Goal: Task Accomplishment & Management: Manage account settings

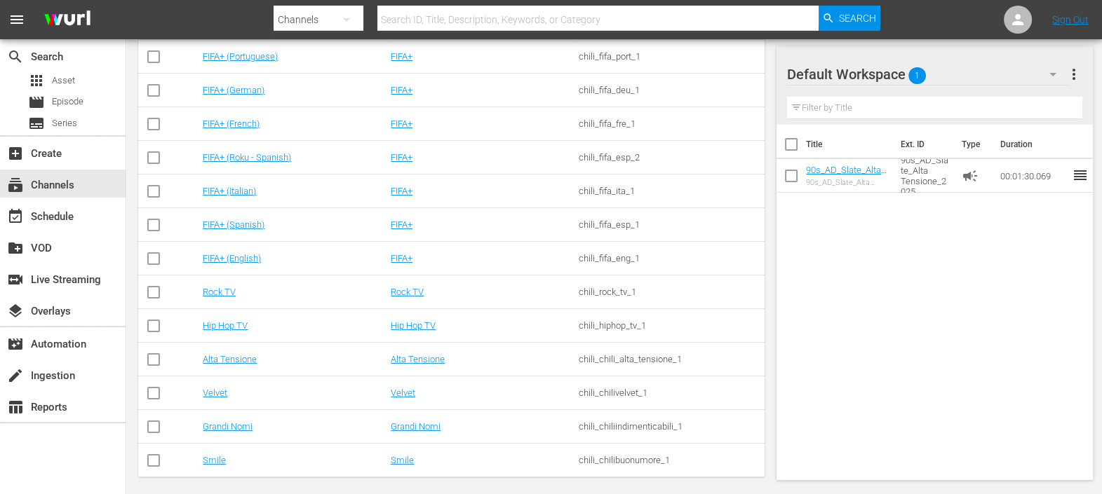
scroll to position [327, 0]
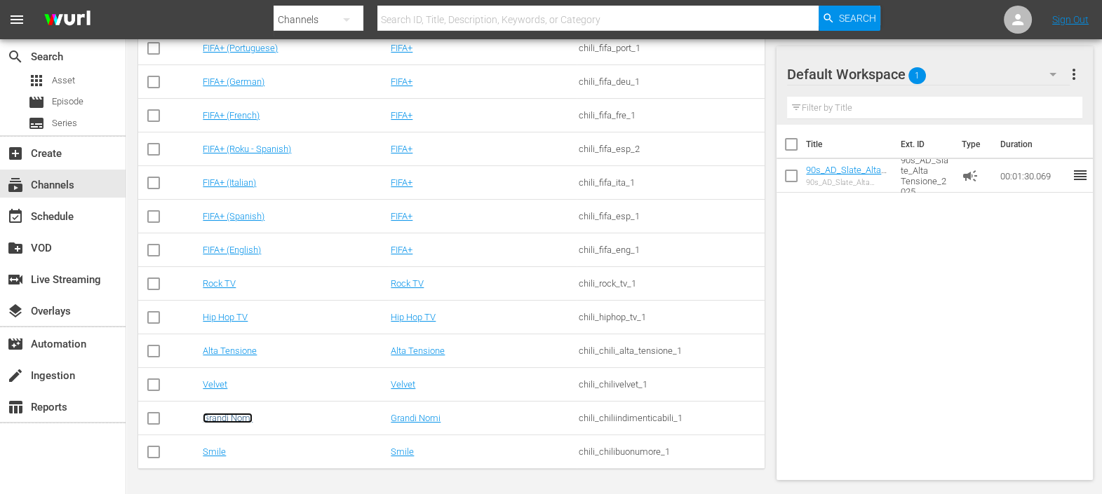
click at [219, 414] on link "Grandi Nomi" at bounding box center [228, 418] width 50 height 11
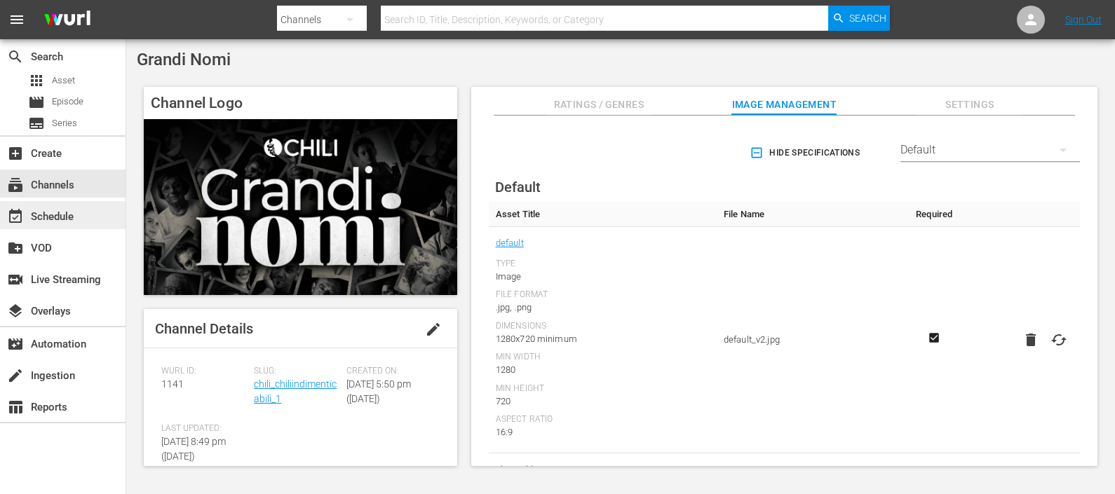
click at [90, 208] on div "event_available Schedule" at bounding box center [63, 215] width 126 height 28
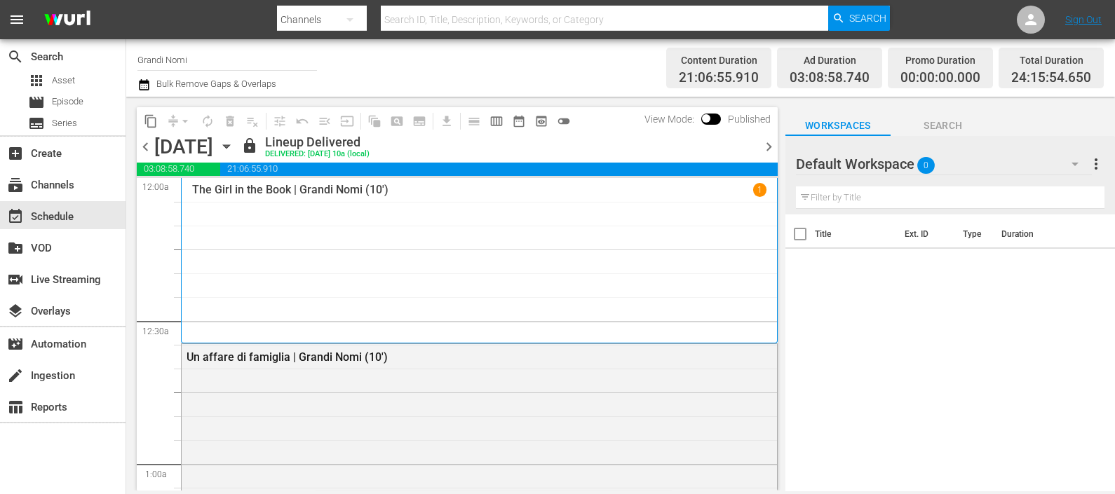
scroll to position [87, 0]
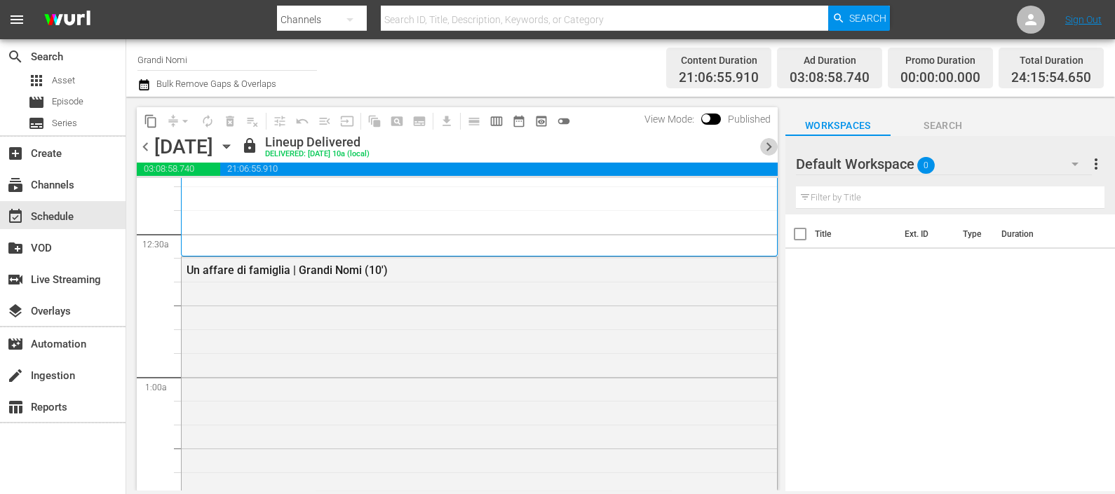
click at [768, 142] on span "chevron_right" at bounding box center [769, 147] width 18 height 18
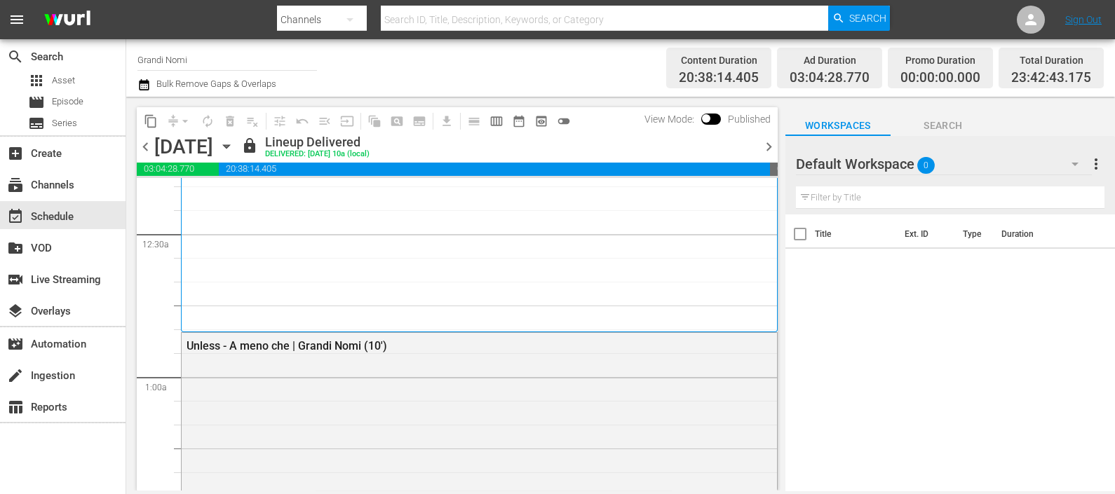
click at [764, 151] on span "chevron_right" at bounding box center [769, 147] width 18 height 18
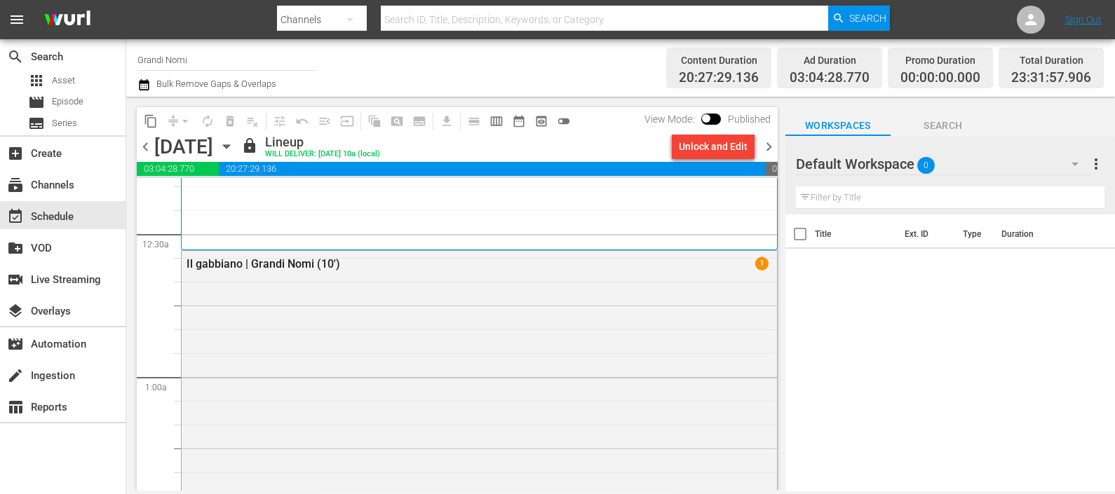
click at [768, 143] on span "chevron_right" at bounding box center [769, 147] width 18 height 18
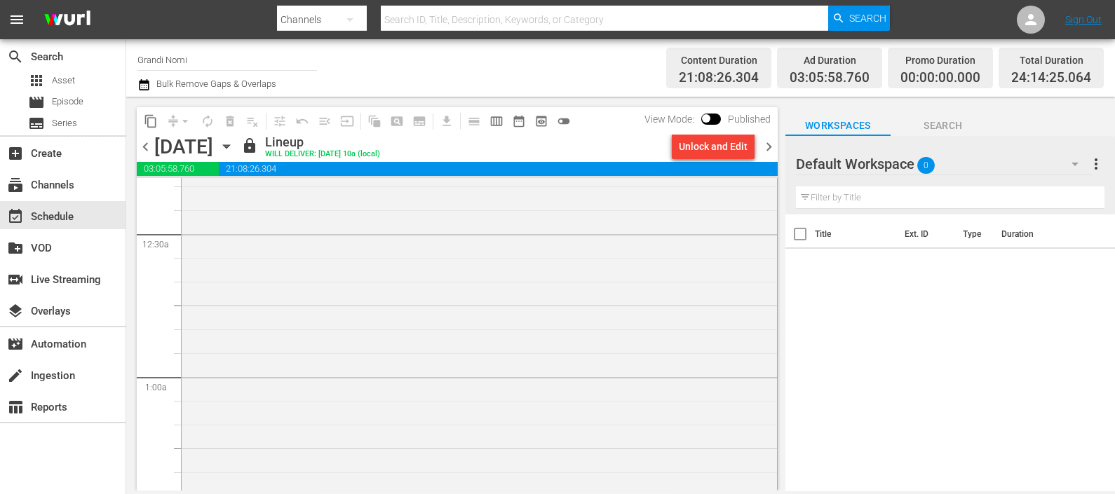
click at [768, 144] on span "chevron_right" at bounding box center [769, 147] width 18 height 18
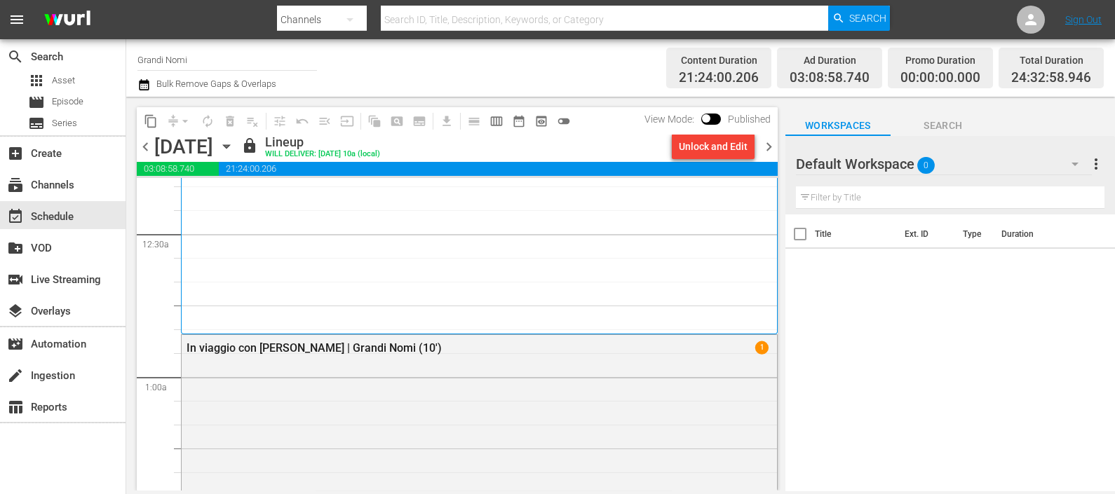
click at [768, 144] on span "chevron_right" at bounding box center [769, 147] width 18 height 18
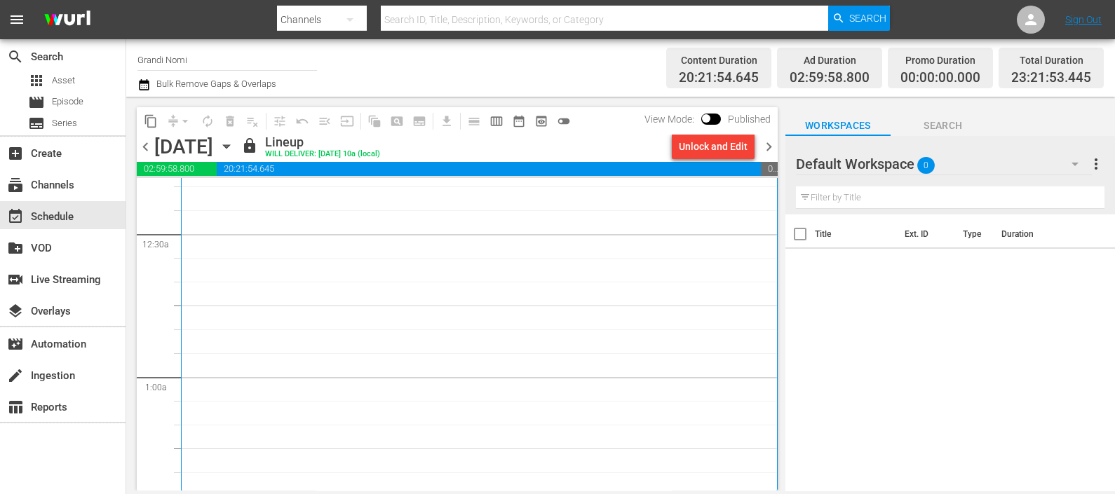
click at [766, 157] on div "chevron_left Thursday, October 9th October 9th lock Lineup WILL DELIVER: 10/8 @…" at bounding box center [457, 148] width 641 height 27
click at [766, 154] on span "chevron_right" at bounding box center [769, 147] width 18 height 18
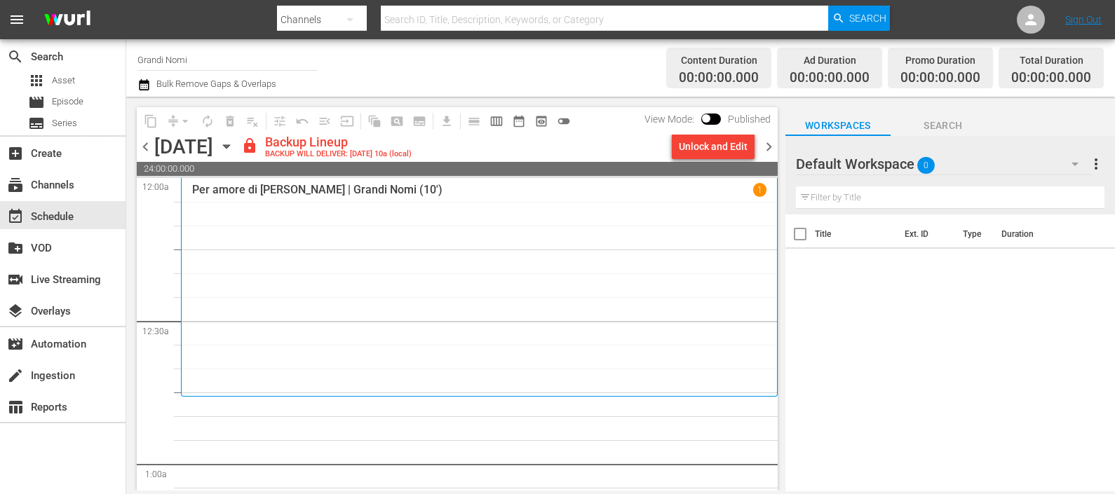
click at [1003, 168] on div "Default Workspace 0" at bounding box center [944, 163] width 296 height 39
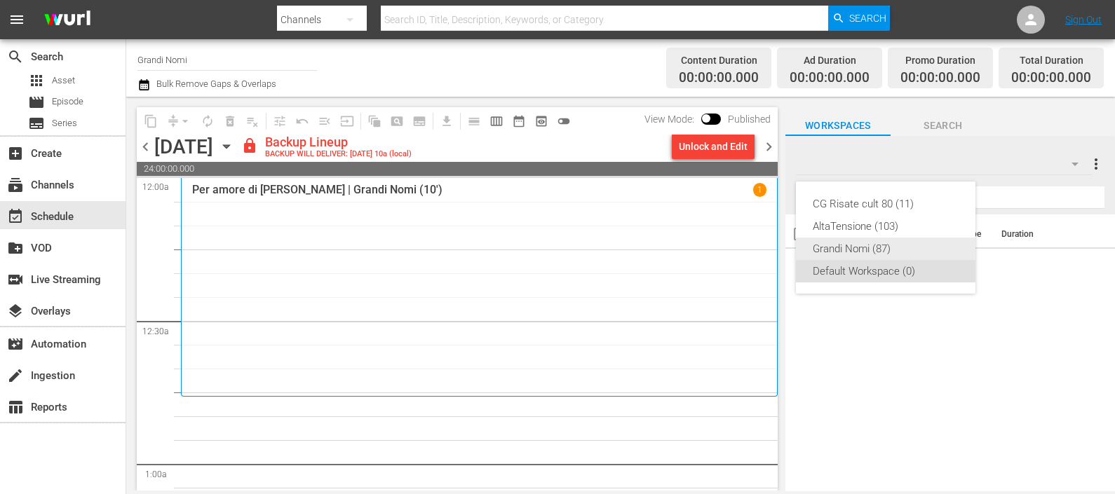
click at [880, 243] on div "Grandi Nomi (87)" at bounding box center [886, 249] width 146 height 22
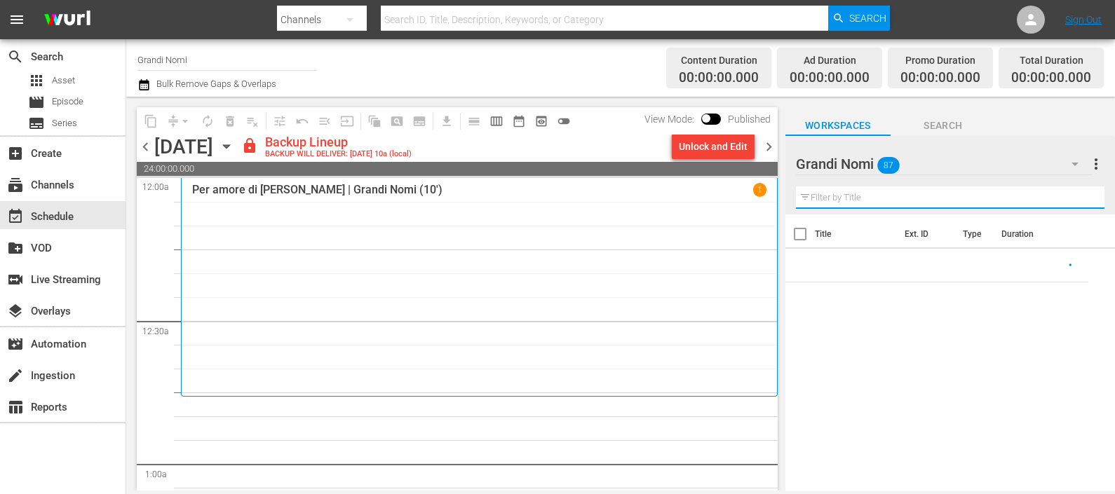
click at [903, 199] on input "text" at bounding box center [950, 198] width 309 height 22
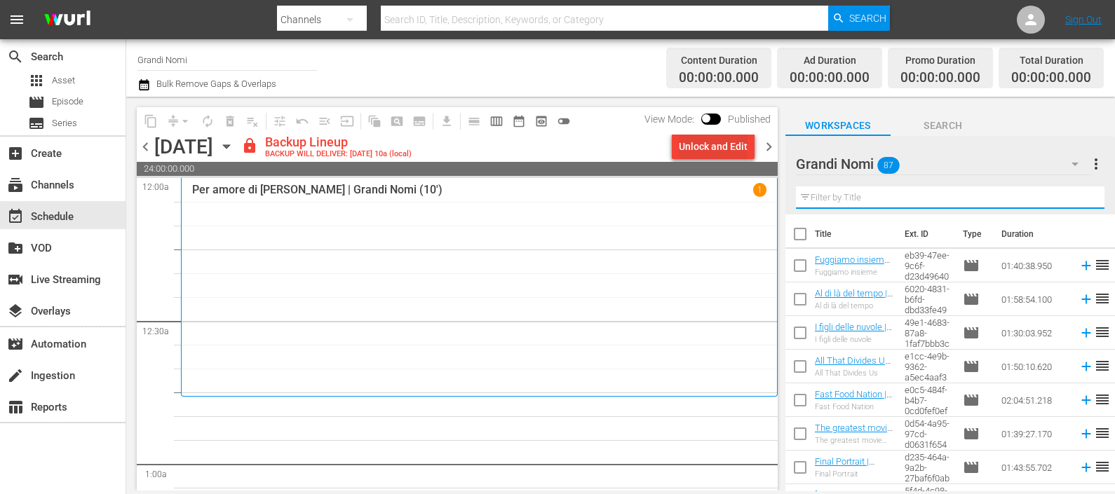
click at [721, 146] on div "Unlock and Edit" at bounding box center [713, 146] width 69 height 25
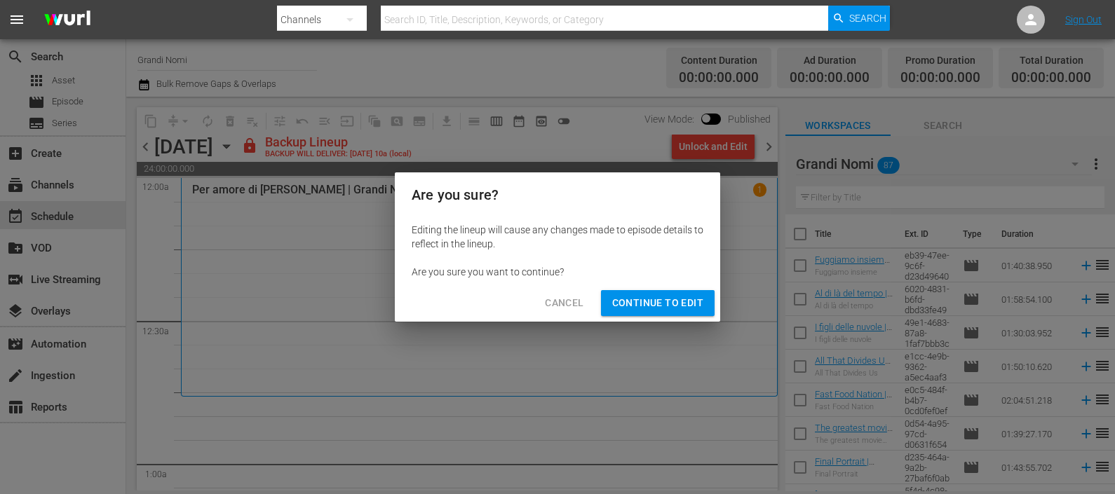
click at [638, 305] on span "Continue to Edit" at bounding box center [657, 304] width 91 height 18
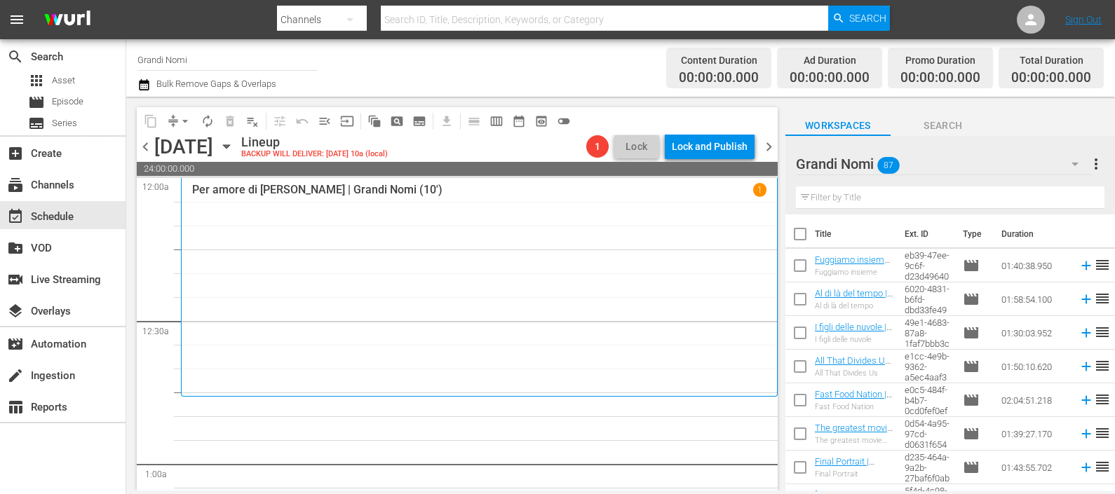
drag, startPoint x: 860, startPoint y: 177, endPoint x: 852, endPoint y: 201, distance: 25.1
click at [856, 186] on div "Grandi Nomi 87 Grandi Nomi more_vert Filter by Title" at bounding box center [950, 175] width 330 height 79
click at [905, 192] on input "text" at bounding box center [950, 198] width 309 height 22
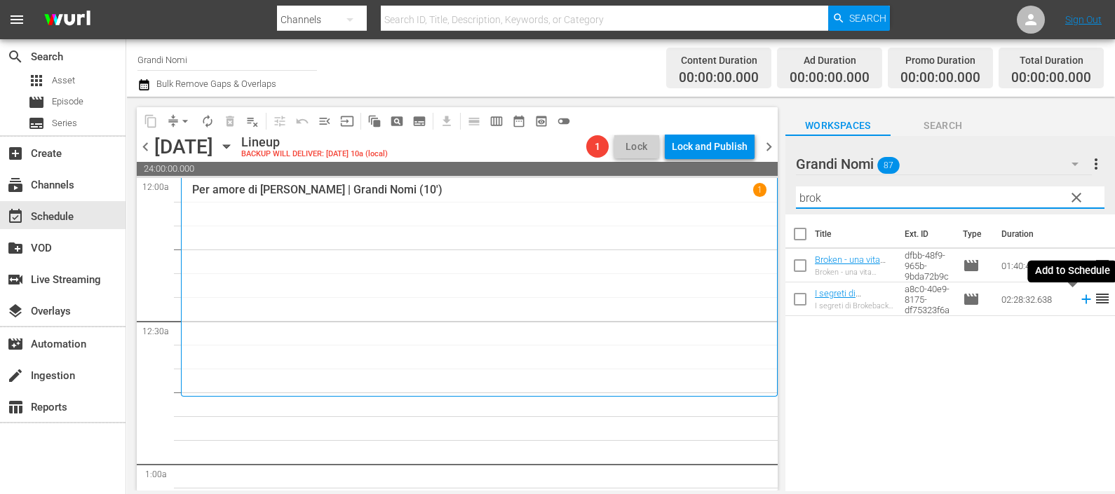
click at [1079, 297] on icon at bounding box center [1086, 299] width 15 height 15
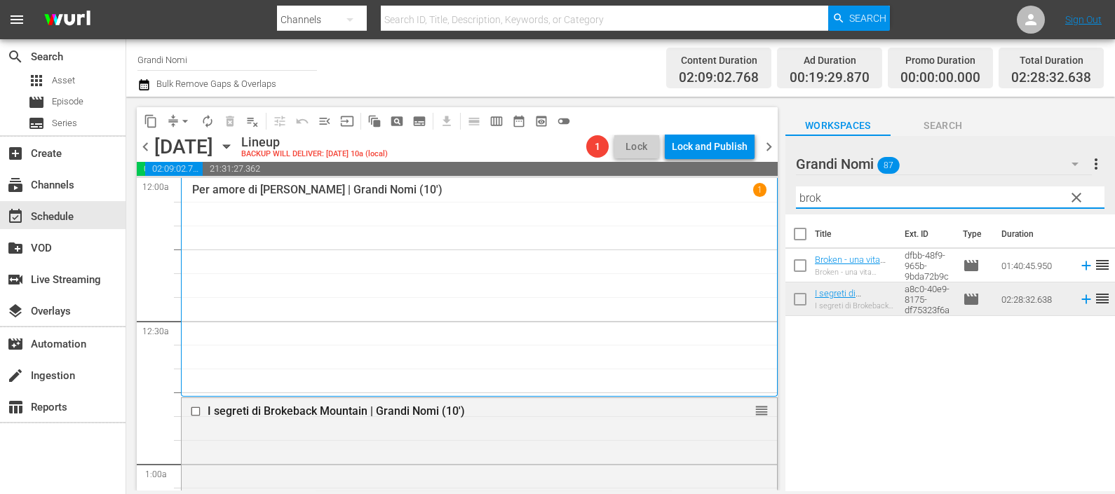
drag, startPoint x: 842, startPoint y: 202, endPoint x: 702, endPoint y: 191, distance: 140.7
click at [708, 194] on div "content_copy compress arrow_drop_down autorenew_outlined delete_forever_outline…" at bounding box center [620, 294] width 989 height 394
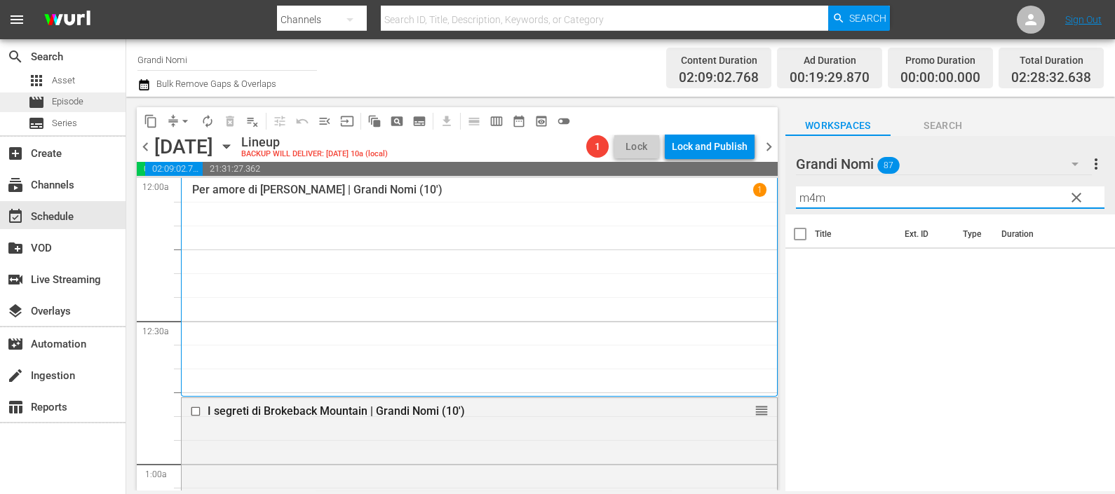
type input "m4m"
click at [112, 95] on div "movie Episode" at bounding box center [63, 103] width 126 height 20
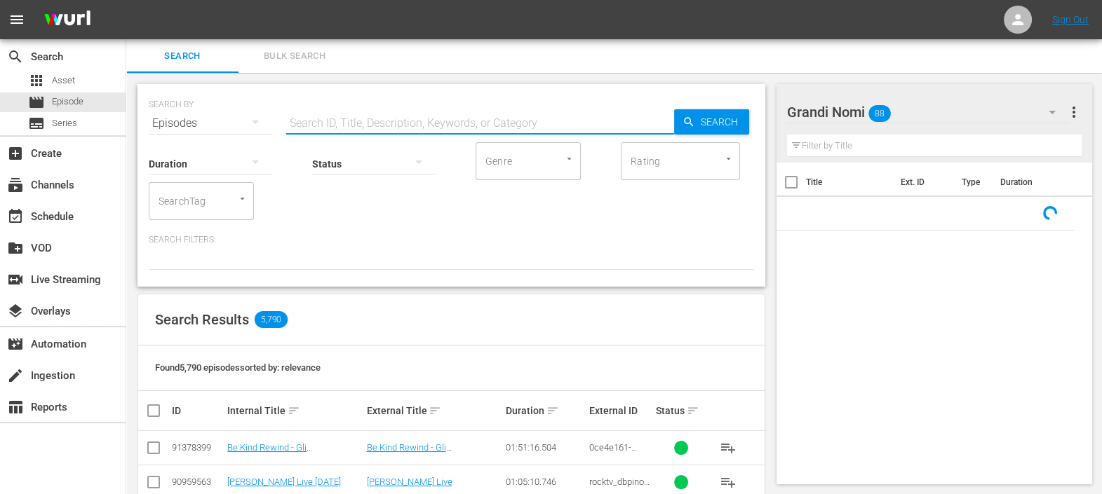
click at [306, 123] on input "text" at bounding box center [480, 124] width 388 height 34
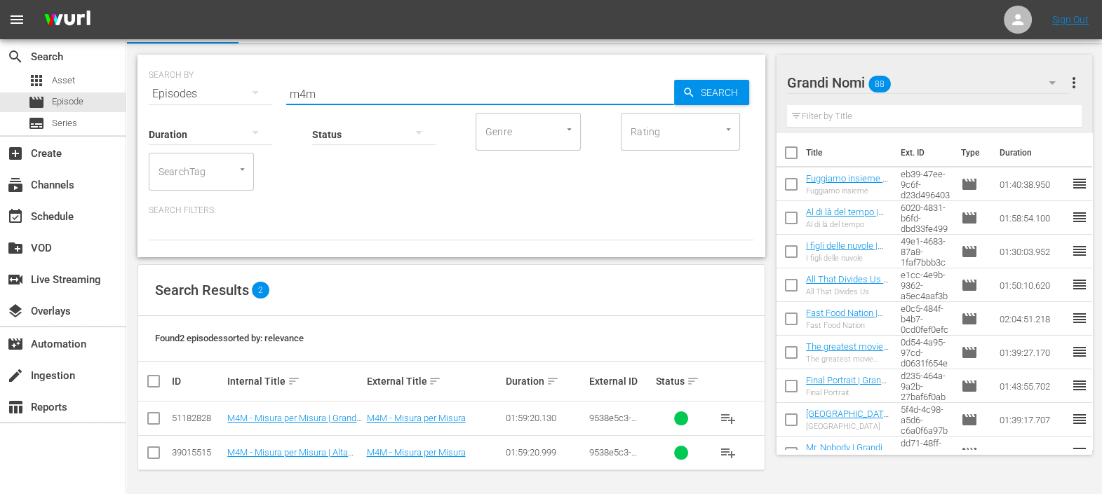
scroll to position [30, 0]
type input "m4m"
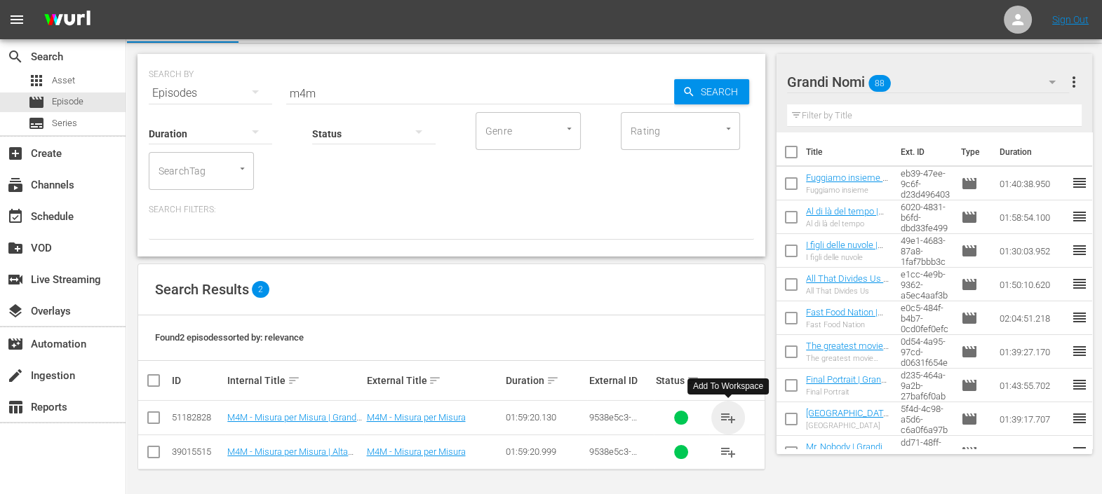
click at [729, 412] on span "playlist_add" at bounding box center [728, 418] width 17 height 17
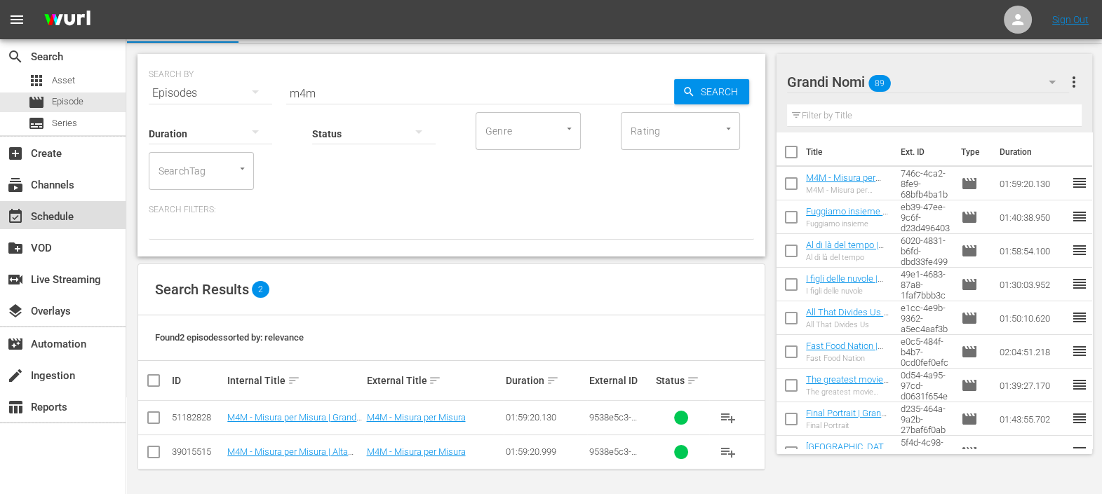
click at [99, 210] on div "event_available Schedule" at bounding box center [63, 215] width 126 height 28
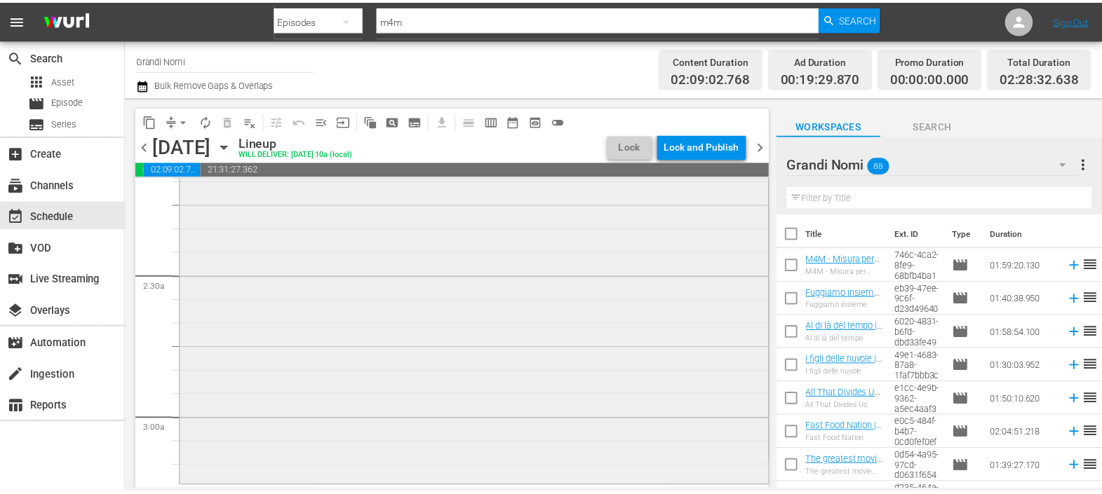
scroll to position [789, 0]
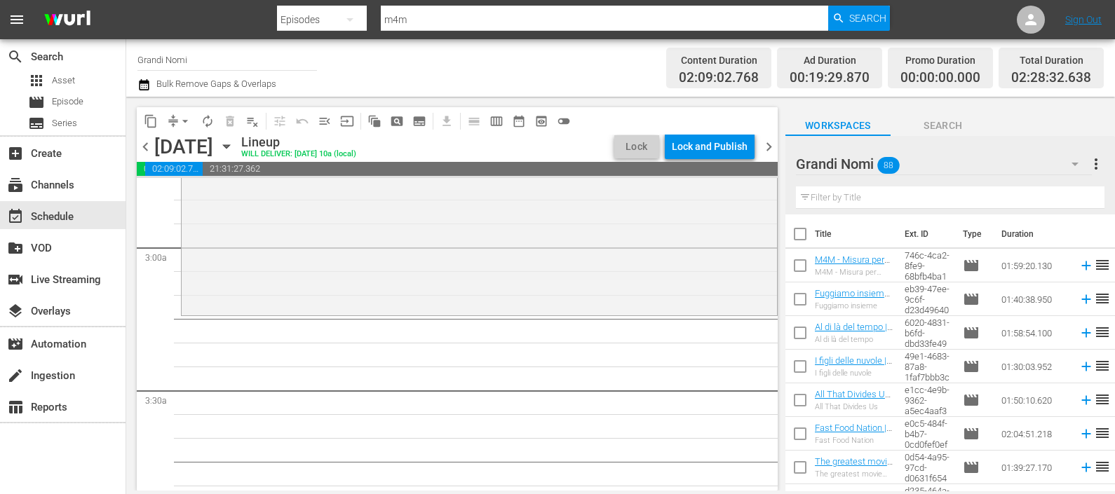
click at [1081, 266] on icon at bounding box center [1085, 266] width 9 height 9
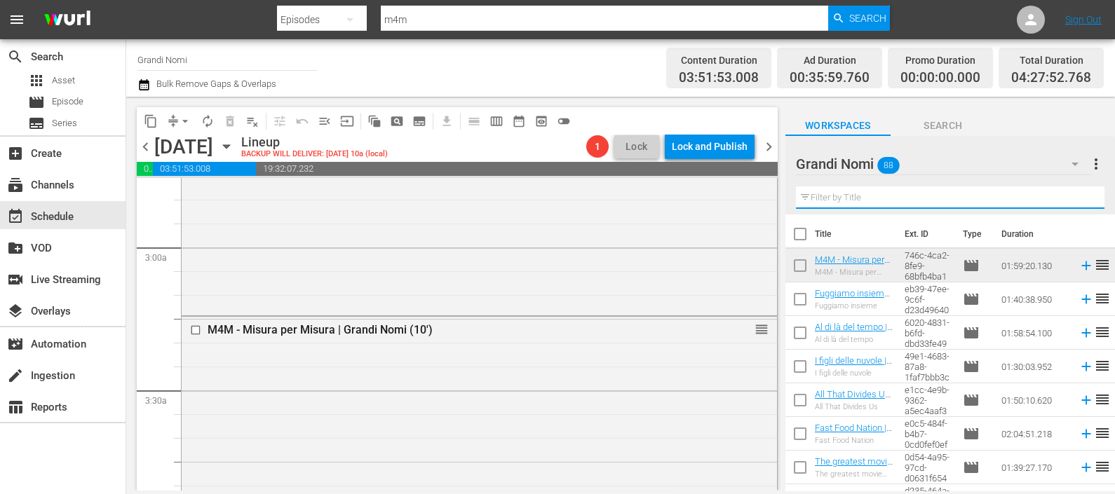
drag, startPoint x: 907, startPoint y: 199, endPoint x: 905, endPoint y: 189, distance: 10.0
click at [905, 199] on input "text" at bounding box center [950, 198] width 309 height 22
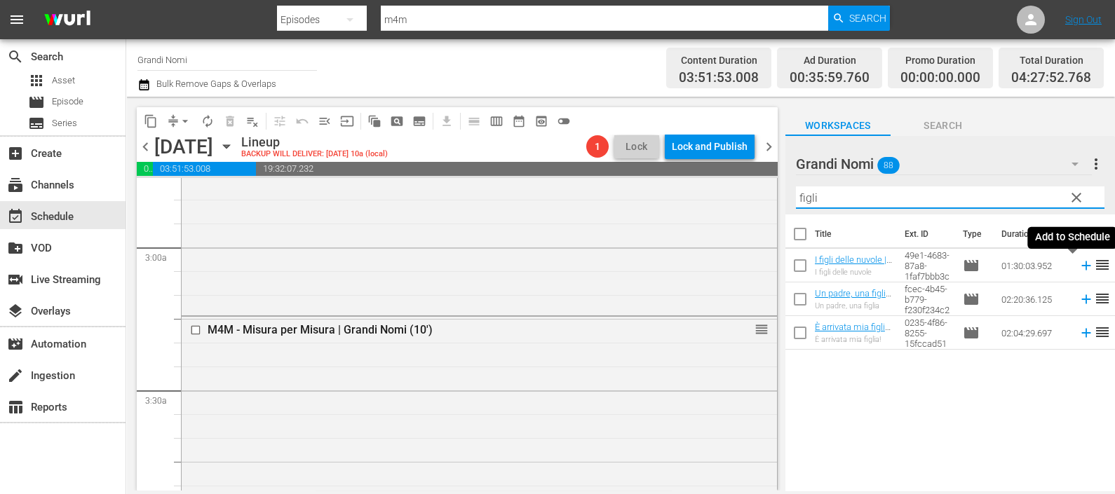
click at [1081, 266] on icon at bounding box center [1085, 266] width 9 height 9
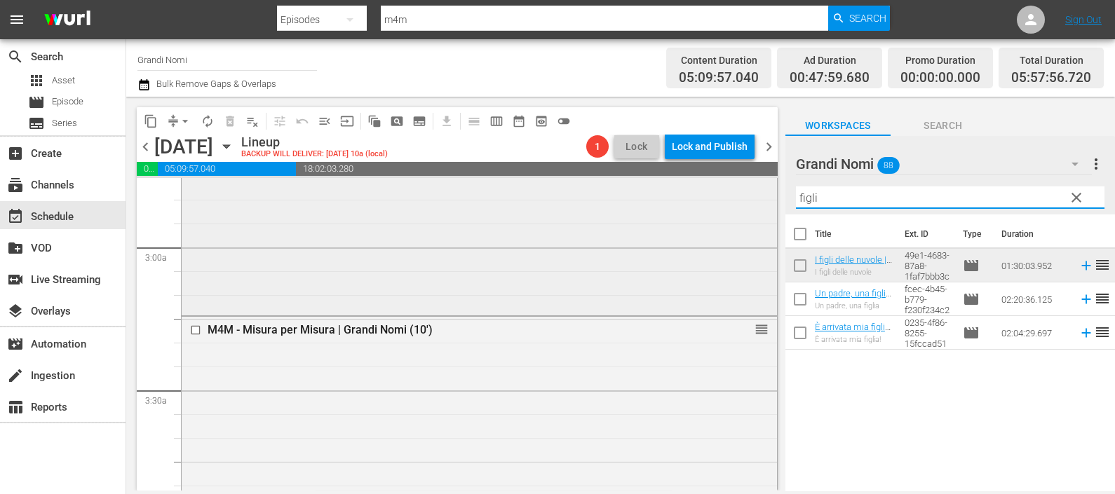
drag, startPoint x: 922, startPoint y: 205, endPoint x: 626, endPoint y: 203, distance: 296.6
click at [630, 203] on div "content_copy compress arrow_drop_down autorenew_outlined delete_forever_outline…" at bounding box center [620, 294] width 989 height 394
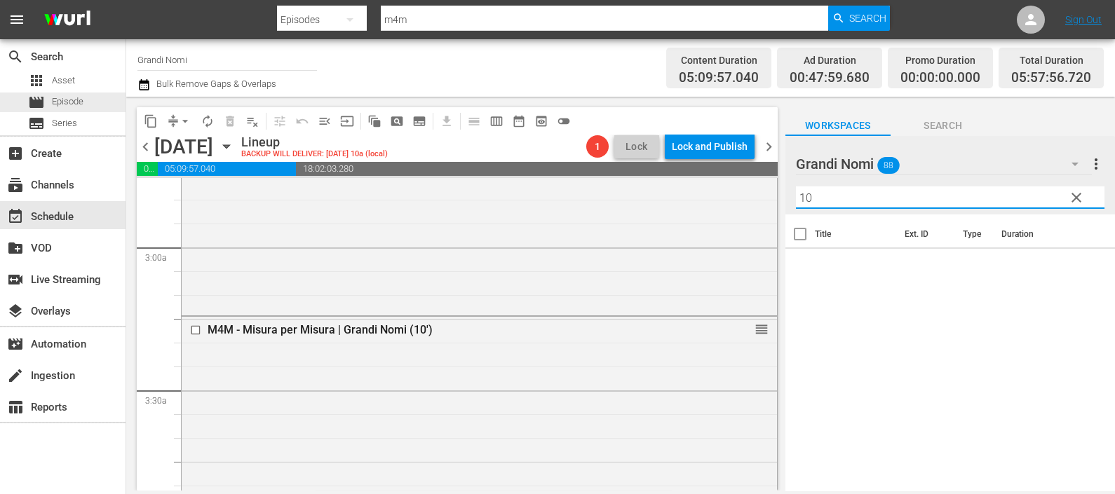
type input "10"
click at [83, 91] on div "apps Asset movie Episode subtitles Series" at bounding box center [63, 102] width 126 height 62
click at [42, 109] on span "movie" at bounding box center [36, 102] width 17 height 17
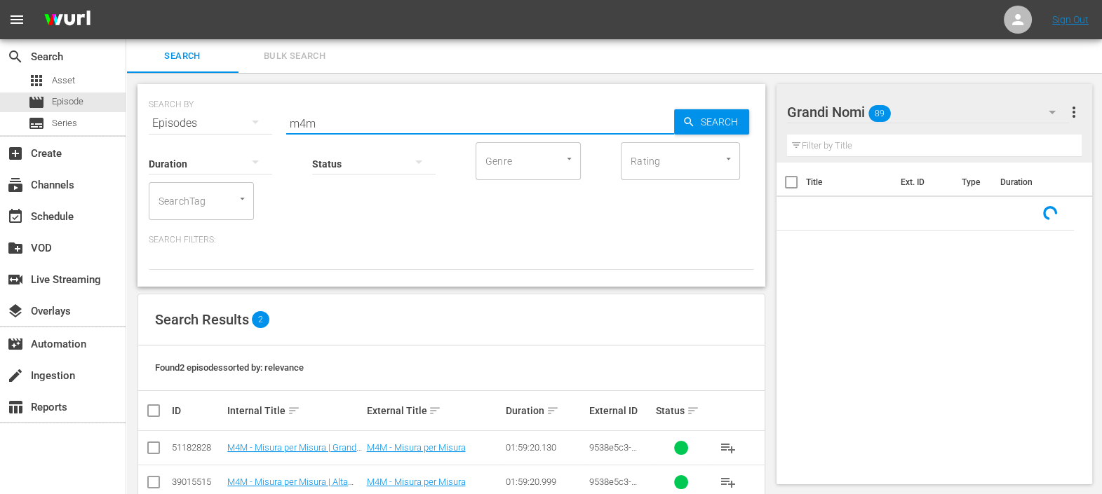
drag, startPoint x: 323, startPoint y: 123, endPoint x: 209, endPoint y: 126, distance: 113.7
click at [218, 128] on div "SEARCH BY Search By Episodes Search ID, Title, Description, Keywords, or Catego…" at bounding box center [451, 115] width 605 height 50
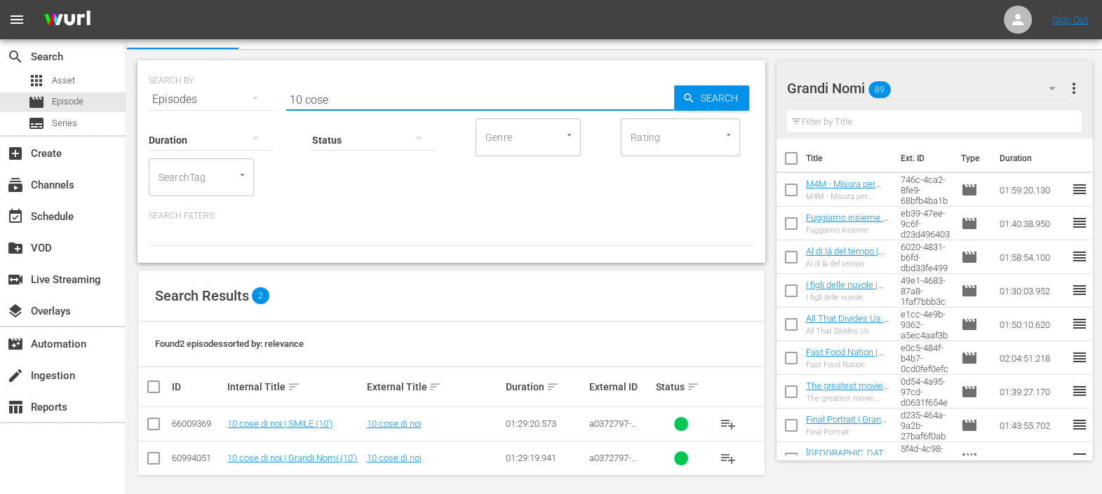
scroll to position [30, 0]
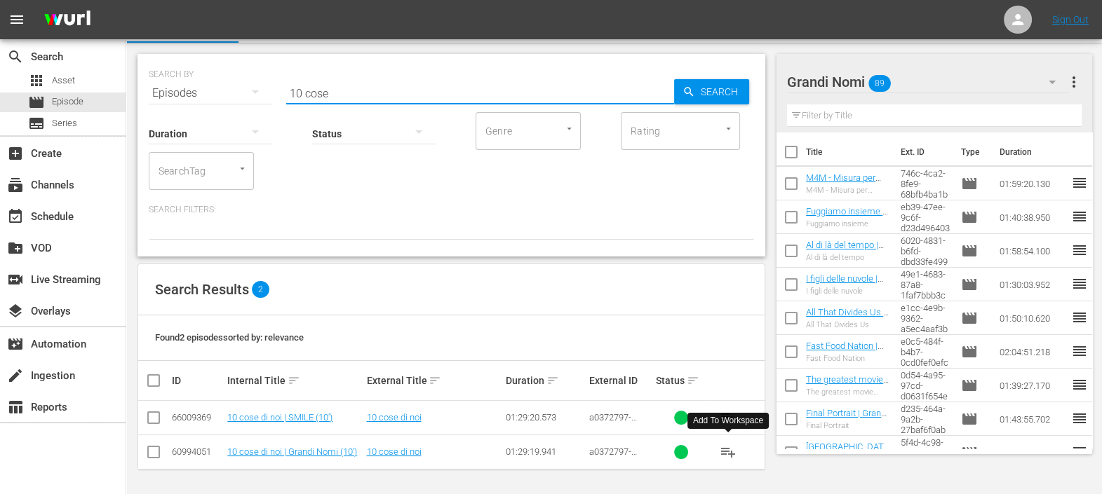
type input "10 cose"
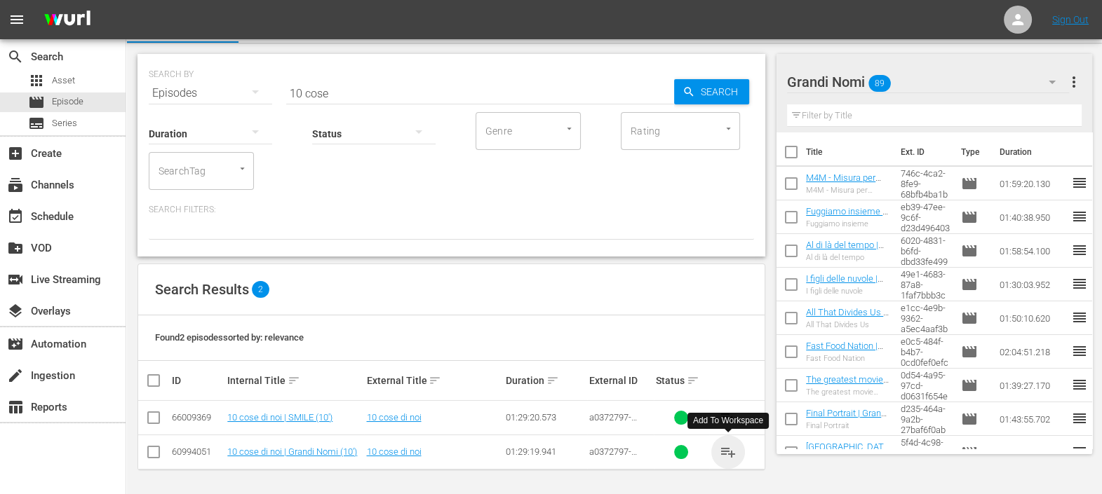
click at [730, 448] on span "playlist_add" at bounding box center [728, 452] width 17 height 17
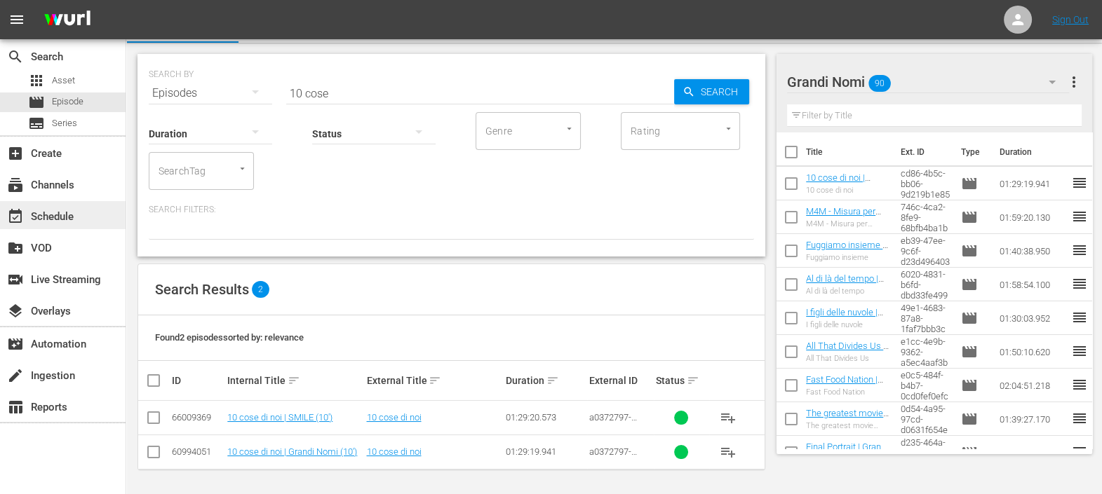
click at [35, 212] on div "event_available Schedule" at bounding box center [39, 214] width 79 height 13
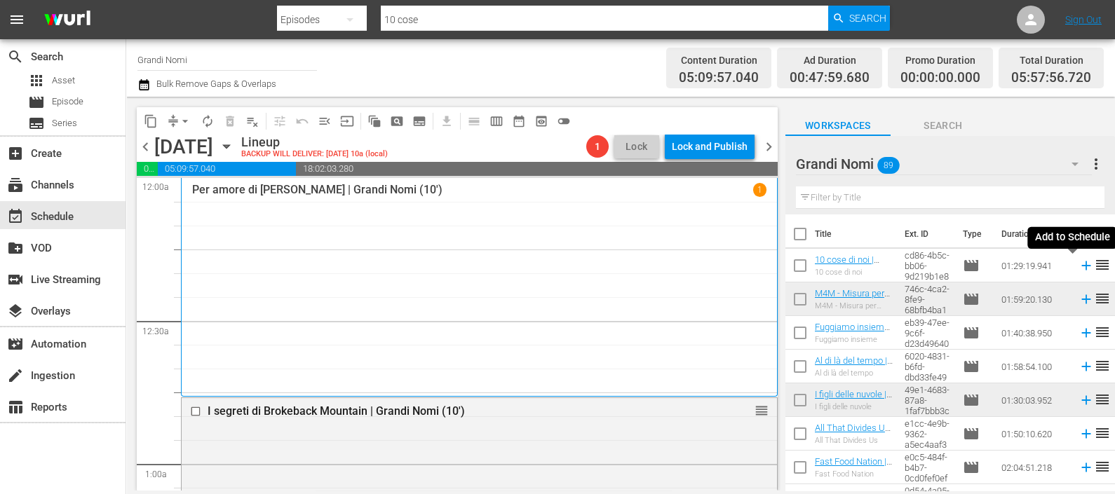
click at [1081, 265] on icon at bounding box center [1085, 266] width 9 height 9
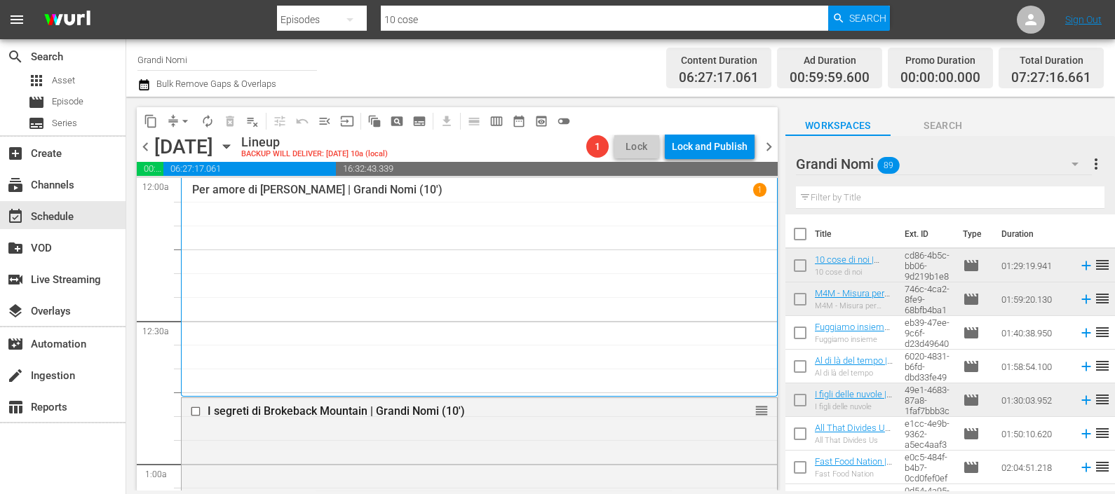
click at [824, 198] on input "text" at bounding box center [950, 198] width 309 height 22
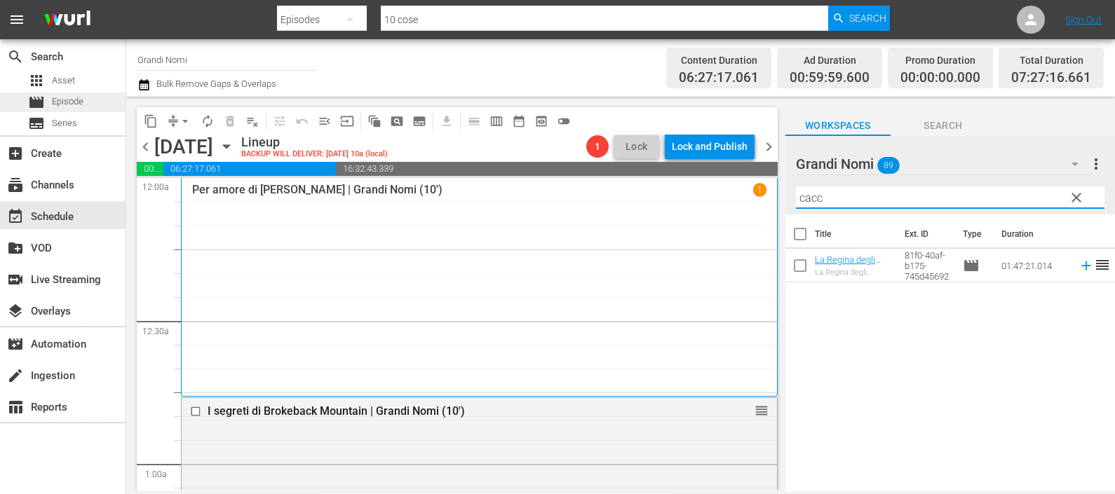
type input "cacc"
click at [59, 99] on span "Episode" at bounding box center [68, 102] width 32 height 14
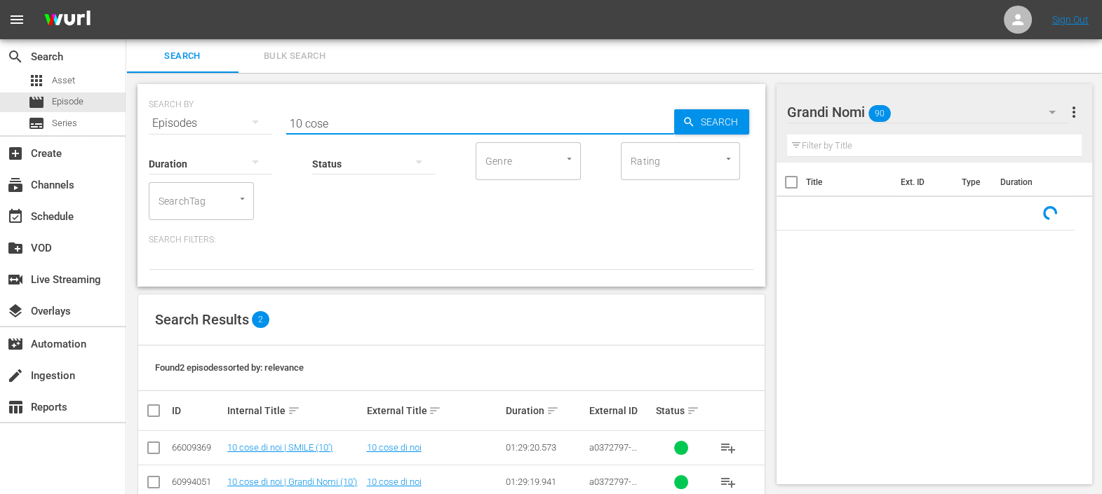
drag, startPoint x: 334, startPoint y: 128, endPoint x: 226, endPoint y: 132, distance: 108.1
click at [229, 130] on div "SEARCH BY Search By Episodes Search ID, Title, Description, Keywords, or Catego…" at bounding box center [451, 185] width 628 height 203
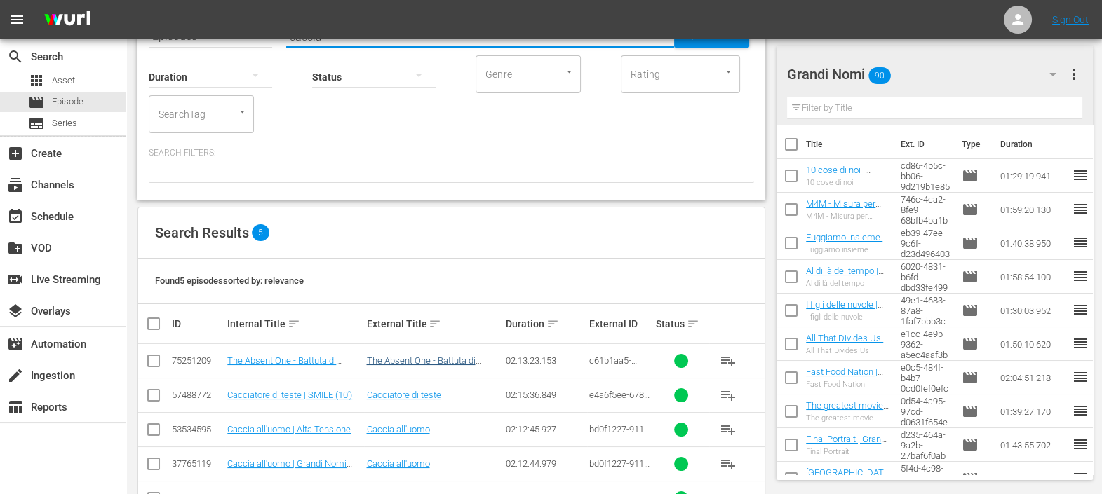
scroll to position [133, 0]
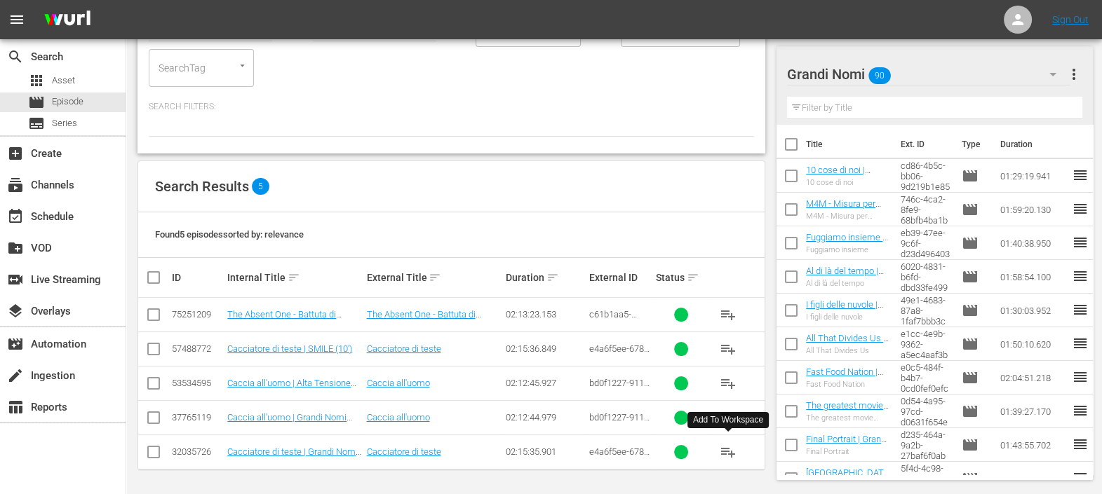
type input "caccia"
click at [731, 450] on span "playlist_add" at bounding box center [728, 452] width 17 height 17
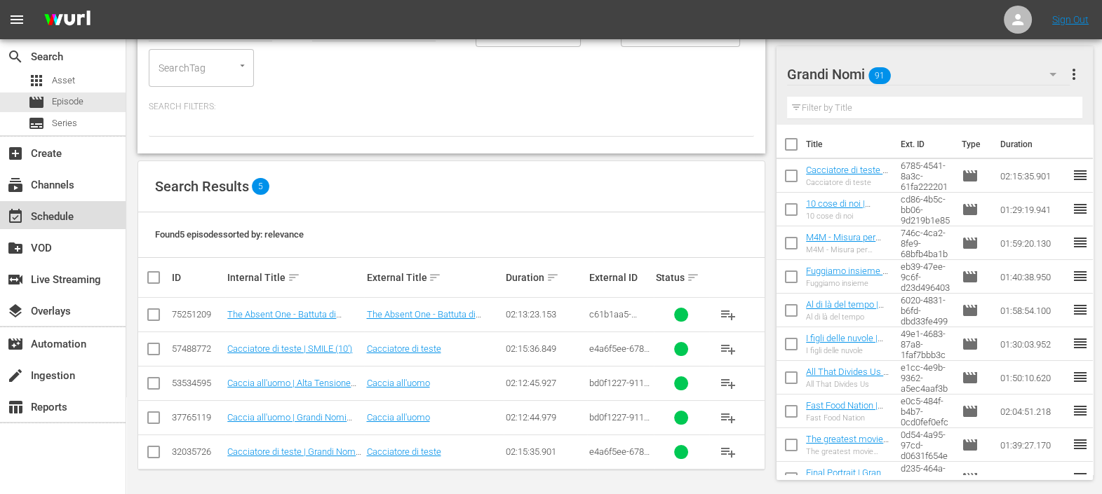
click at [59, 210] on div "event_available Schedule" at bounding box center [39, 214] width 79 height 13
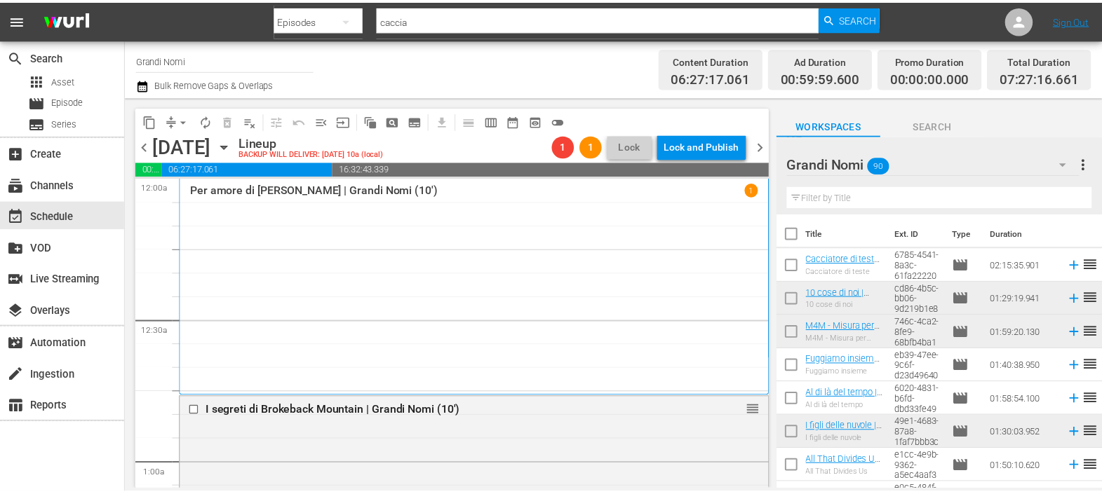
scroll to position [87, 0]
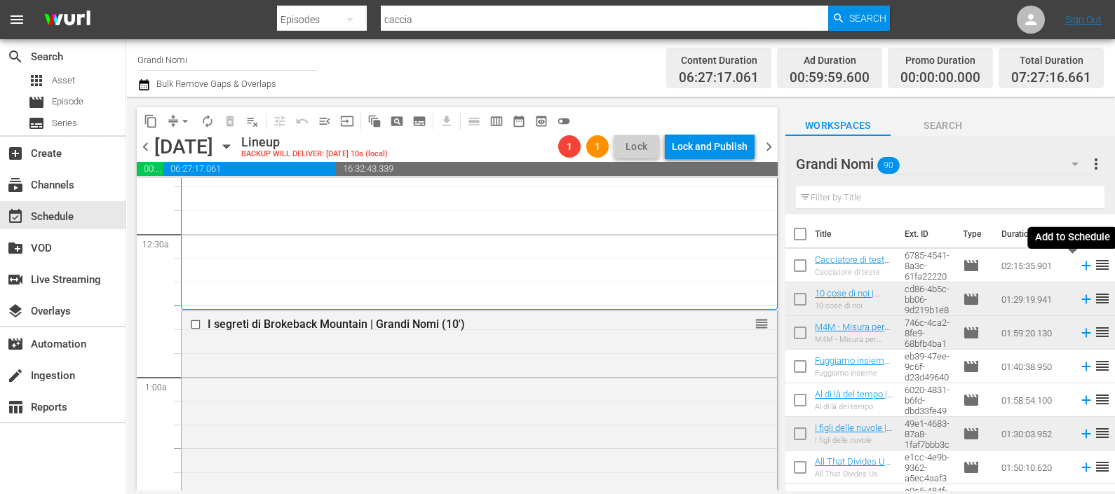
click at [1081, 263] on icon at bounding box center [1085, 266] width 9 height 9
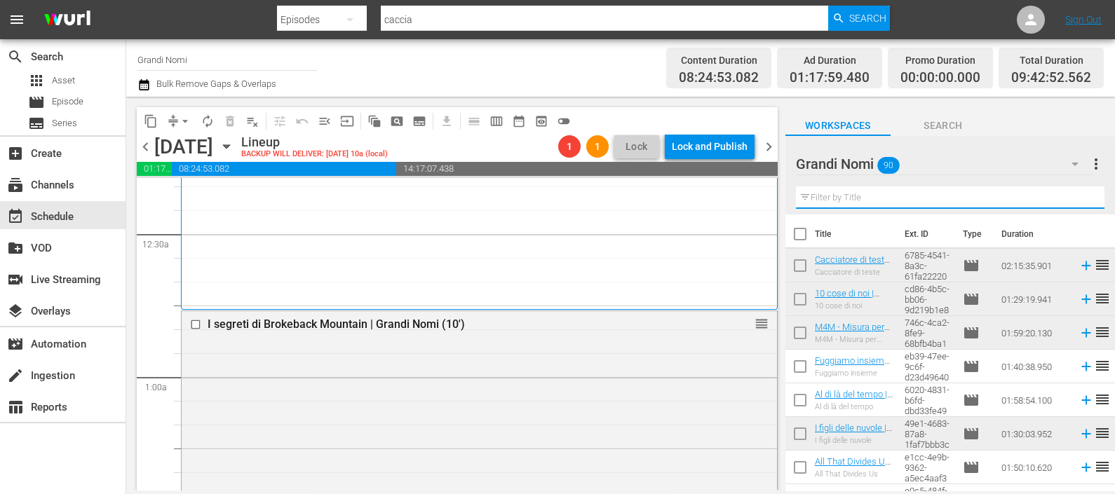
click at [831, 200] on input "text" at bounding box center [950, 198] width 309 height 22
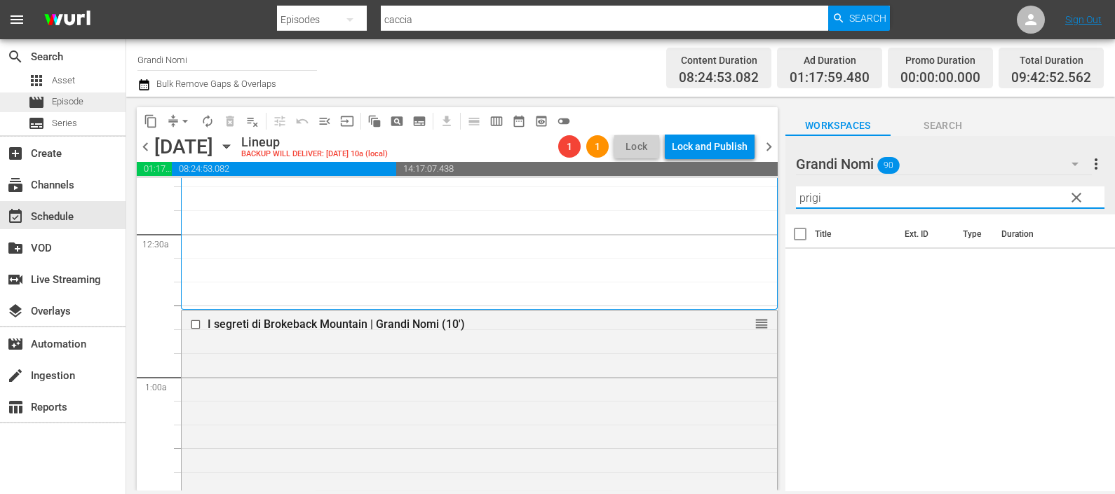
type input "prigi"
click at [82, 106] on span "Episode" at bounding box center [68, 102] width 32 height 14
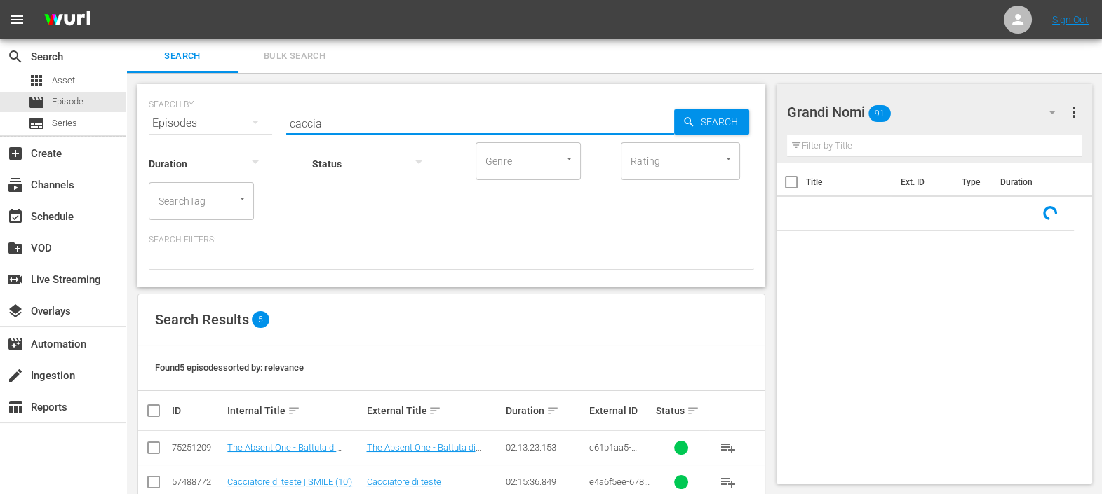
drag, startPoint x: 408, startPoint y: 124, endPoint x: 196, endPoint y: 112, distance: 212.8
click at [196, 122] on div "SEARCH BY Search By Episodes Search ID, Title, Description, Keywords, or Catego…" at bounding box center [451, 115] width 605 height 50
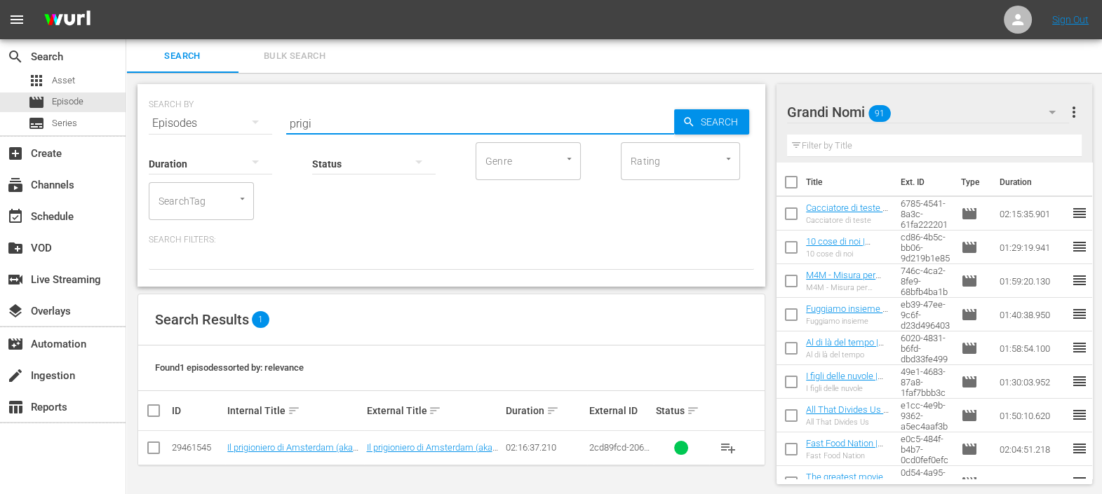
scroll to position [1, 0]
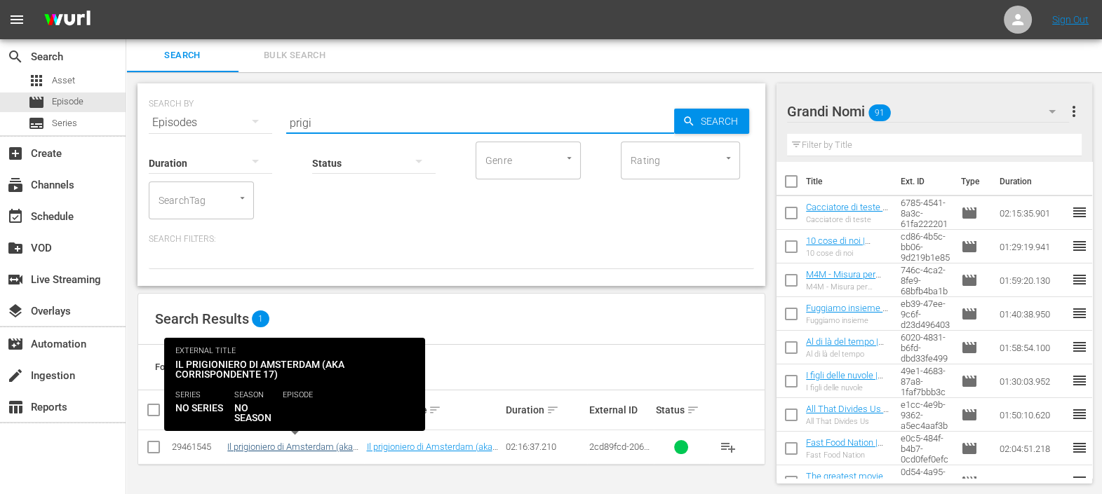
type input "prigi"
click at [352, 444] on link "Il prigioniero di Amsterdam (aka Corrispondente 17)" at bounding box center [290, 452] width 126 height 21
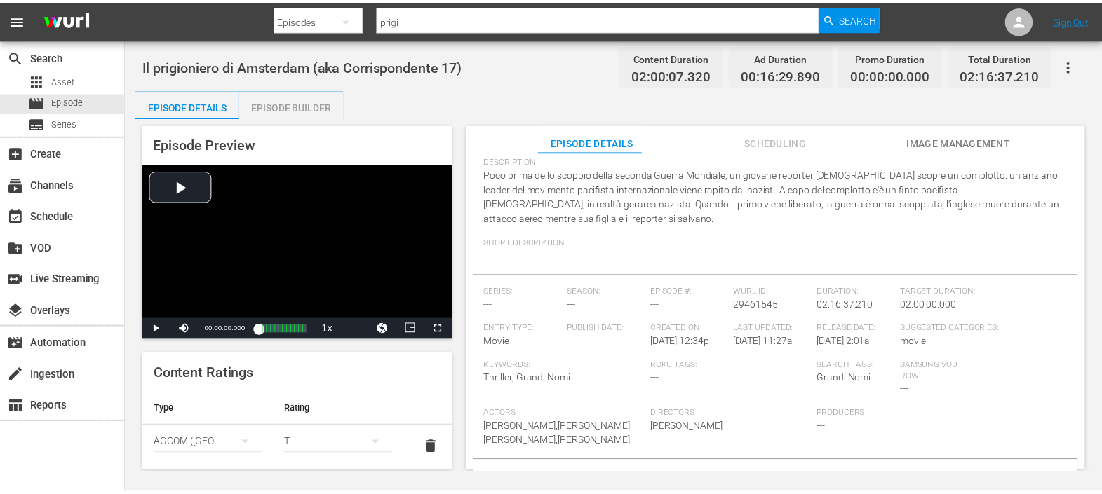
scroll to position [160, 0]
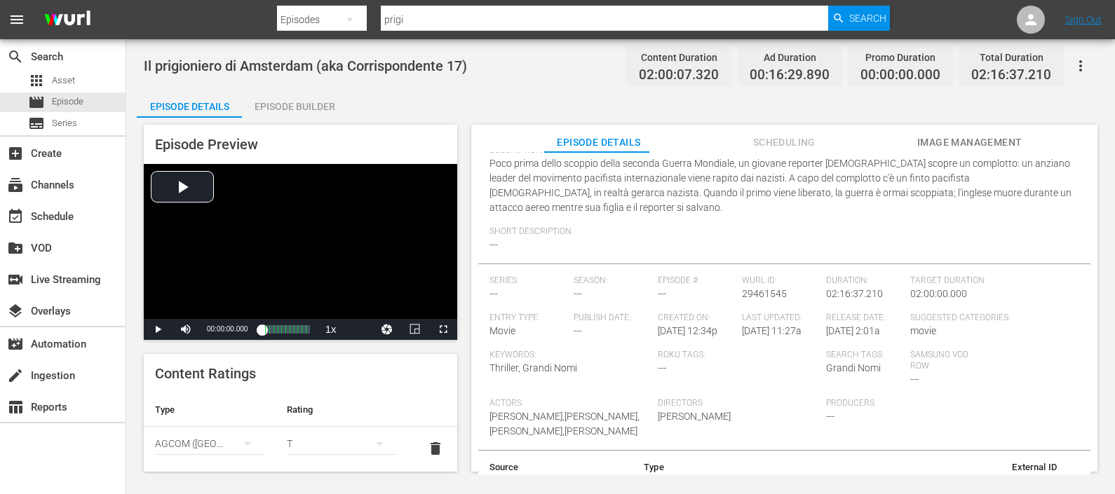
click at [288, 97] on div "Episode Builder" at bounding box center [294, 107] width 105 height 34
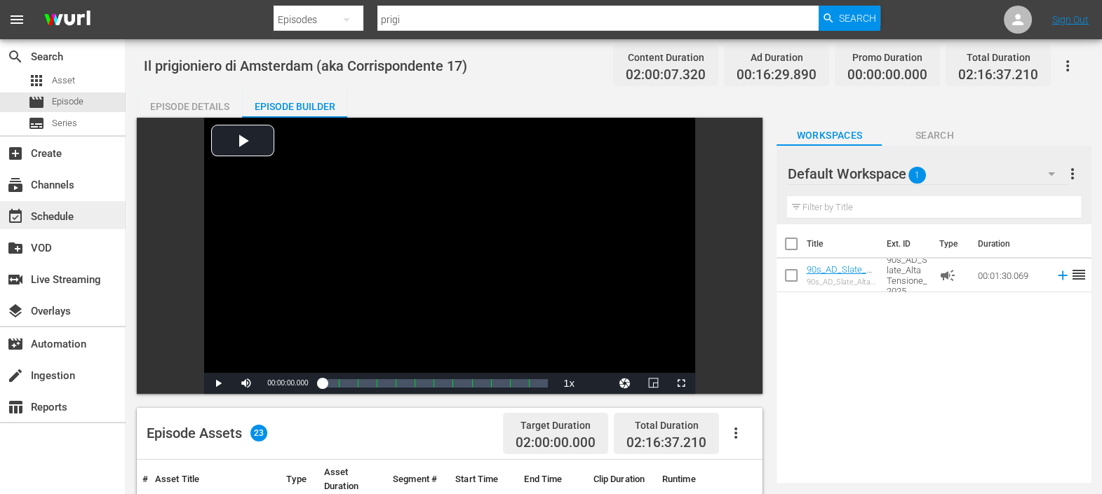
click at [71, 212] on div "event_available Schedule" at bounding box center [39, 214] width 79 height 13
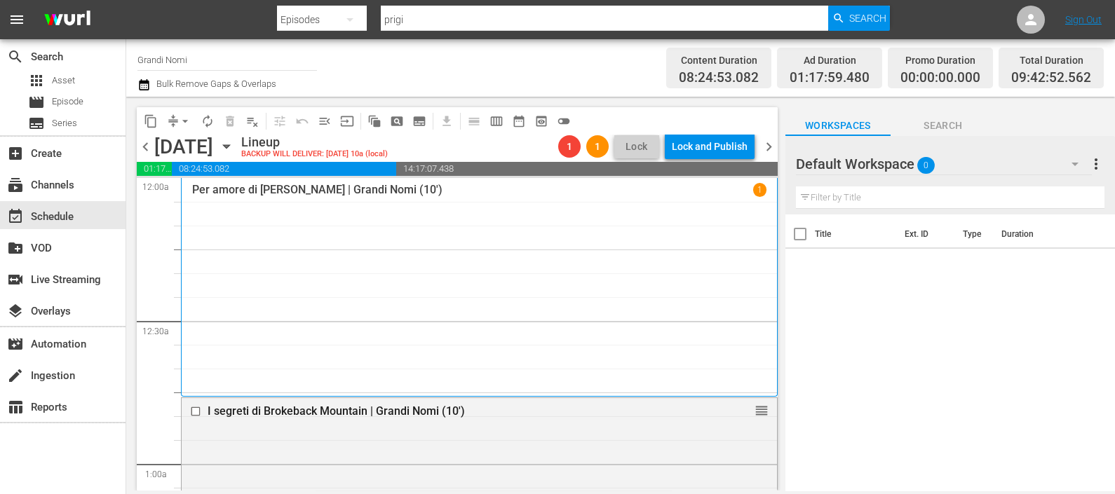
click at [148, 144] on span "chevron_left" at bounding box center [146, 147] width 18 height 18
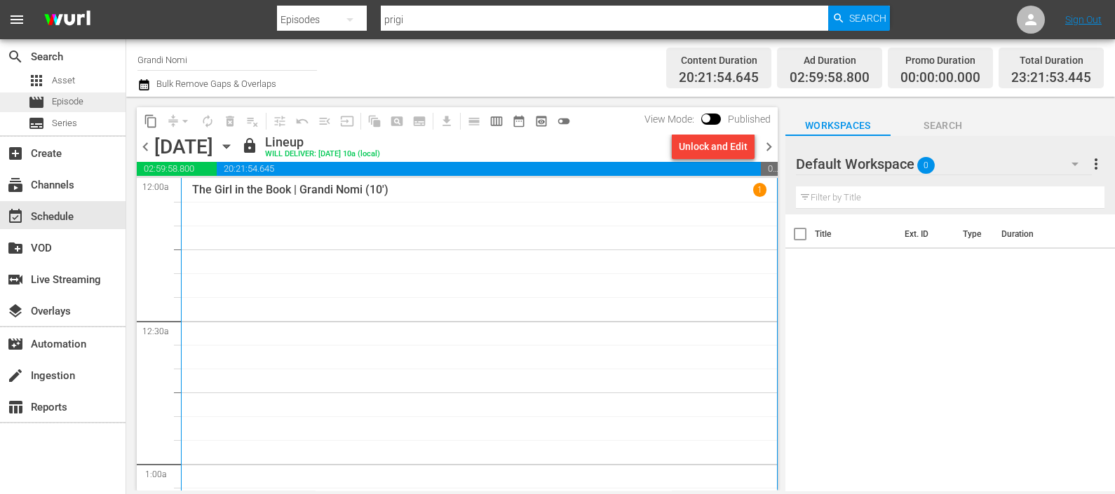
click at [49, 104] on div "movie Episode" at bounding box center [55, 103] width 55 height 20
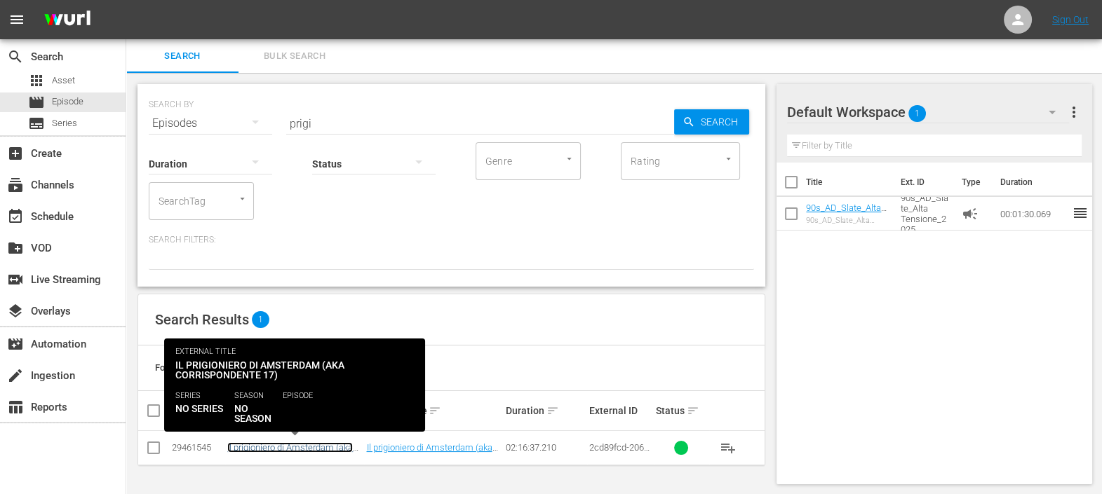
click at [306, 445] on link "Il prigioniero di Amsterdam (aka Corrispondente 17)" at bounding box center [290, 453] width 126 height 21
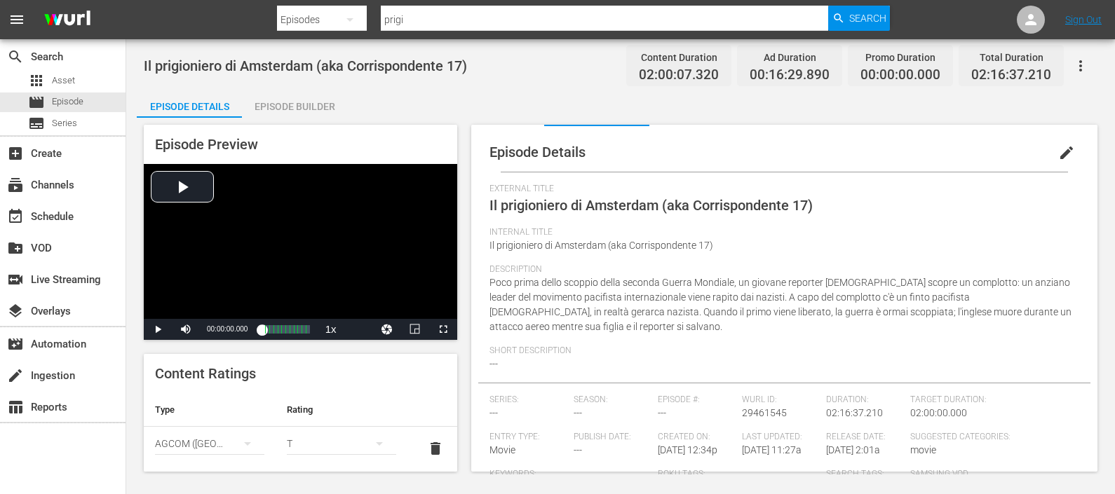
click at [258, 101] on div "Episode Builder" at bounding box center [294, 107] width 105 height 34
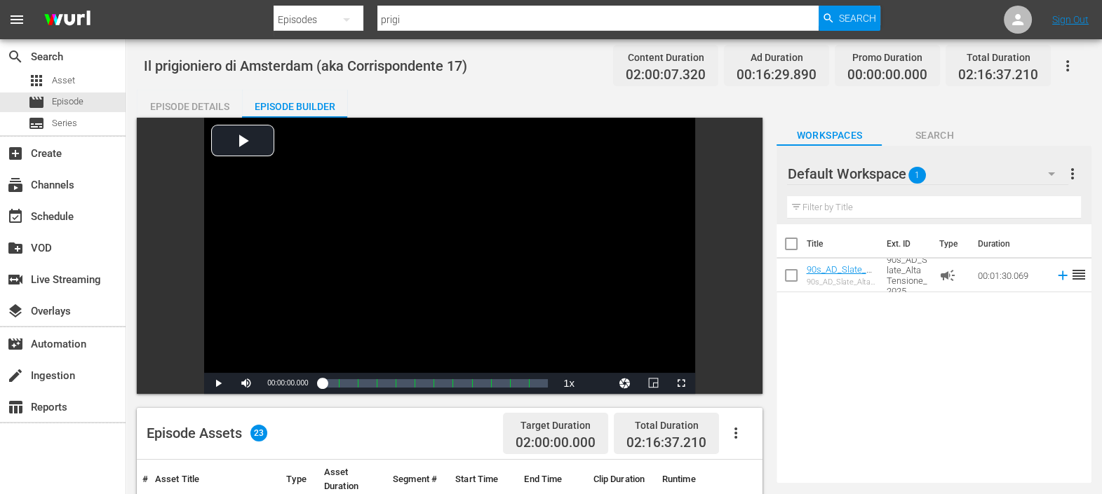
scroll to position [263, 0]
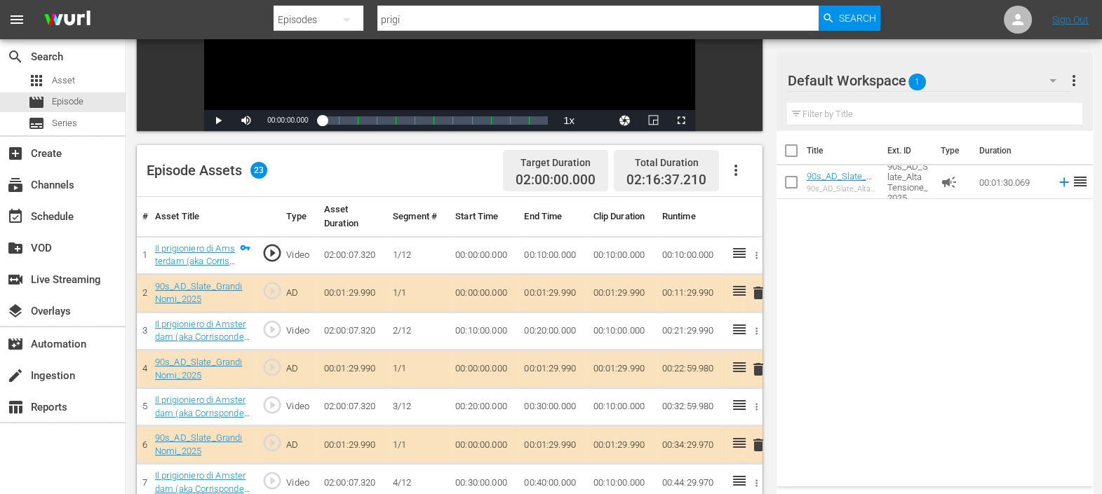
click at [874, 83] on div at bounding box center [837, 81] width 101 height 35
click at [935, 77] on div "Default Workspace 1" at bounding box center [928, 80] width 282 height 39
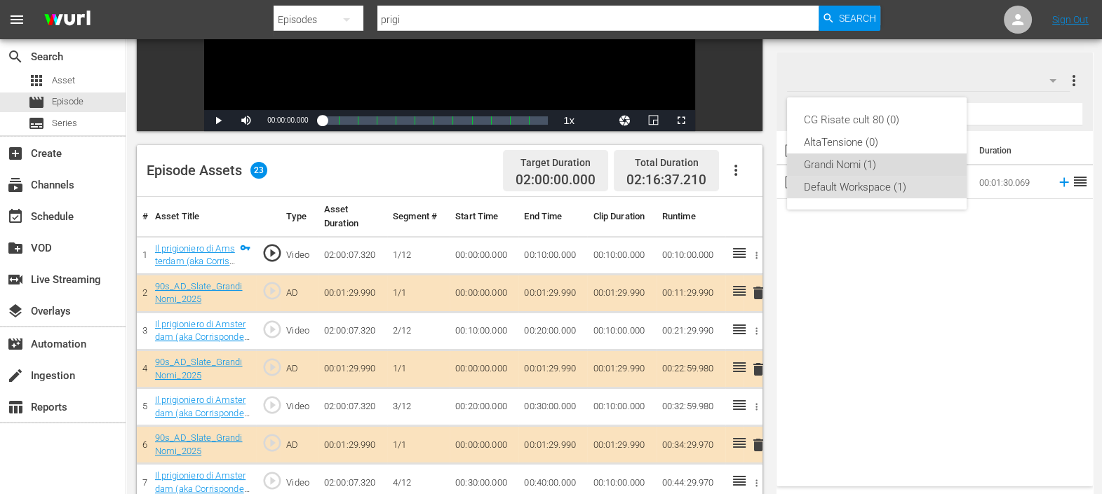
click at [872, 167] on div "Grandi Nomi (1)" at bounding box center [877, 165] width 146 height 22
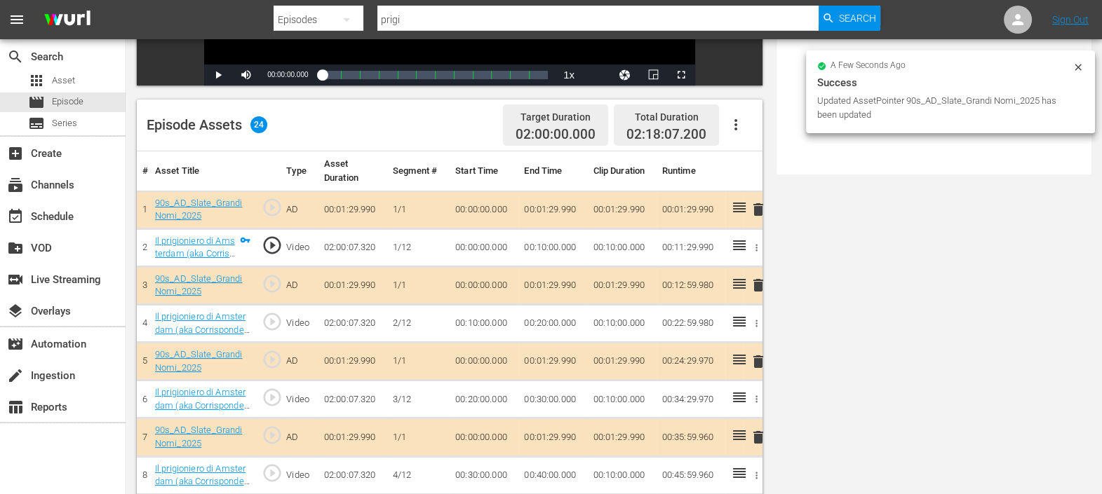
scroll to position [0, 0]
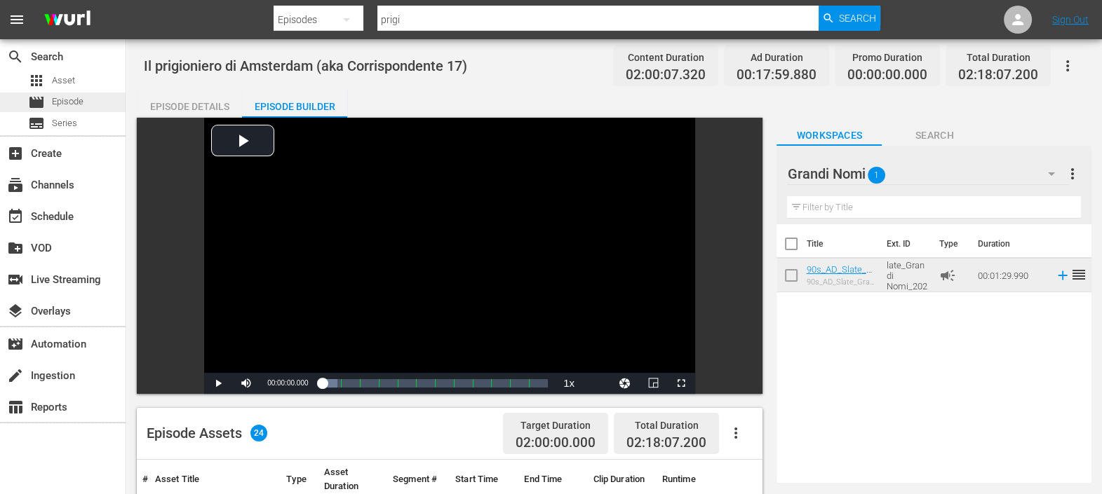
click at [74, 102] on span "Episode" at bounding box center [68, 102] width 32 height 14
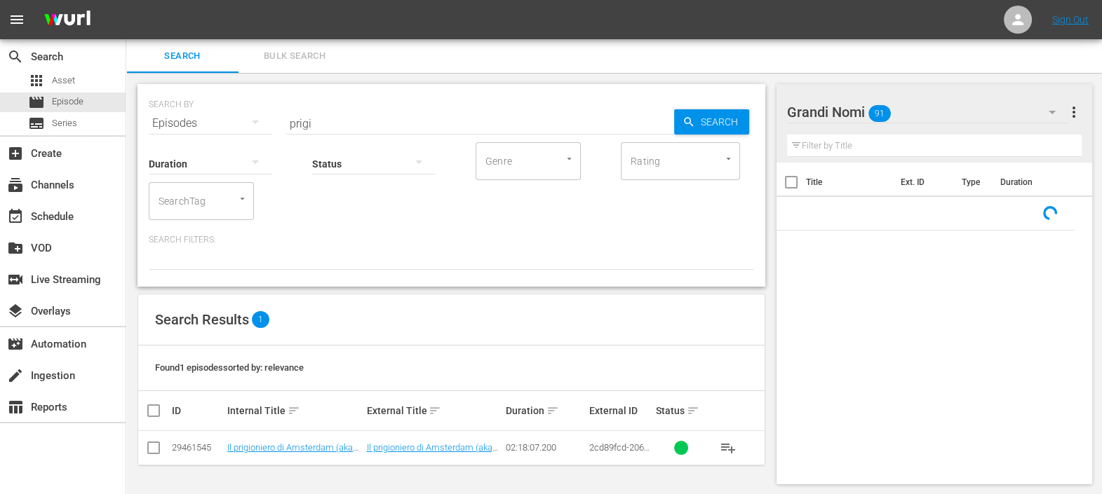
scroll to position [1, 0]
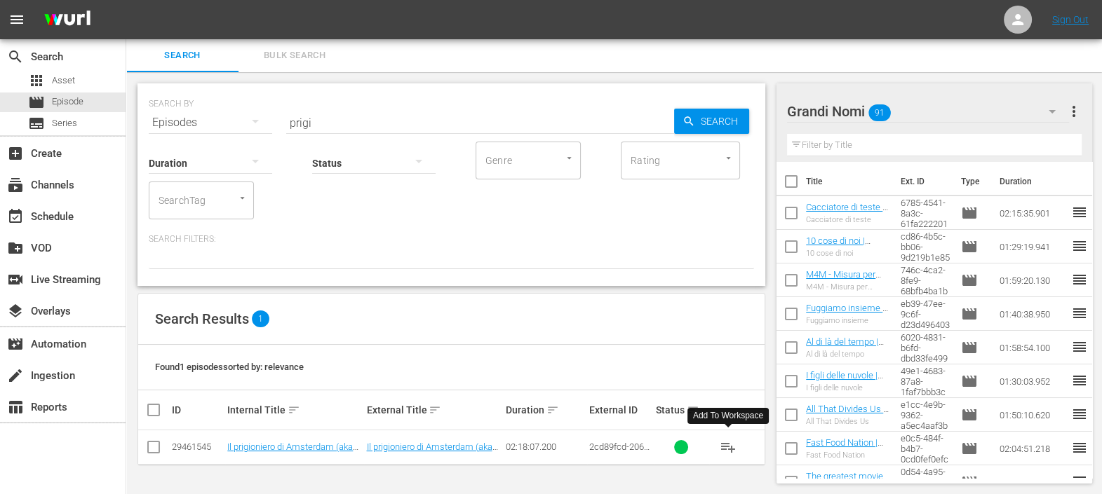
click at [727, 445] on span "playlist_add" at bounding box center [728, 447] width 17 height 17
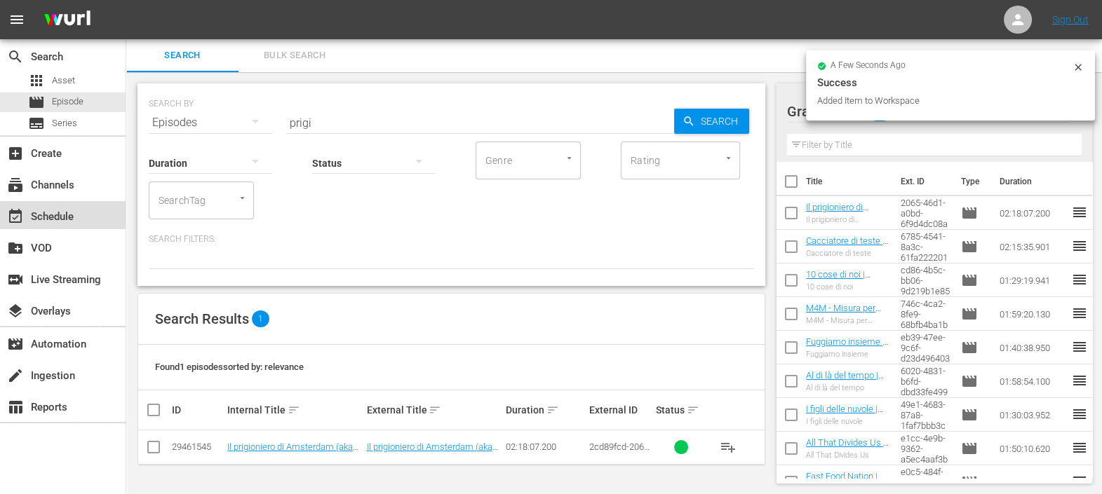
click at [74, 212] on div "event_available Schedule" at bounding box center [39, 214] width 79 height 13
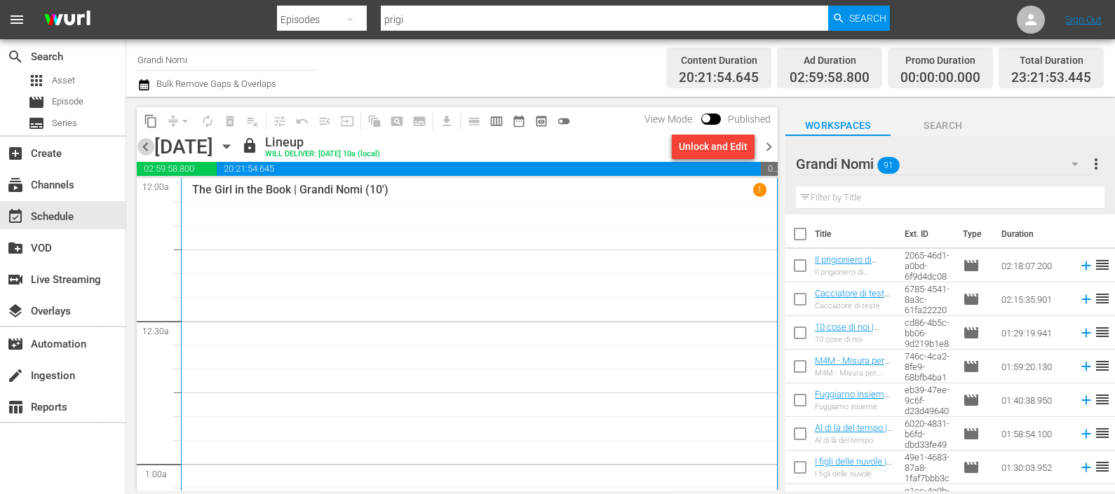
click at [147, 148] on span "chevron_left" at bounding box center [146, 147] width 18 height 18
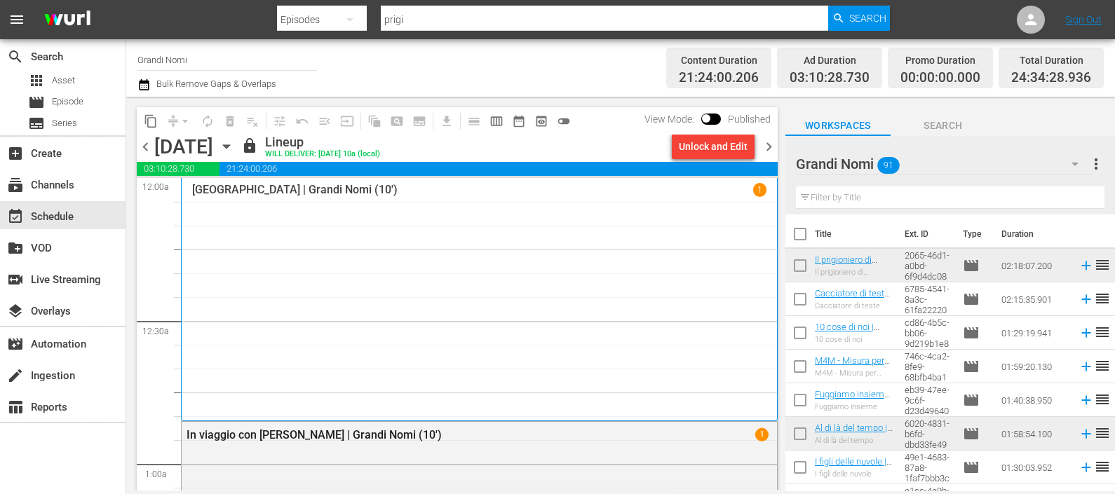
click at [147, 148] on span "chevron_left" at bounding box center [146, 147] width 18 height 18
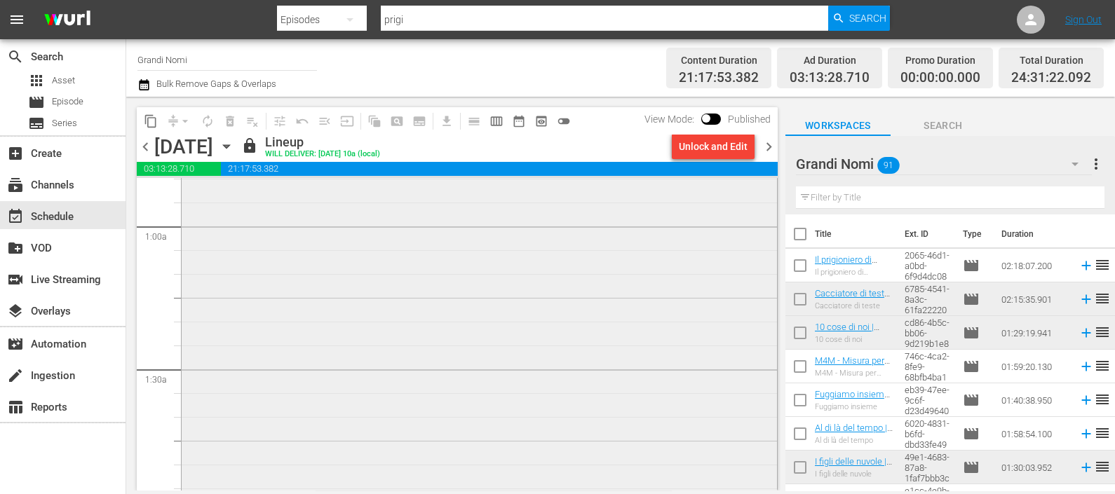
scroll to position [350, 0]
click at [771, 145] on span "chevron_right" at bounding box center [769, 147] width 18 height 18
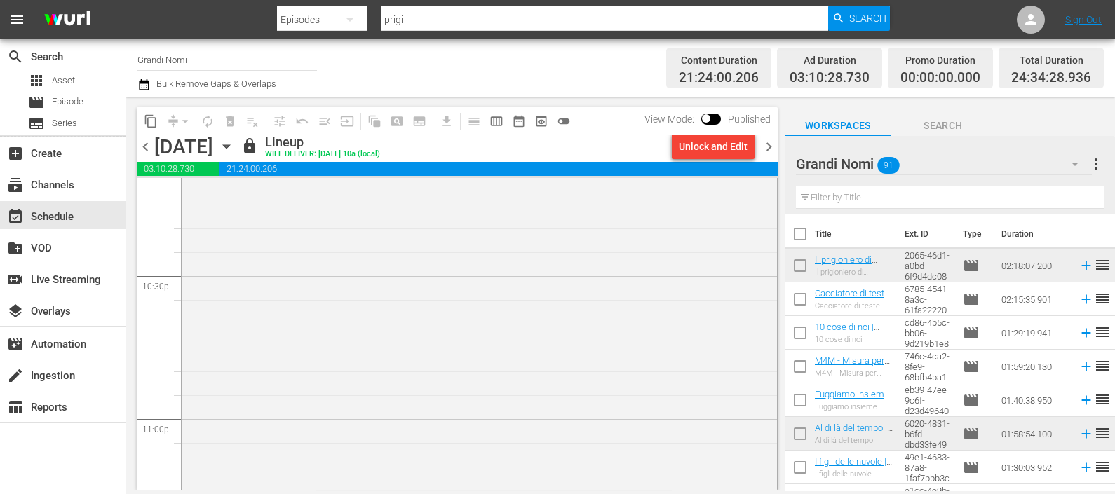
scroll to position [5727, 0]
click at [716, 146] on div "Unlock and Edit" at bounding box center [713, 146] width 69 height 25
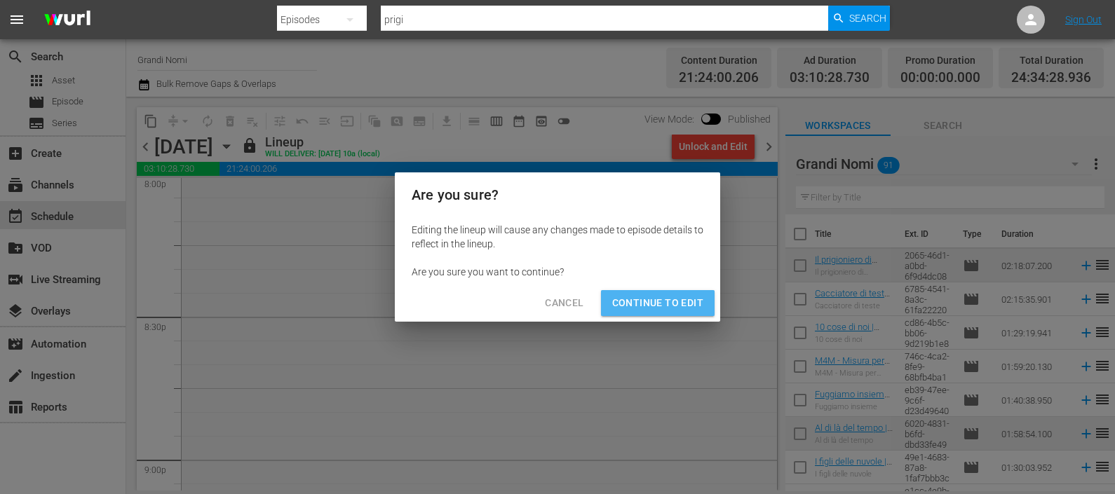
click at [671, 293] on button "Continue to Edit" at bounding box center [658, 303] width 114 height 26
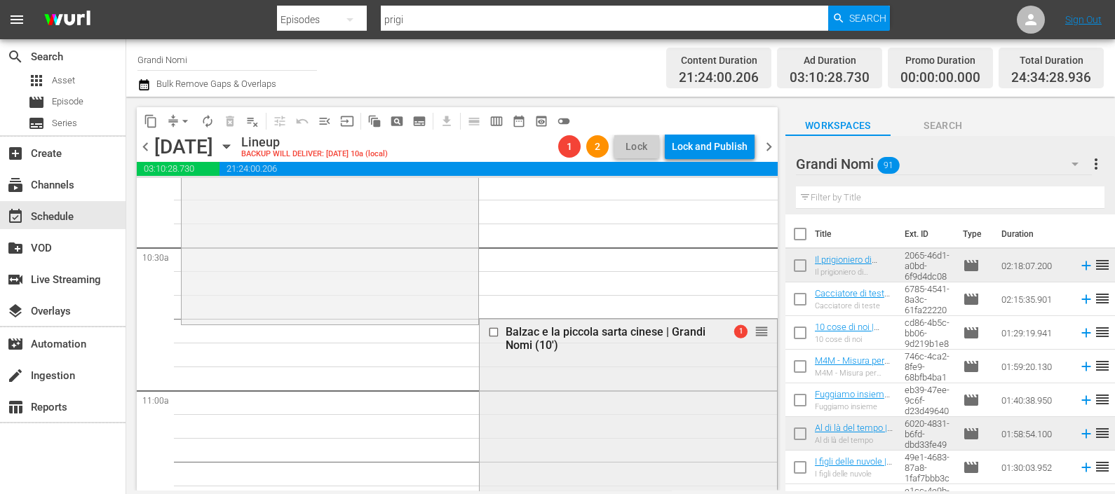
scroll to position [2985, 0]
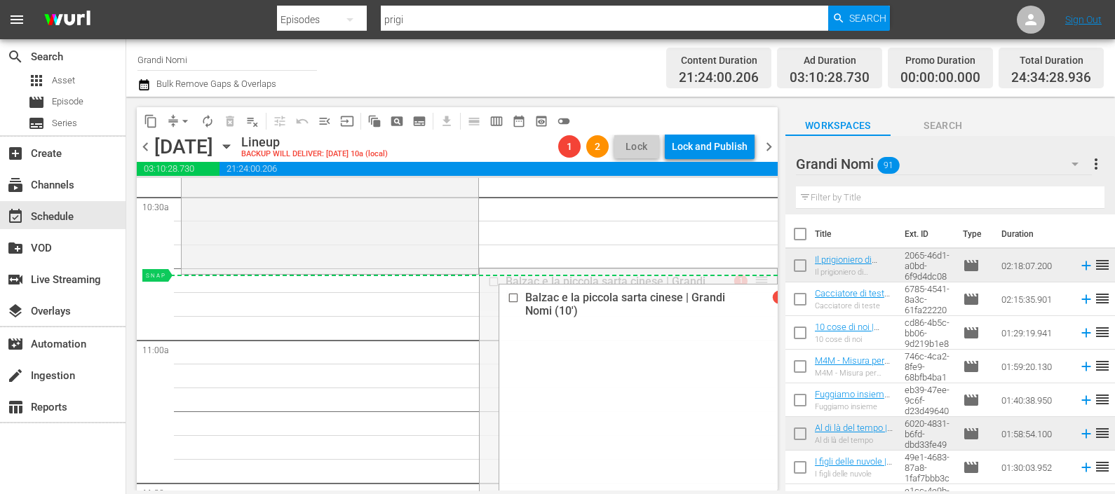
drag, startPoint x: 753, startPoint y: 283, endPoint x: 742, endPoint y: 289, distance: 12.5
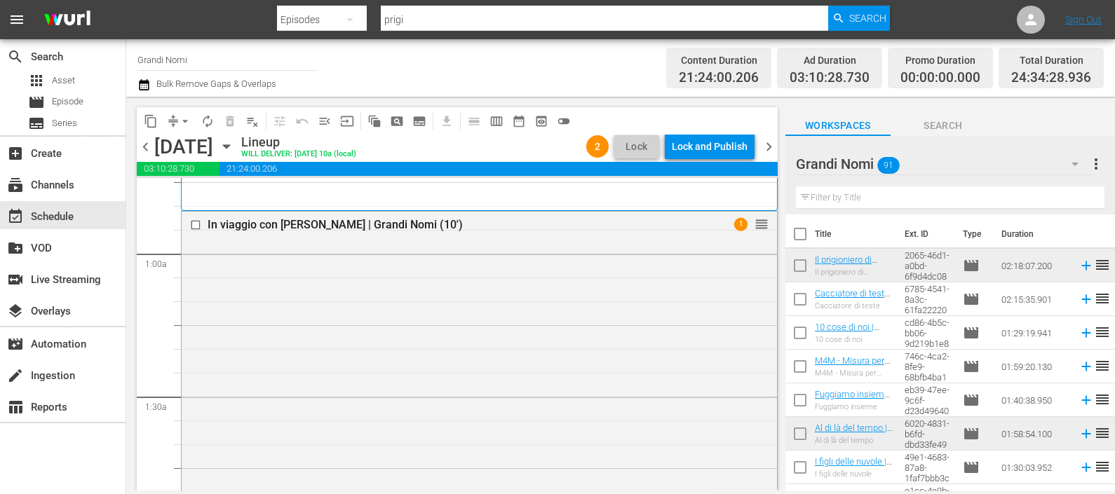
scroll to position [116, 0]
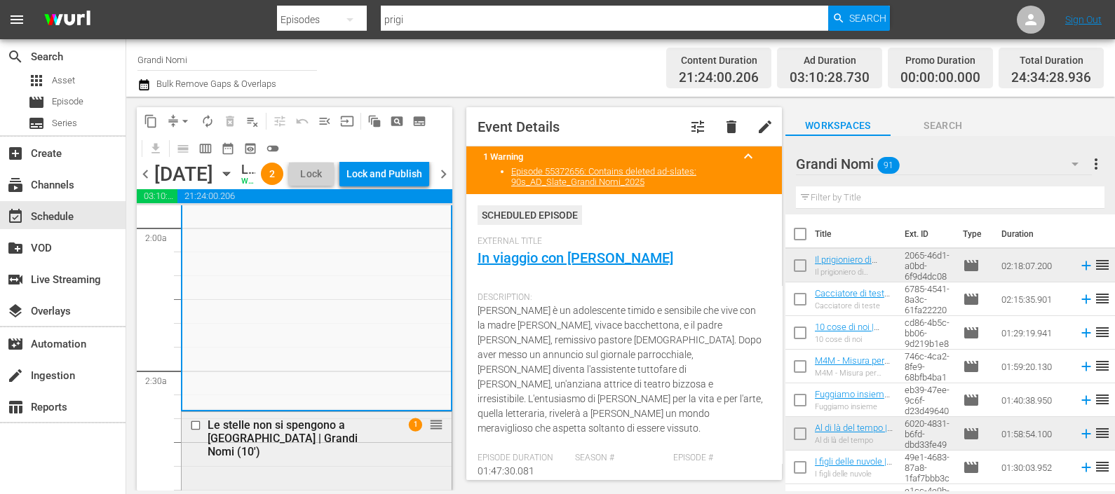
scroll to position [701, 0]
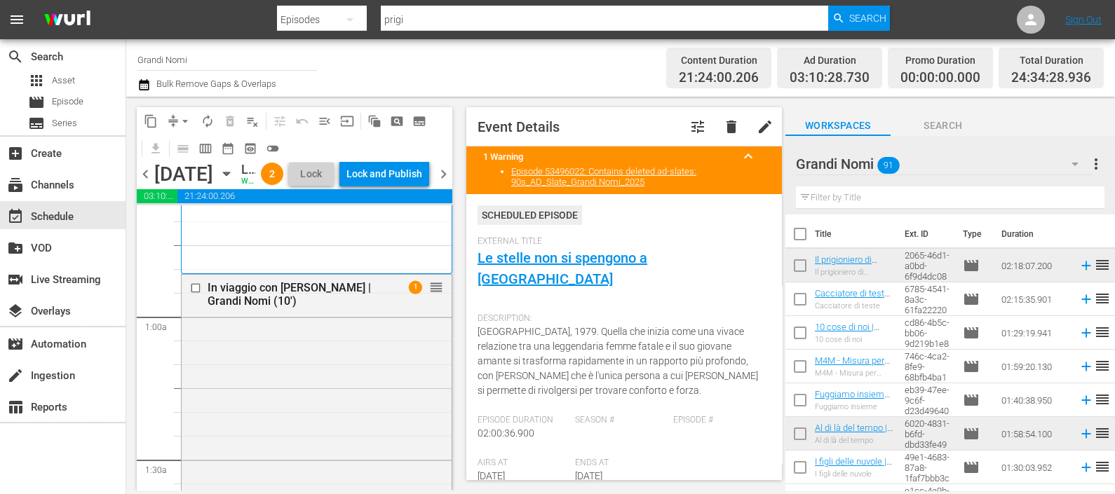
scroll to position [175, 0]
click at [84, 105] on div "movie Episode" at bounding box center [63, 103] width 126 height 20
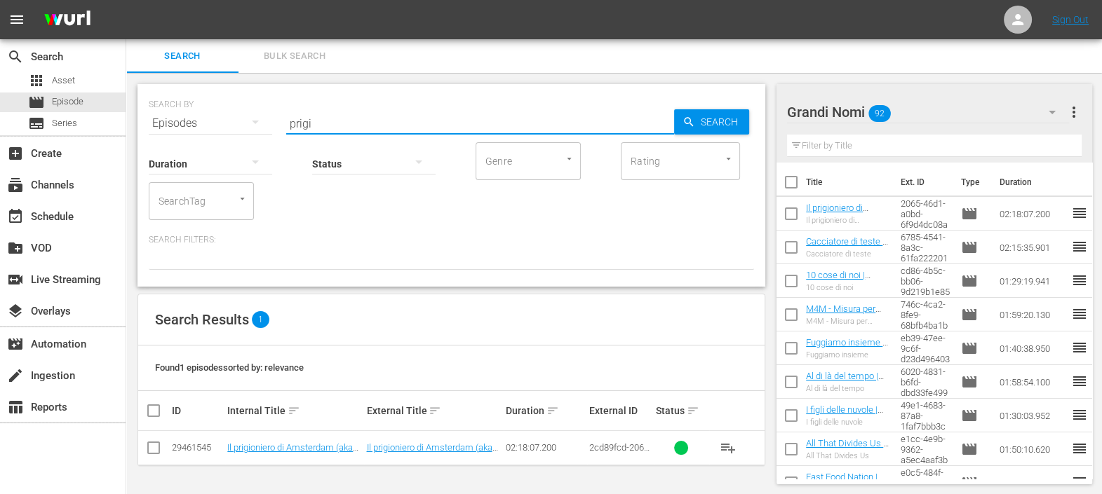
drag, startPoint x: 459, startPoint y: 130, endPoint x: 440, endPoint y: 130, distance: 18.9
click at [440, 130] on input "prigi" at bounding box center [480, 124] width 388 height 34
click at [60, 210] on div "event_available Schedule" at bounding box center [39, 214] width 79 height 13
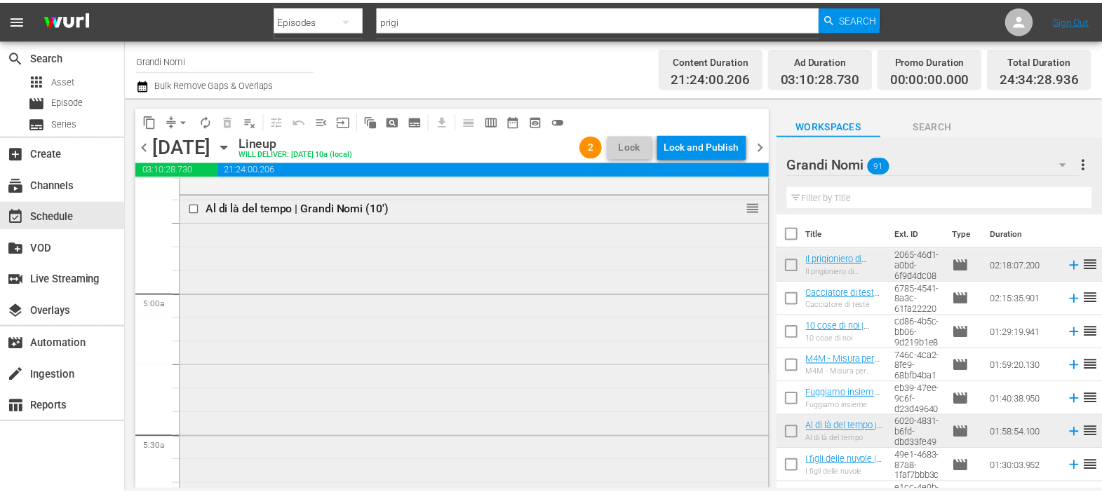
scroll to position [1227, 0]
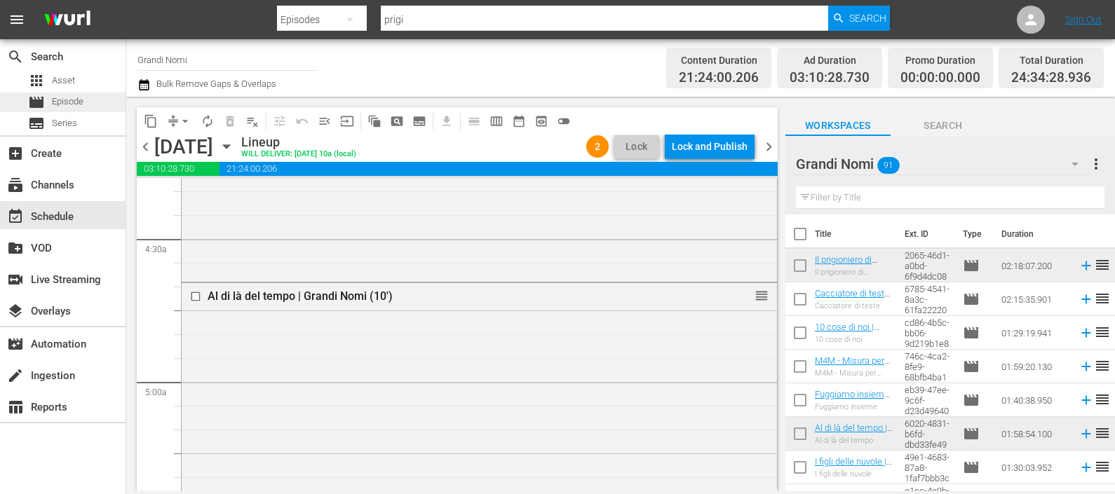
click at [67, 101] on span "Episode" at bounding box center [68, 102] width 32 height 14
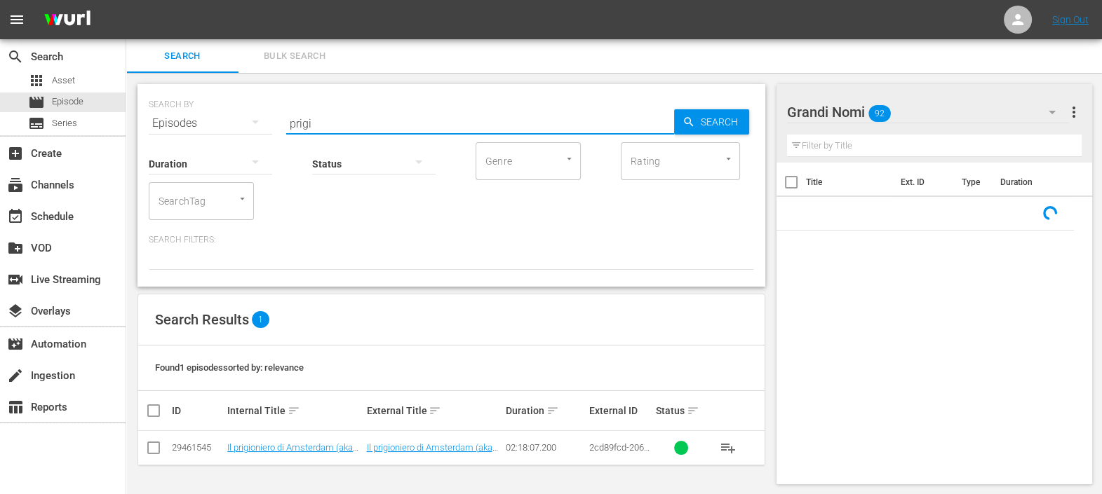
drag, startPoint x: 330, startPoint y: 122, endPoint x: 221, endPoint y: 133, distance: 109.9
click at [221, 133] on div "SEARCH BY Search By Episodes Search ID, Title, Description, Keywords, or Catego…" at bounding box center [451, 185] width 628 height 203
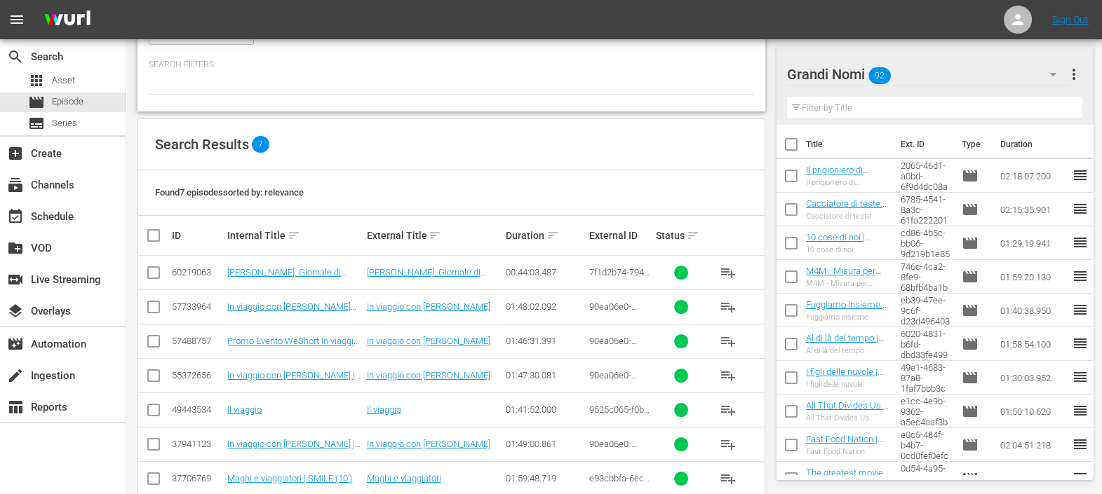
scroll to position [201, 0]
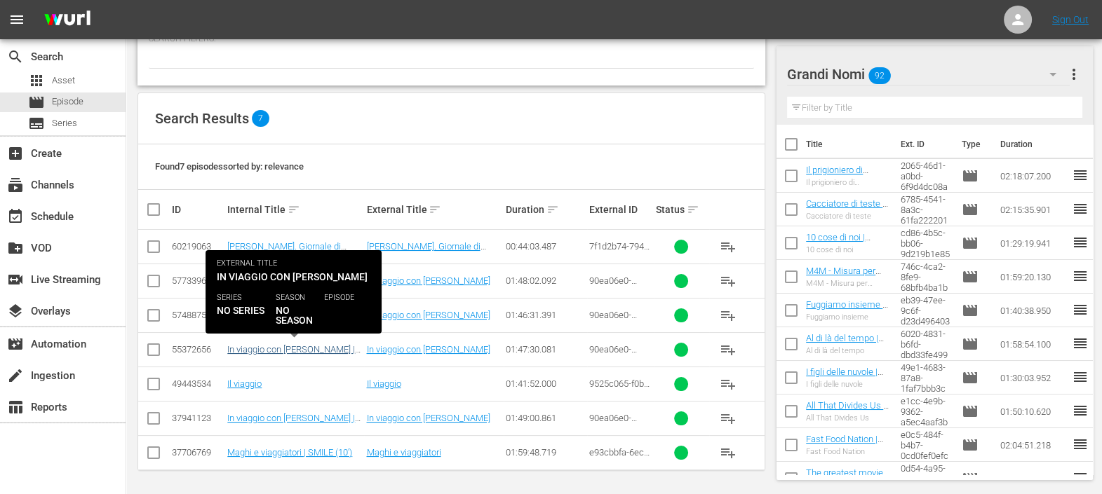
type input "viagg"
click at [342, 349] on link "In viaggio con [PERSON_NAME] | Grandi Nomi (10')" at bounding box center [291, 354] width 128 height 21
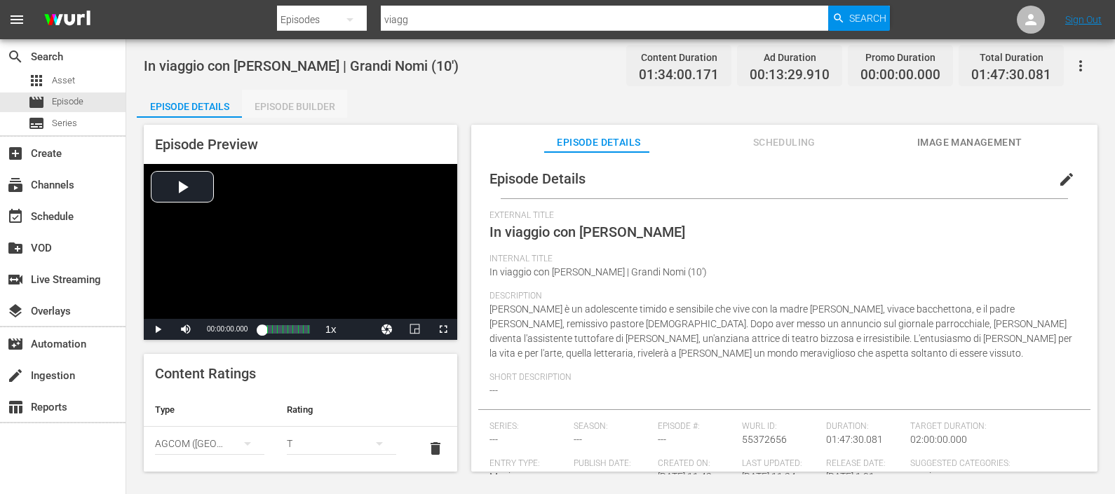
click at [308, 102] on div "Episode Builder" at bounding box center [294, 107] width 105 height 34
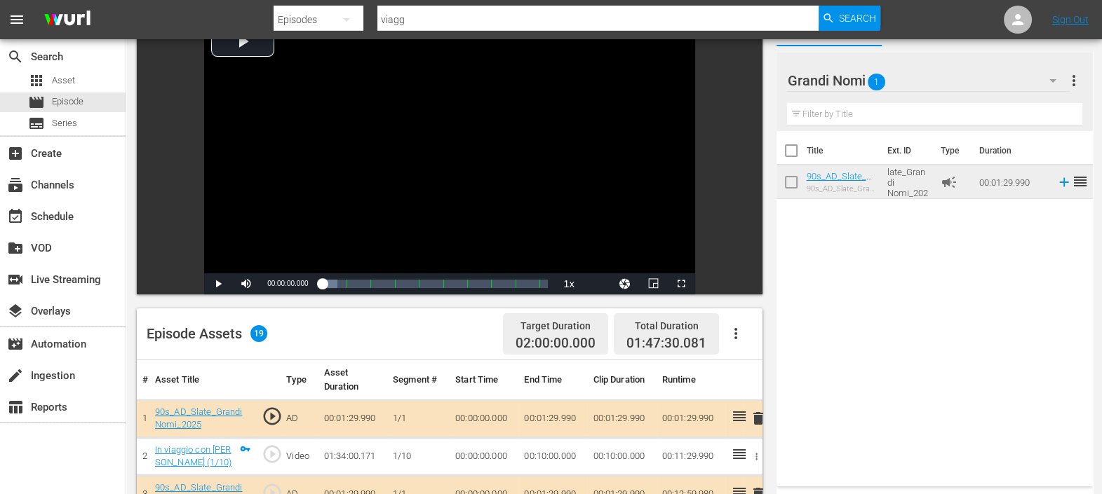
scroll to position [263, 0]
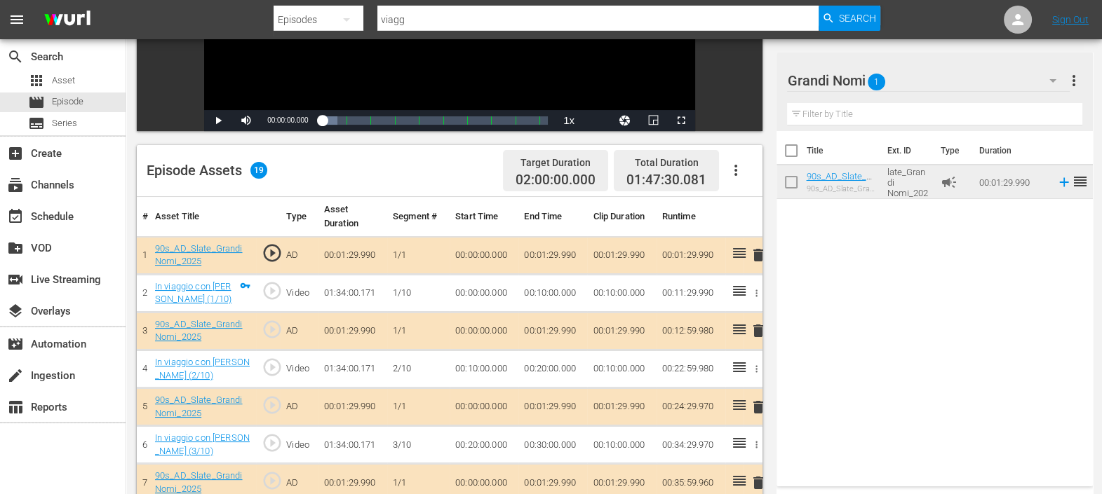
click at [740, 173] on icon "button" at bounding box center [735, 170] width 17 height 17
click at [754, 203] on div "Clear Ads" at bounding box center [777, 210] width 95 height 34
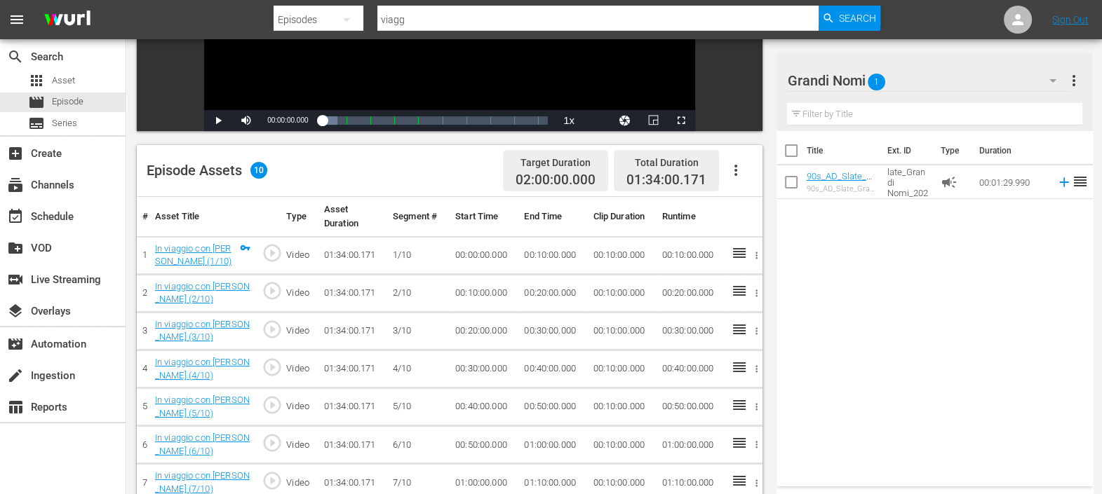
click at [739, 172] on icon "button" at bounding box center [735, 170] width 17 height 17
click at [747, 179] on div "Fill with Ads" at bounding box center [777, 176] width 95 height 34
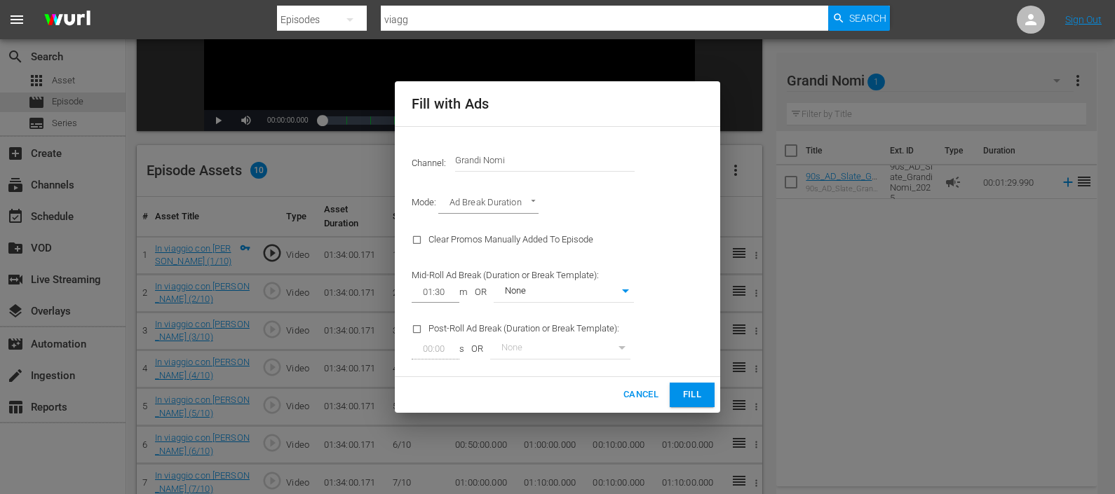
click at [689, 386] on button "Fill" at bounding box center [692, 395] width 45 height 25
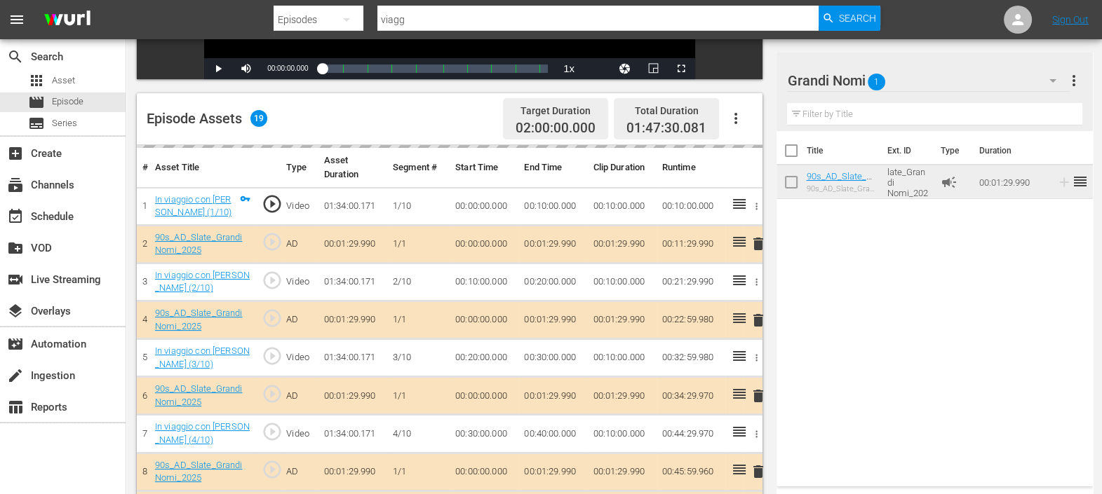
scroll to position [299, 0]
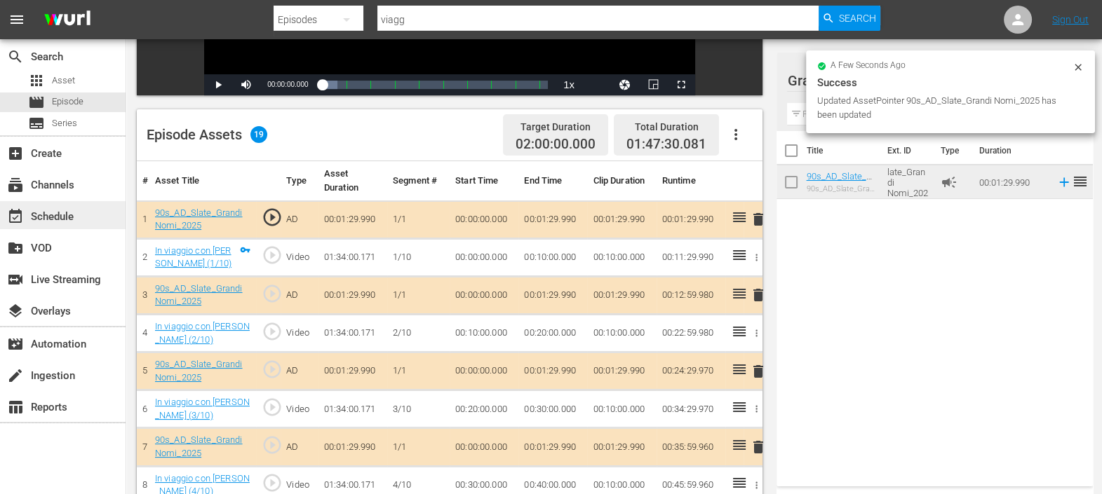
click at [50, 217] on div "event_available Schedule" at bounding box center [39, 214] width 79 height 13
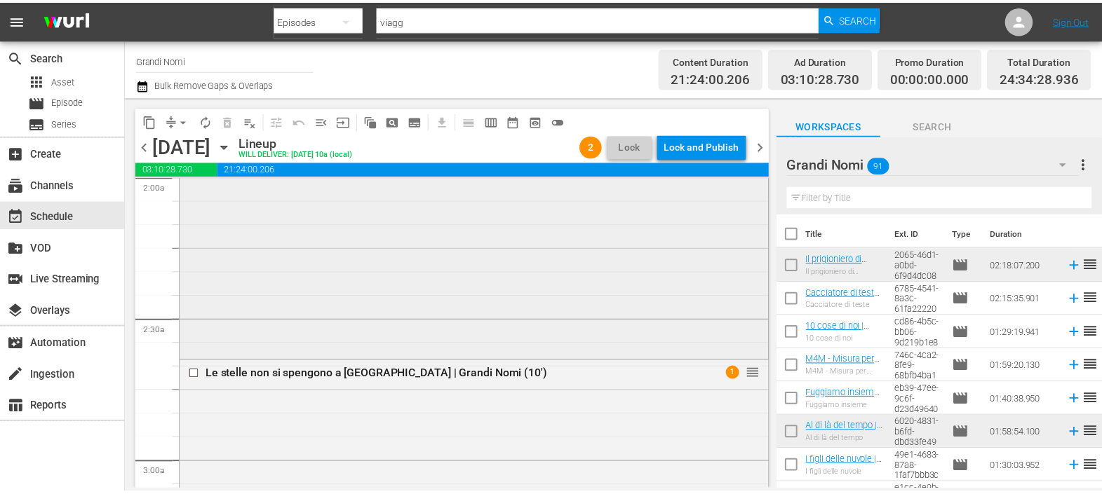
scroll to position [613, 0]
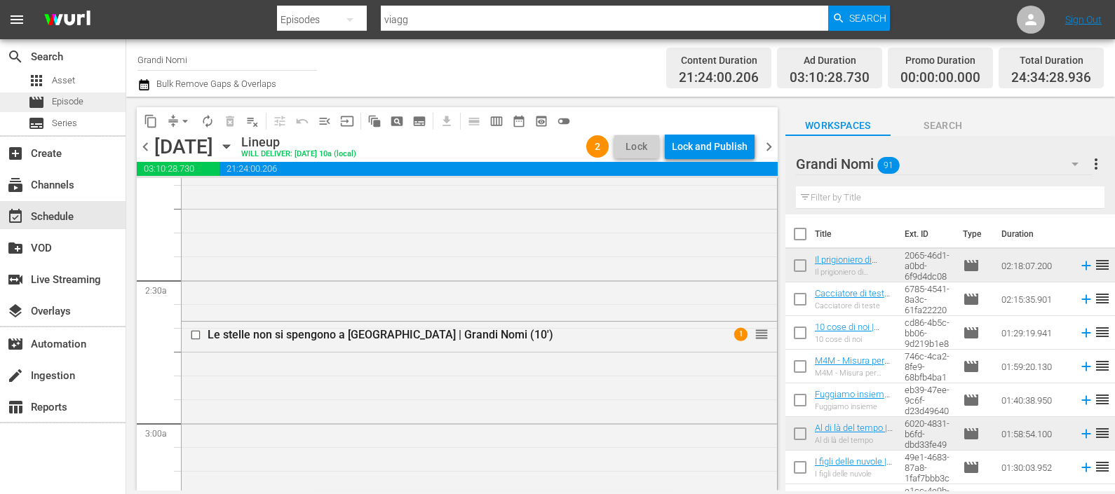
click at [62, 100] on span "Episode" at bounding box center [68, 102] width 32 height 14
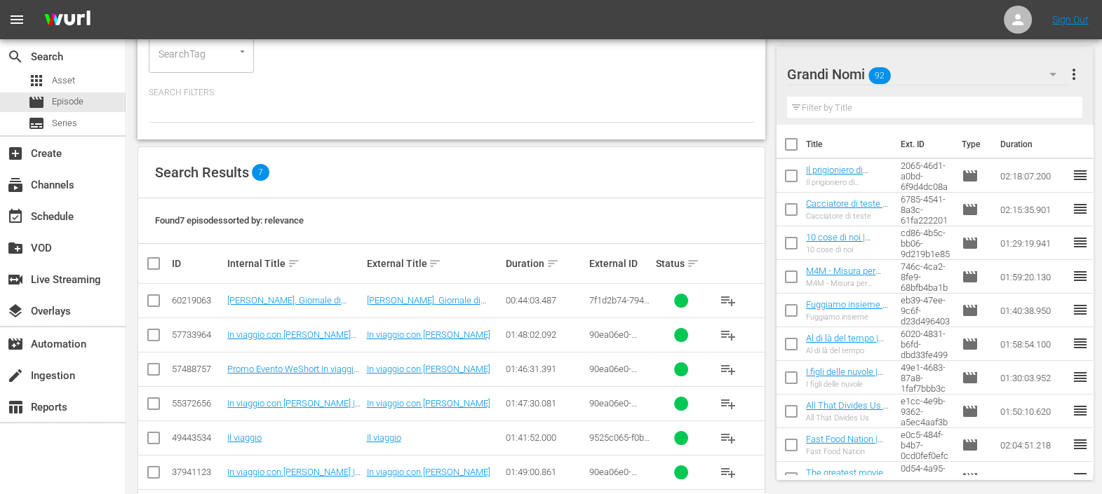
scroll to position [175, 0]
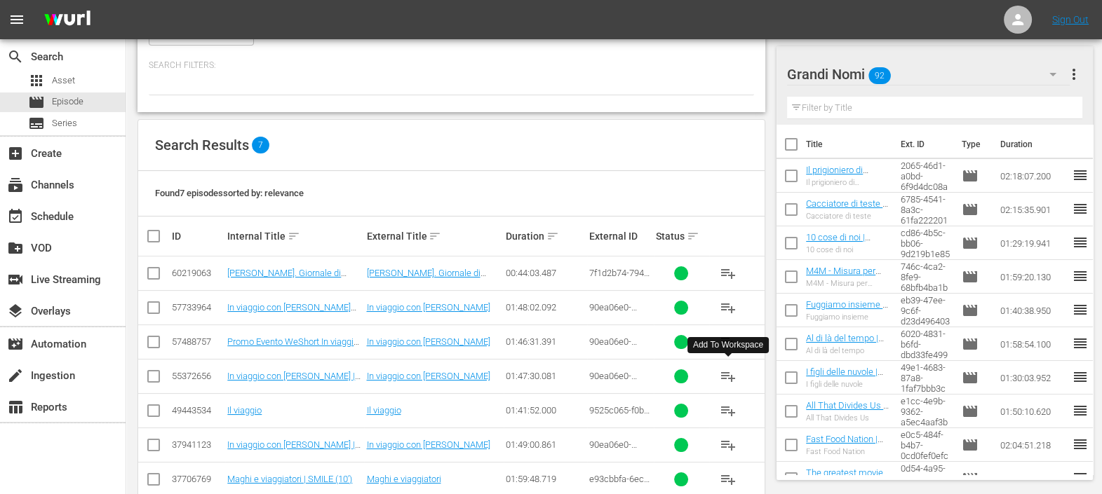
click at [727, 375] on span "playlist_add" at bounding box center [728, 376] width 17 height 17
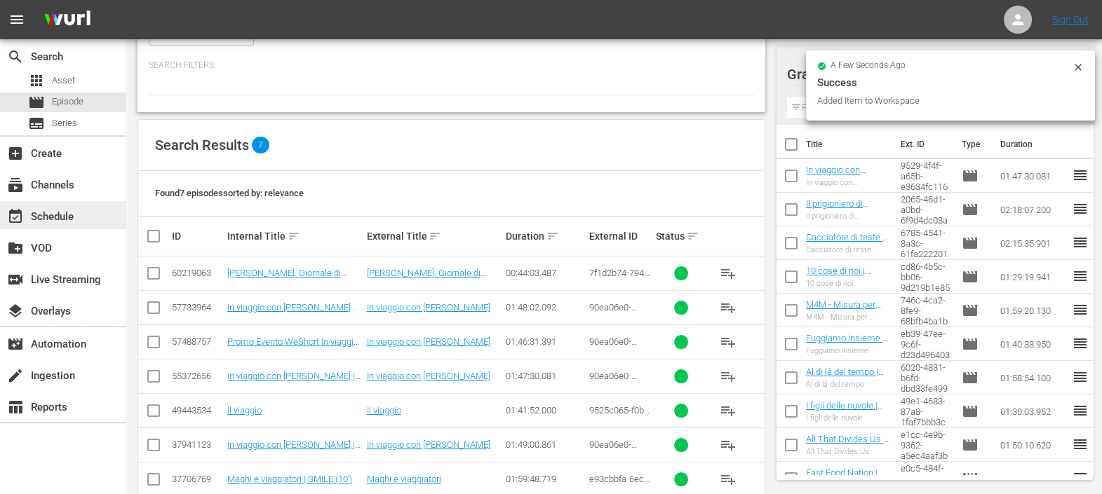
click at [63, 215] on div "event_available Schedule" at bounding box center [39, 214] width 79 height 13
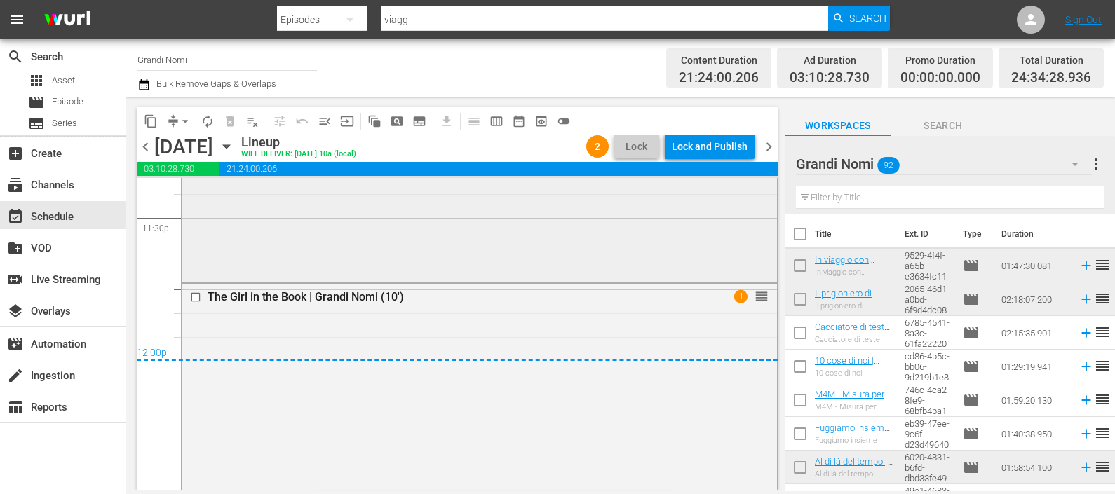
scroll to position [6699, 0]
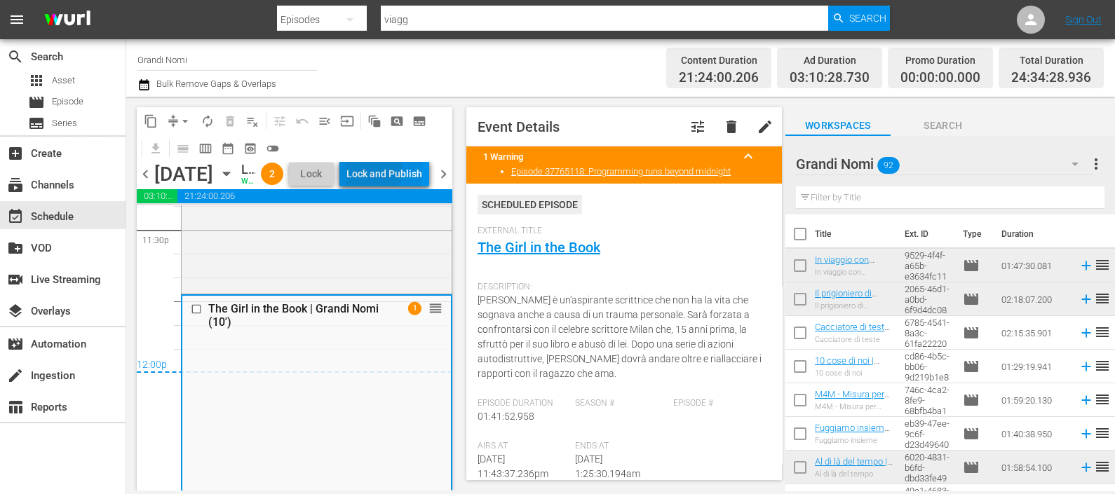
click at [407, 171] on div "Lock and Publish" at bounding box center [384, 173] width 76 height 25
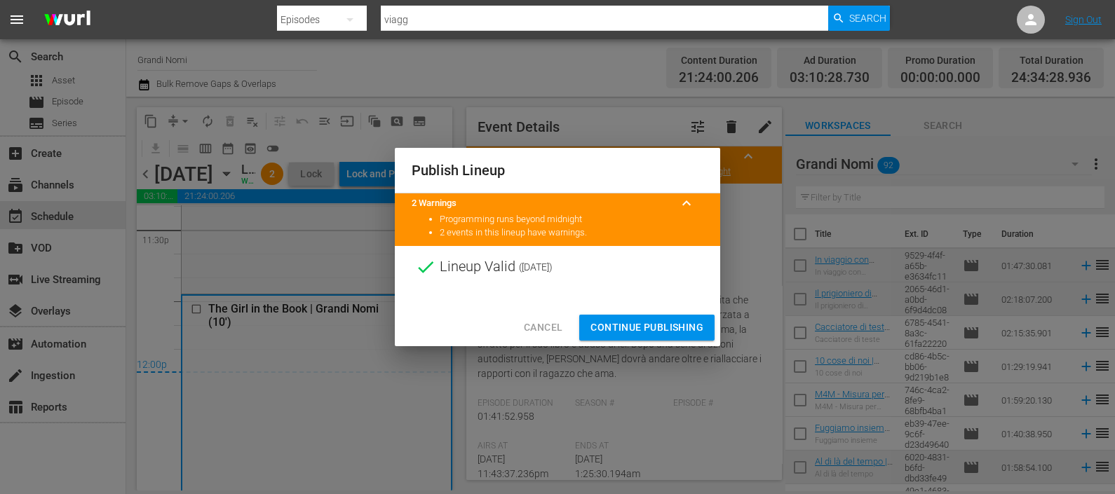
click at [619, 321] on span "Continue Publishing" at bounding box center [646, 328] width 113 height 18
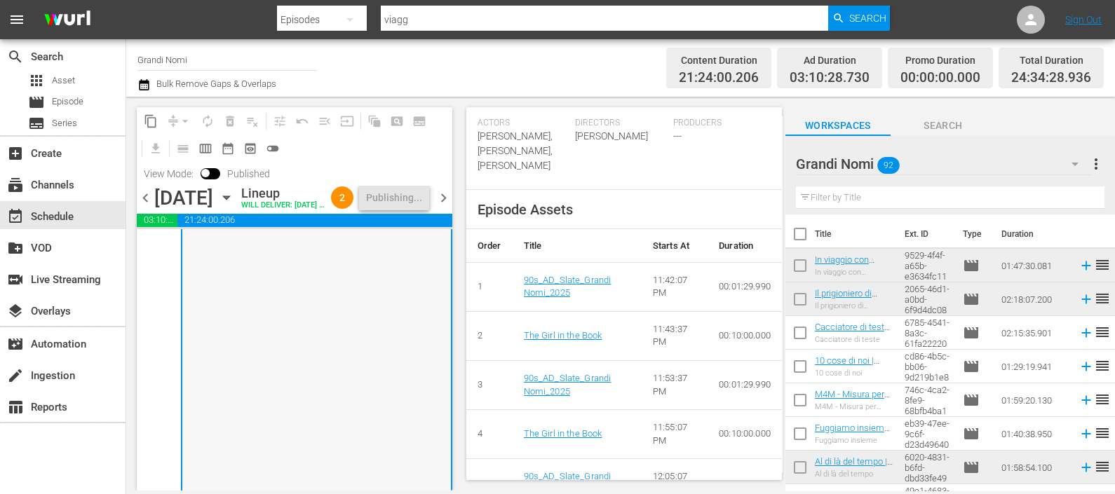
scroll to position [7035, 0]
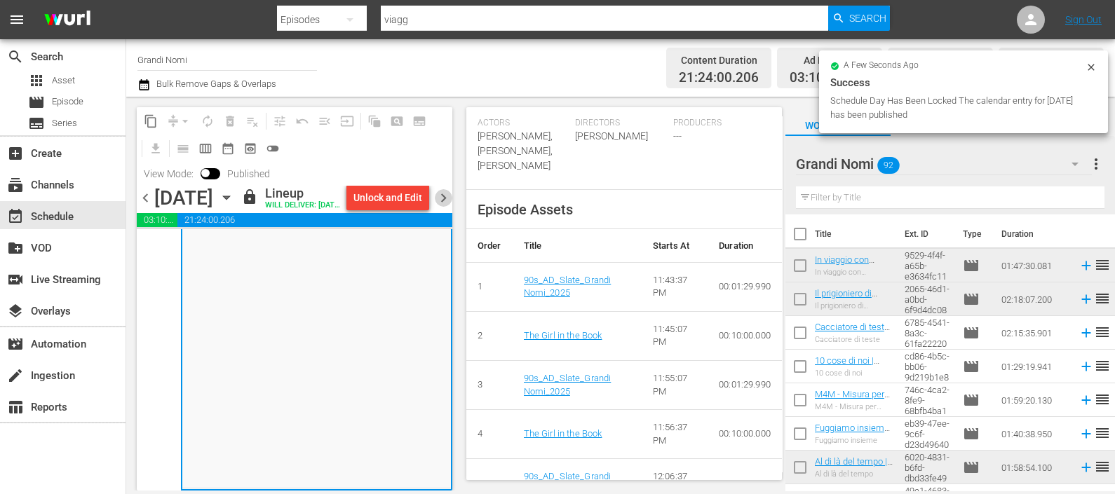
click at [445, 207] on span "chevron_right" at bounding box center [444, 198] width 18 height 18
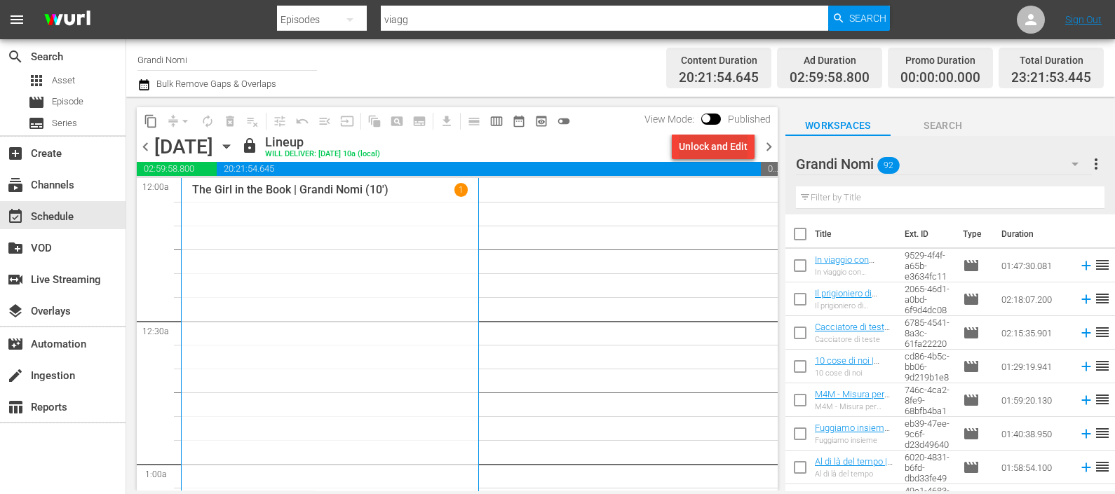
click at [725, 140] on div "Unlock and Edit" at bounding box center [713, 146] width 69 height 25
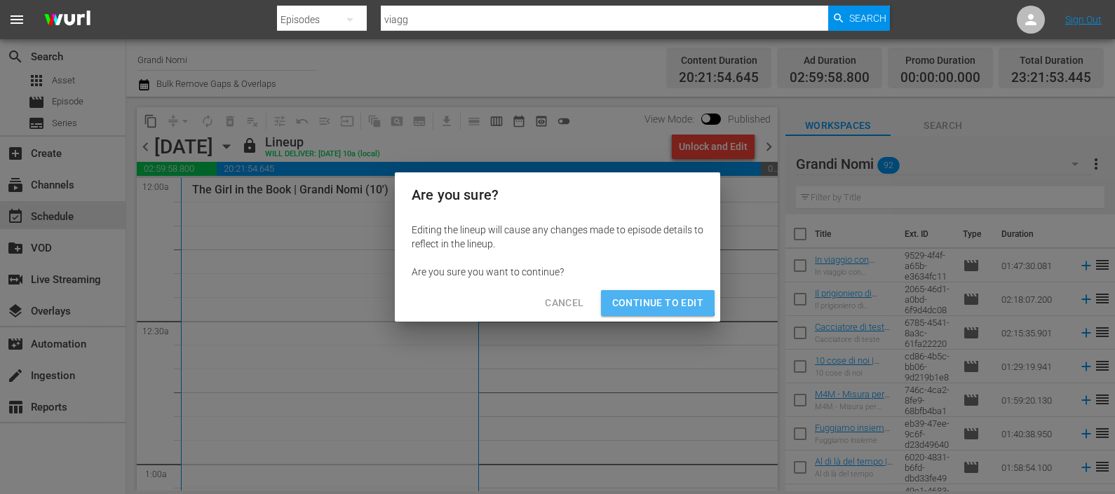
click at [647, 295] on span "Continue to Edit" at bounding box center [657, 304] width 91 height 18
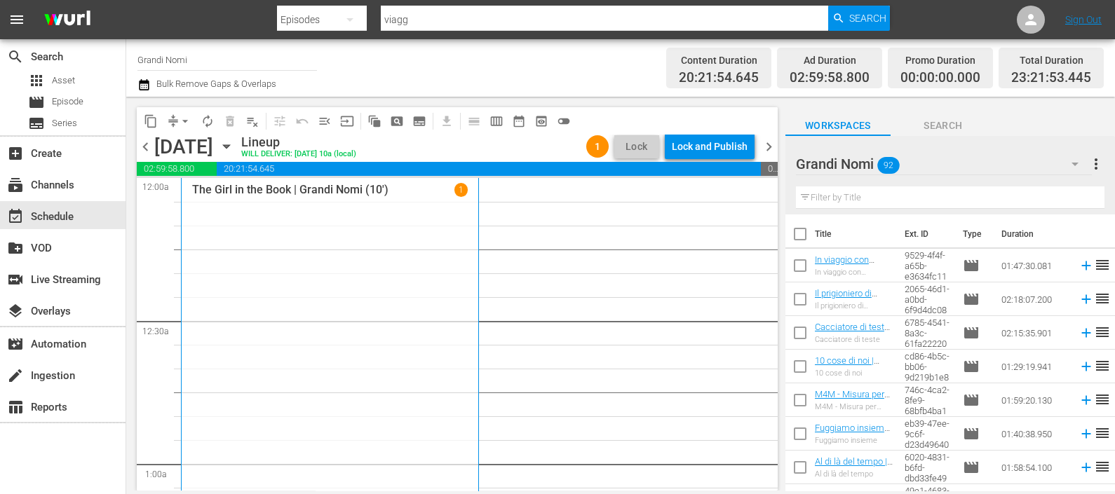
scroll to position [175, 0]
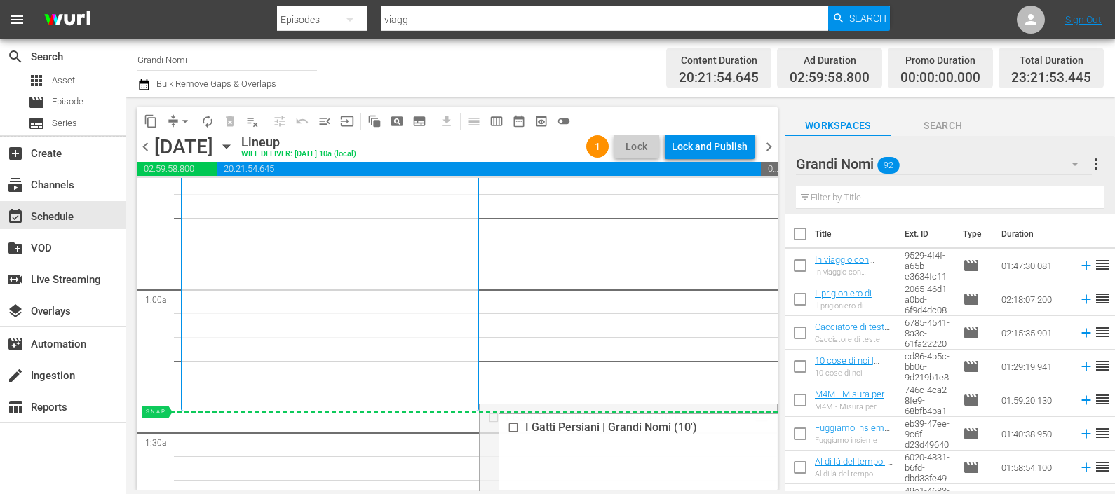
drag, startPoint x: 743, startPoint y: 419, endPoint x: 740, endPoint y: 426, distance: 7.8
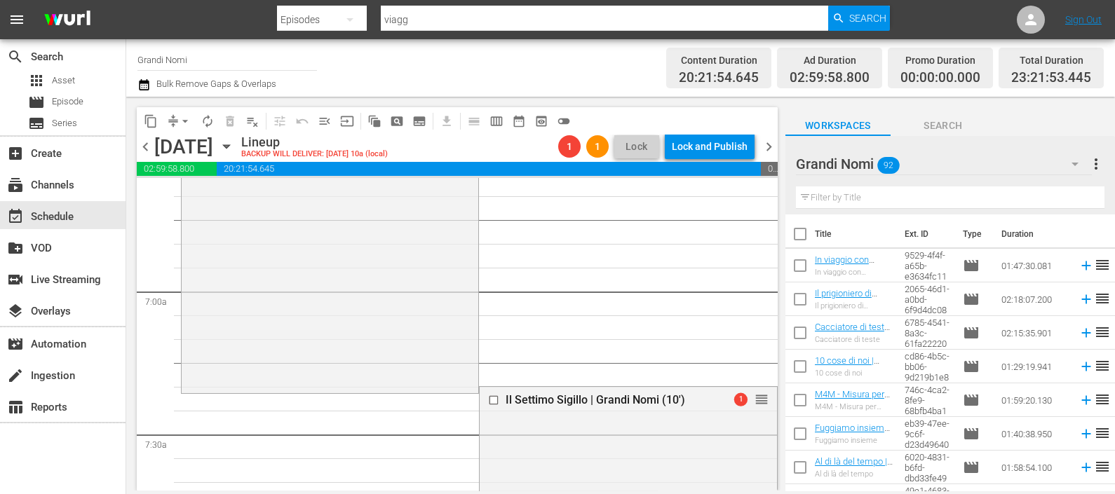
scroll to position [1929, 0]
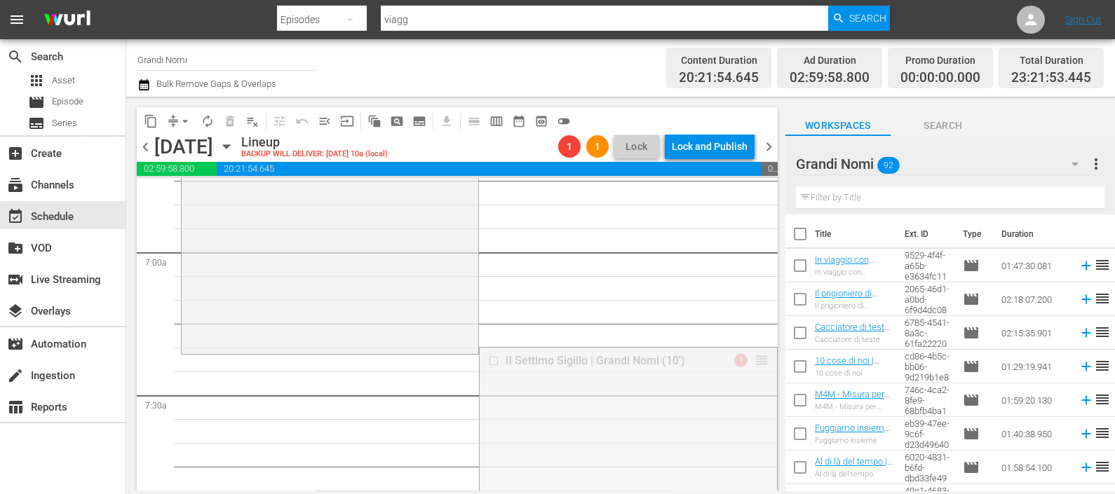
drag, startPoint x: 743, startPoint y: 358, endPoint x: 744, endPoint y: 368, distance: 10.5
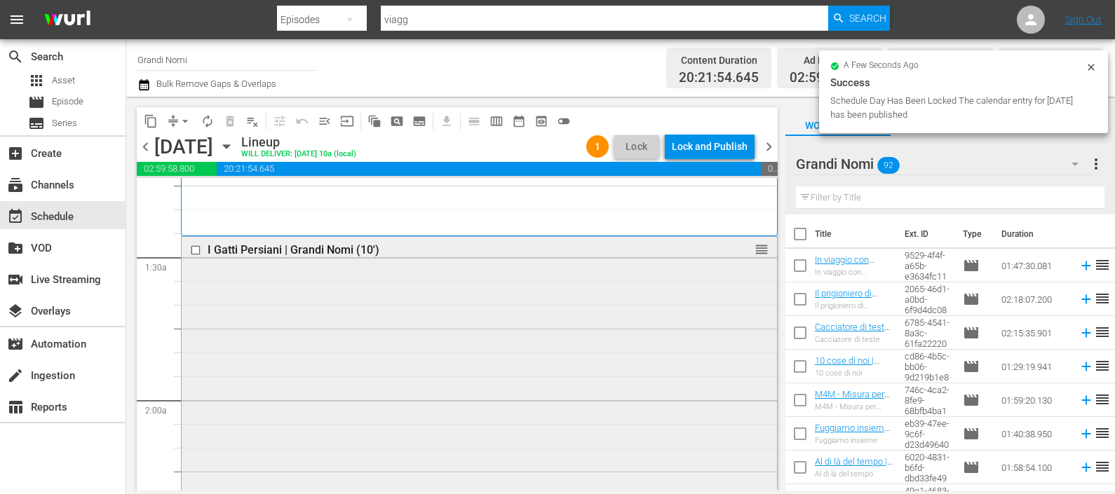
scroll to position [789, 0]
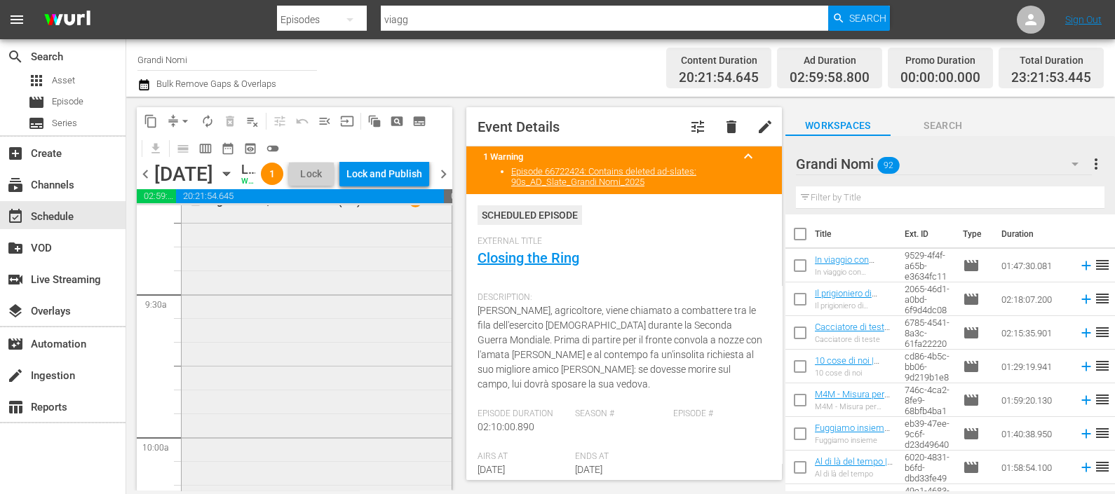
scroll to position [2541, 0]
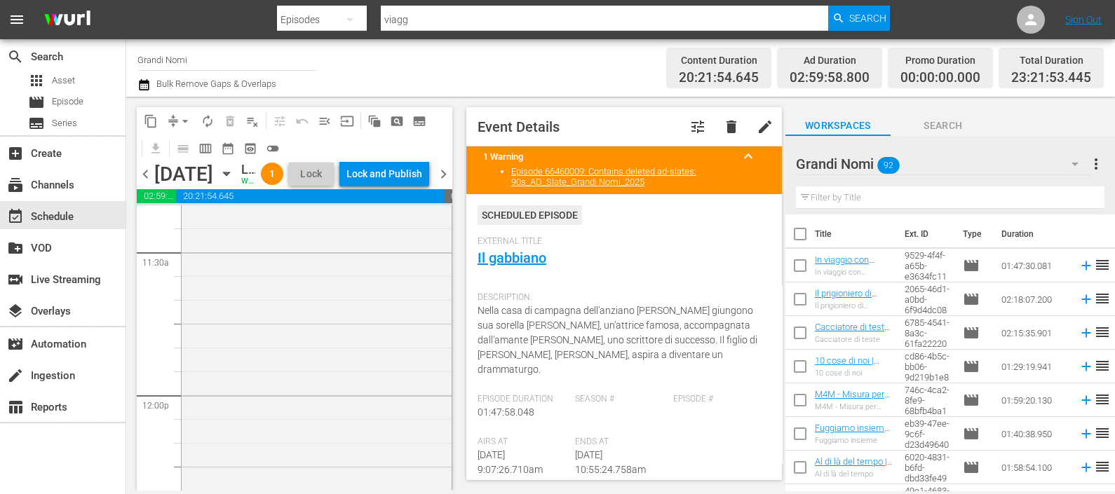
scroll to position [3682, 0]
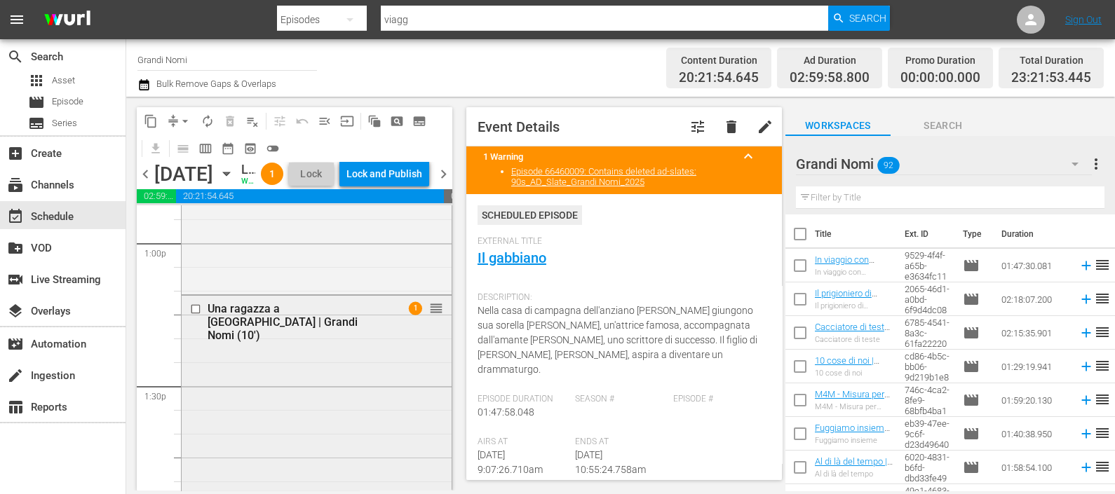
click at [333, 342] on div "Una ragazza a [GEOGRAPHIC_DATA] | Grandi Nomi (10')" at bounding box center [296, 322] width 177 height 40
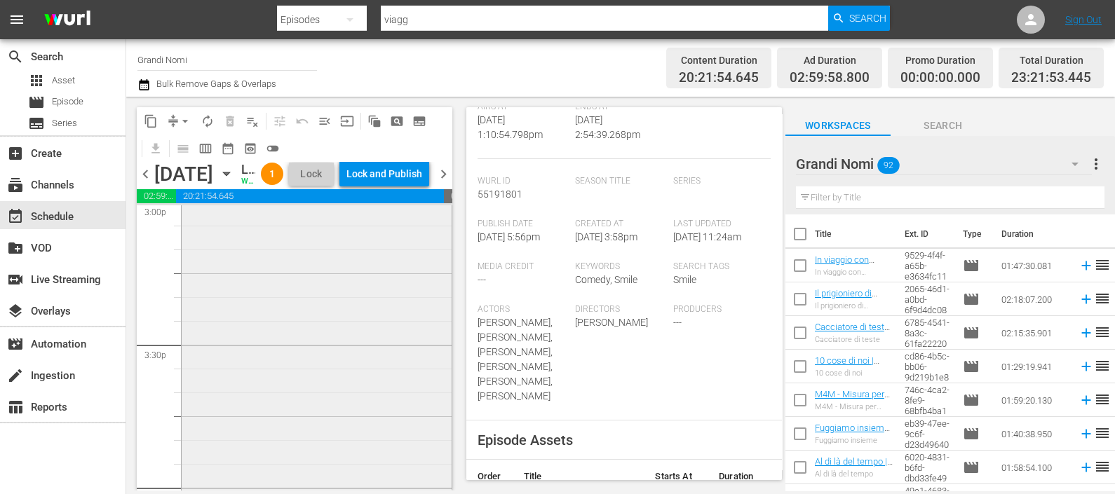
scroll to position [4208, 0]
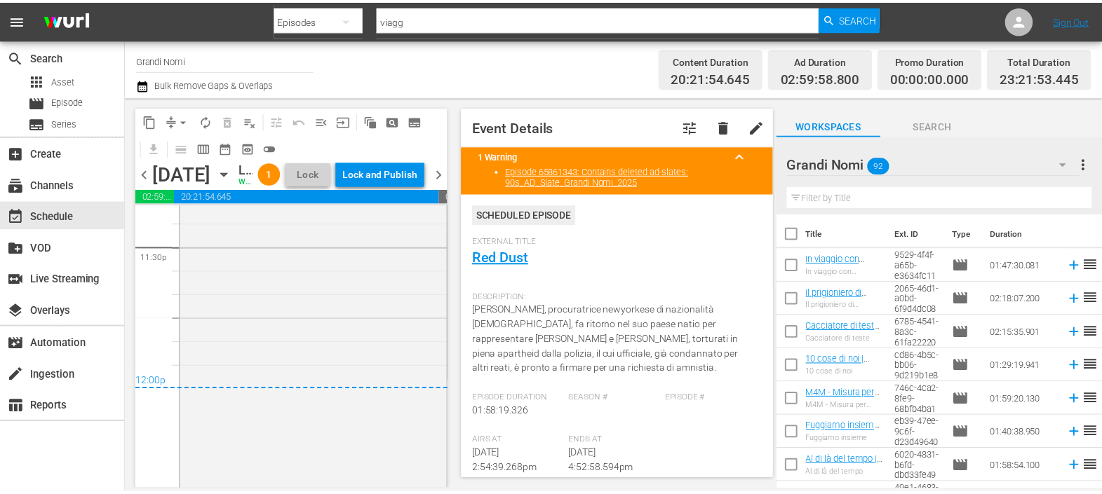
scroll to position [6574, 0]
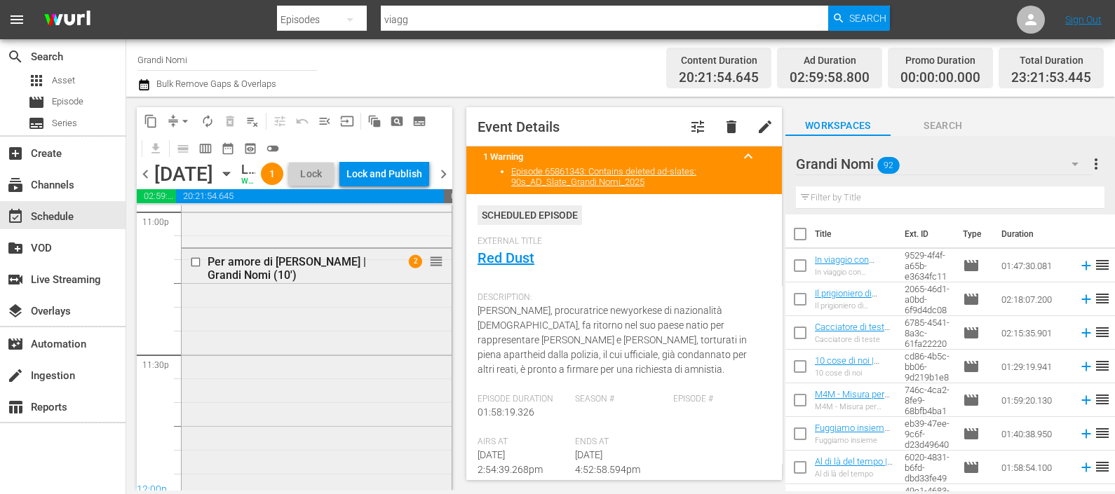
click at [294, 328] on div "Per amore di Liza | Grandi Nomi (10') 2 reorder" at bounding box center [317, 485] width 270 height 472
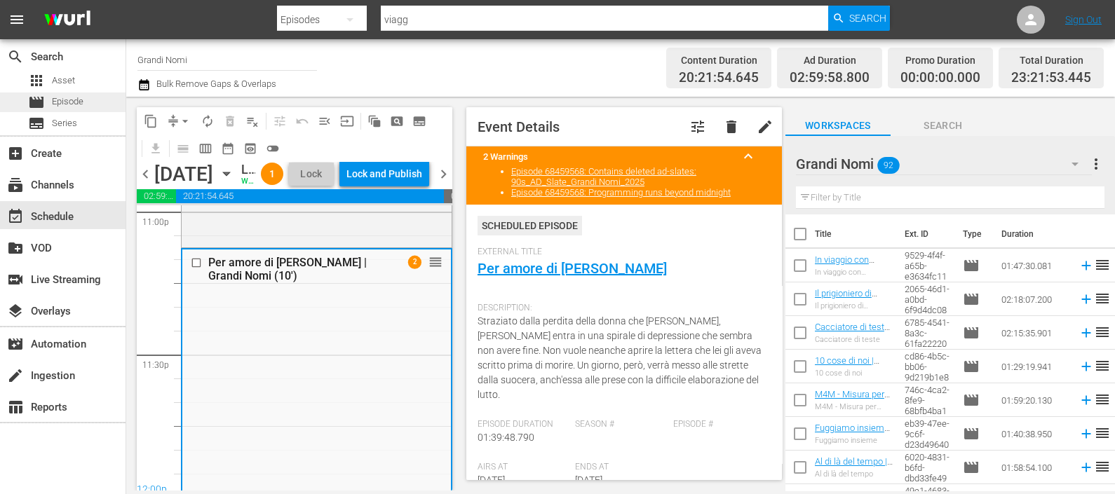
click at [66, 106] on span "Episode" at bounding box center [68, 102] width 32 height 14
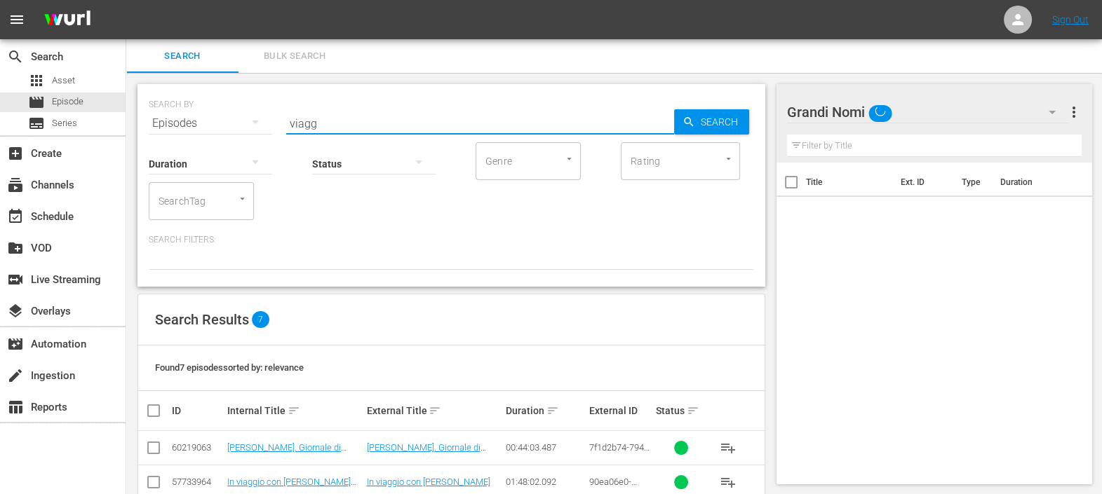
drag, startPoint x: 354, startPoint y: 125, endPoint x: 256, endPoint y: 123, distance: 98.2
click at [248, 121] on div "SEARCH BY Search By Episodes Search ID, Title, Description, Keywords, or Catego…" at bounding box center [451, 115] width 605 height 50
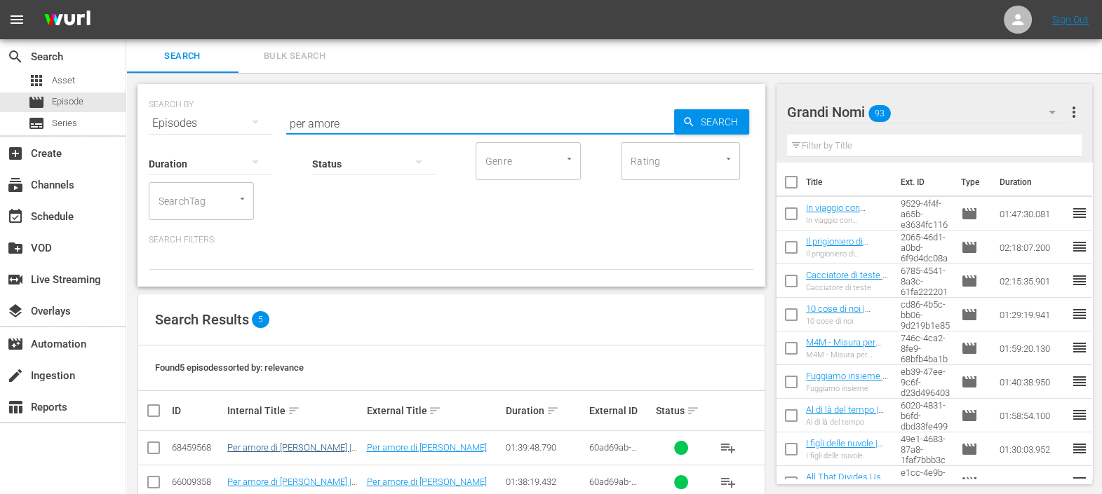
scroll to position [87, 0]
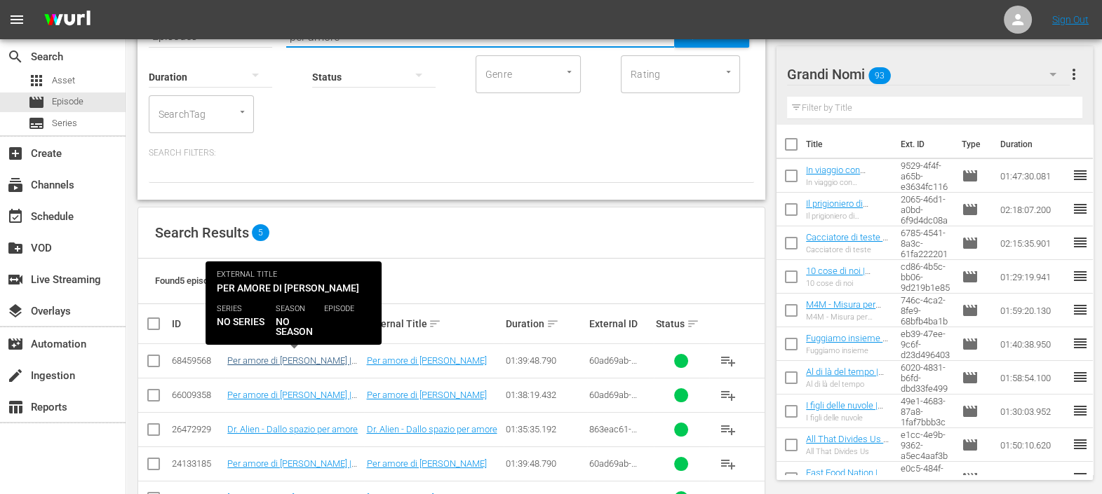
type input "per amore"
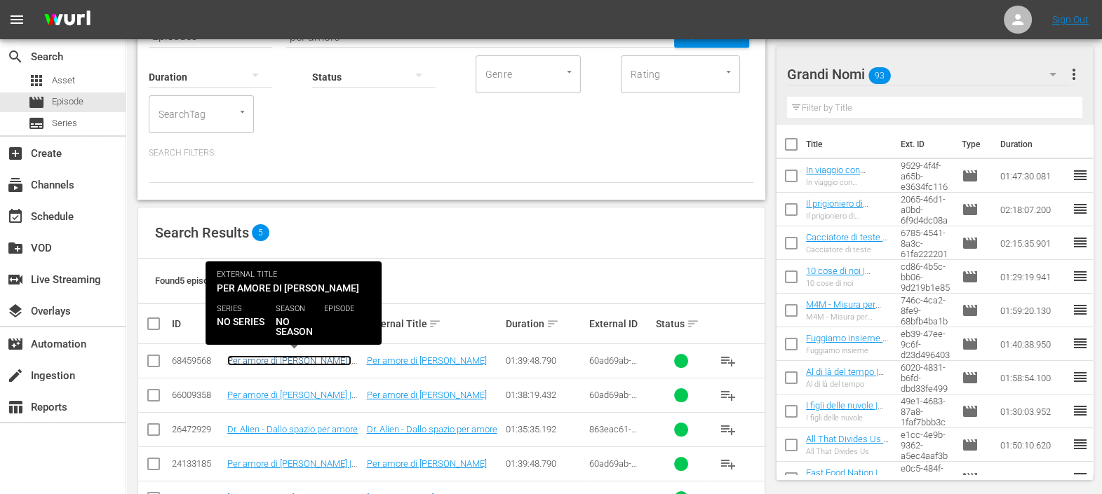
click at [331, 356] on link "Per amore di [PERSON_NAME] | Grandi Nomi (10')" at bounding box center [289, 366] width 124 height 21
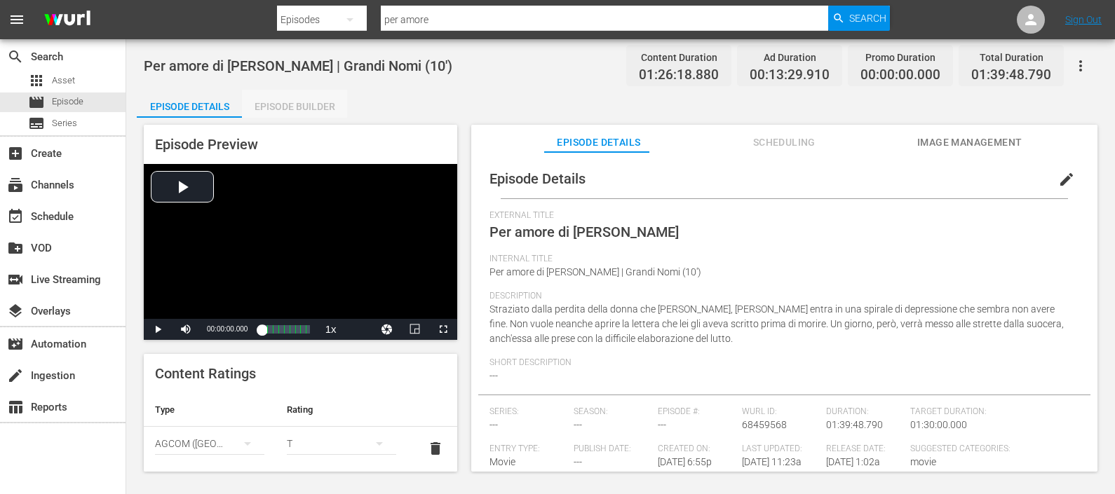
click at [293, 100] on div "Episode Builder" at bounding box center [294, 107] width 105 height 34
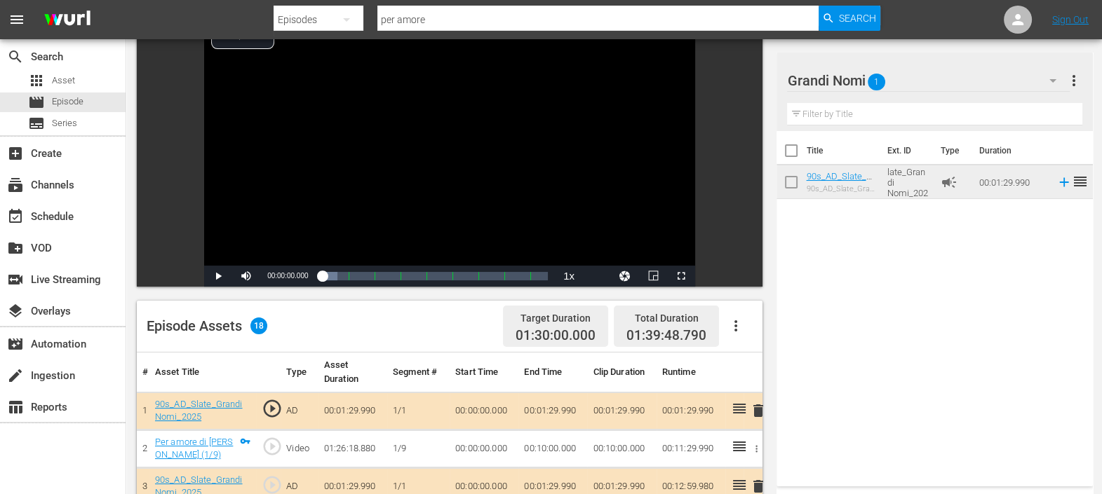
scroll to position [72, 0]
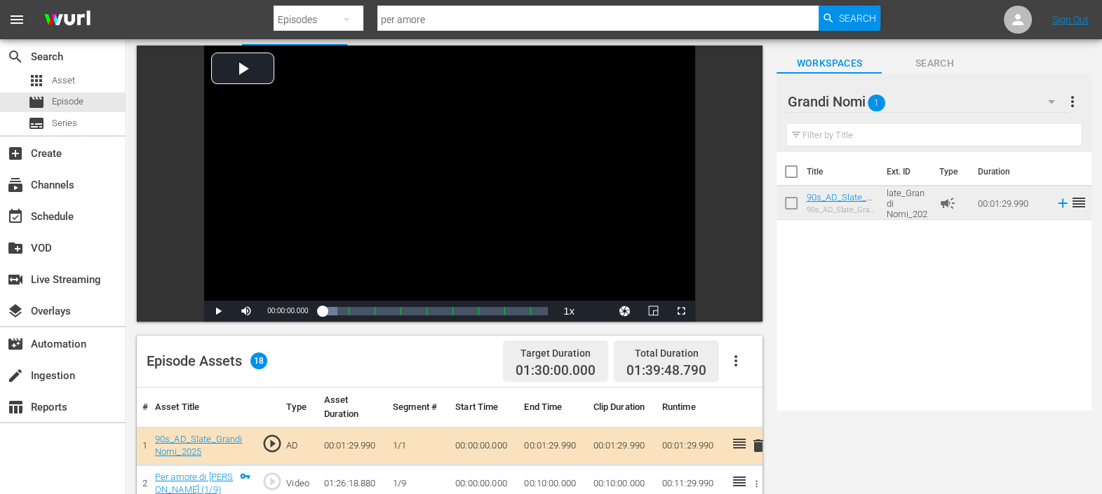
click at [734, 364] on icon "button" at bounding box center [735, 361] width 17 height 17
click at [754, 396] on div "Clear Ads" at bounding box center [777, 401] width 95 height 34
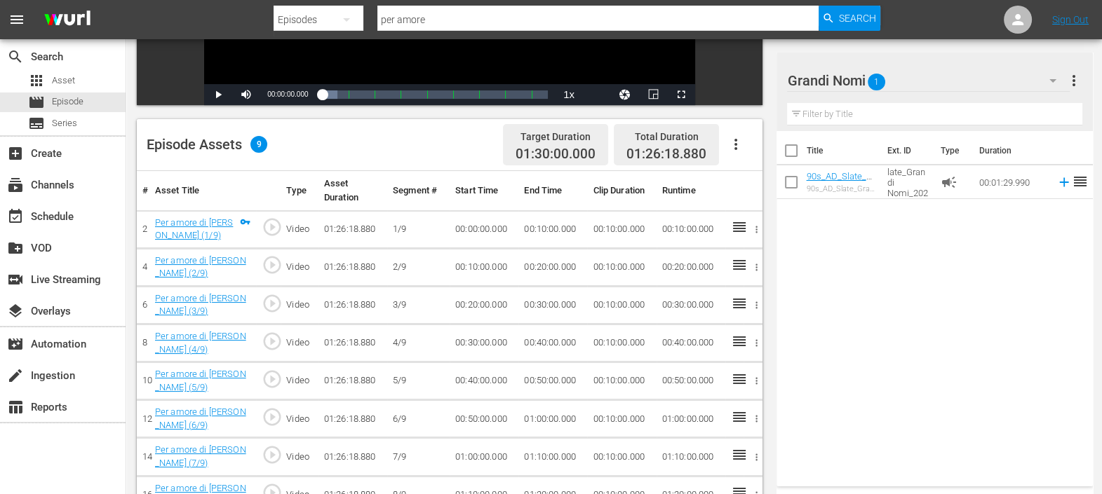
scroll to position [335, 0]
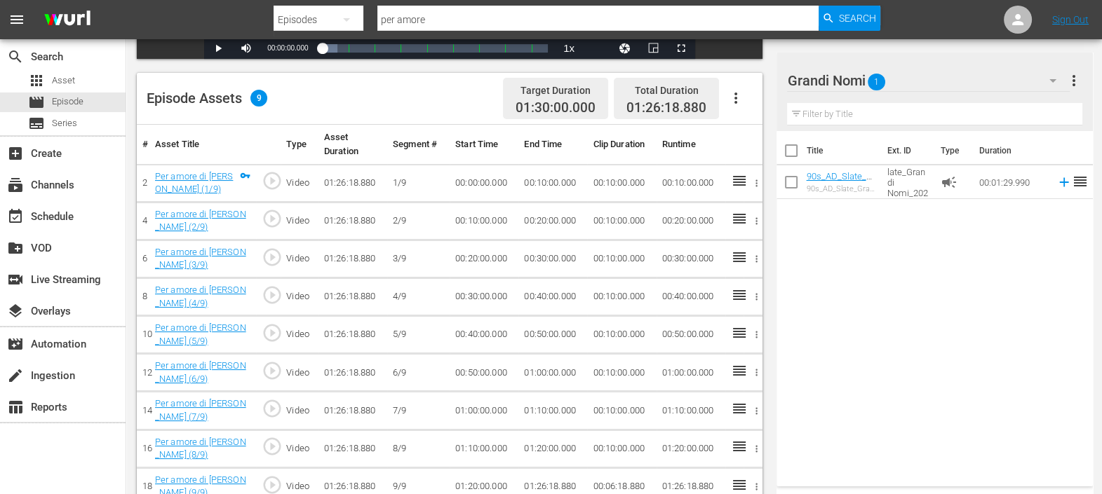
click at [738, 100] on icon "button" at bounding box center [735, 98] width 17 height 17
click at [750, 103] on div "Fill with Ads" at bounding box center [777, 104] width 95 height 34
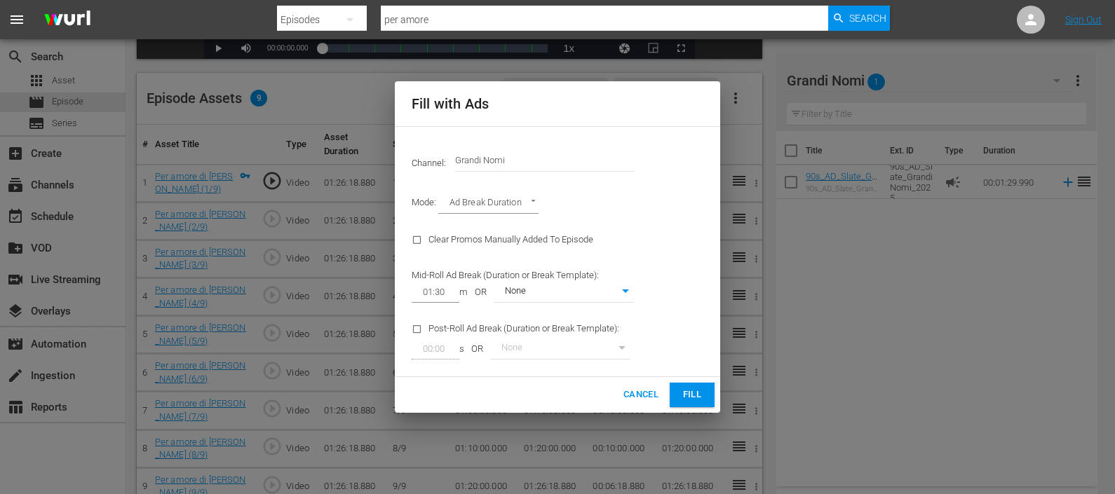
click at [677, 386] on button "Fill" at bounding box center [692, 395] width 45 height 25
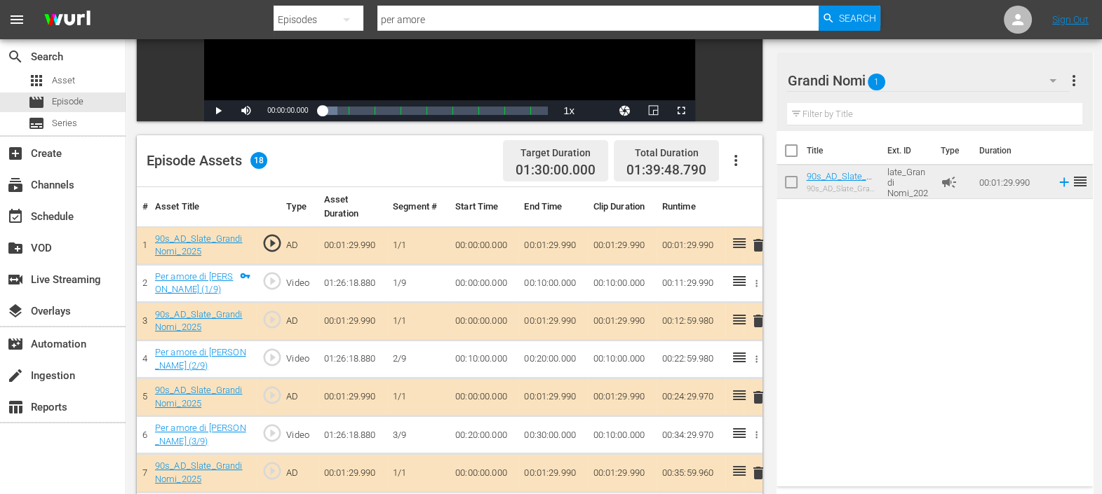
scroll to position [686, 0]
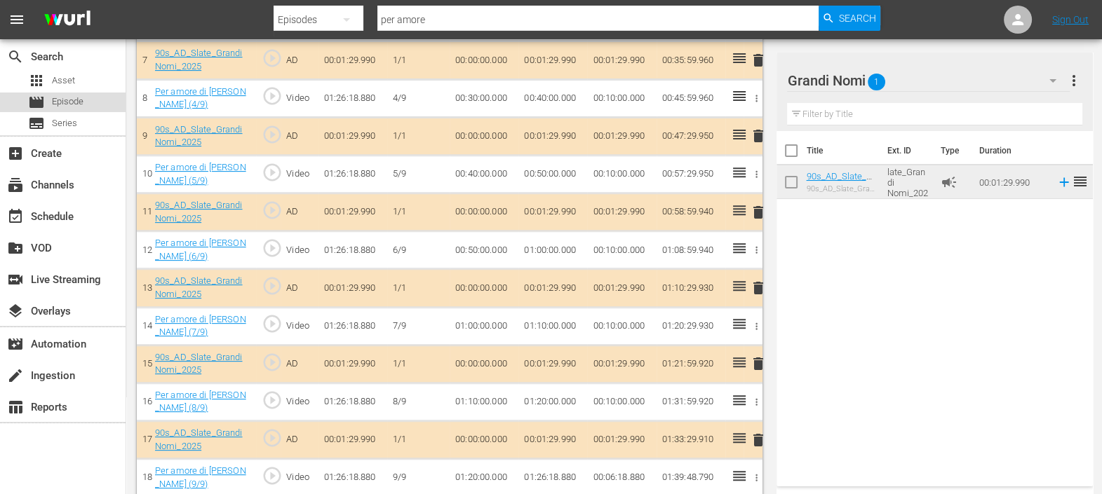
click at [117, 97] on div "movie Episode" at bounding box center [63, 103] width 126 height 20
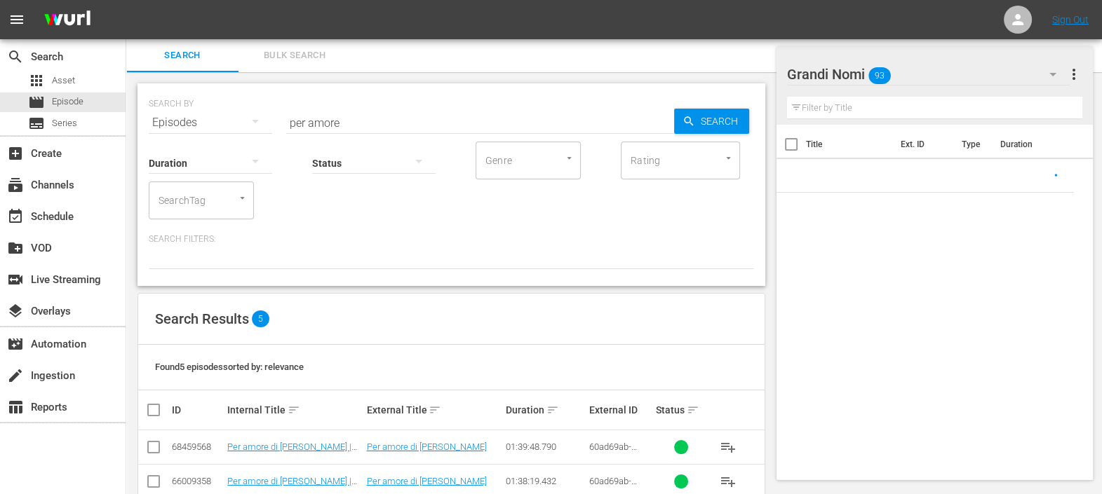
scroll to position [133, 0]
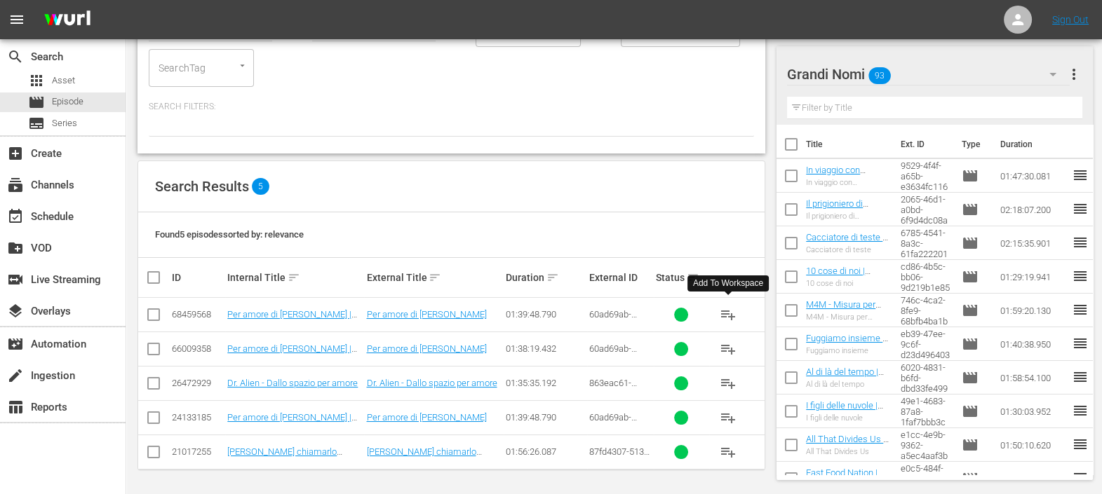
click at [723, 311] on span "playlist_add" at bounding box center [728, 314] width 17 height 17
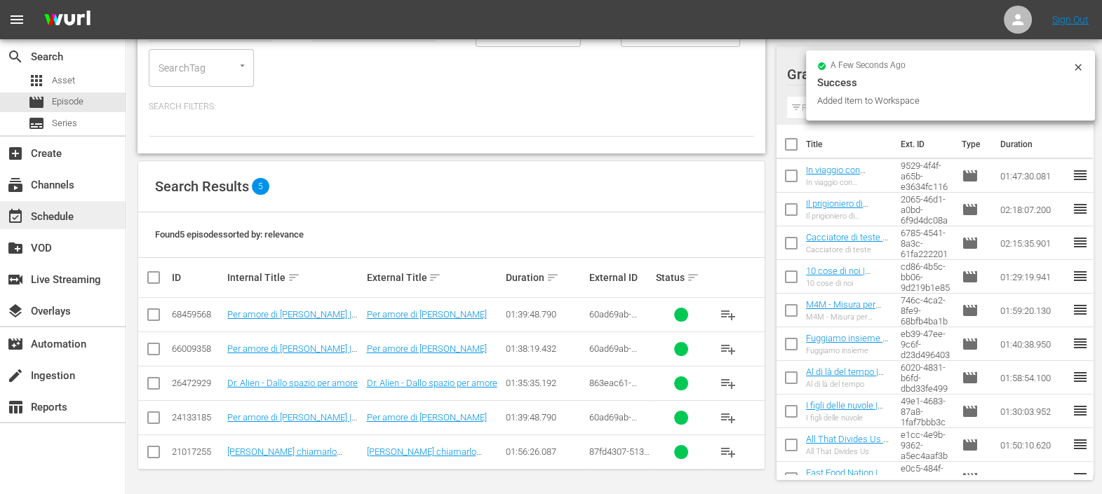
click at [72, 210] on div "event_available Schedule" at bounding box center [39, 214] width 79 height 13
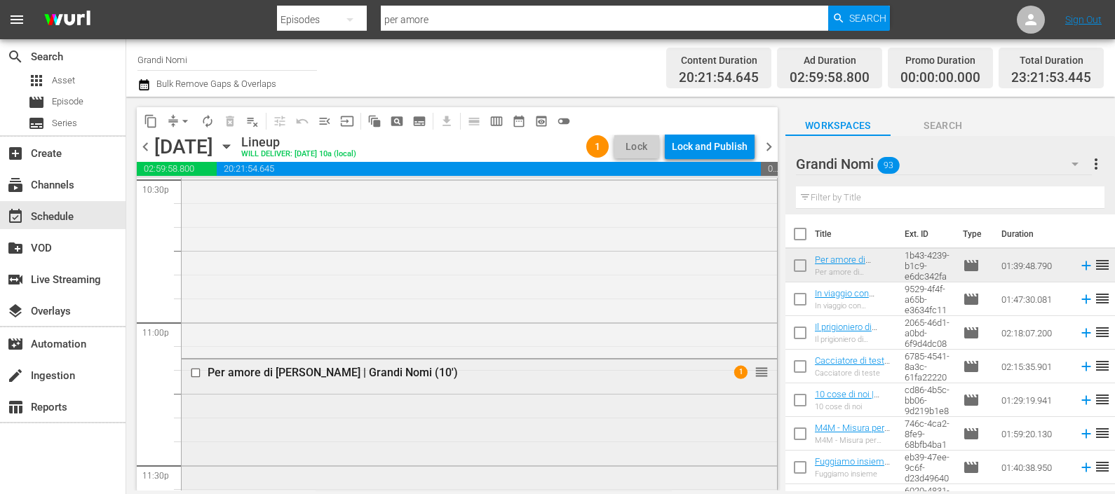
scroll to position [6429, 0]
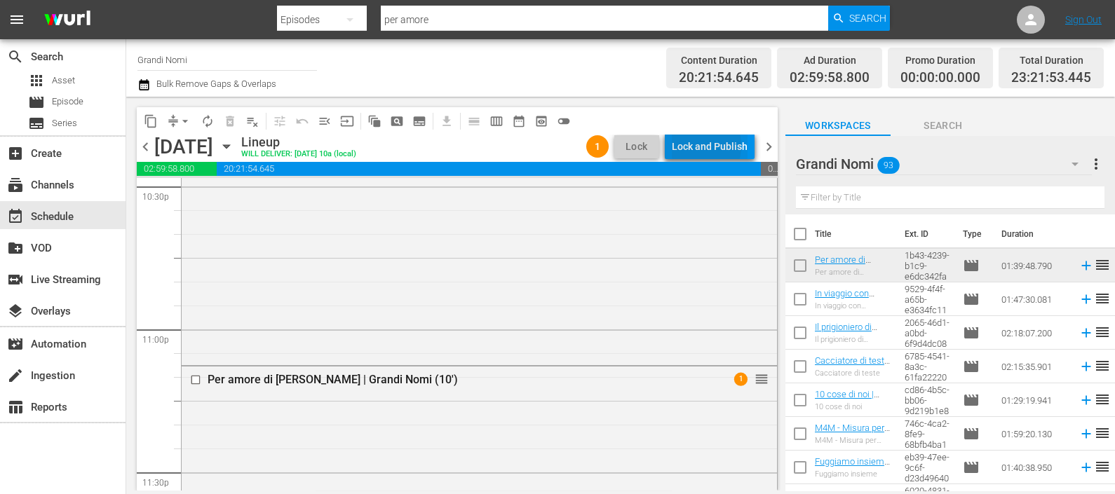
click at [696, 146] on div "Lock and Publish" at bounding box center [710, 146] width 76 height 25
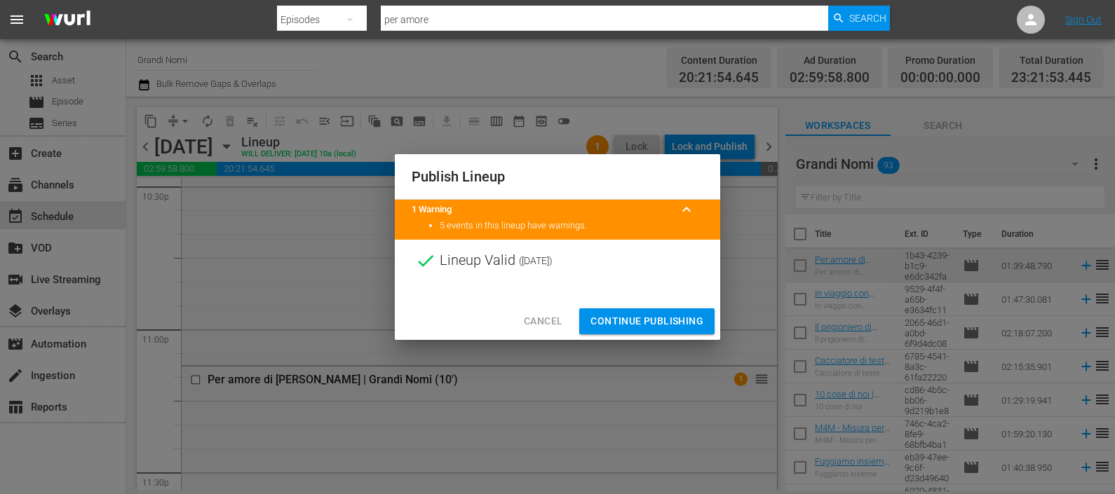
click at [623, 314] on span "Continue Publishing" at bounding box center [646, 322] width 113 height 18
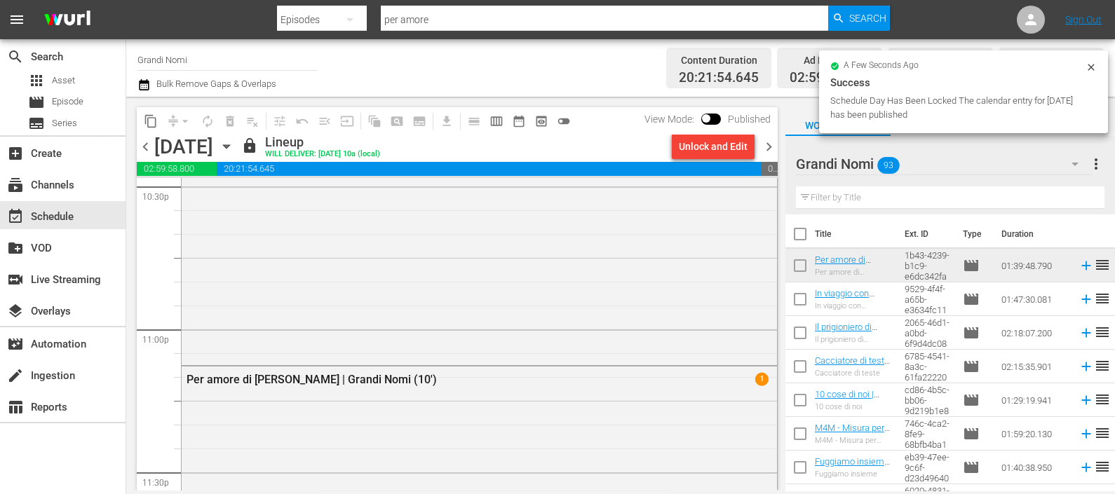
click at [771, 147] on span "chevron_right" at bounding box center [769, 147] width 18 height 18
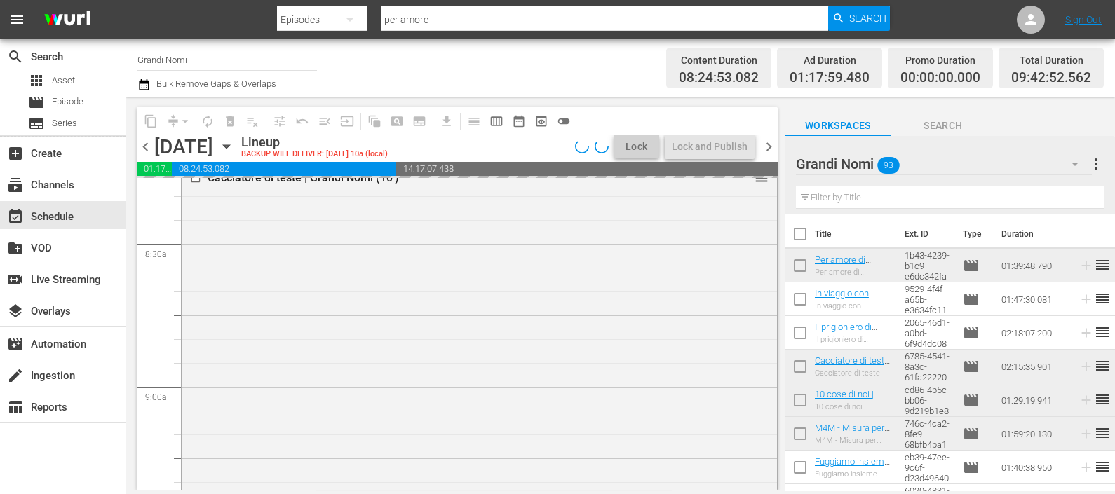
scroll to position [2278, 0]
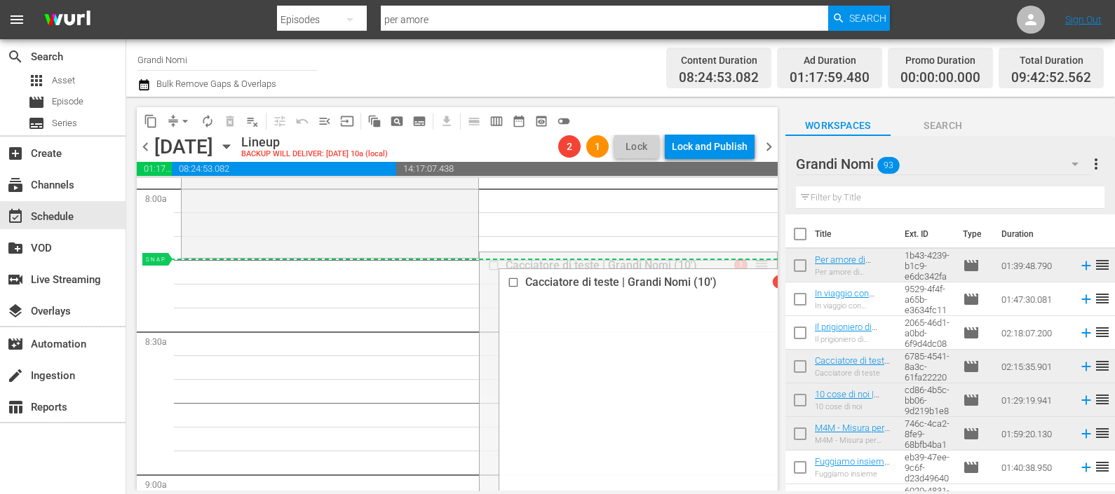
drag, startPoint x: 731, startPoint y: 263, endPoint x: 750, endPoint y: 262, distance: 19.0
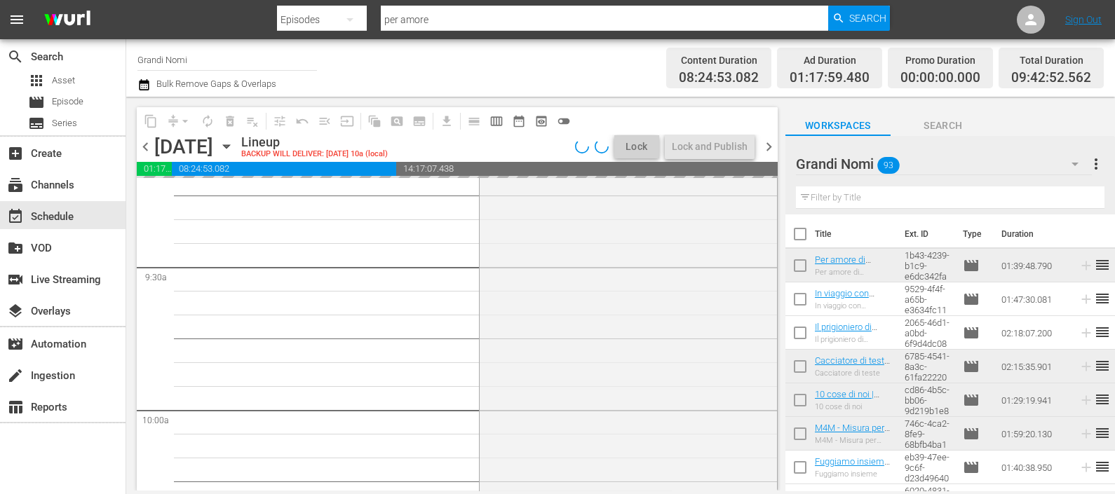
scroll to position [2893, 0]
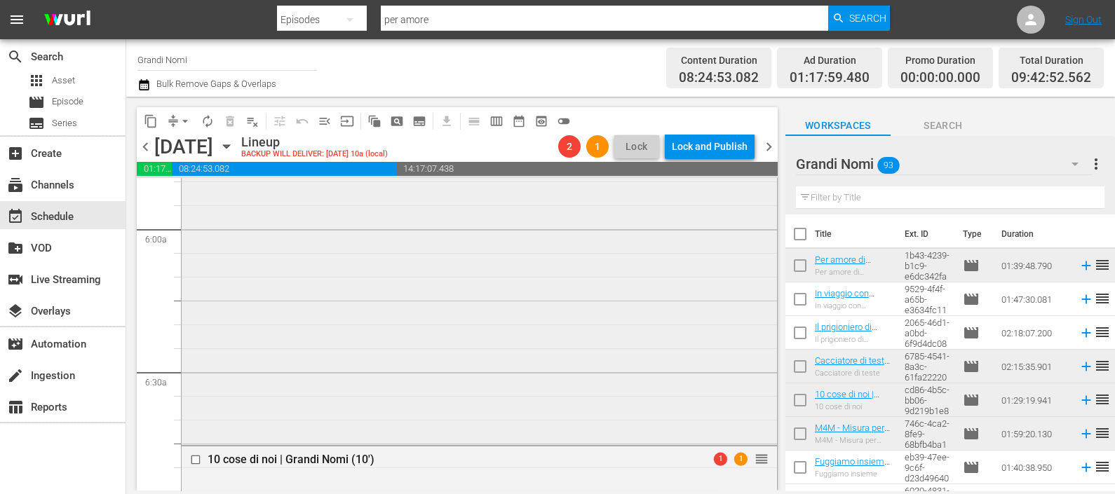
scroll to position [1753, 0]
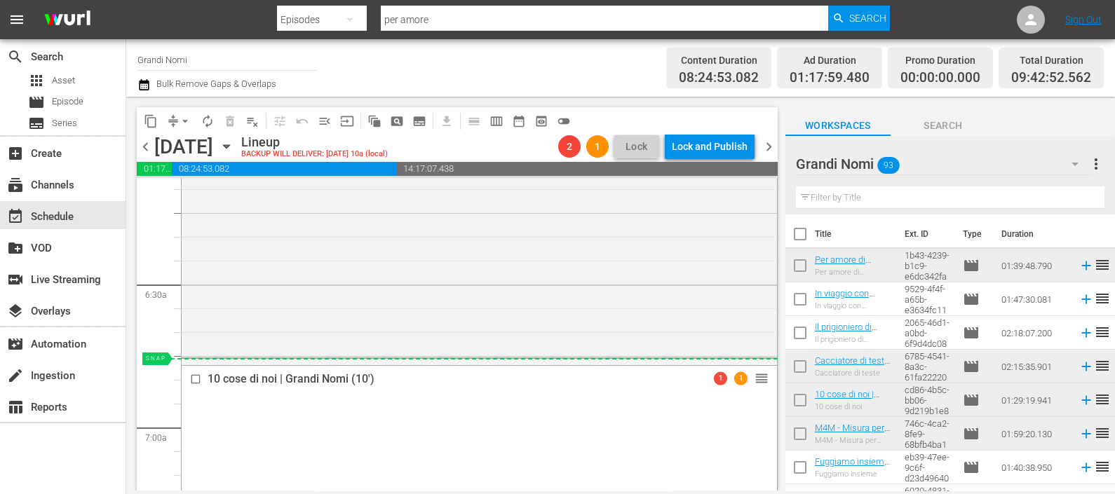
drag, startPoint x: 747, startPoint y: 384, endPoint x: 729, endPoint y: 358, distance: 30.7
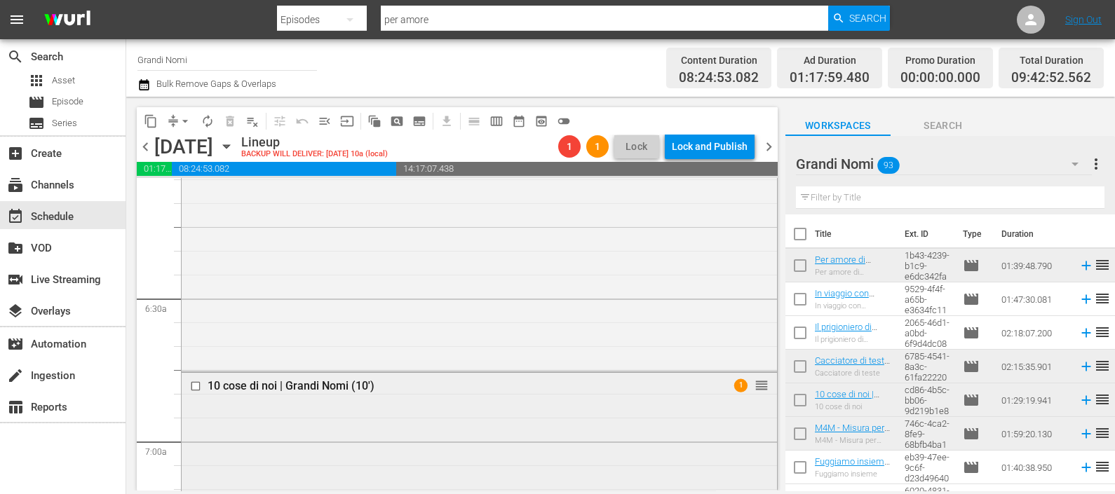
scroll to position [1841, 0]
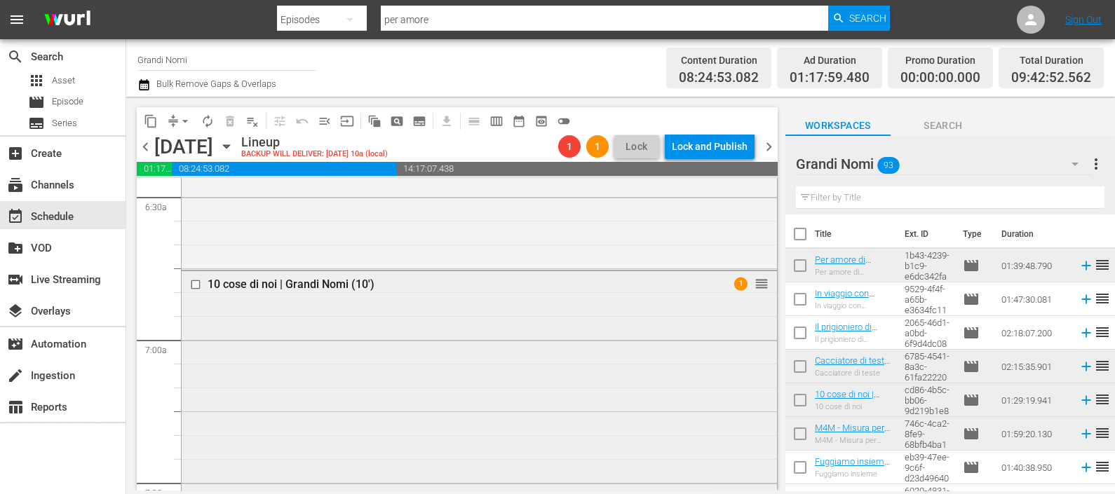
click at [484, 329] on div "10 cose di noi | Grandi Nomi (10') 1 reorder" at bounding box center [479, 481] width 595 height 421
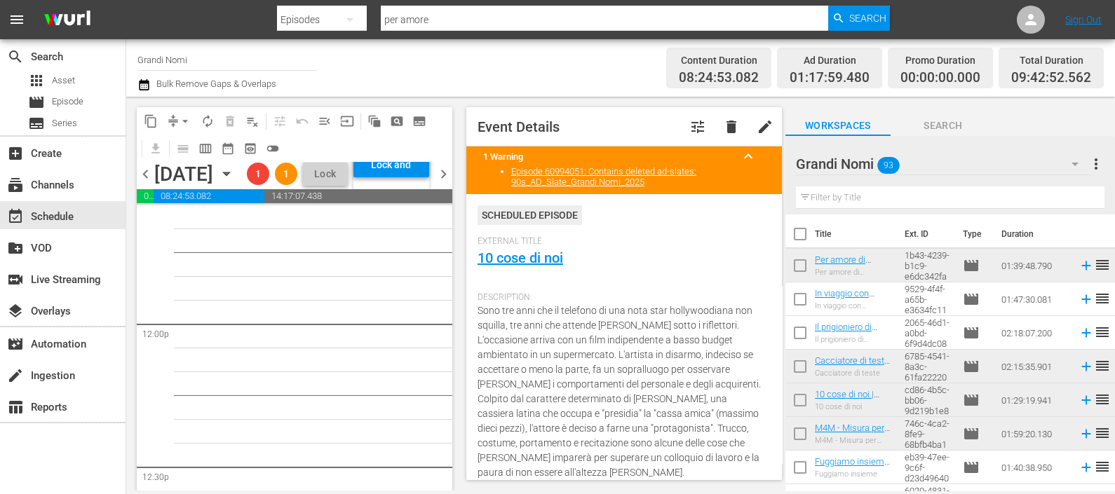
scroll to position [3506, 0]
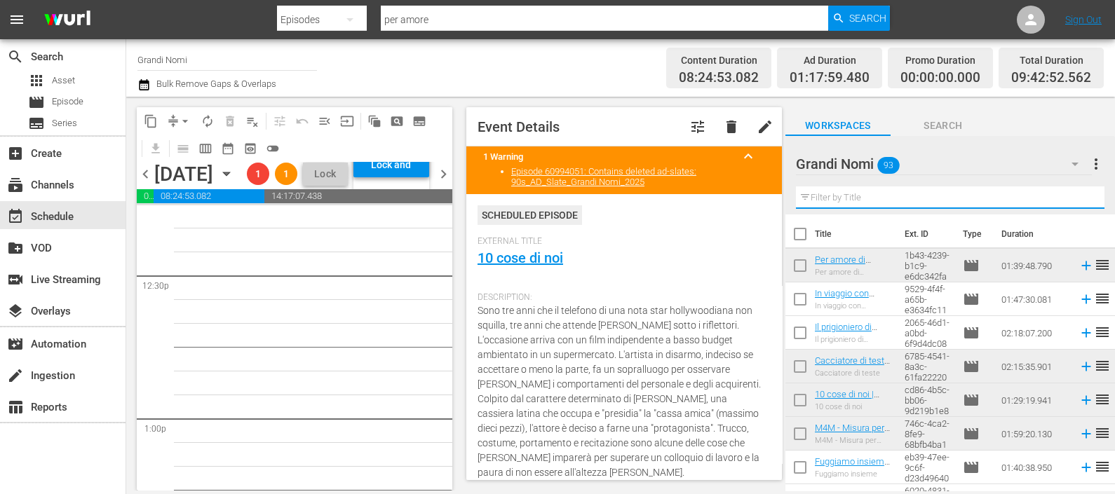
click at [838, 198] on input "text" at bounding box center [950, 198] width 309 height 22
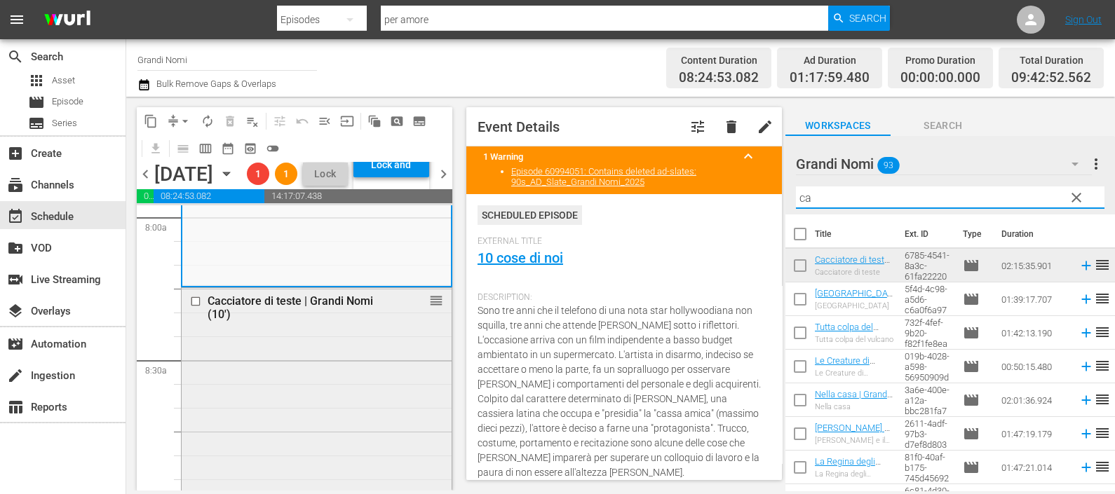
scroll to position [2191, 0]
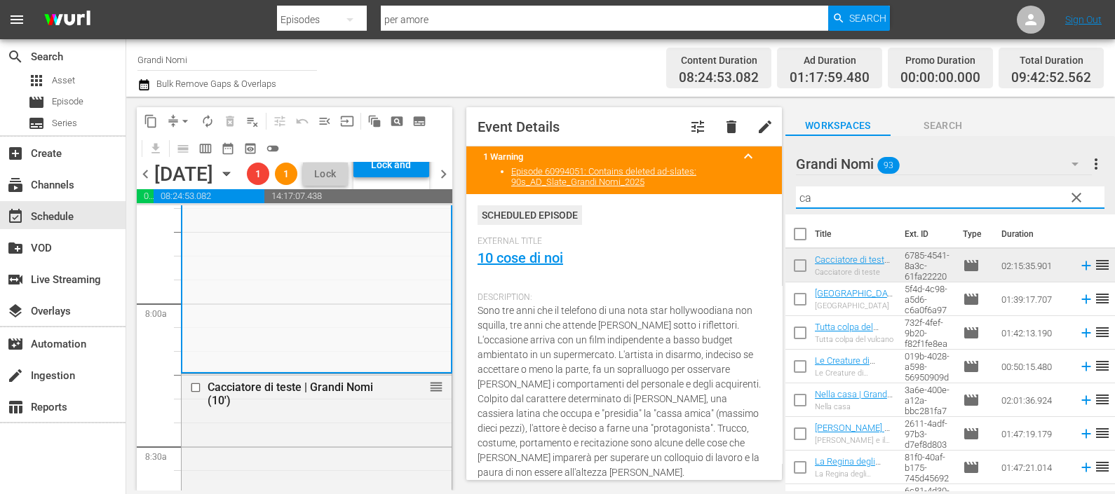
drag, startPoint x: 825, startPoint y: 196, endPoint x: 727, endPoint y: 192, distance: 98.3
click at [730, 198] on div "content_copy compress arrow_drop_down autorenew_outlined delete_forever_outline…" at bounding box center [620, 294] width 989 height 394
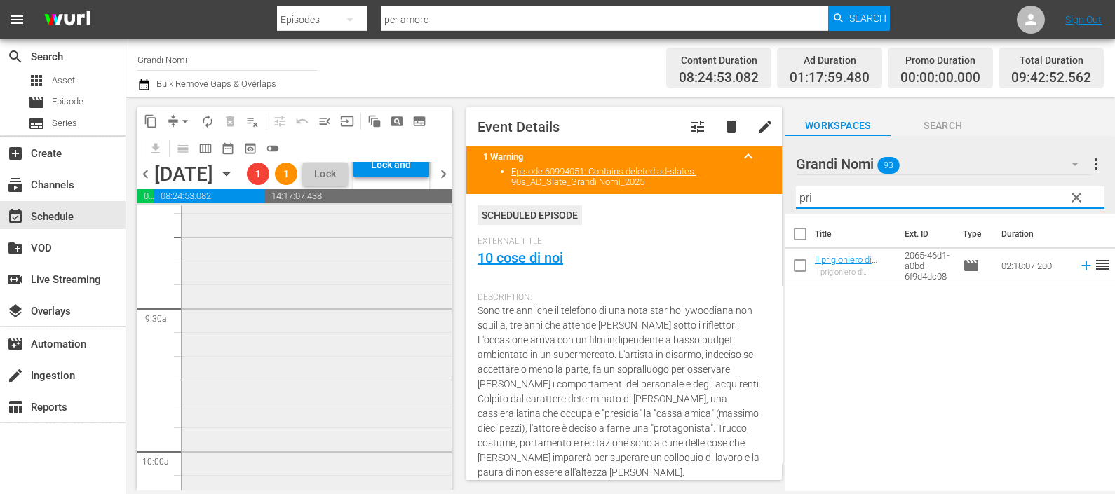
scroll to position [2893, 0]
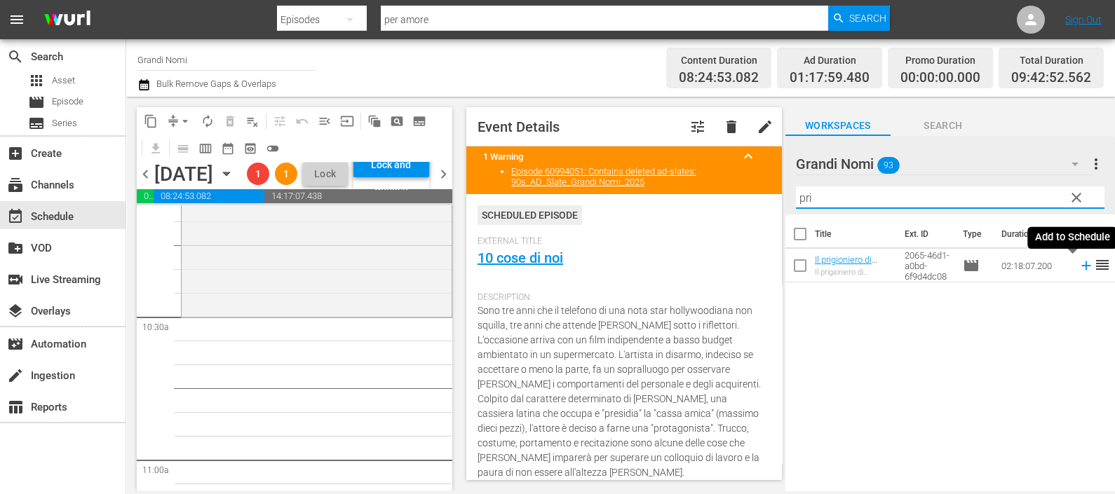
click at [1079, 266] on icon at bounding box center [1086, 265] width 15 height 15
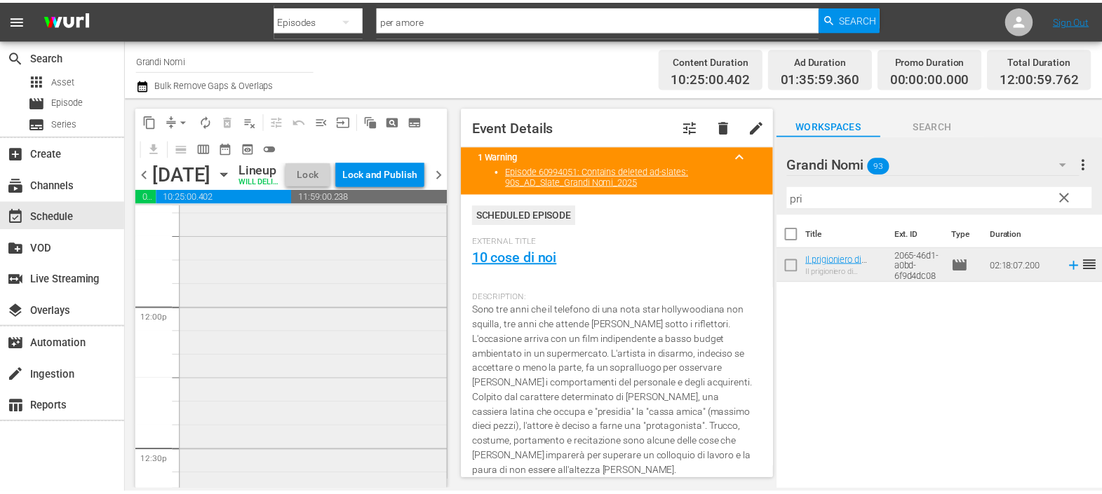
scroll to position [3594, 0]
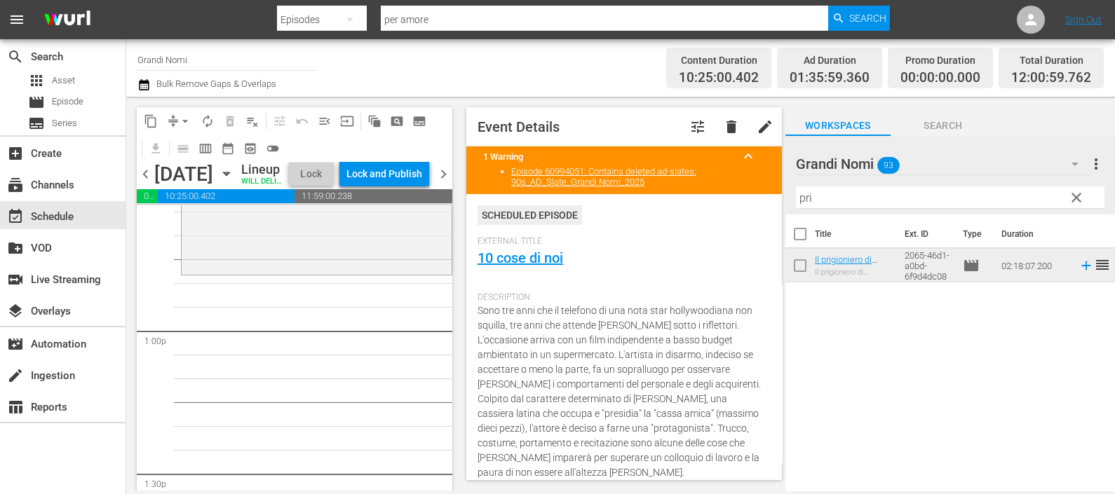
drag, startPoint x: 845, startPoint y: 198, endPoint x: 722, endPoint y: 205, distance: 123.0
click at [722, 205] on div "content_copy compress arrow_drop_down autorenew_outlined delete_forever_outline…" at bounding box center [620, 294] width 989 height 394
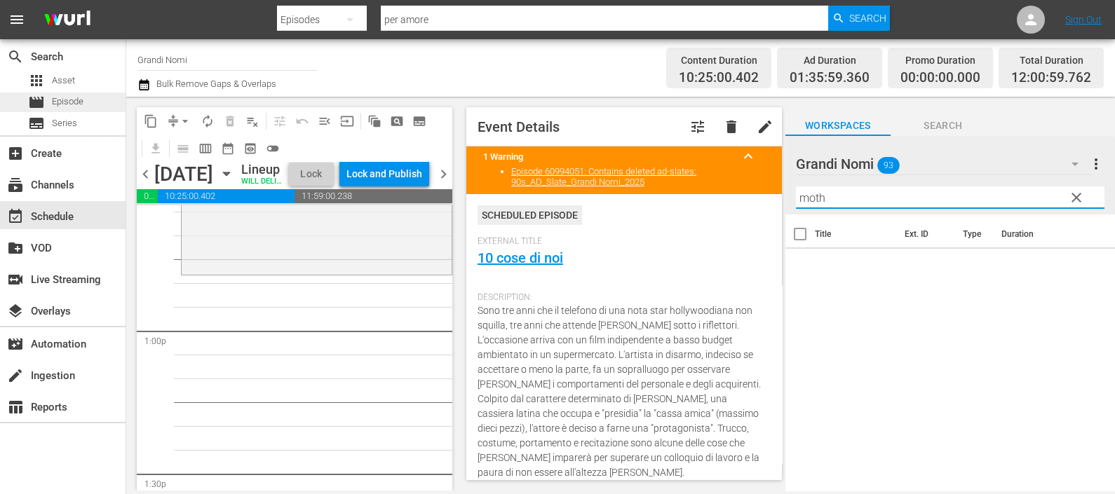
type input "moth"
click at [67, 104] on span "Episode" at bounding box center [68, 102] width 32 height 14
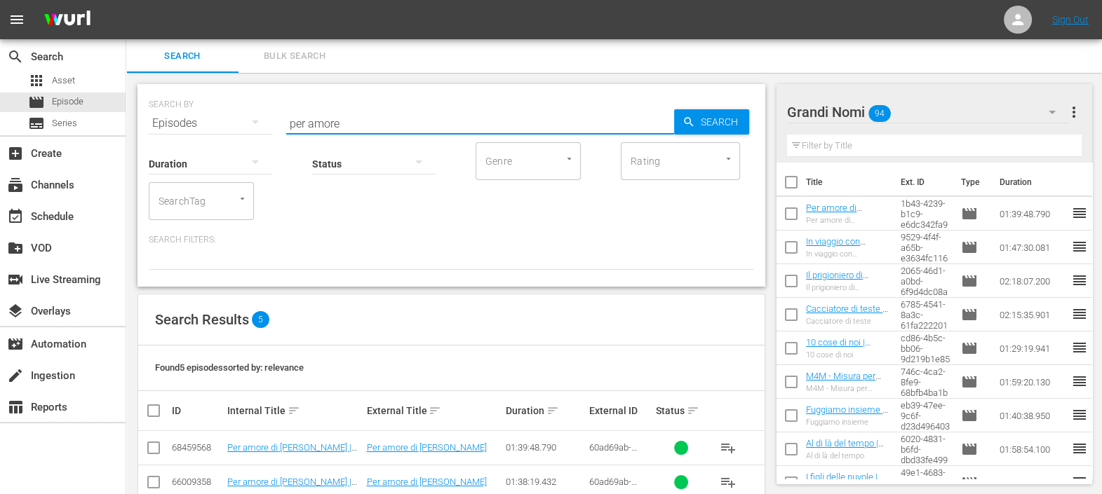
drag, startPoint x: 363, startPoint y: 121, endPoint x: 217, endPoint y: 94, distance: 147.7
click at [219, 106] on div "SEARCH BY Search By Episodes Search ID, Title, Description, Keywords, or Catego…" at bounding box center [451, 115] width 605 height 50
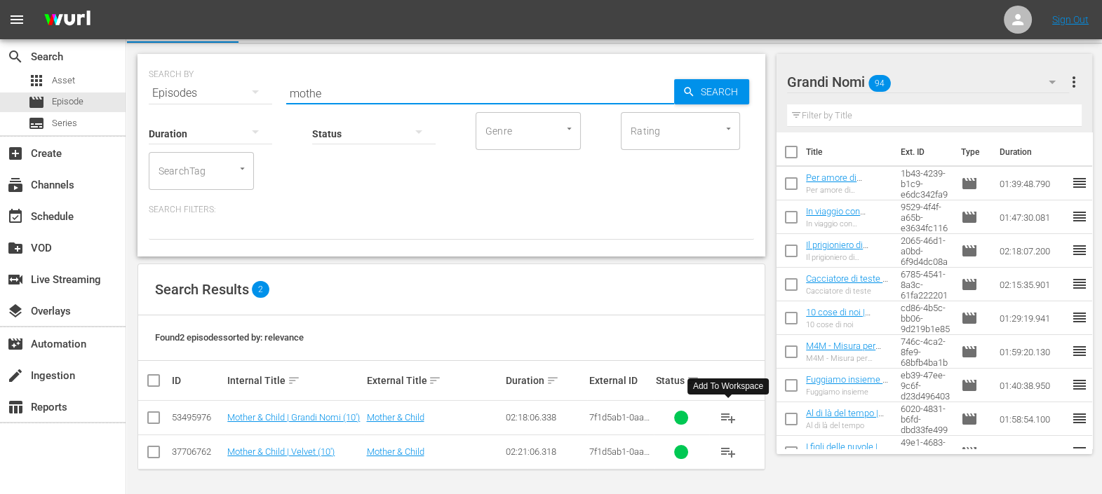
type input "mothe"
click at [734, 420] on span "playlist_add" at bounding box center [728, 418] width 17 height 17
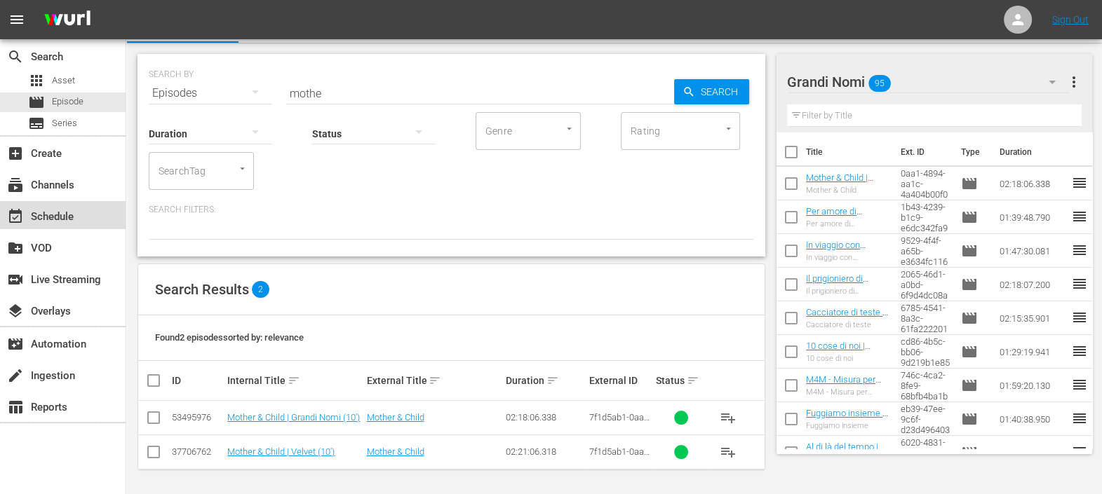
click at [63, 212] on div "event_available Schedule" at bounding box center [39, 214] width 79 height 13
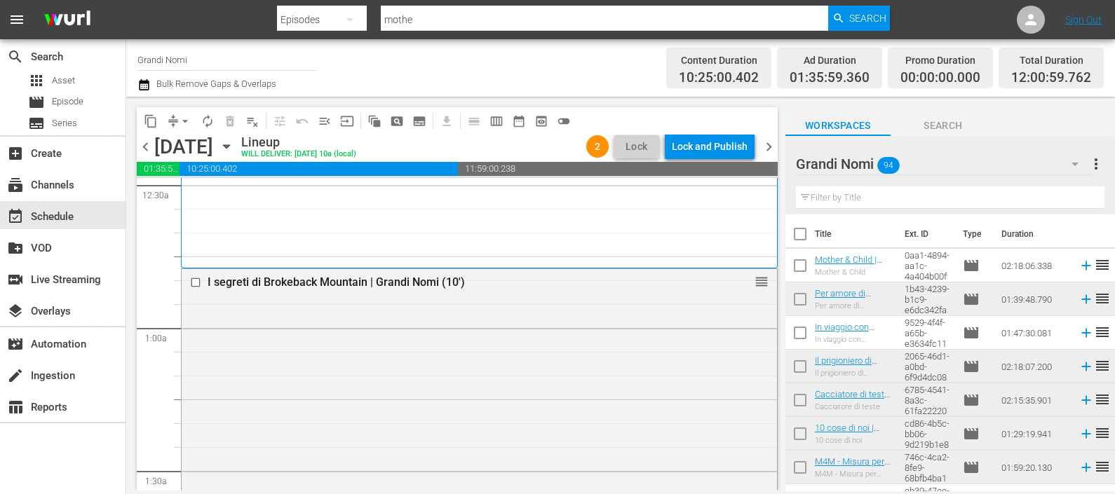
scroll to position [175, 0]
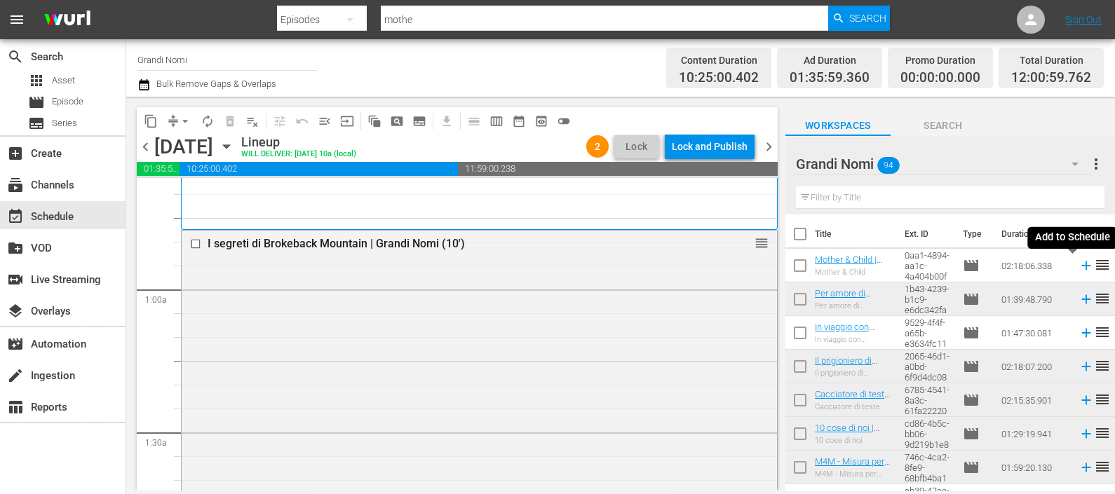
click at [1081, 266] on icon at bounding box center [1085, 266] width 9 height 9
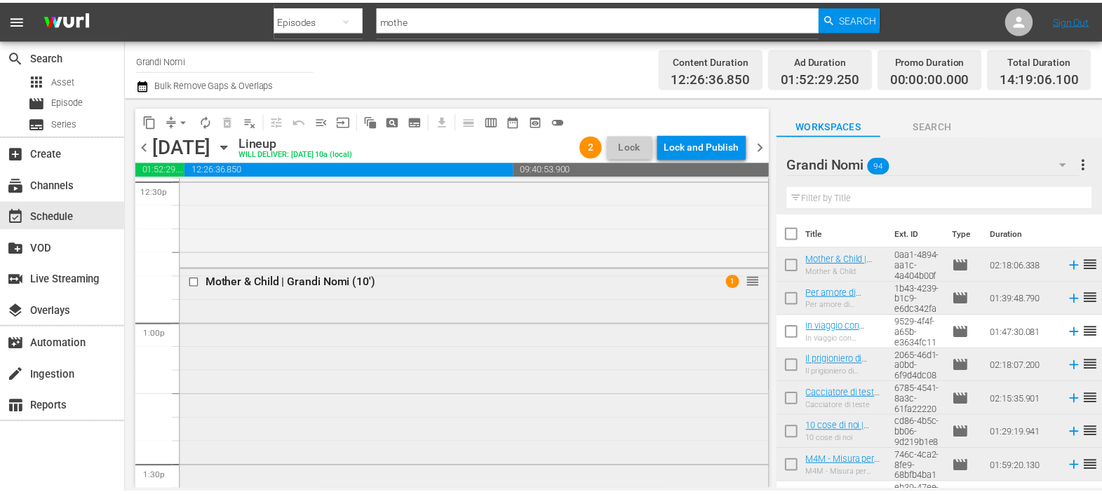
scroll to position [3506, 0]
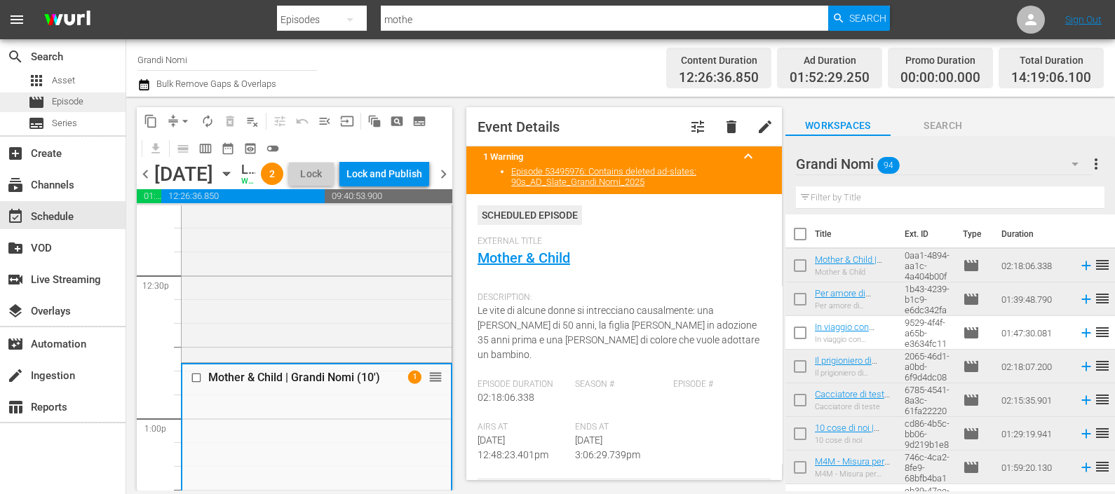
click at [65, 101] on span "Episode" at bounding box center [68, 102] width 32 height 14
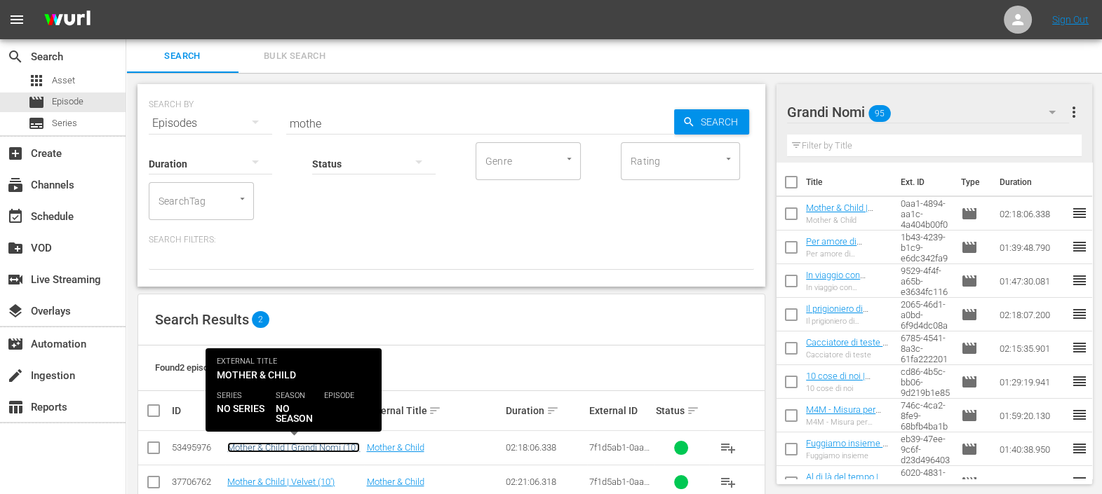
click at [295, 445] on link "Mother & Child | Grandi Nomi (10')" at bounding box center [293, 448] width 133 height 11
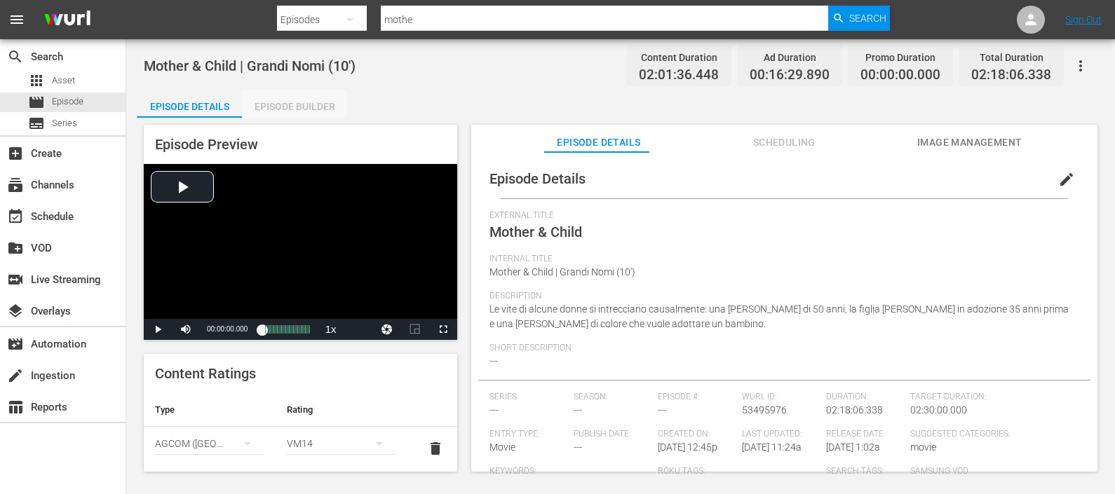
click at [290, 105] on div "Episode Builder" at bounding box center [294, 107] width 105 height 34
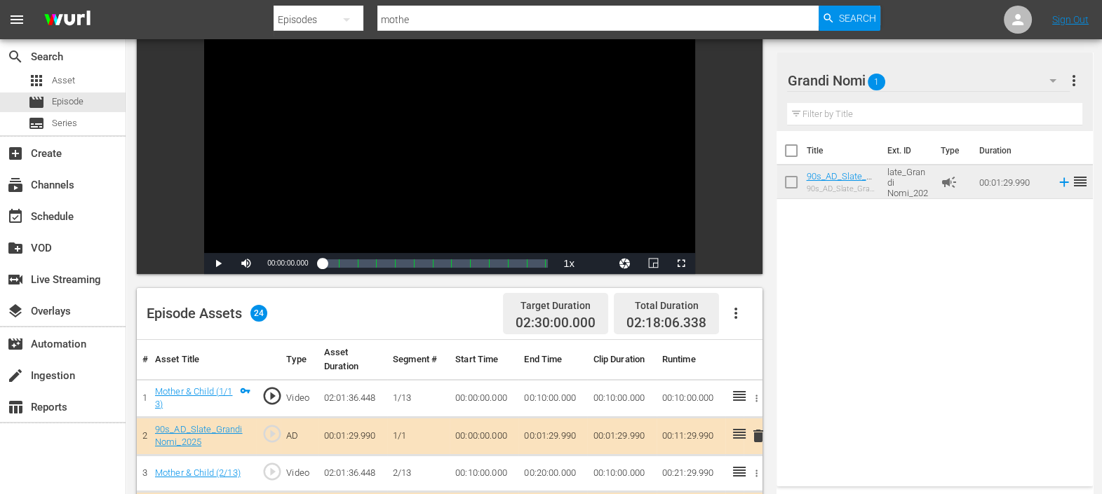
scroll to position [119, 0]
click at [738, 312] on icon "button" at bounding box center [735, 314] width 17 height 17
click at [748, 358] on div "Clear Ads" at bounding box center [777, 354] width 95 height 34
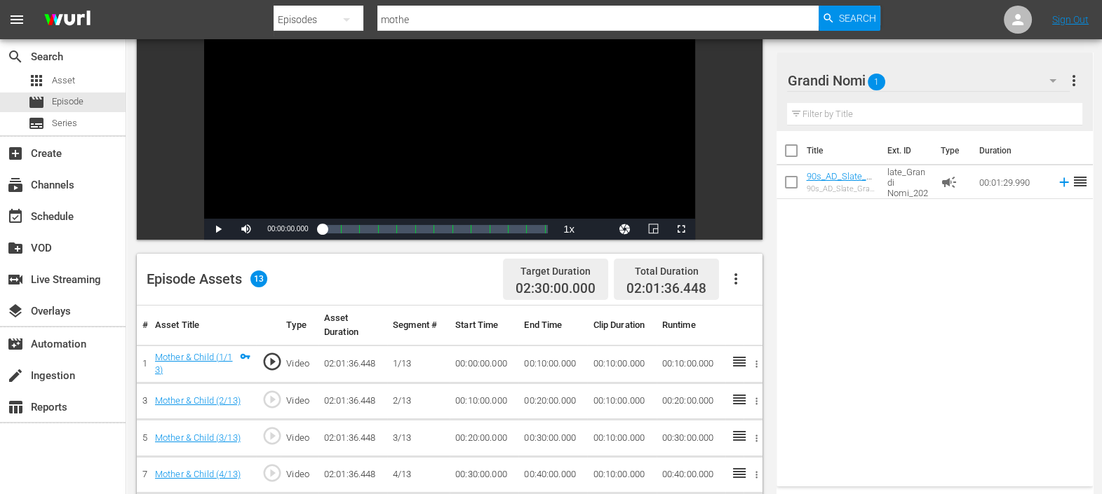
scroll to position [140, 0]
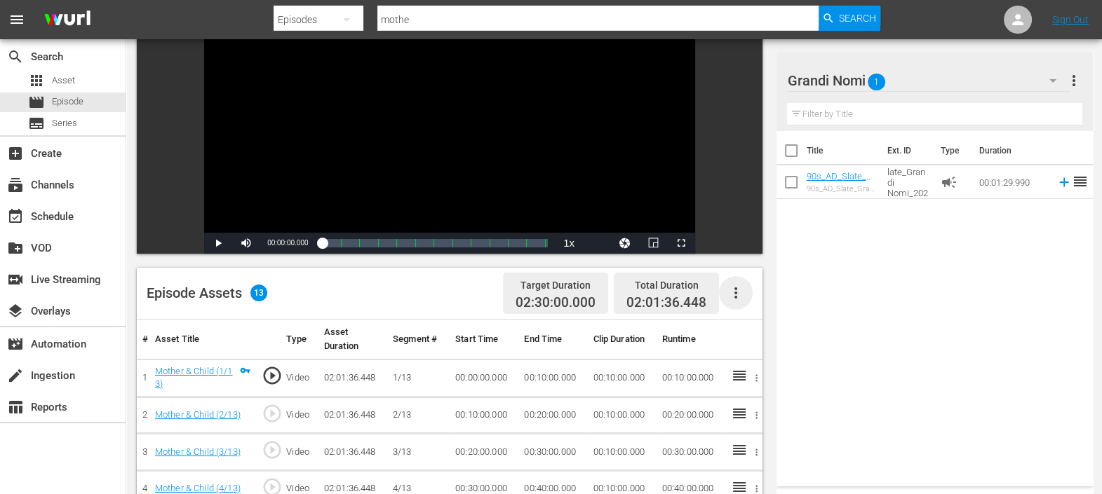
click at [734, 291] on icon "button" at bounding box center [735, 293] width 17 height 17
click at [742, 302] on div "Fill with Ads" at bounding box center [777, 298] width 95 height 34
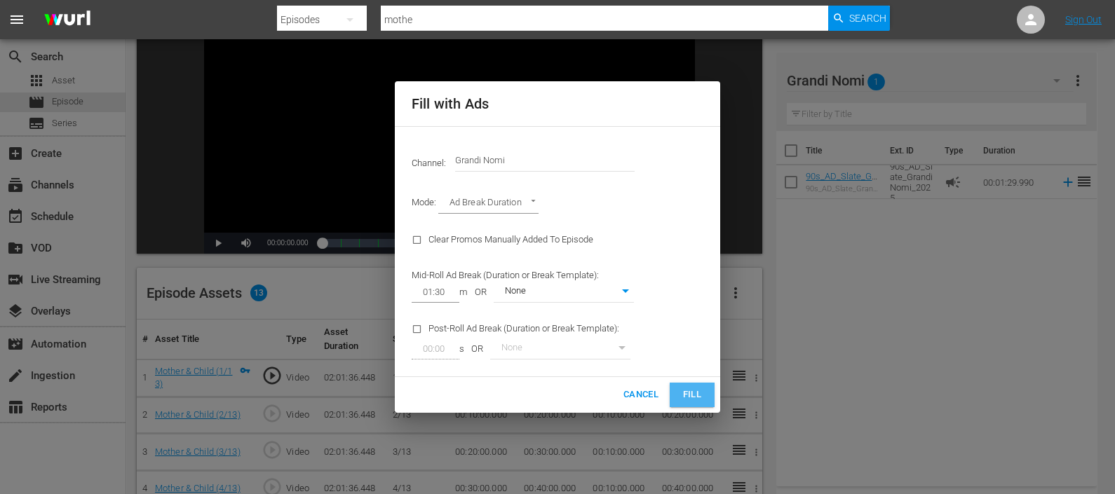
click at [683, 389] on span "Fill" at bounding box center [692, 395] width 22 height 16
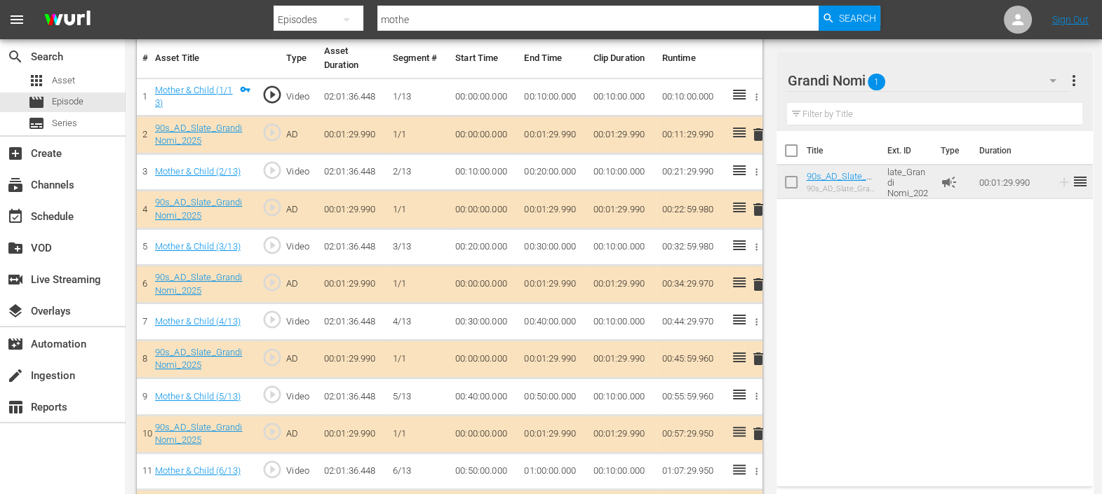
scroll to position [423, 0]
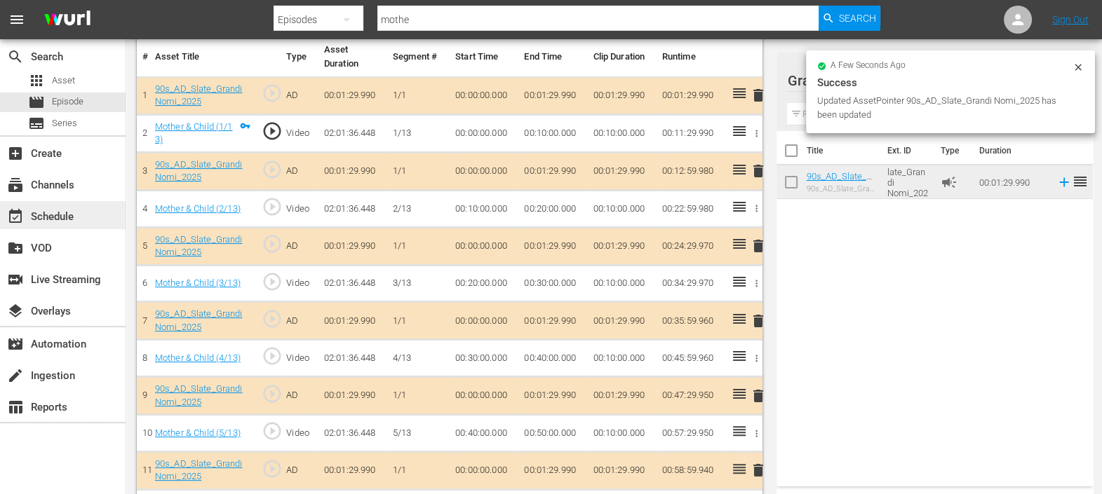
click at [67, 209] on div "event_available Schedule" at bounding box center [39, 214] width 79 height 13
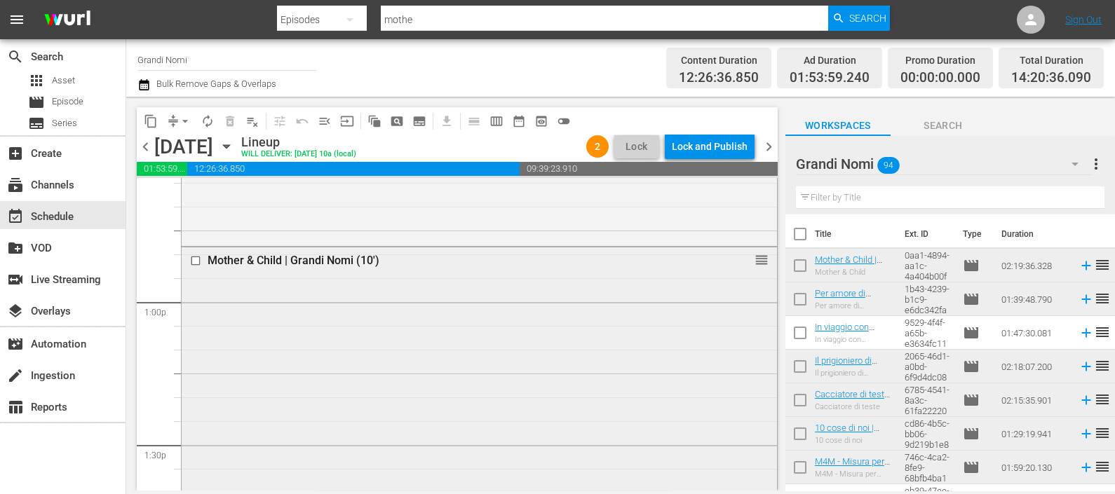
scroll to position [3594, 0]
click at [147, 143] on span "chevron_left" at bounding box center [146, 147] width 18 height 18
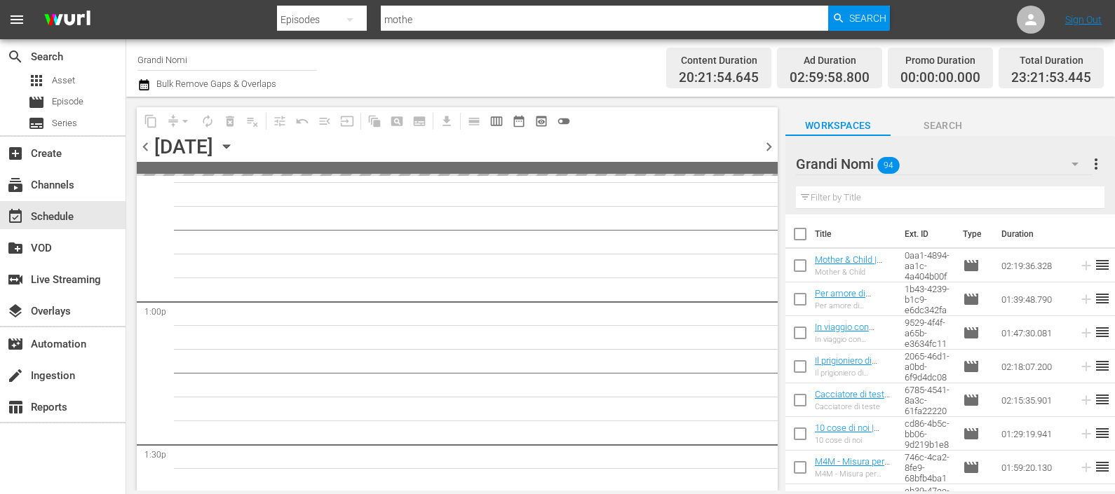
scroll to position [3618, 0]
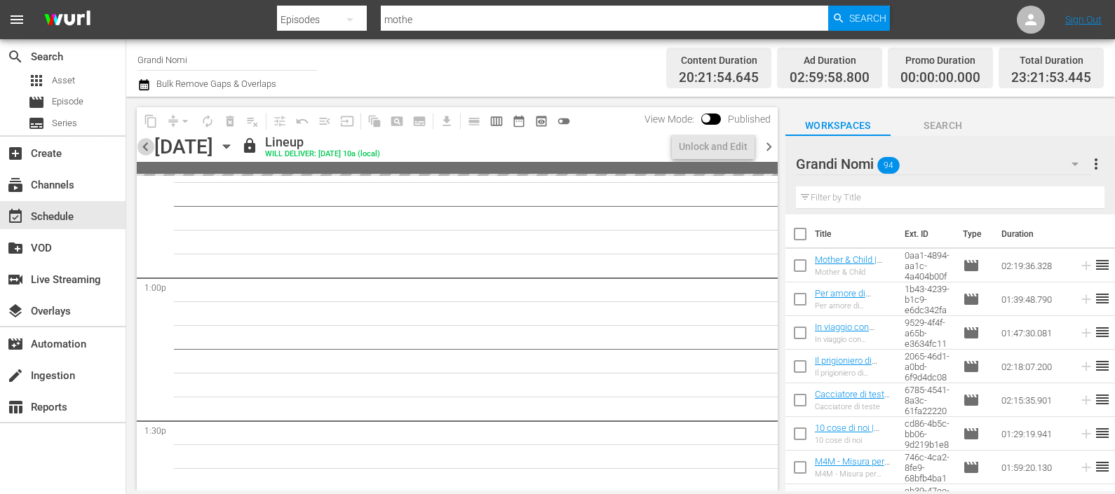
click at [147, 144] on span "chevron_left" at bounding box center [146, 147] width 18 height 18
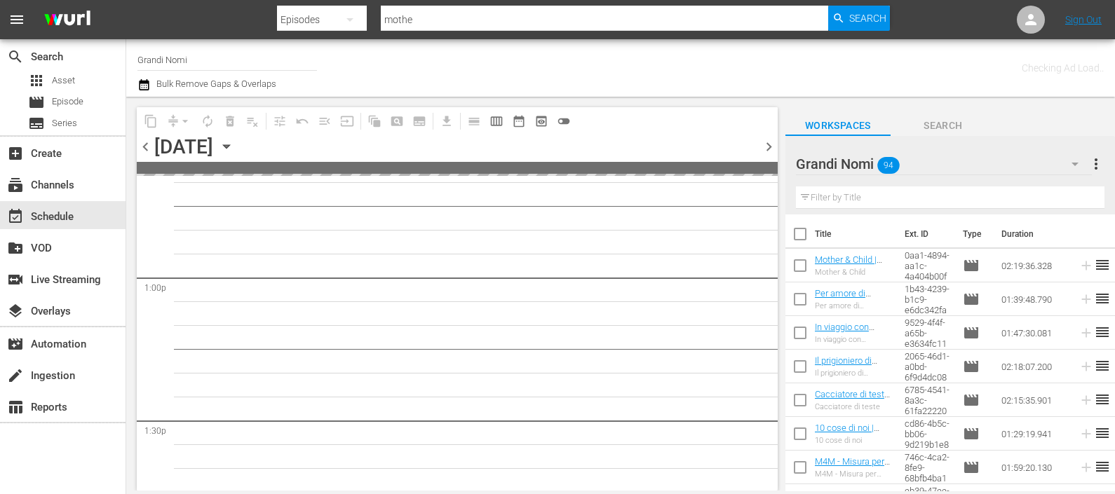
click at [147, 144] on span "chevron_left" at bounding box center [146, 147] width 18 height 18
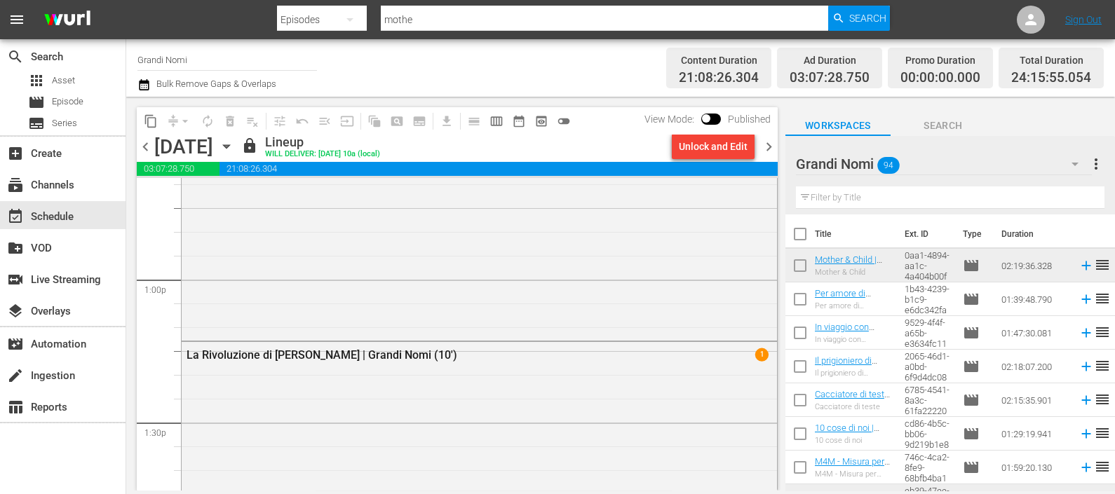
scroll to position [3546, 0]
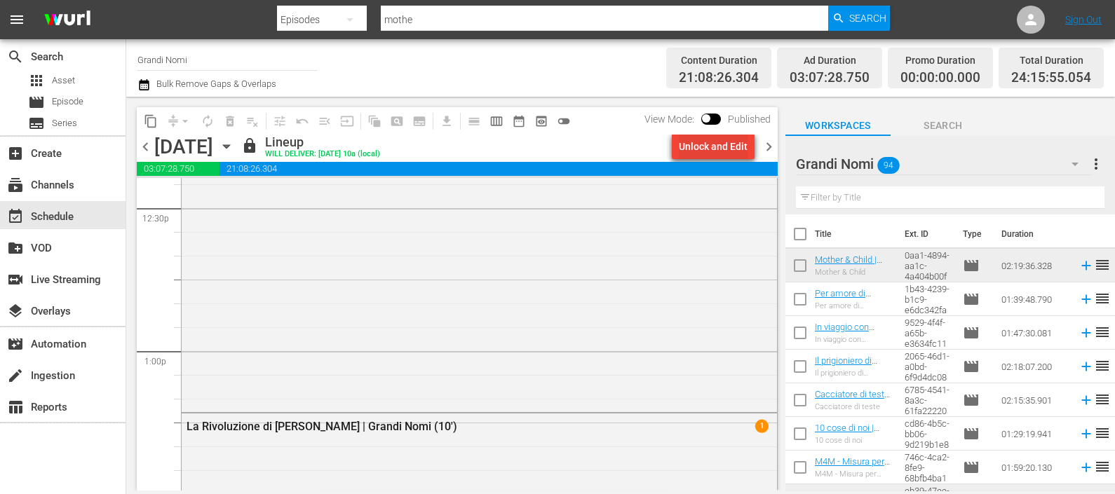
click at [707, 148] on div "Unlock and Edit" at bounding box center [713, 146] width 69 height 25
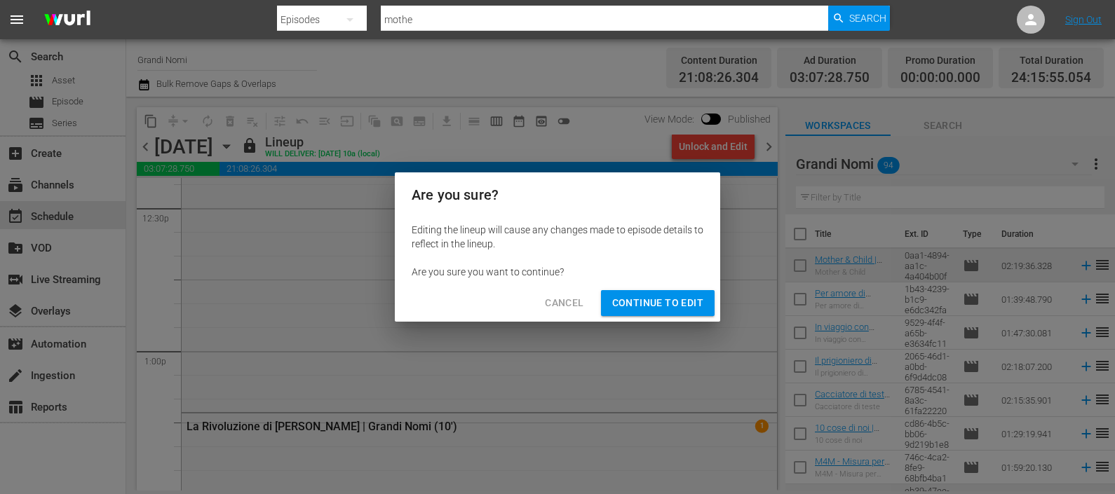
click at [619, 303] on span "Continue to Edit" at bounding box center [657, 304] width 91 height 18
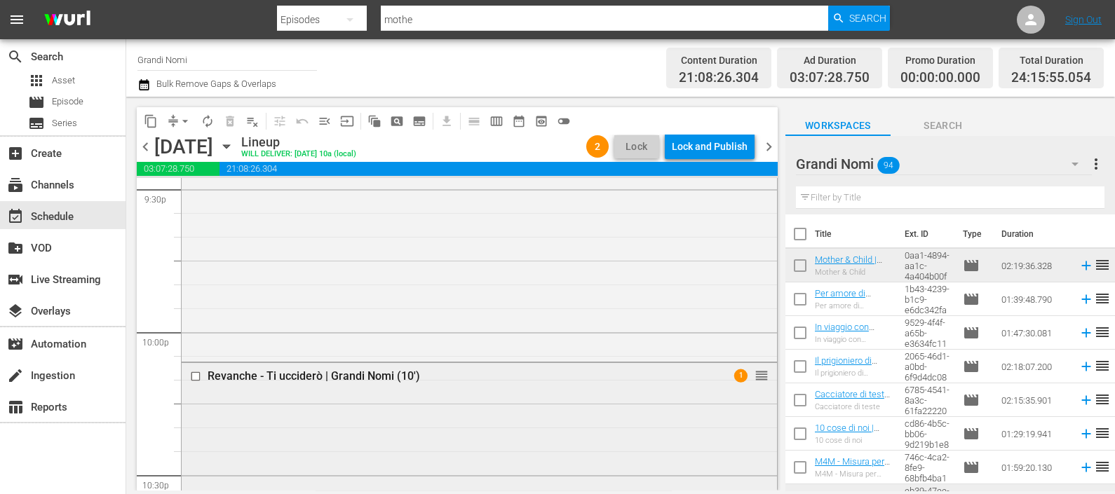
scroll to position [6156, 0]
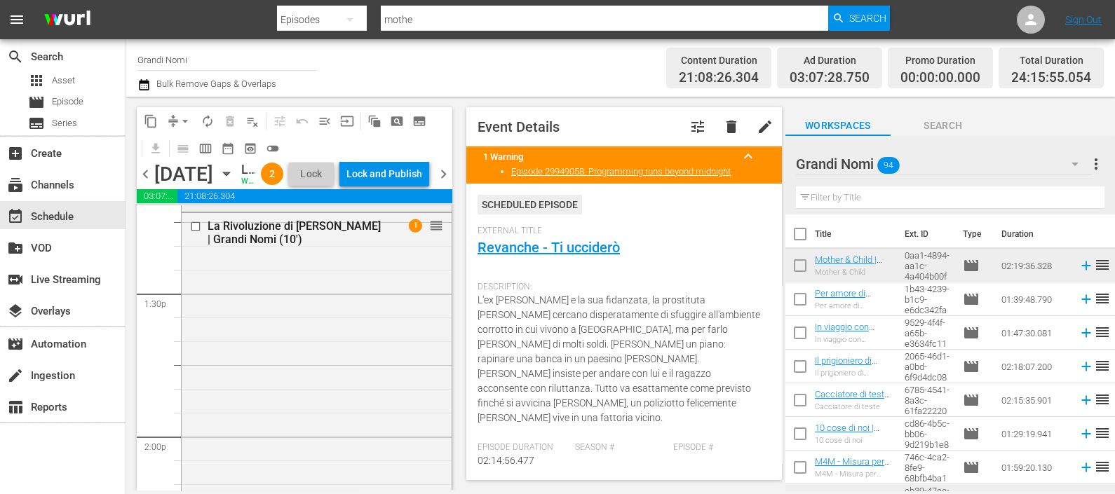
scroll to position [3701, 0]
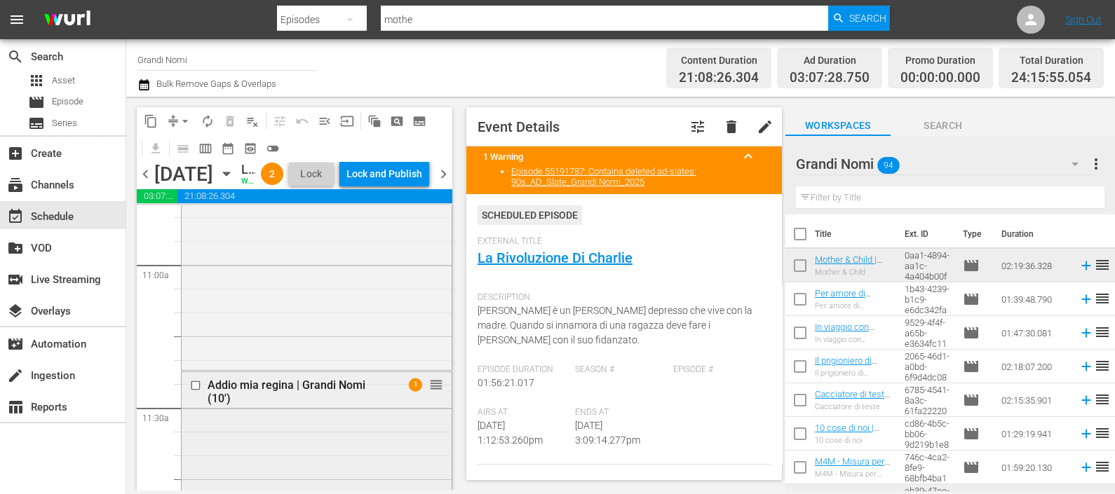
scroll to position [3263, 0]
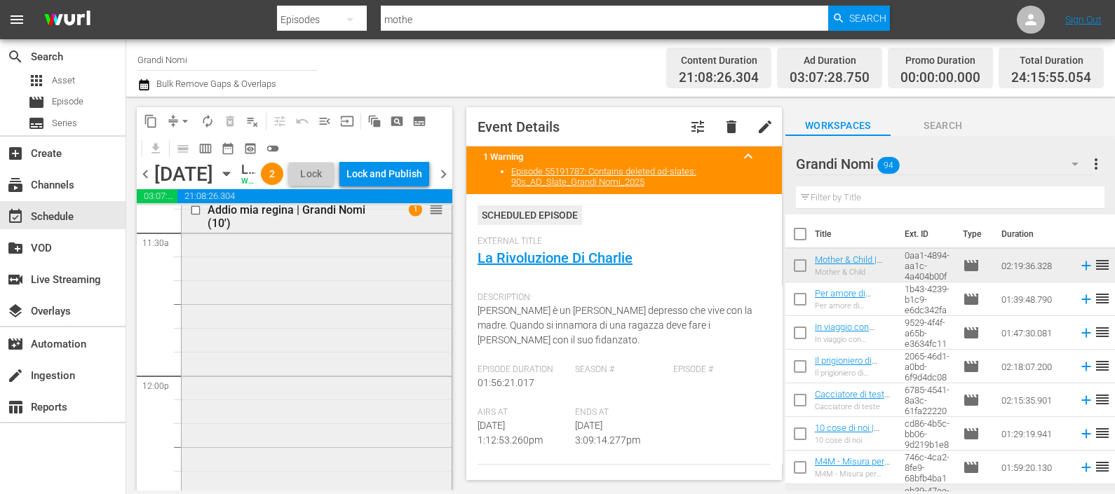
click at [257, 316] on div "Addio mia [PERSON_NAME] | Grandi Nomi (10') 1 reorder" at bounding box center [317, 459] width 270 height 524
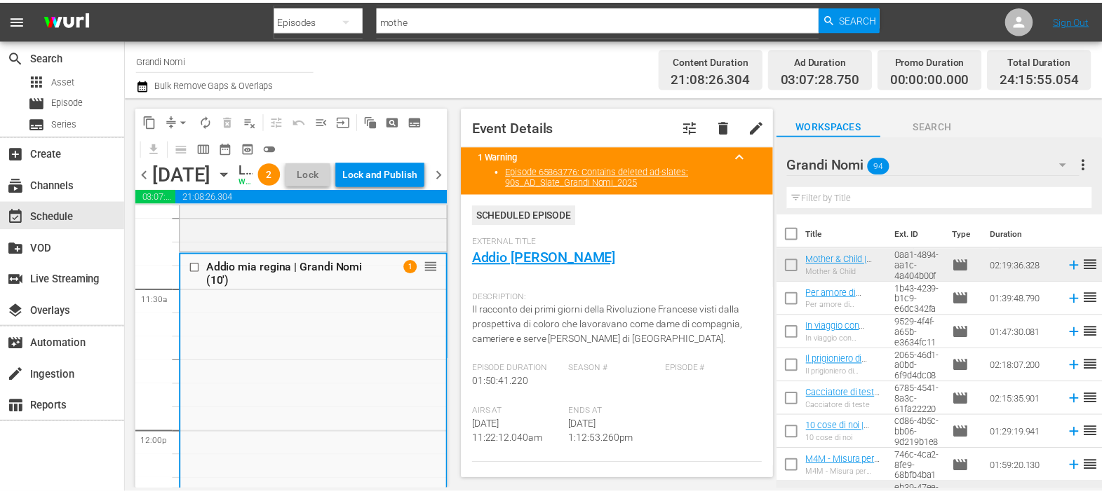
scroll to position [3175, 0]
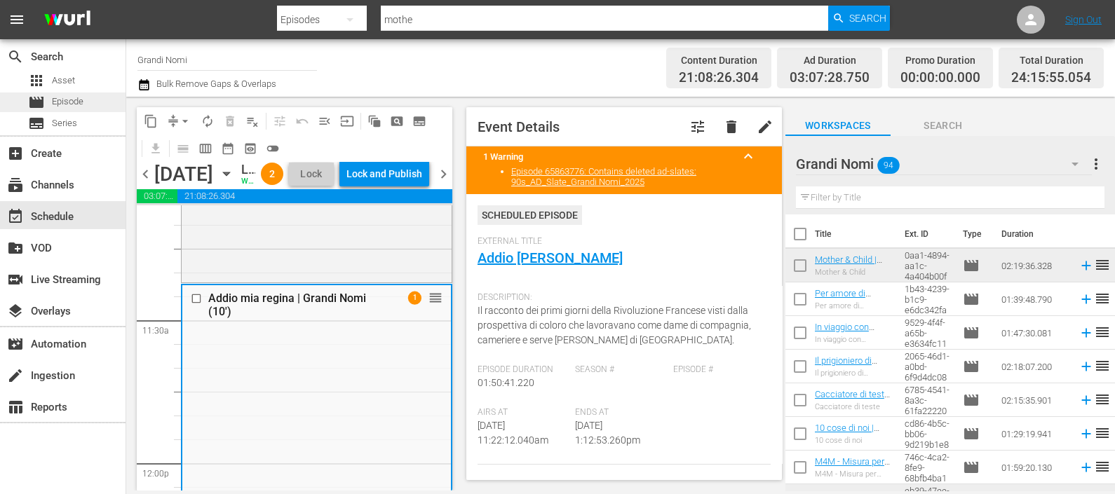
click at [57, 98] on span "Episode" at bounding box center [68, 102] width 32 height 14
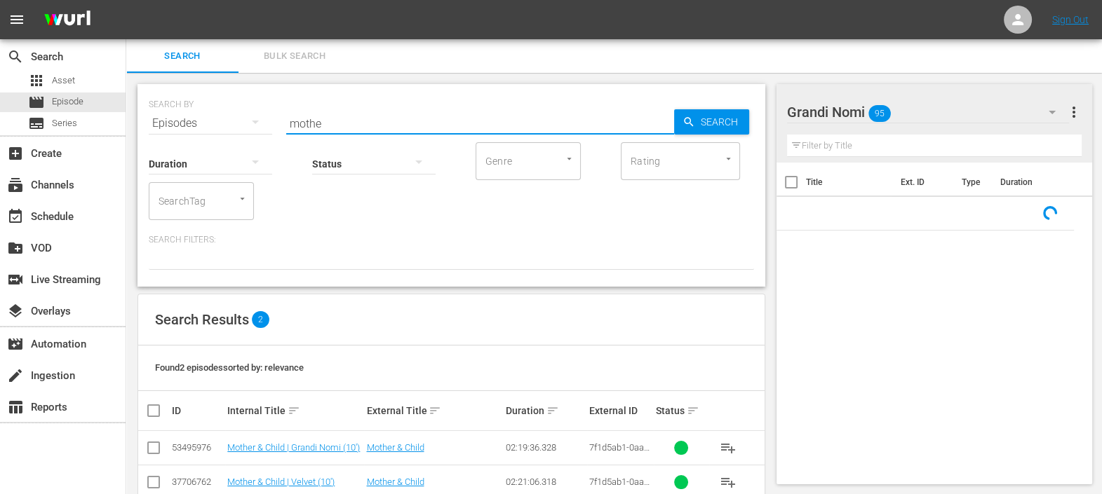
drag, startPoint x: 316, startPoint y: 121, endPoint x: 238, endPoint y: 123, distance: 77.9
click at [238, 123] on div "SEARCH BY Search By Episodes Search ID, Title, Description, Keywords, or Catego…" at bounding box center [451, 115] width 605 height 50
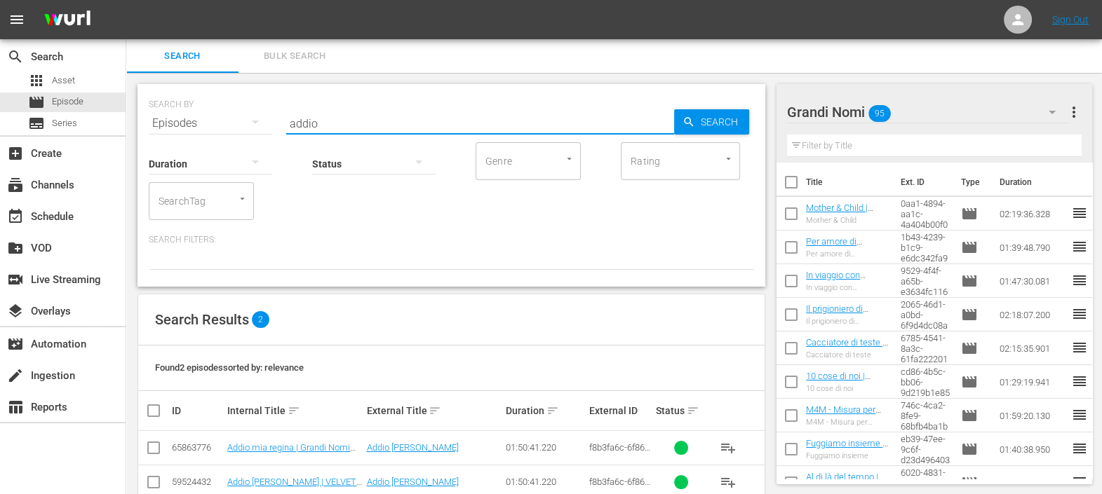
scroll to position [30, 0]
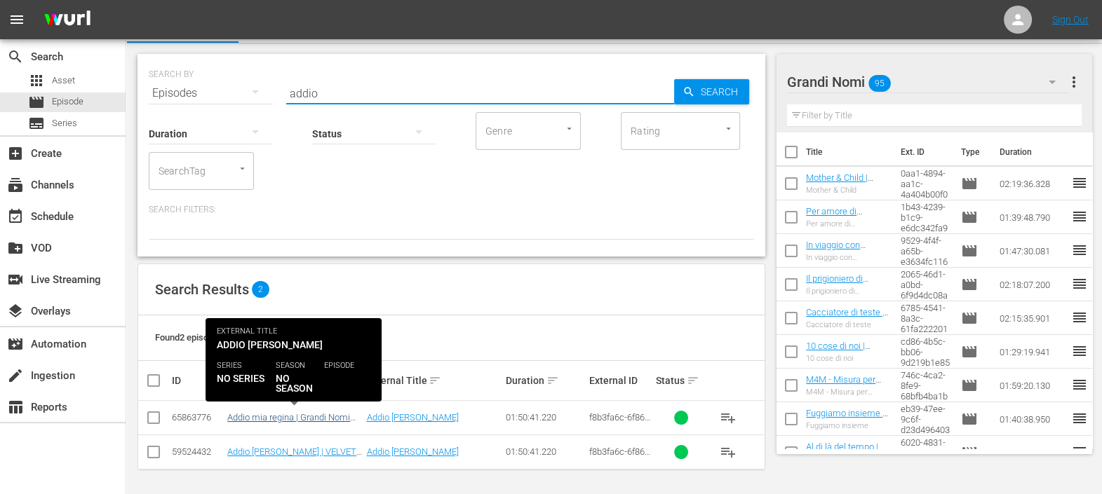
type input "addio"
click at [337, 419] on link "Addio mia regina | Grandi Nomi (10')" at bounding box center [288, 422] width 123 height 21
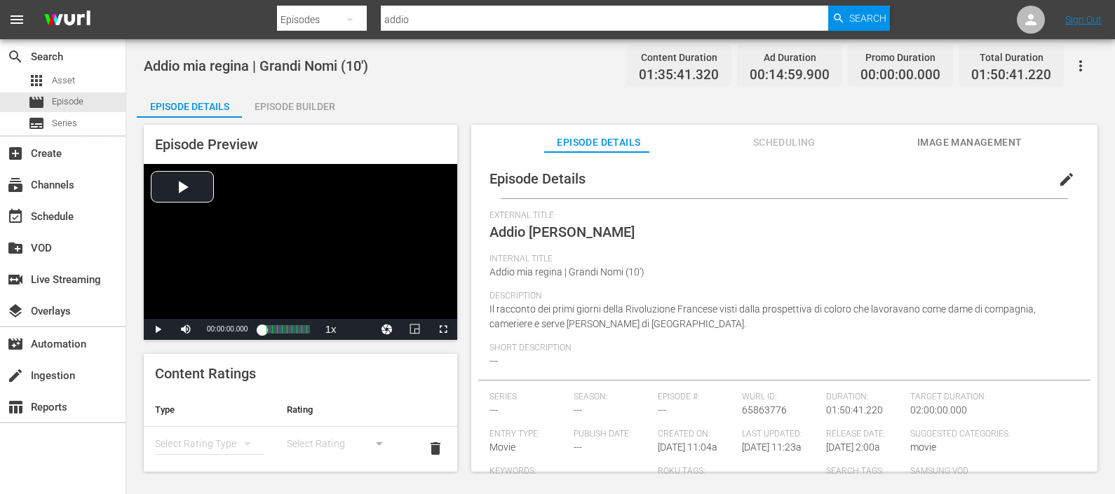
click at [299, 100] on div "Episode Builder" at bounding box center [294, 107] width 105 height 34
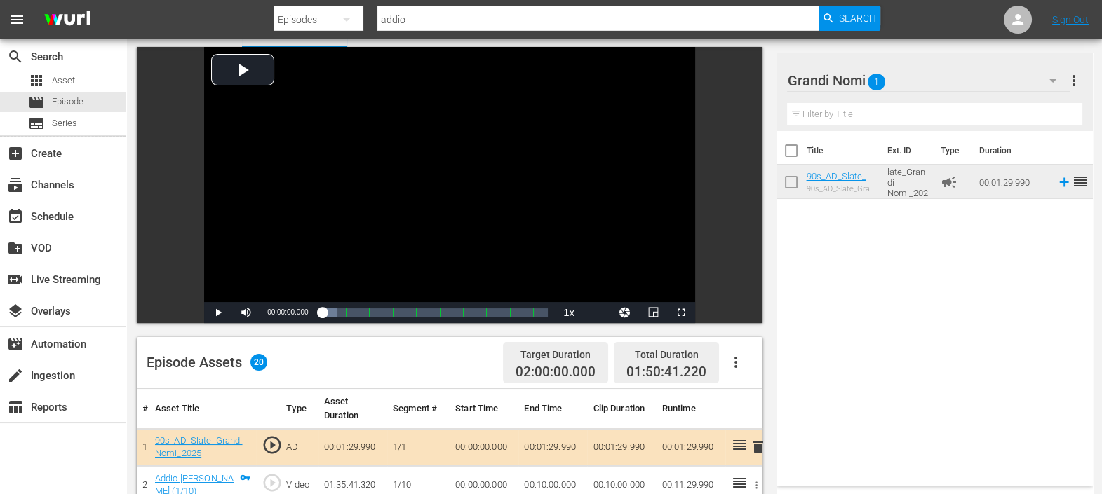
scroll to position [334, 0]
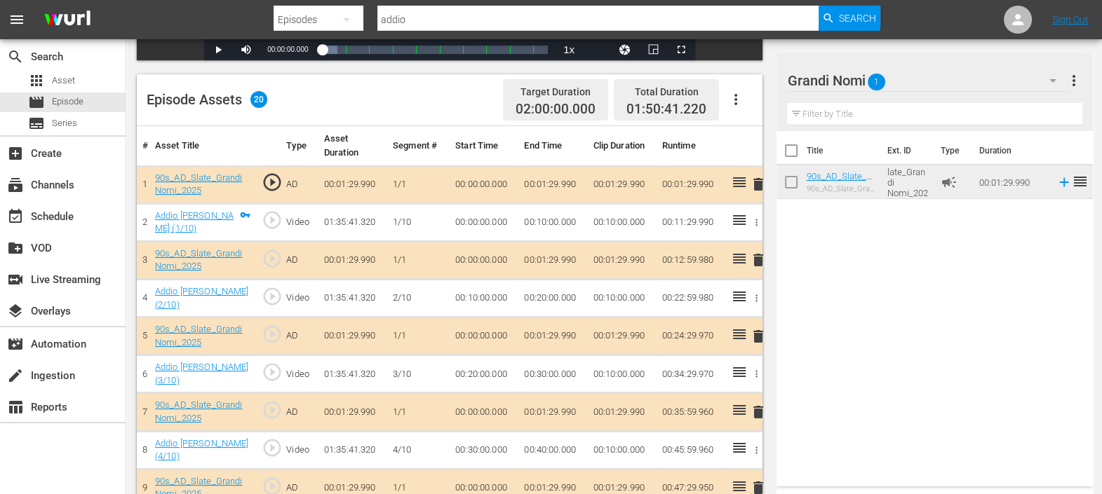
click at [731, 93] on icon "button" at bounding box center [735, 99] width 17 height 17
click at [764, 137] on div "Clear Ads" at bounding box center [777, 138] width 95 height 34
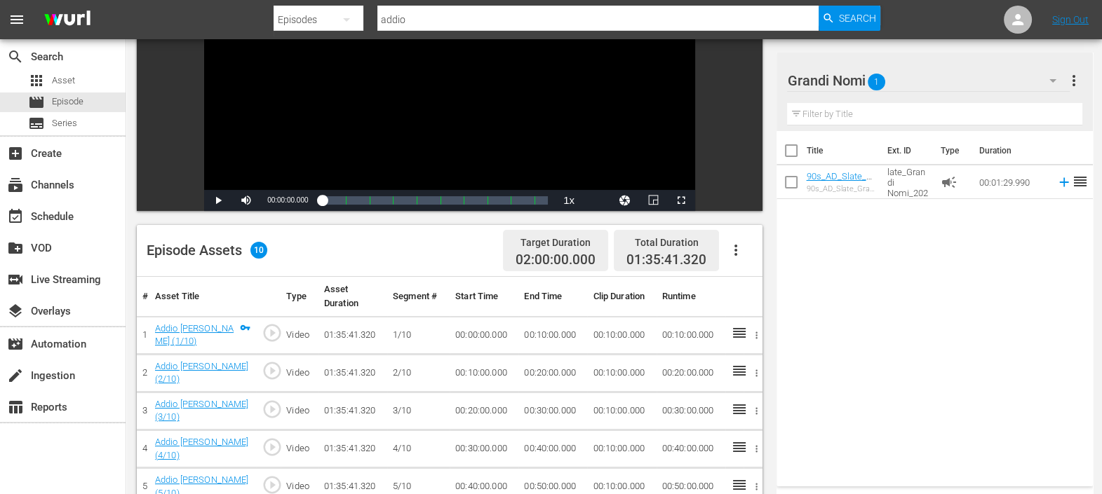
scroll to position [130, 0]
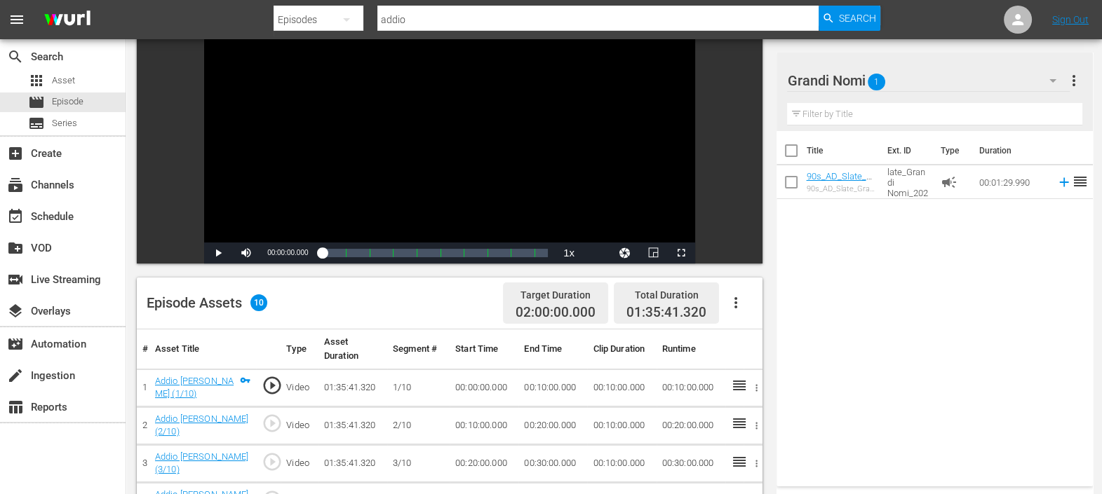
click at [733, 299] on icon "button" at bounding box center [735, 303] width 17 height 17
click at [753, 312] on div "Fill with Ads" at bounding box center [777, 308] width 95 height 34
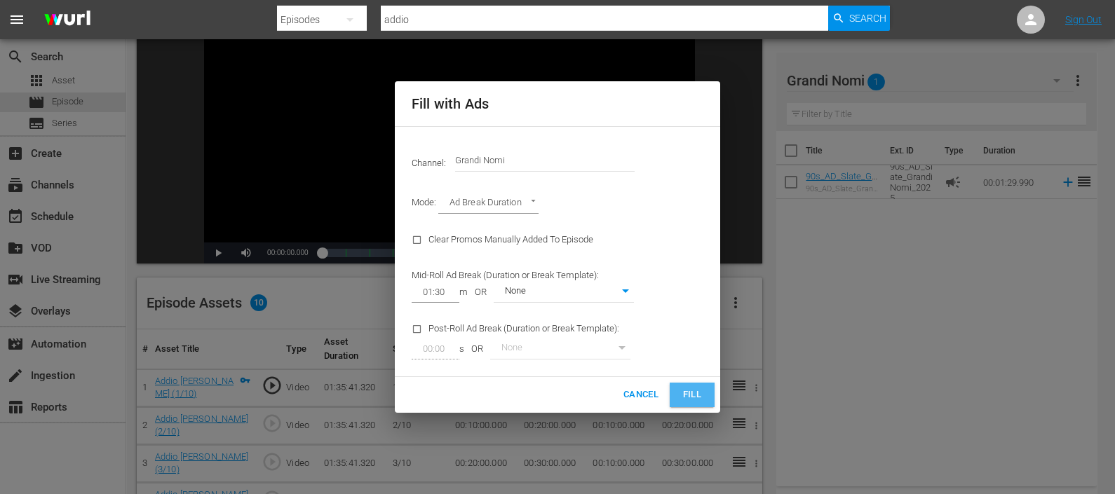
click at [689, 395] on span "Fill" at bounding box center [692, 395] width 22 height 16
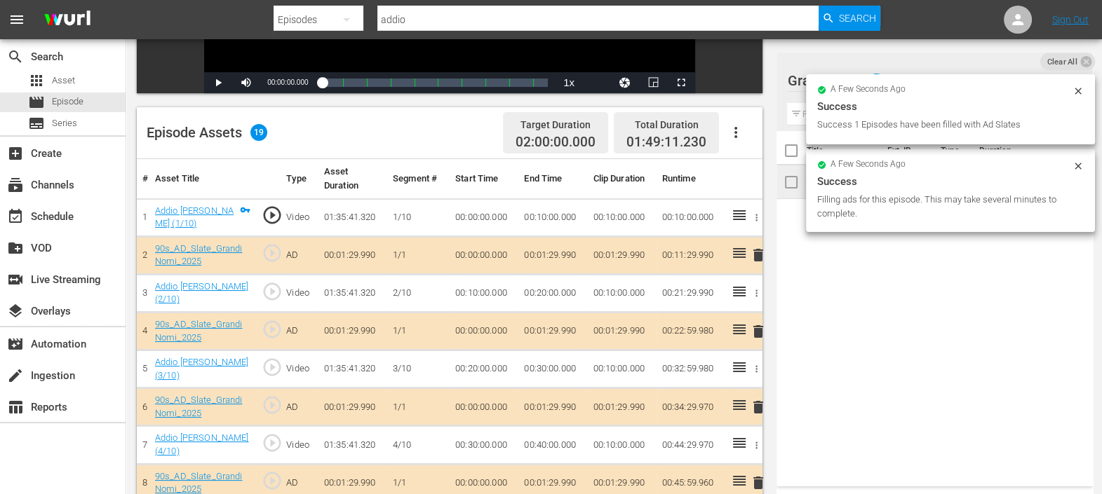
scroll to position [296, 0]
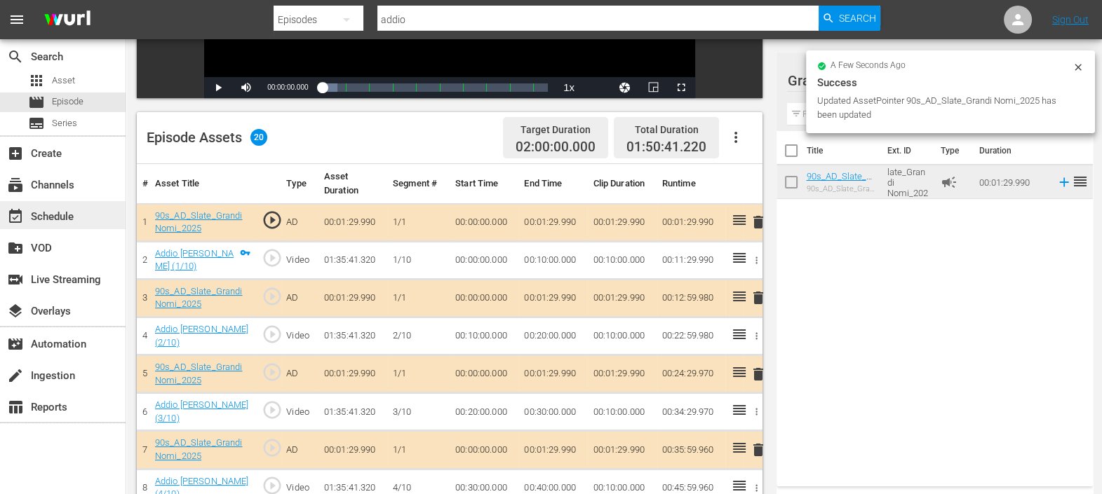
click at [64, 205] on div "event_available Schedule" at bounding box center [63, 215] width 126 height 28
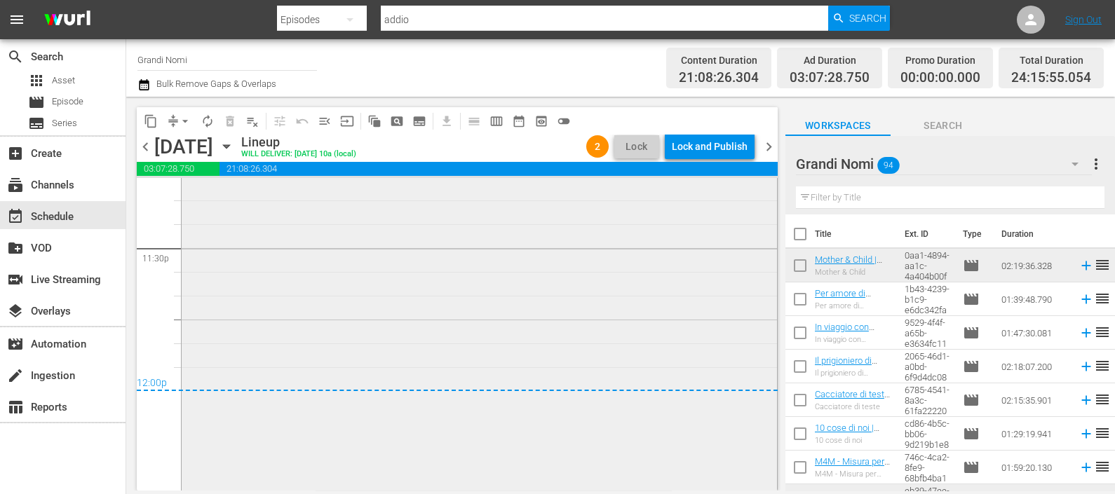
scroll to position [6655, 0]
click at [681, 139] on div "Lock and Publish" at bounding box center [710, 146] width 76 height 25
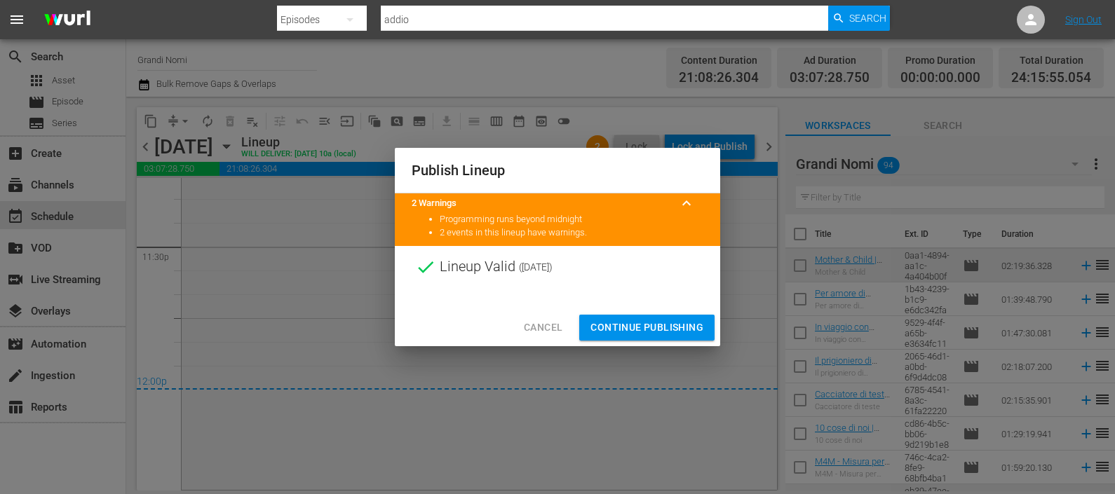
click at [541, 317] on button "Cancel" at bounding box center [543, 328] width 61 height 26
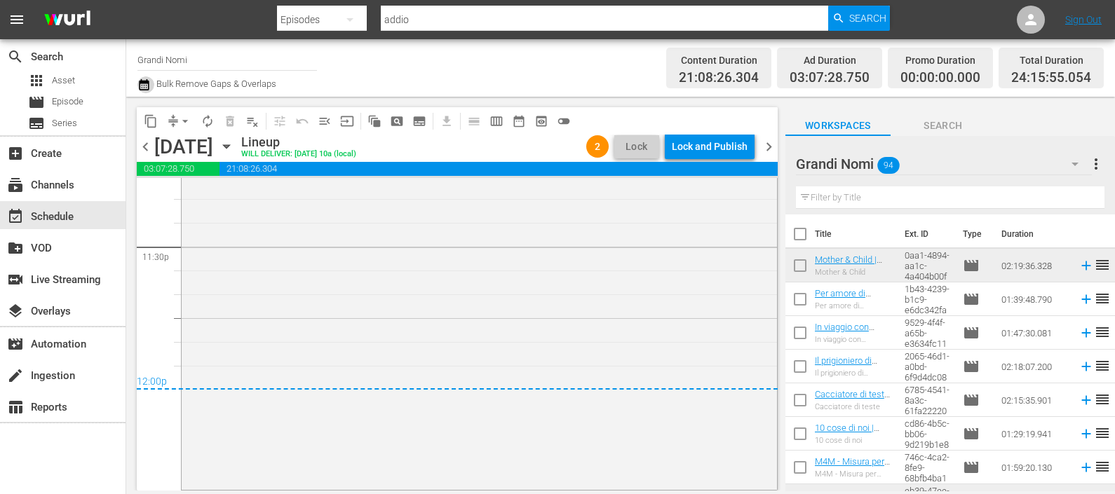
click at [140, 88] on icon "button" at bounding box center [143, 84] width 13 height 17
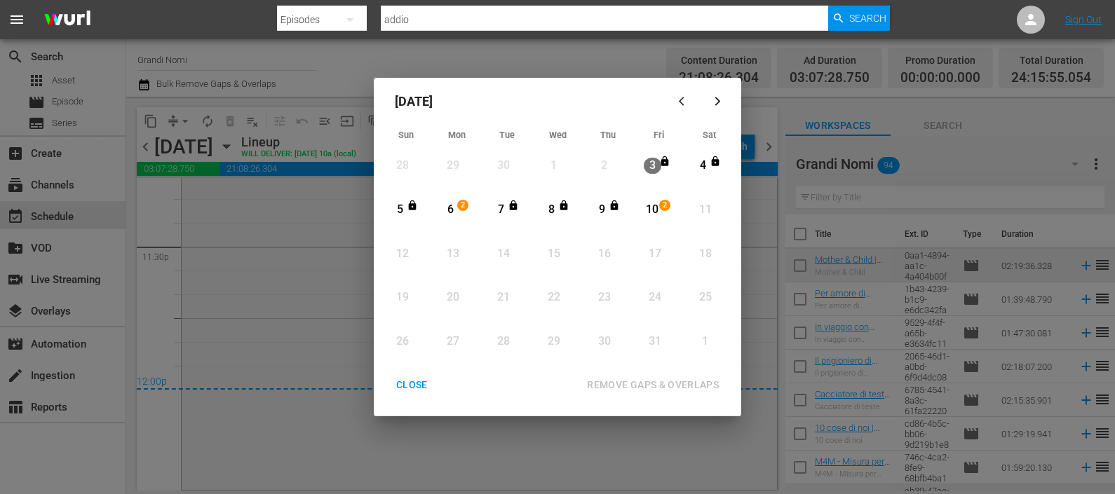
click at [458, 210] on div "6" at bounding box center [451, 210] width 18 height 16
click at [659, 382] on div "REMOVE GAPS & OVERLAPS" at bounding box center [653, 386] width 154 height 18
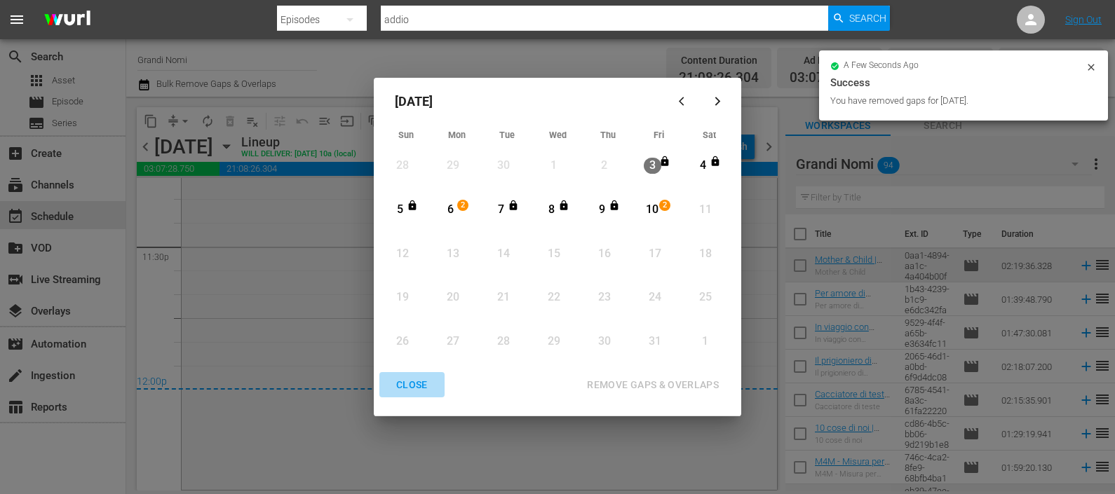
click at [405, 373] on button "CLOSE" at bounding box center [411, 385] width 65 height 26
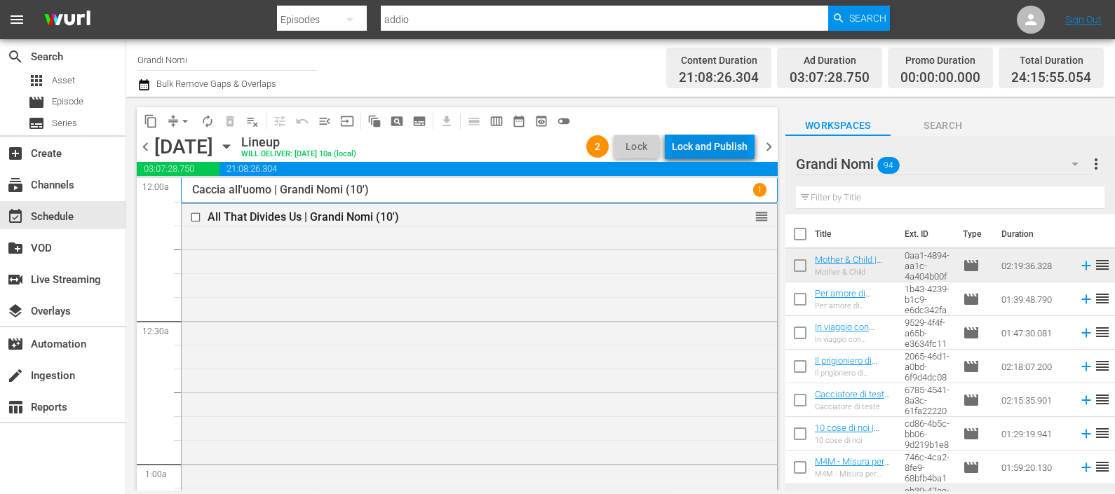
click at [719, 144] on div "Lock and Publish" at bounding box center [710, 146] width 76 height 25
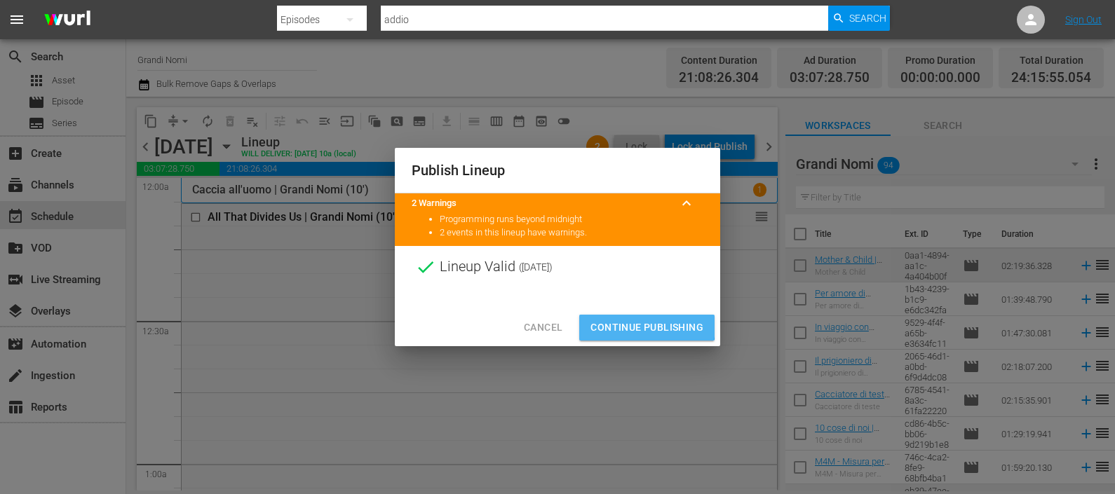
click at [637, 326] on span "Continue Publishing" at bounding box center [646, 328] width 113 height 18
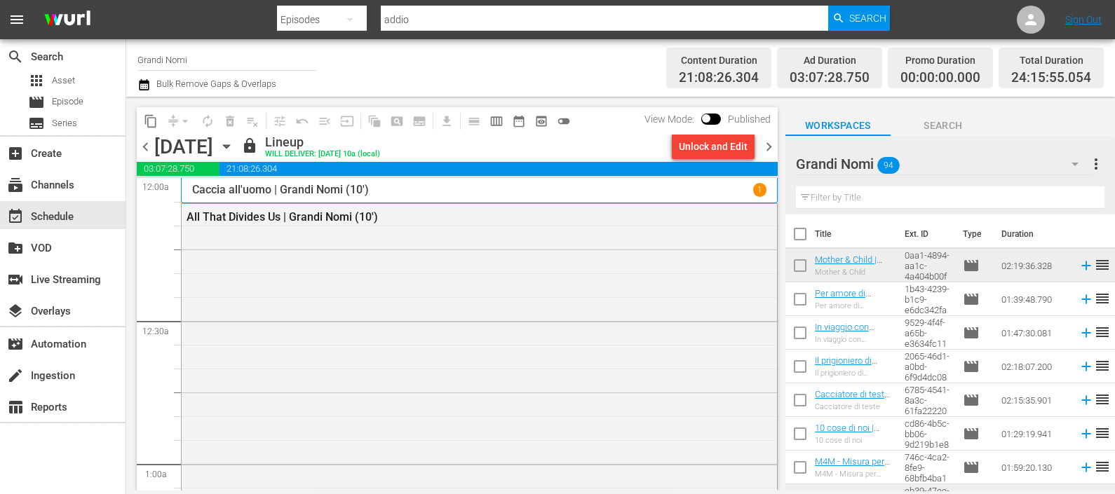
click at [769, 144] on span "chevron_right" at bounding box center [769, 147] width 18 height 18
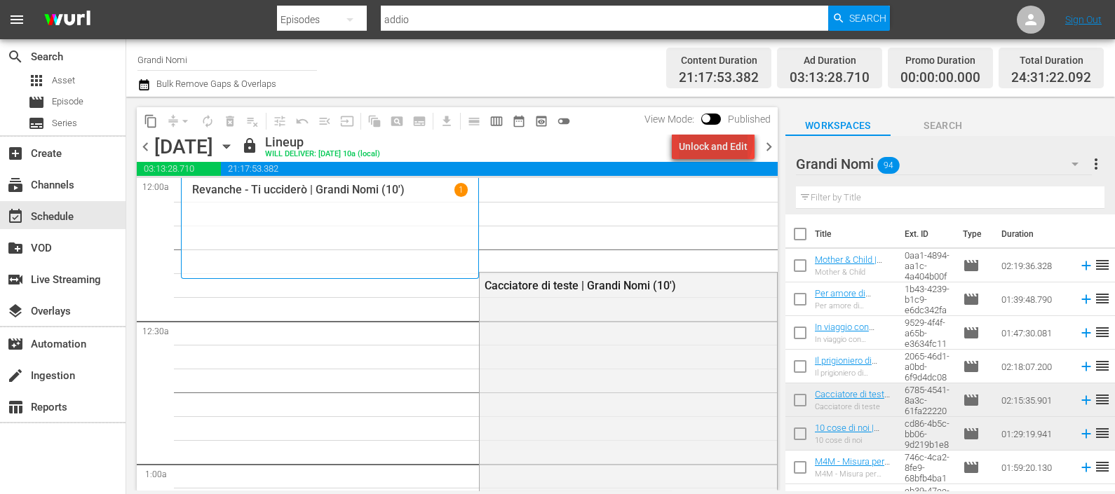
click at [717, 141] on div "Unlock and Edit" at bounding box center [713, 146] width 69 height 25
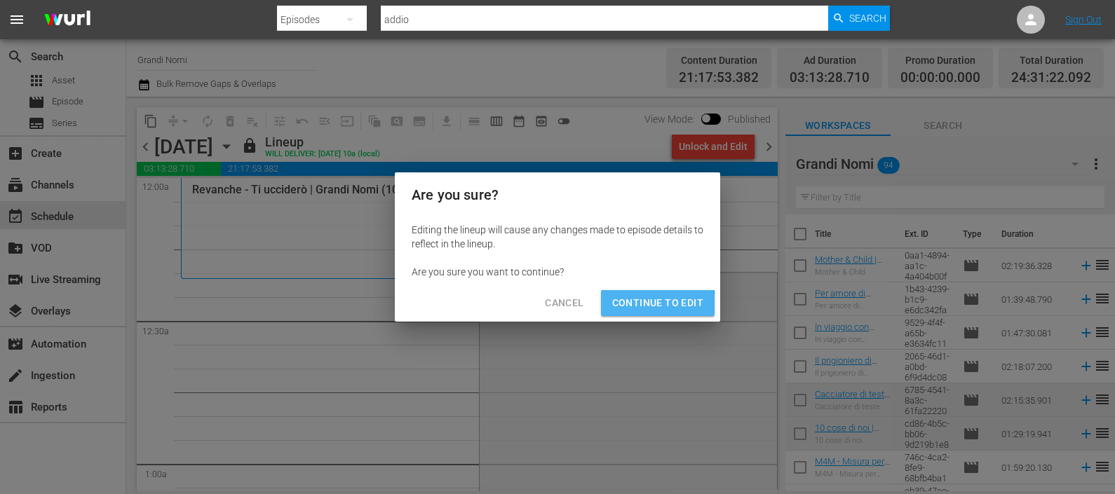
click at [642, 306] on span "Continue to Edit" at bounding box center [657, 304] width 91 height 18
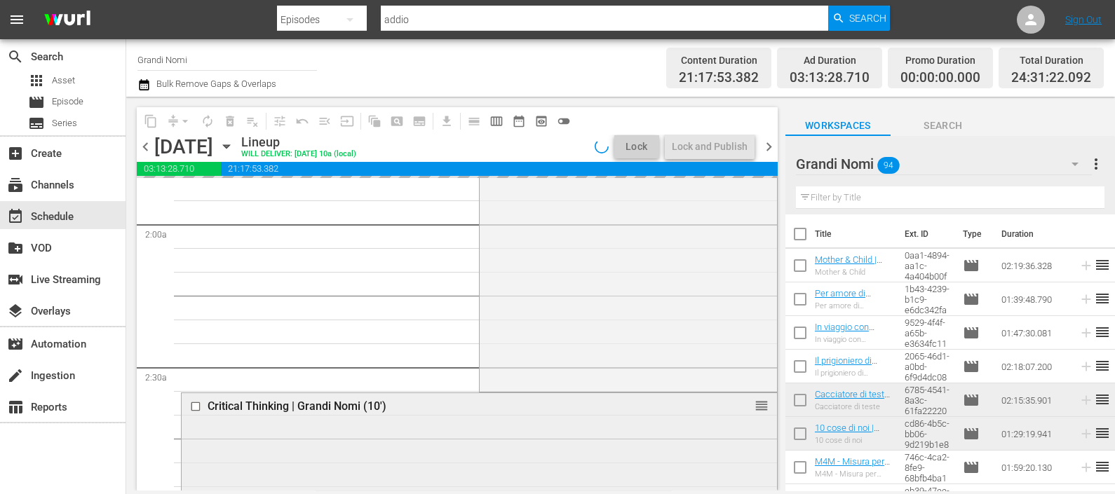
scroll to position [701, 0]
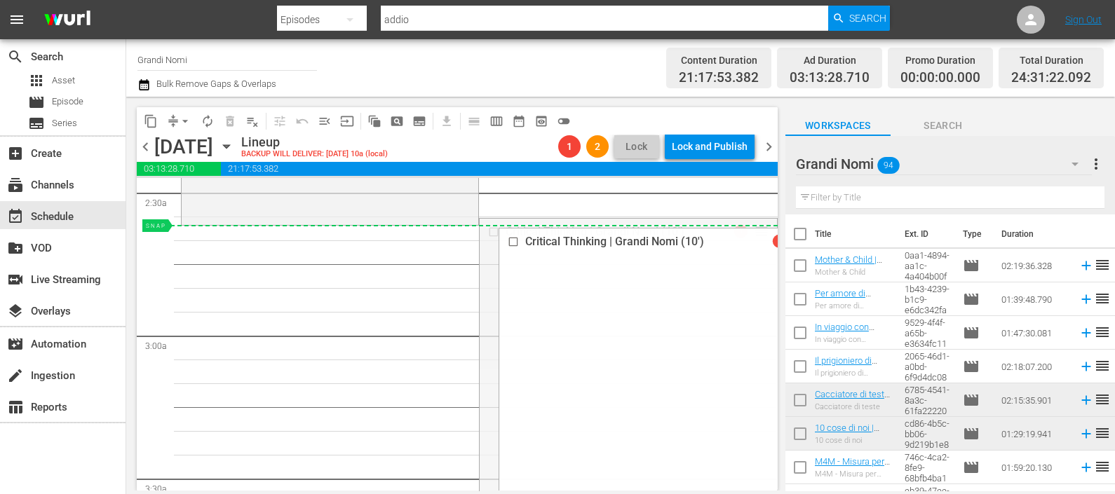
drag, startPoint x: 745, startPoint y: 229, endPoint x: 745, endPoint y: 237, distance: 7.7
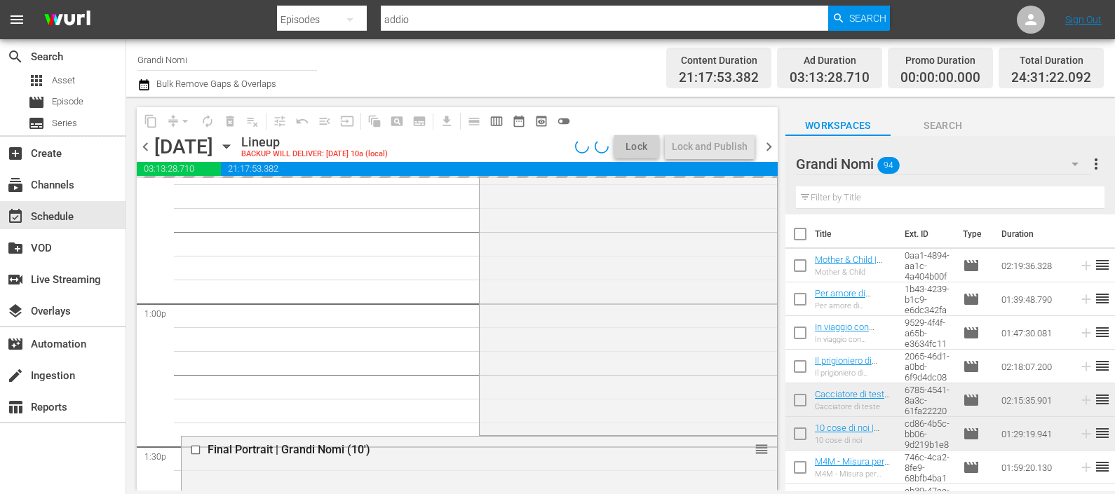
scroll to position [3682, 0]
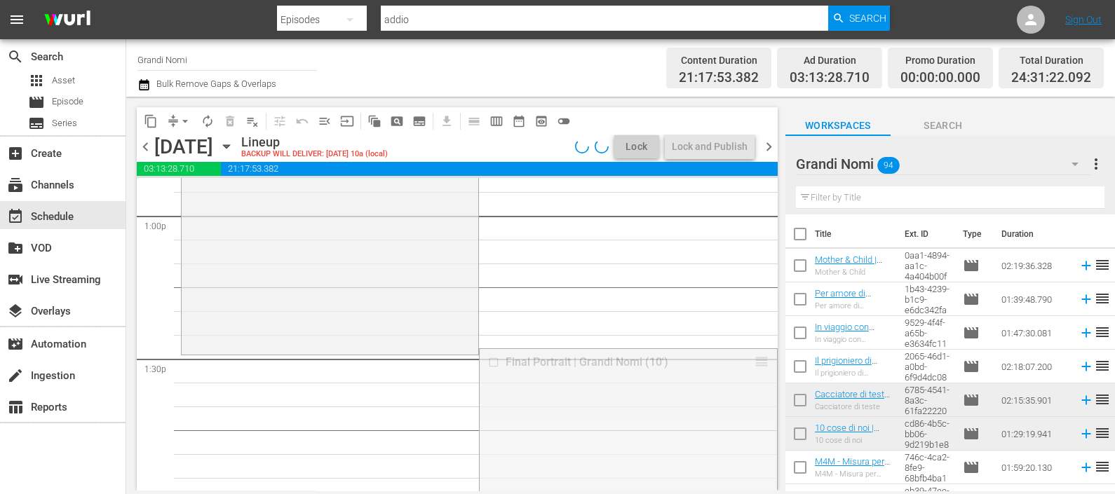
drag, startPoint x: 748, startPoint y: 358, endPoint x: 748, endPoint y: 368, distance: 10.5
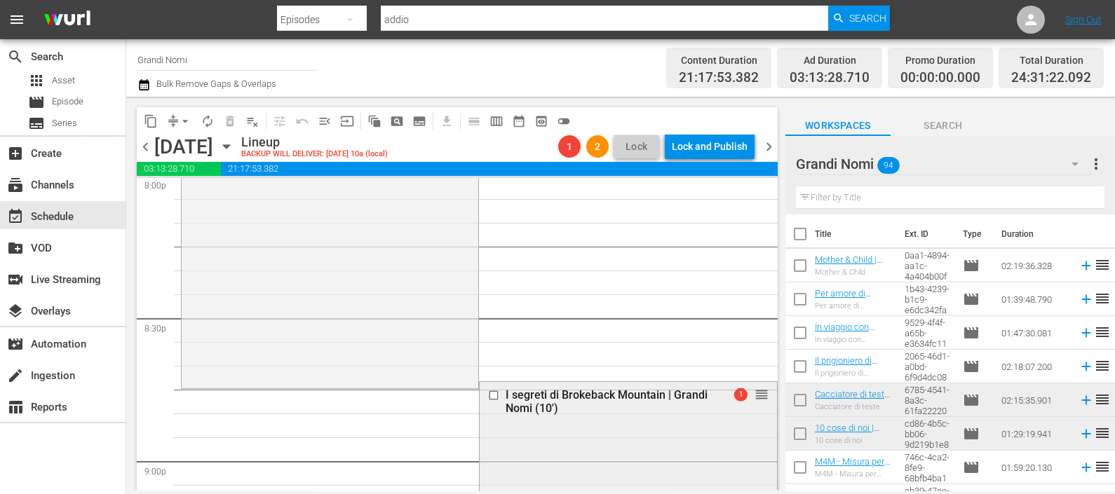
scroll to position [5786, 0]
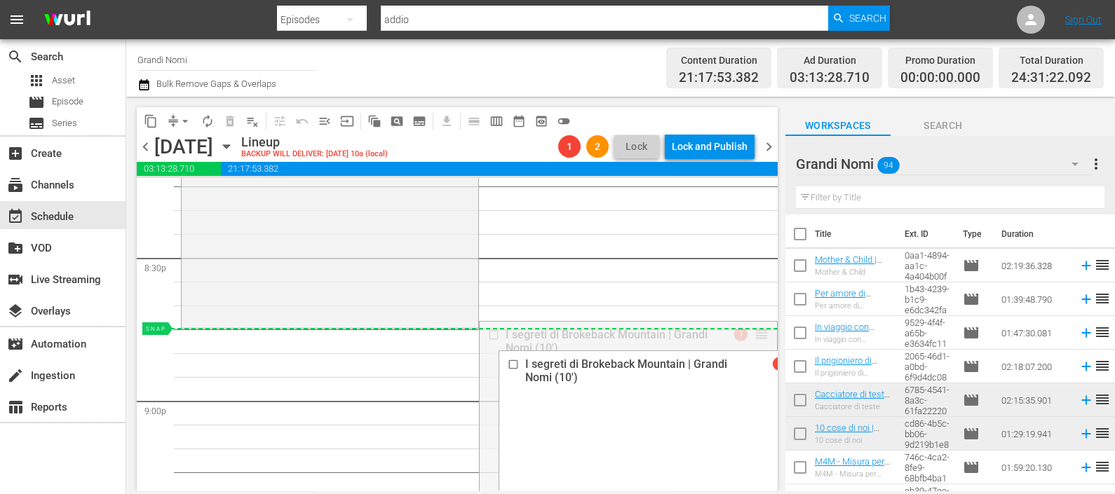
drag, startPoint x: 751, startPoint y: 332, endPoint x: 751, endPoint y: 342, distance: 9.1
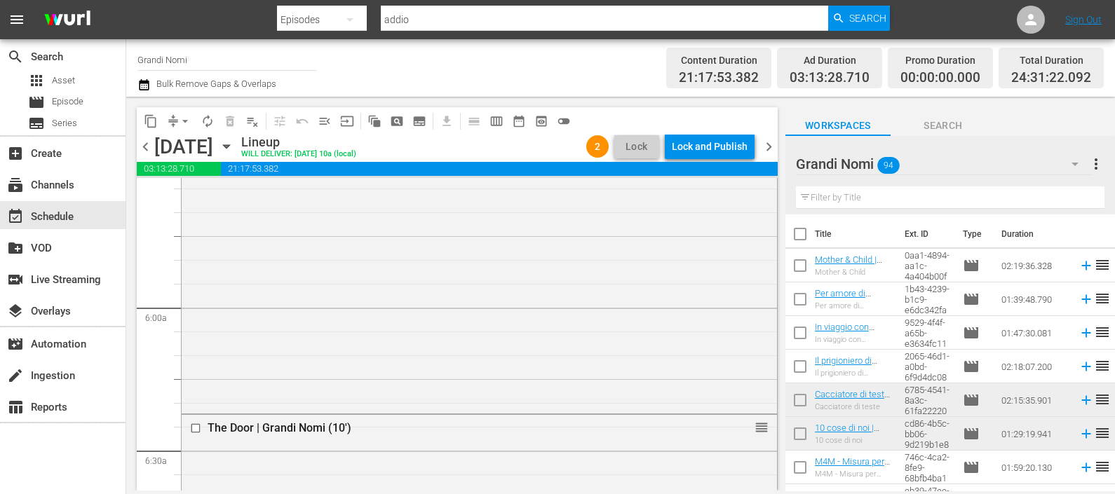
scroll to position [1850, 0]
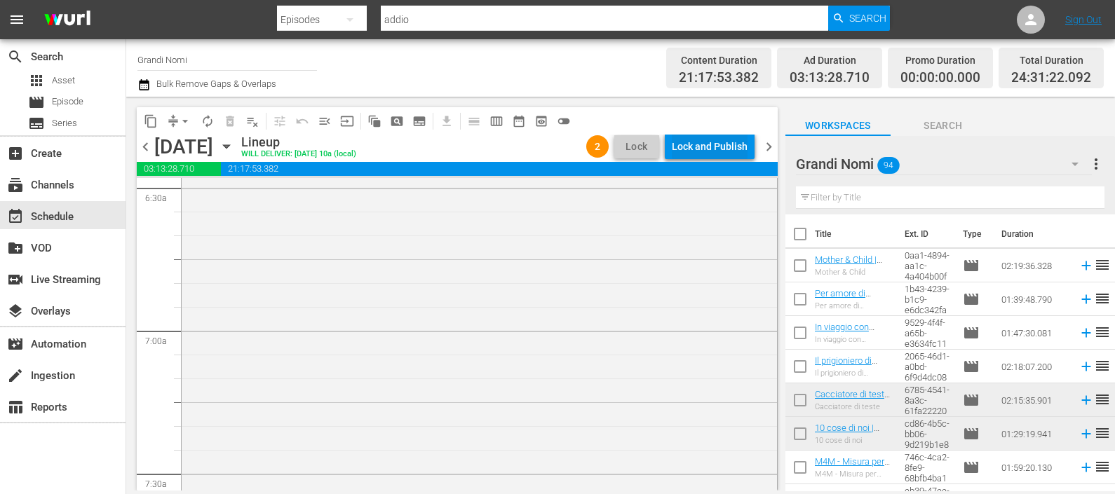
click at [694, 148] on div "Lock and Publish" at bounding box center [710, 146] width 76 height 25
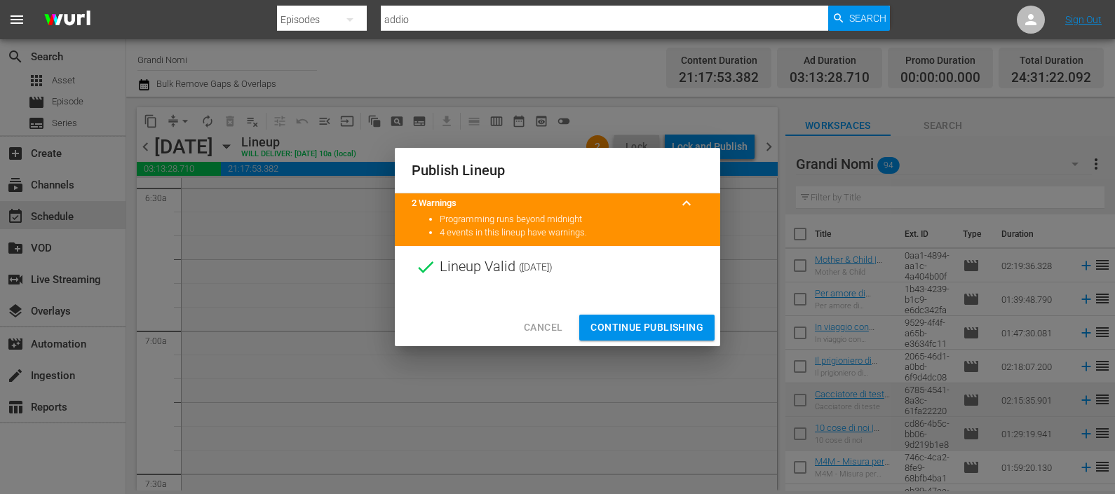
click at [624, 323] on span "Continue Publishing" at bounding box center [646, 328] width 113 height 18
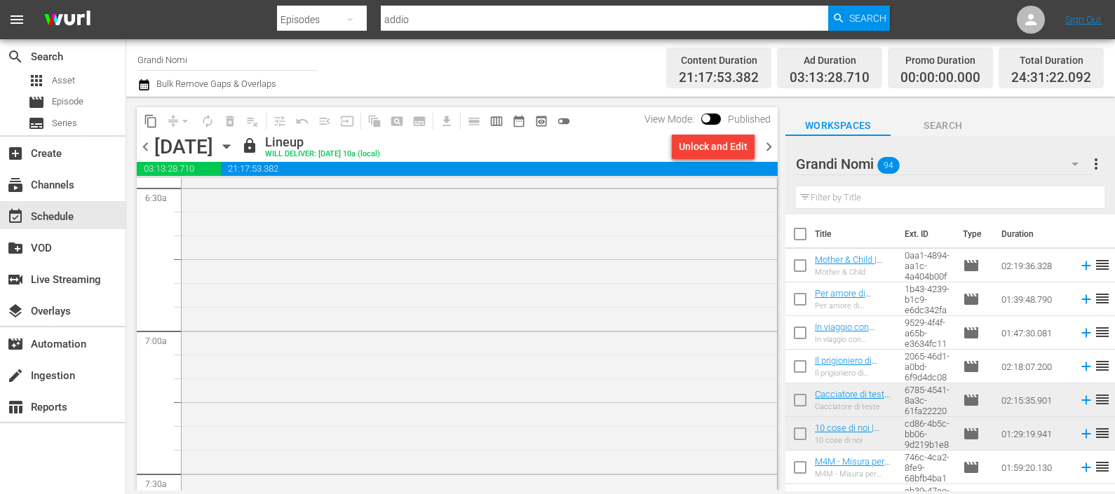
click at [768, 144] on span "chevron_right" at bounding box center [769, 147] width 18 height 18
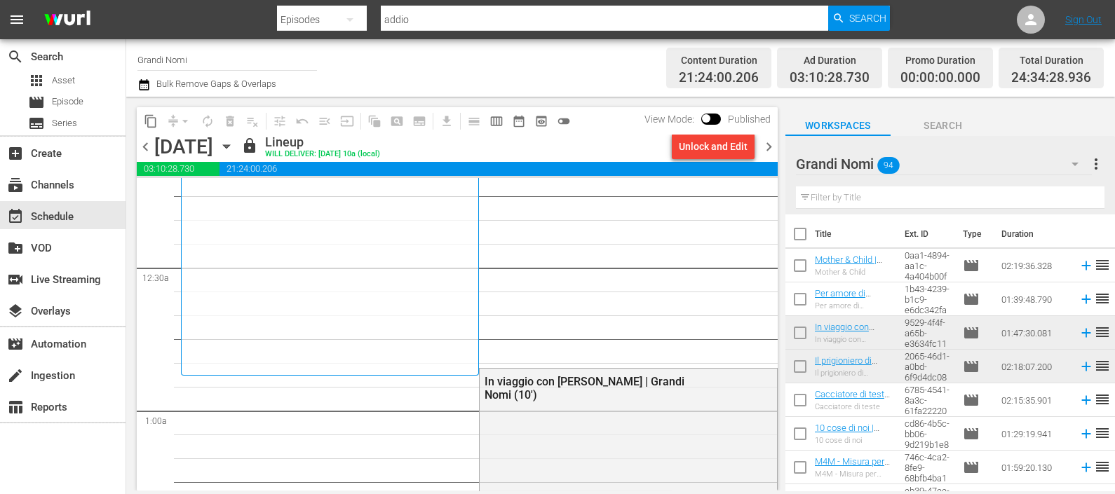
scroll to position [87, 0]
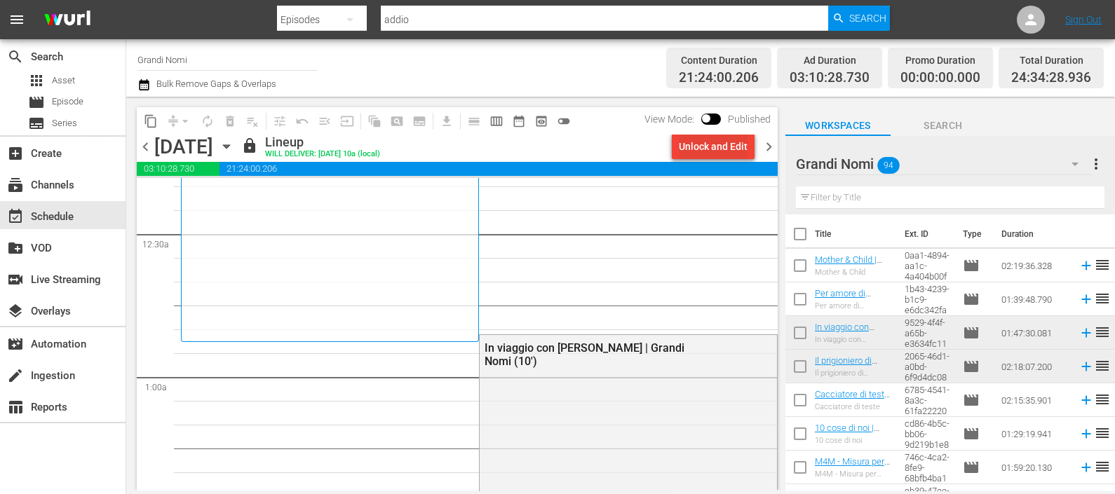
click at [702, 144] on div "Unlock and Edit" at bounding box center [713, 146] width 69 height 25
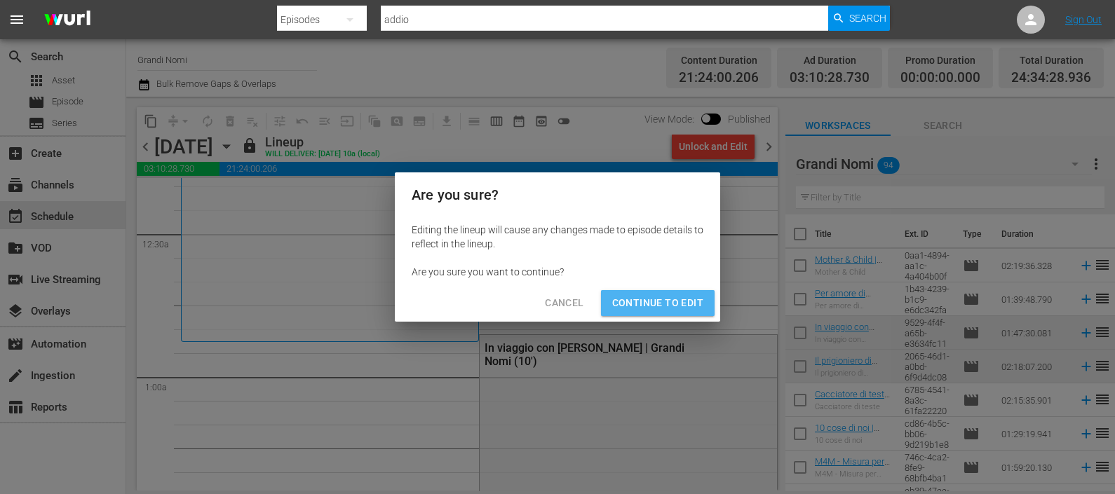
click at [677, 306] on span "Continue to Edit" at bounding box center [657, 304] width 91 height 18
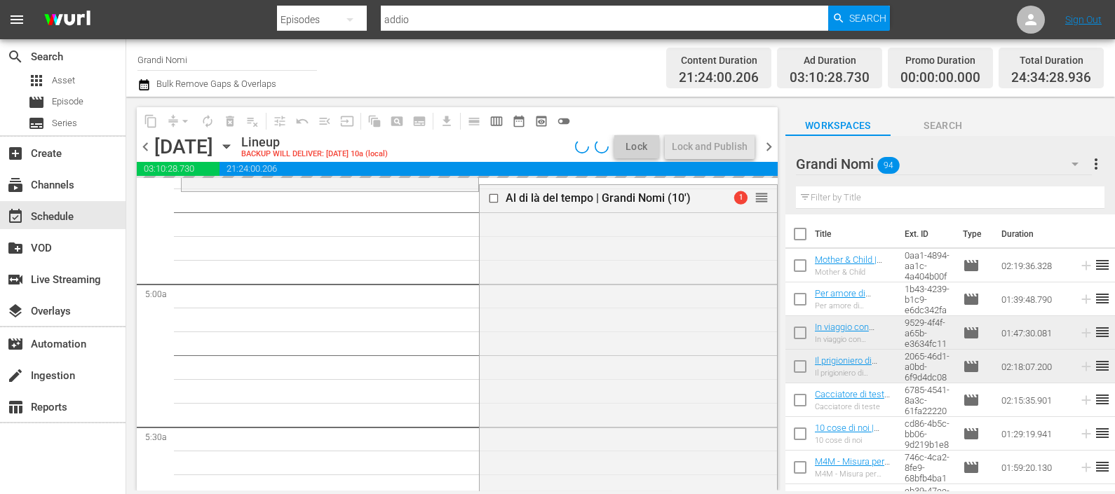
scroll to position [1753, 0]
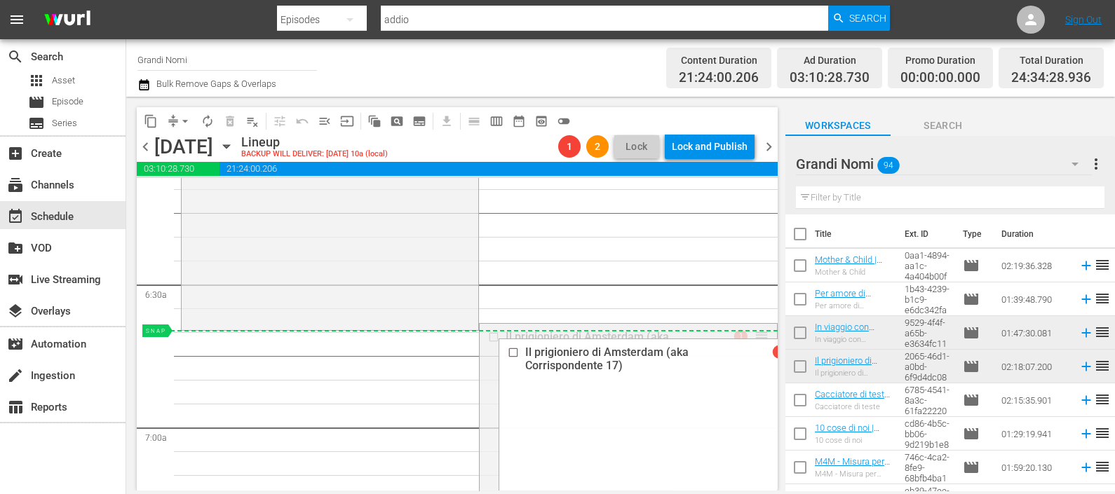
drag, startPoint x: 709, startPoint y: 347, endPoint x: 743, endPoint y: 335, distance: 36.6
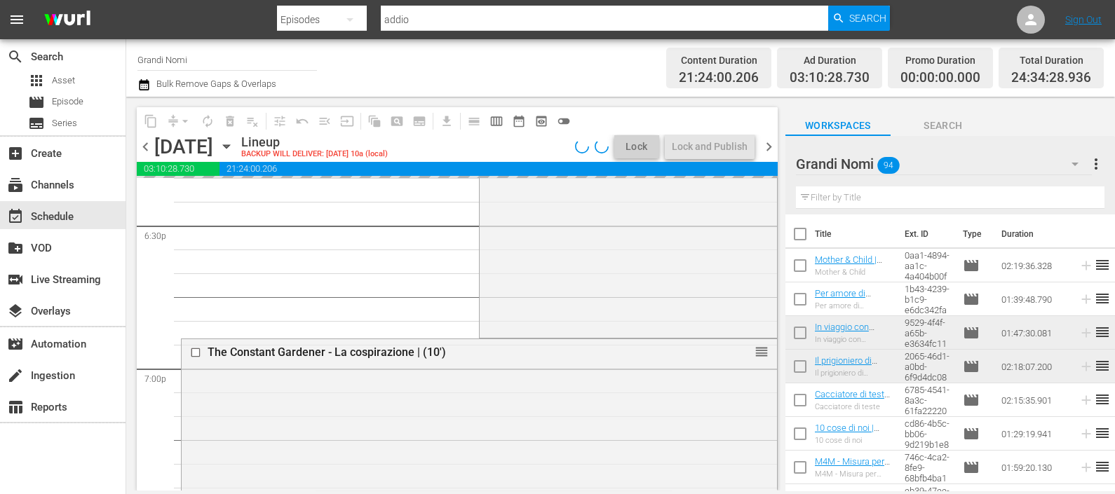
scroll to position [5259, 0]
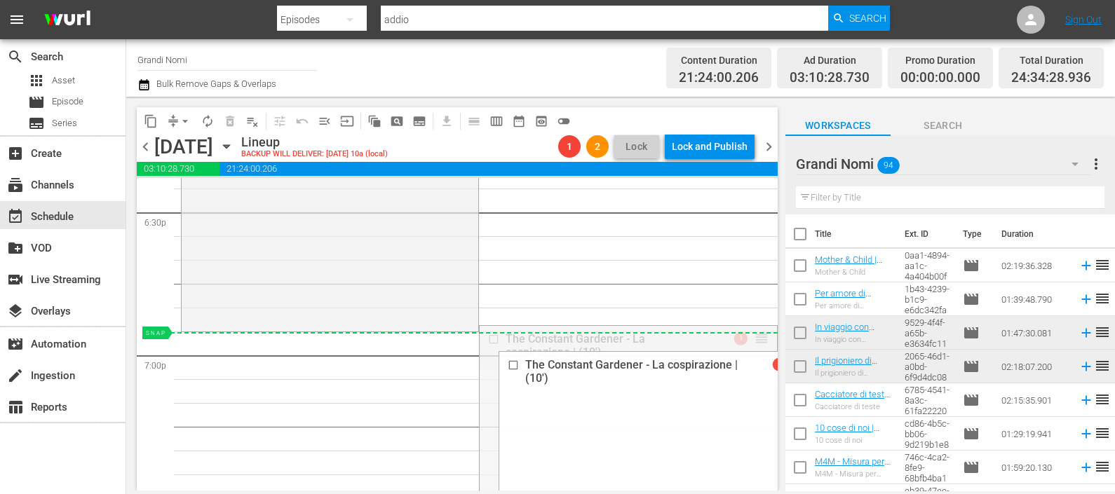
drag, startPoint x: 743, startPoint y: 306, endPoint x: 748, endPoint y: 340, distance: 34.1
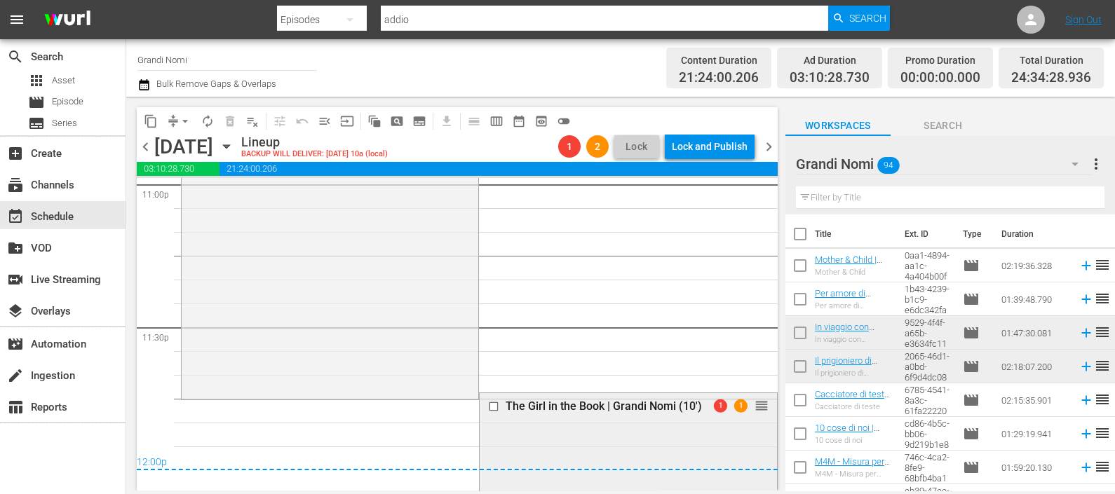
scroll to position [6662, 0]
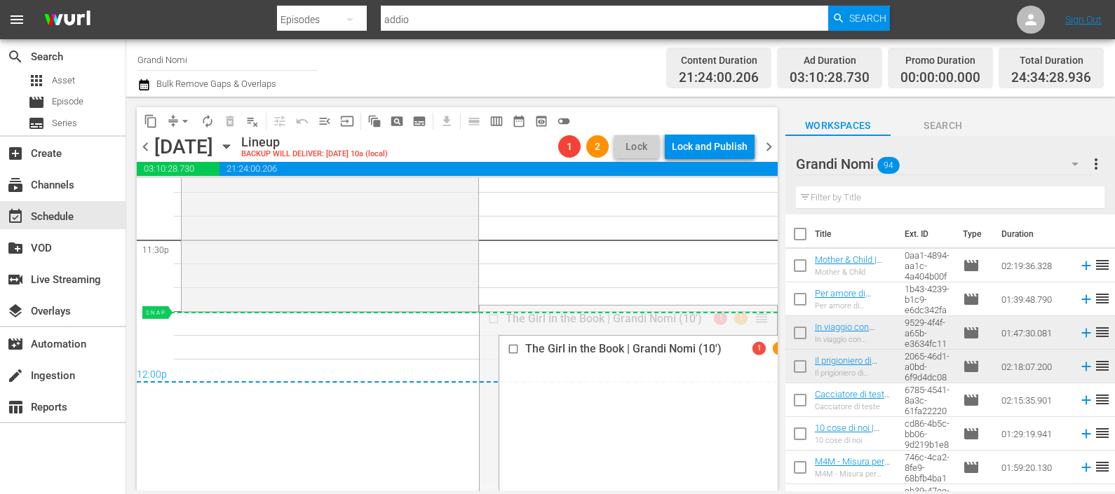
drag, startPoint x: 749, startPoint y: 321, endPoint x: 748, endPoint y: 330, distance: 8.5
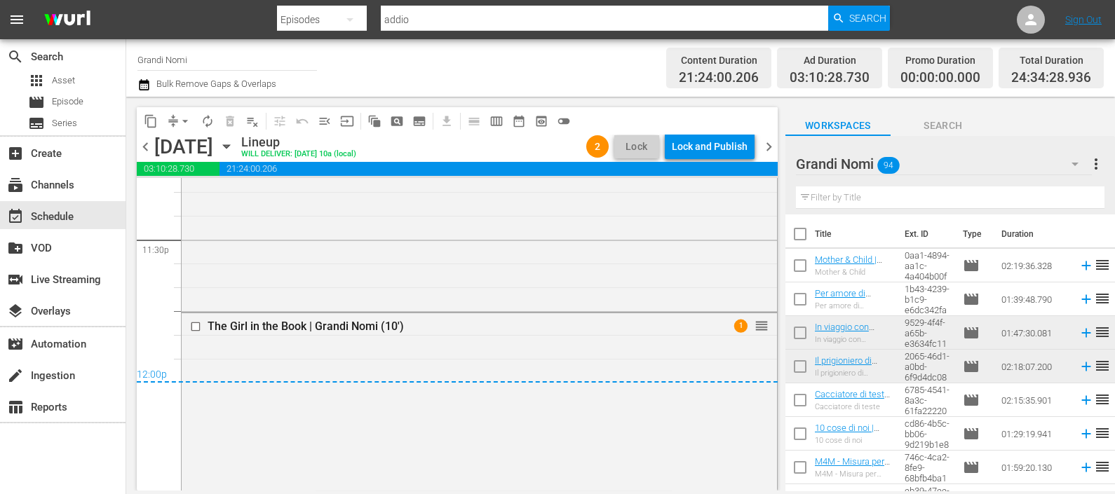
scroll to position [6969, 0]
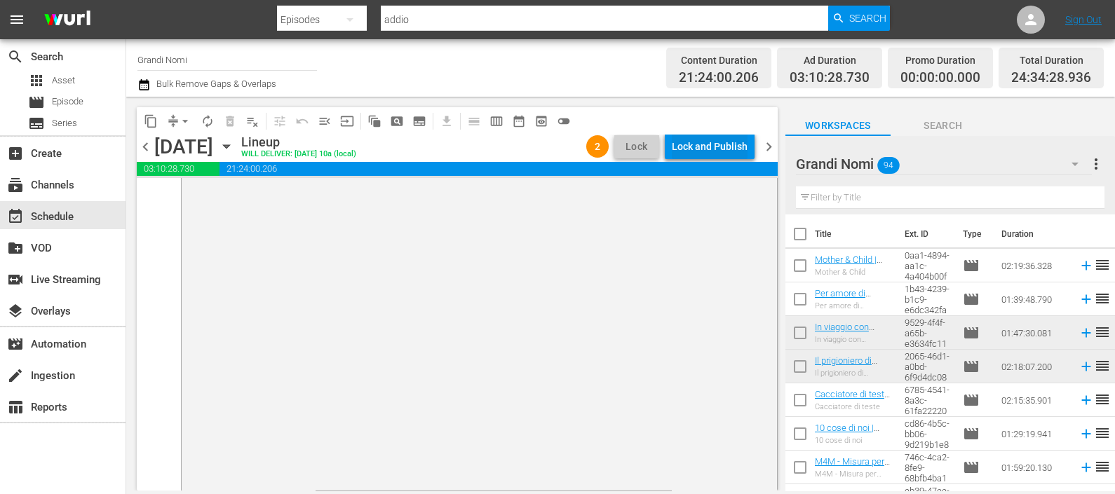
click at [697, 151] on div "Lock and Publish" at bounding box center [710, 146] width 76 height 25
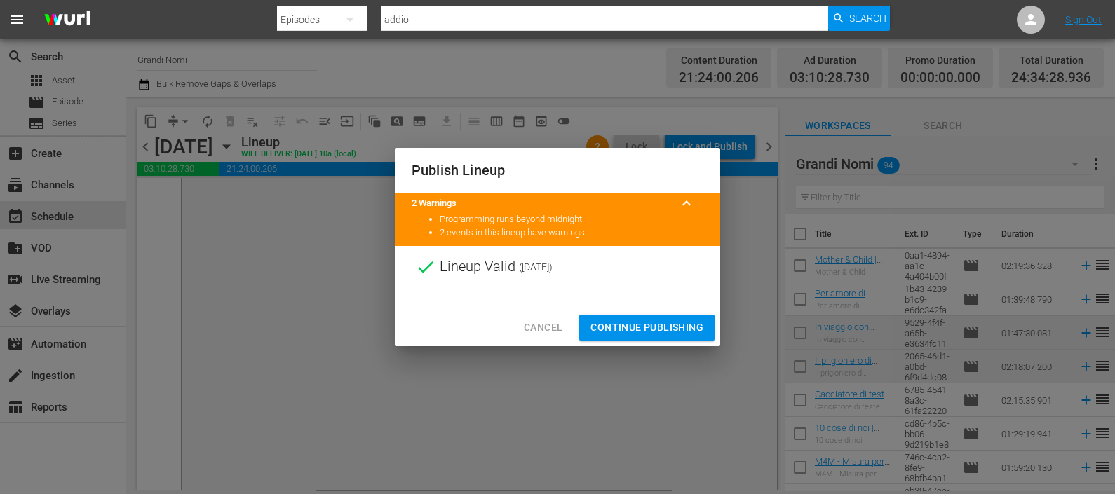
click at [645, 319] on span "Continue Publishing" at bounding box center [646, 328] width 113 height 18
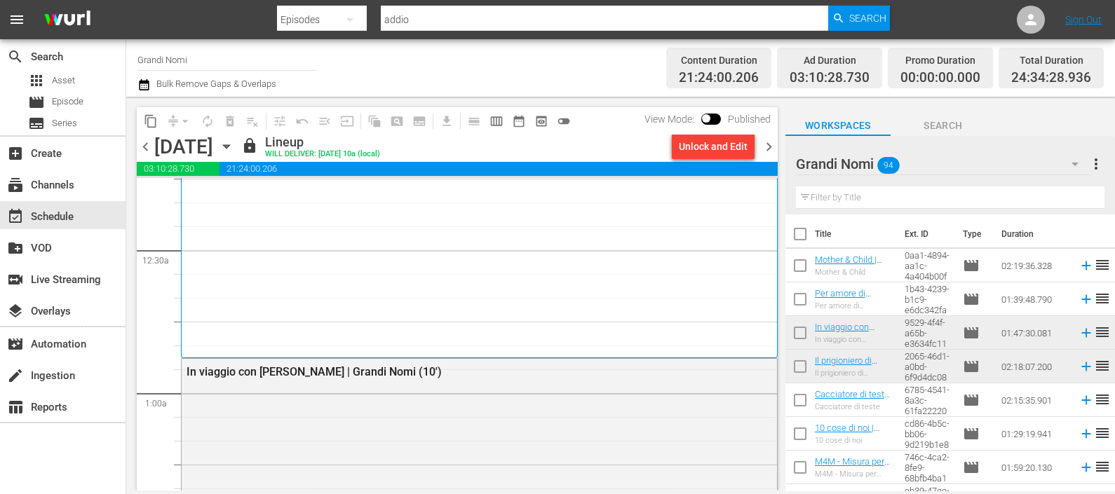
scroll to position [87, 0]
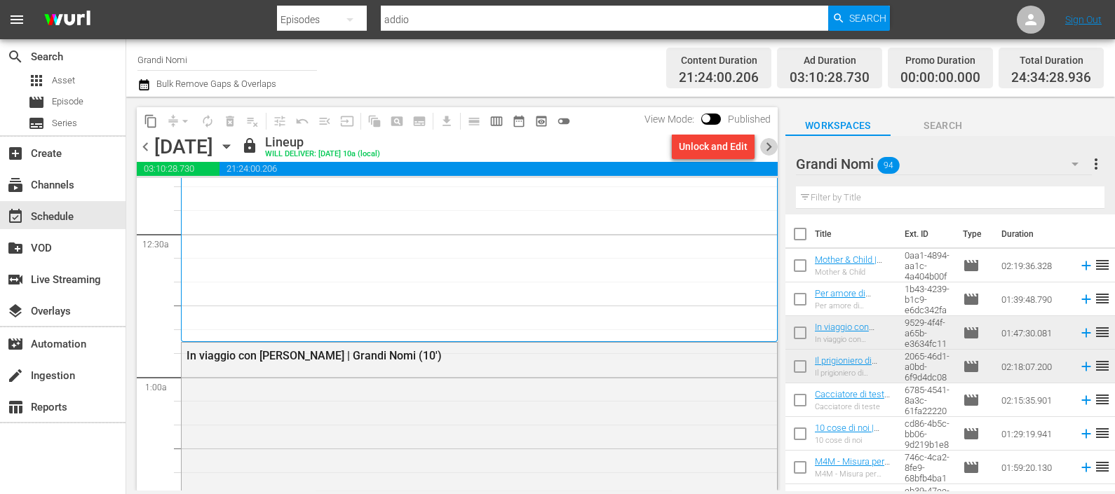
click at [766, 144] on span "chevron_right" at bounding box center [769, 147] width 18 height 18
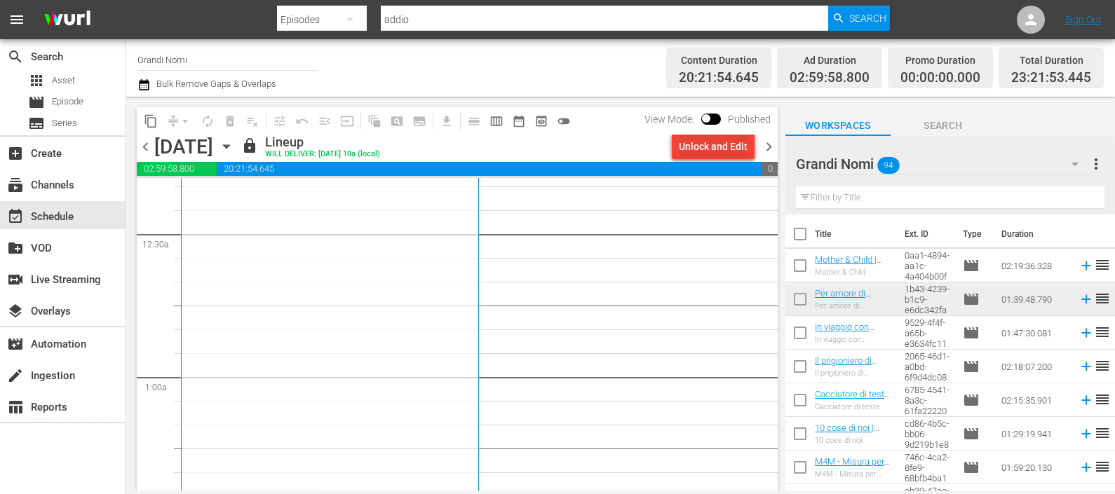
click at [691, 144] on div "Unlock and Edit" at bounding box center [713, 146] width 69 height 25
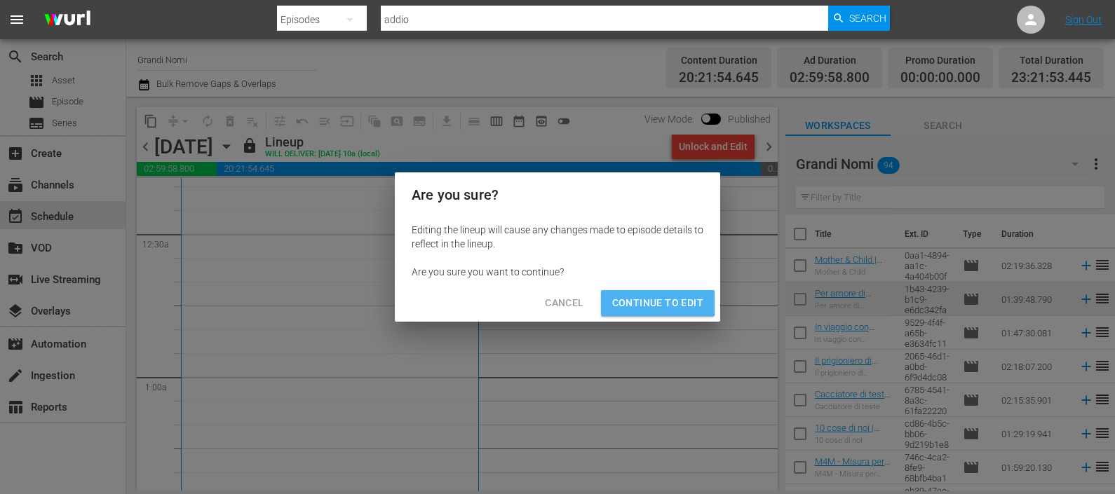
click at [633, 296] on span "Continue to Edit" at bounding box center [657, 304] width 91 height 18
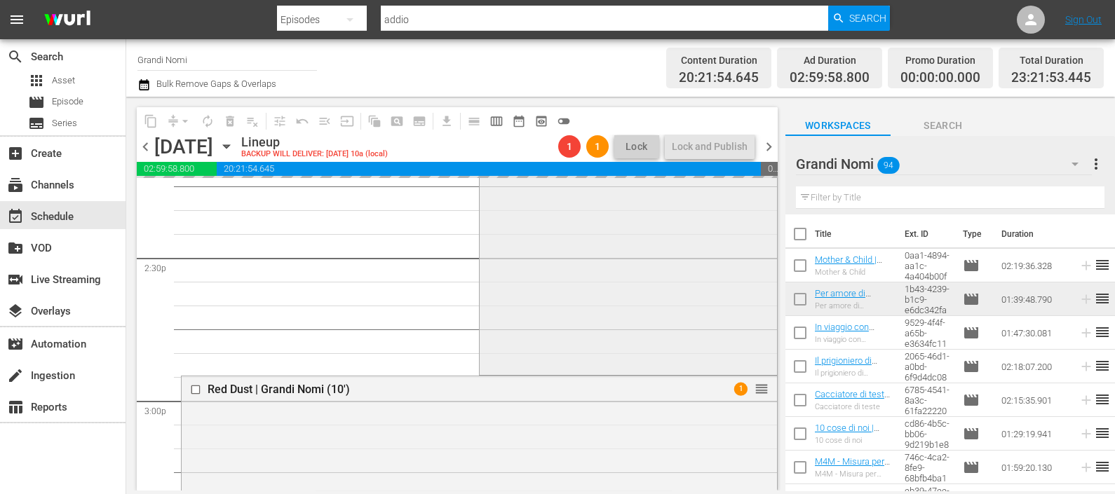
scroll to position [4120, 0]
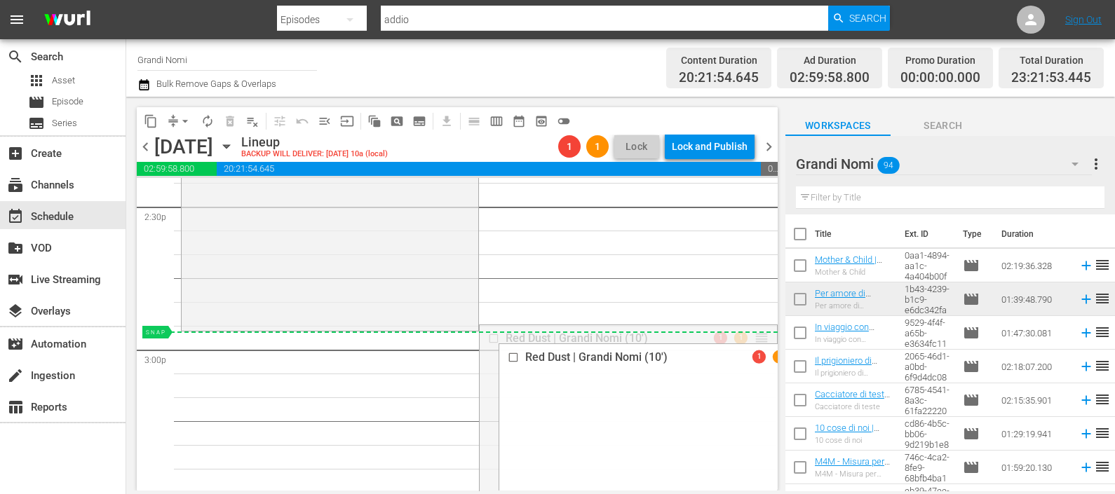
drag, startPoint x: 757, startPoint y: 335, endPoint x: 746, endPoint y: 340, distance: 12.5
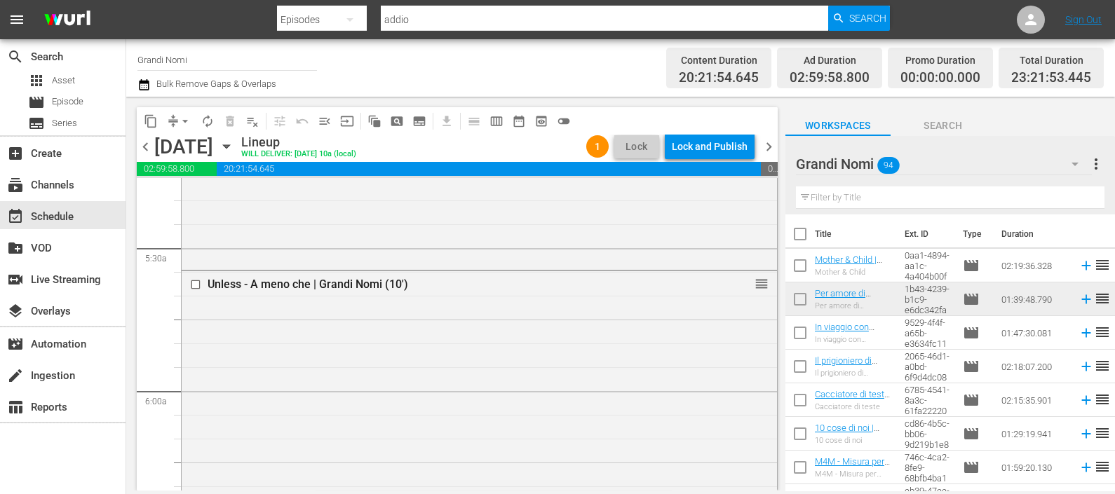
scroll to position [0, 0]
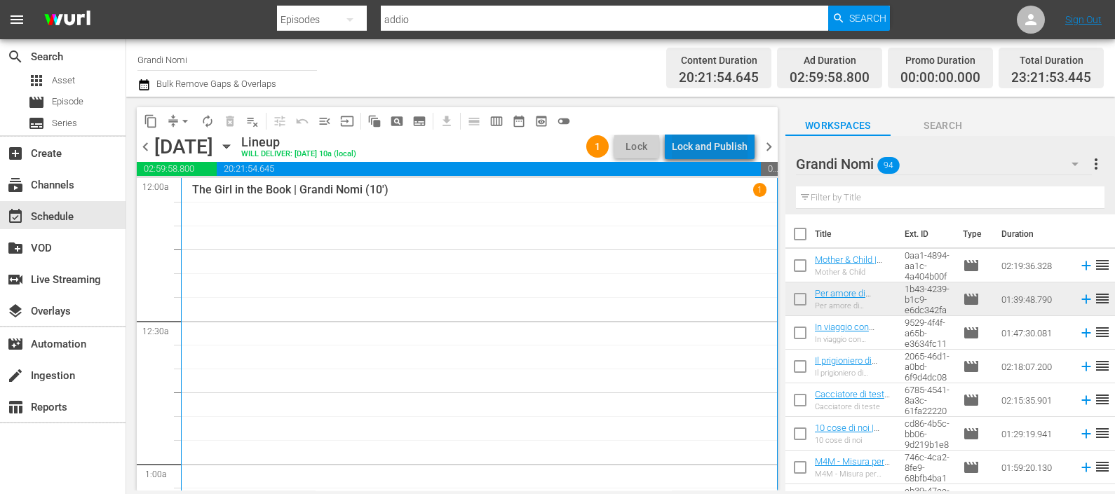
click at [736, 144] on div "Lock and Publish" at bounding box center [710, 146] width 76 height 25
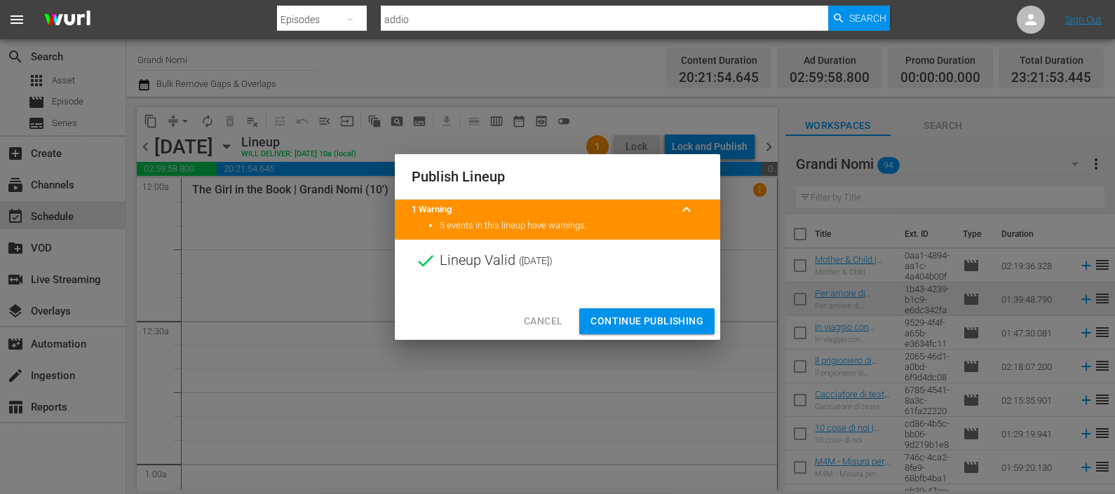
click at [648, 325] on span "Continue Publishing" at bounding box center [646, 322] width 113 height 18
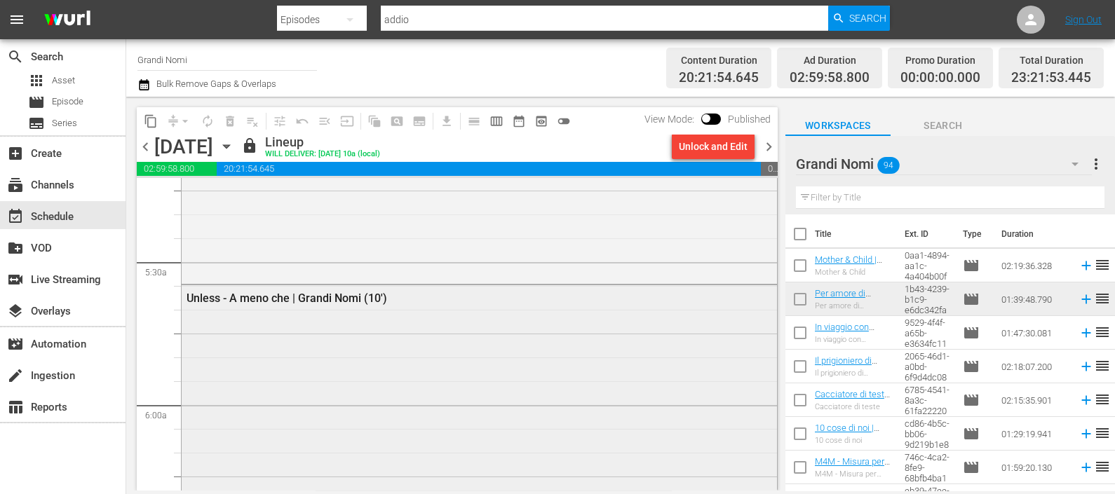
scroll to position [1490, 0]
drag, startPoint x: 774, startPoint y: 151, endPoint x: 765, endPoint y: 140, distance: 13.9
click at [773, 151] on span "chevron_right" at bounding box center [769, 147] width 18 height 18
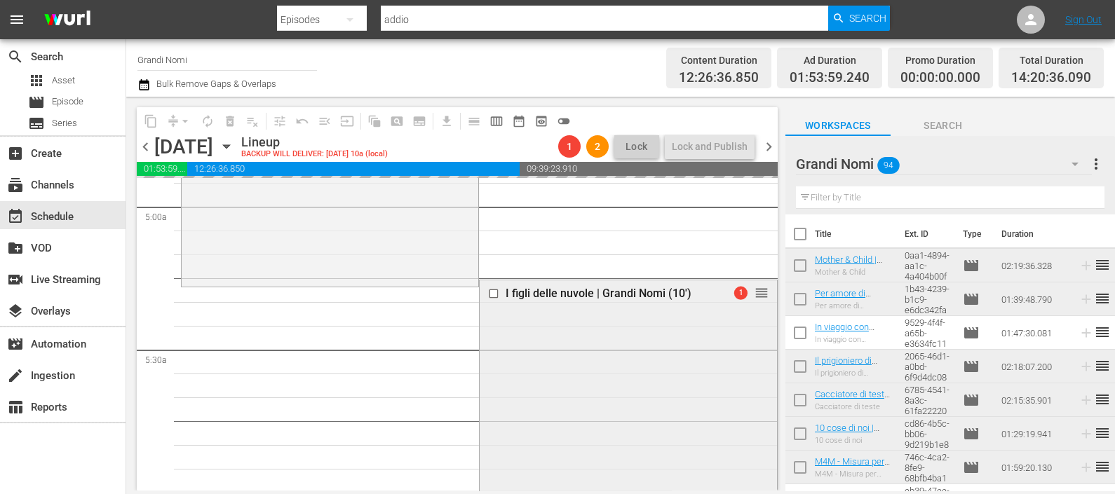
scroll to position [1841, 0]
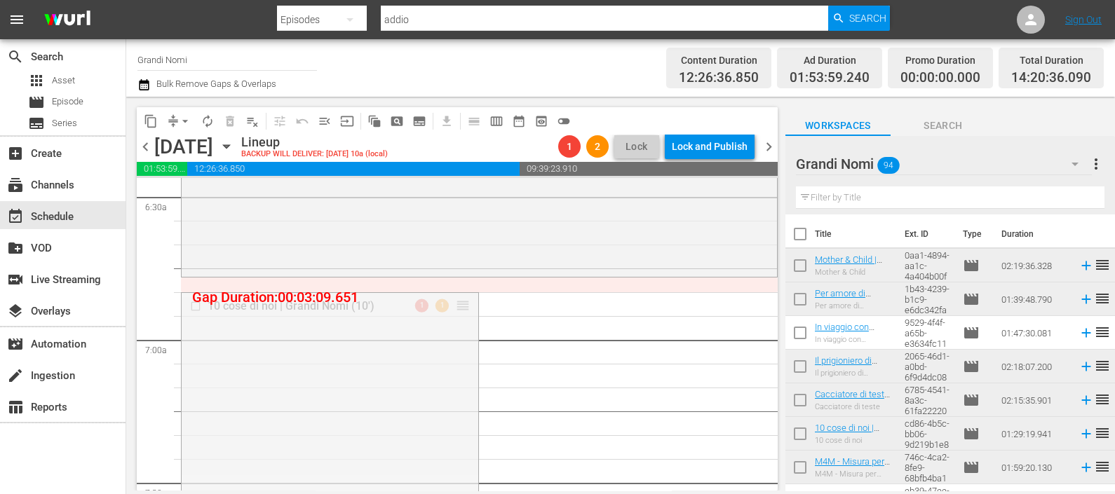
drag, startPoint x: 459, startPoint y: 301, endPoint x: 457, endPoint y: 284, distance: 17.1
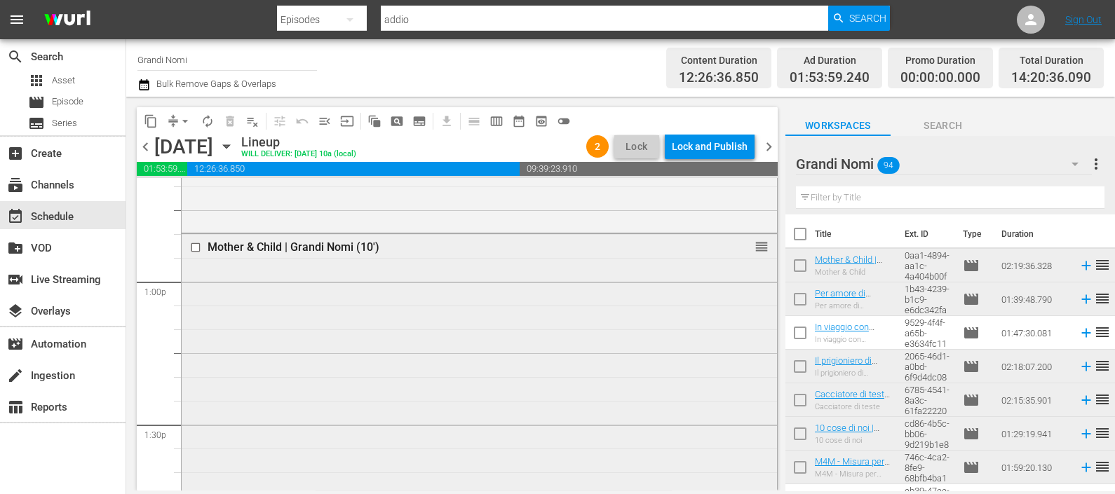
scroll to position [3419, 0]
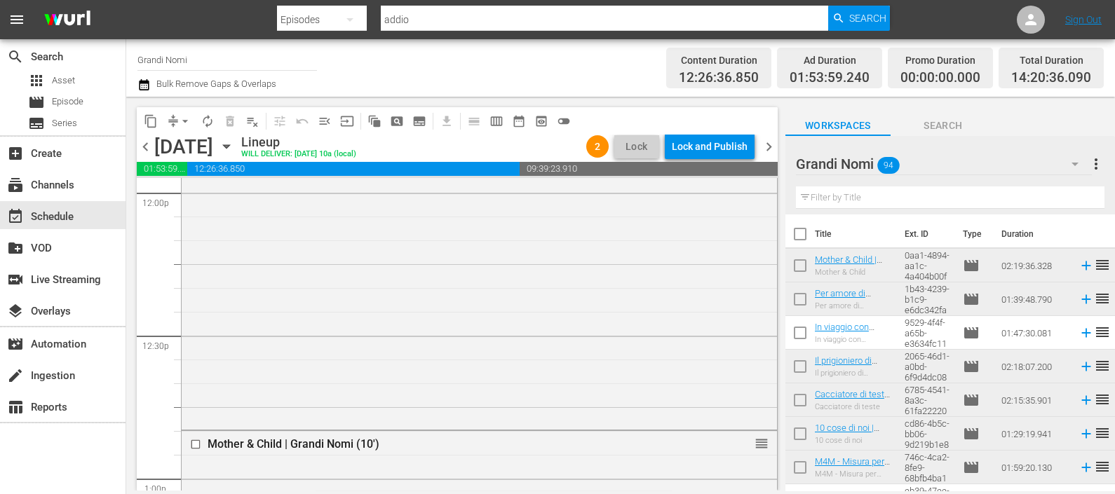
click at [844, 191] on input "text" at bounding box center [950, 198] width 309 height 22
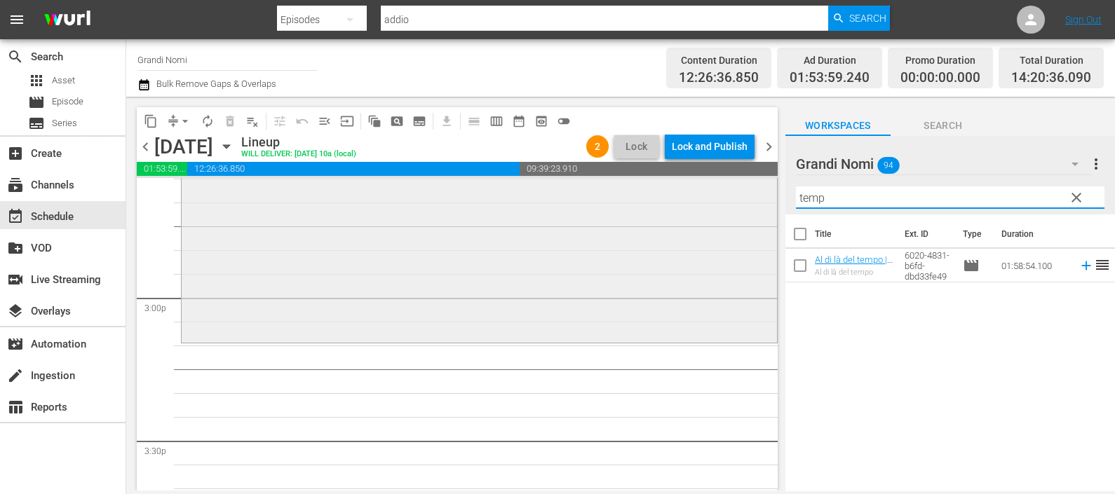
scroll to position [4208, 0]
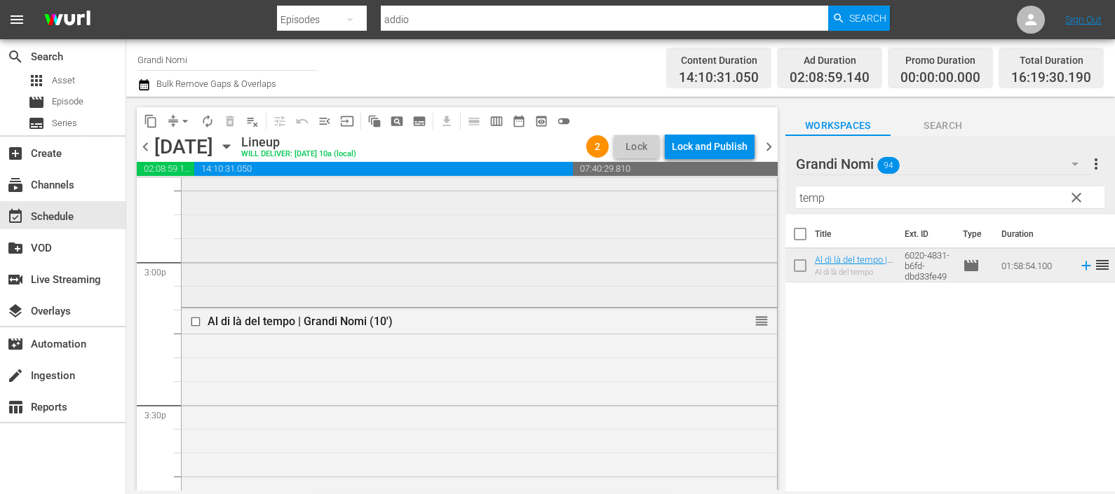
drag, startPoint x: 833, startPoint y: 201, endPoint x: 748, endPoint y: 219, distance: 87.3
click at [749, 219] on div "content_copy compress arrow_drop_down autorenew_outlined delete_forever_outline…" at bounding box center [620, 294] width 989 height 394
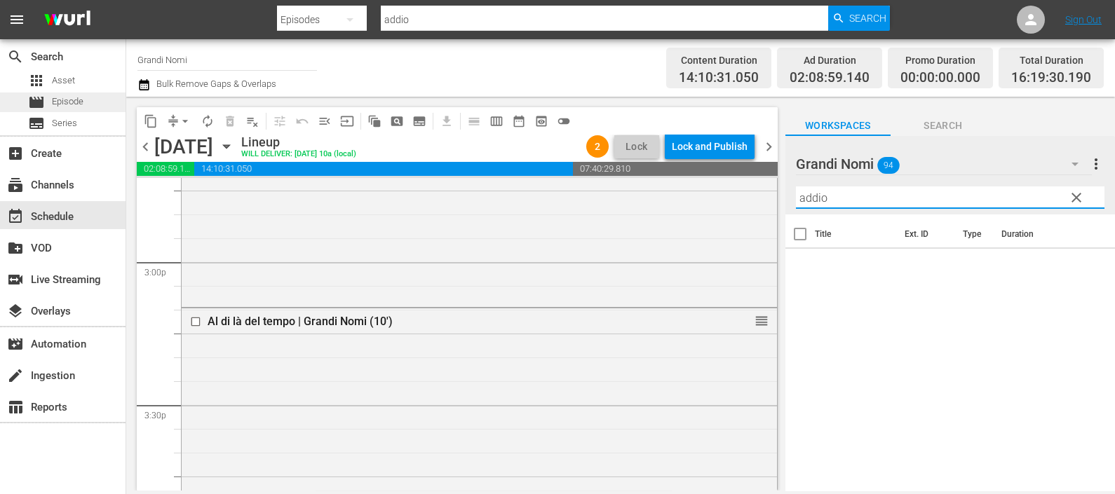
type input "addio"
click at [102, 107] on div "movie Episode" at bounding box center [63, 103] width 126 height 20
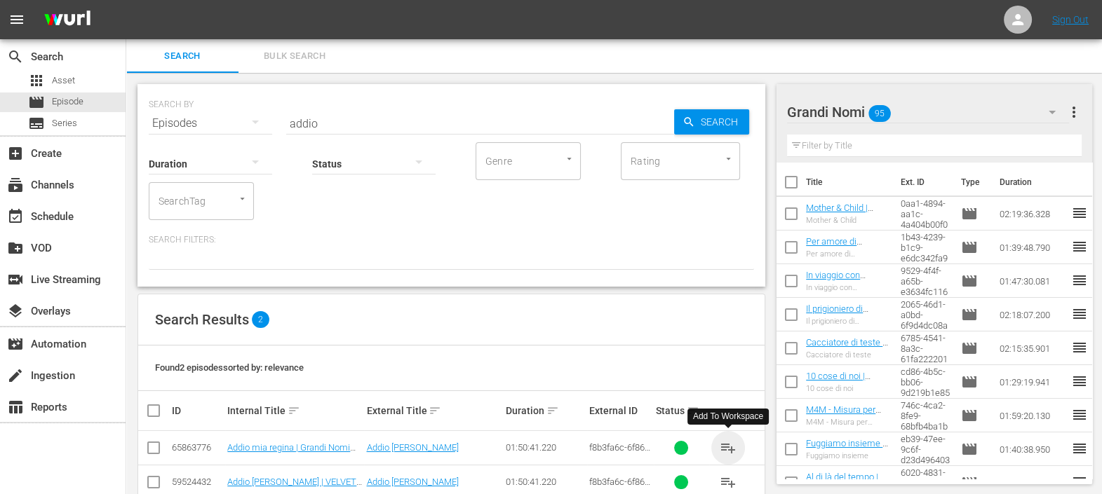
click at [726, 447] on span "playlist_add" at bounding box center [728, 448] width 17 height 17
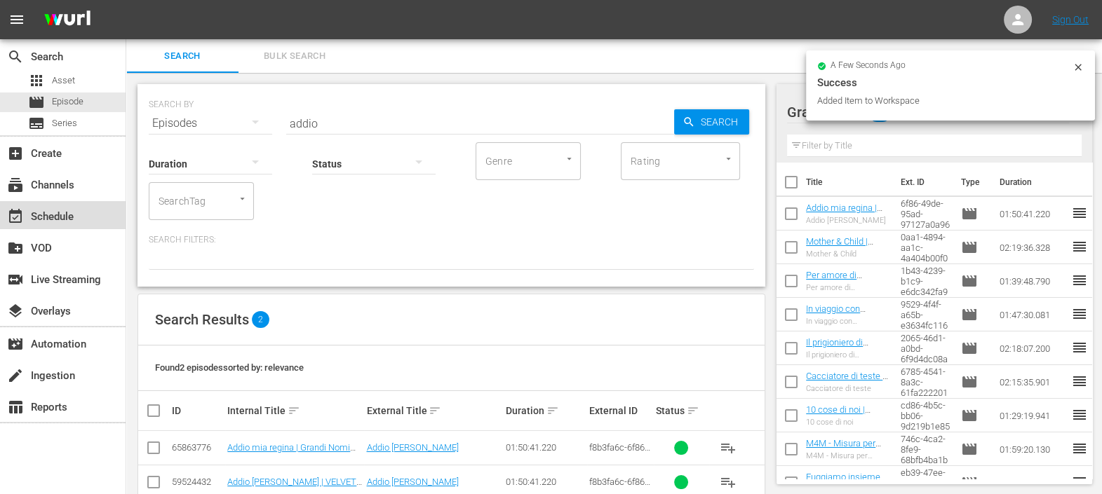
click at [61, 209] on div "event_available Schedule" at bounding box center [39, 214] width 79 height 13
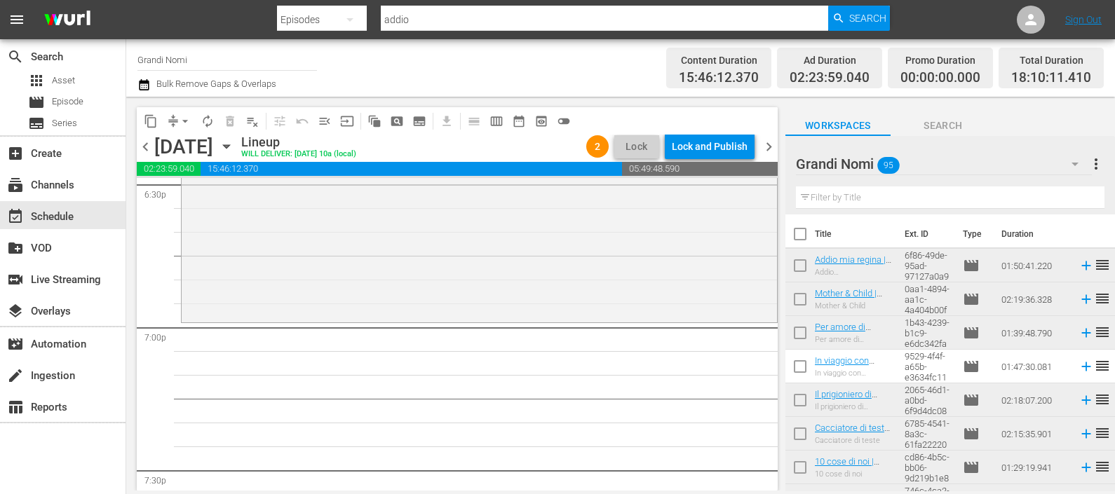
scroll to position [5347, 0]
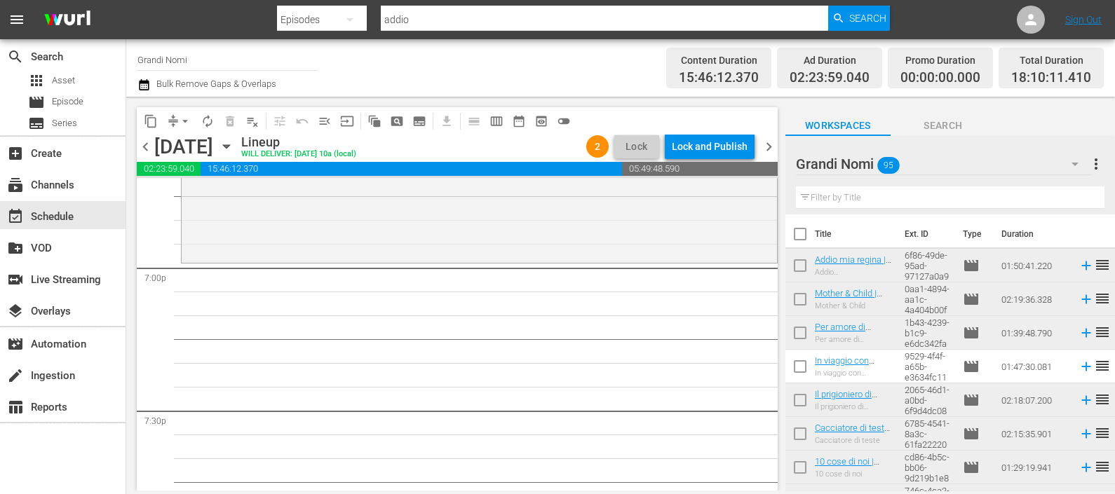
click at [821, 198] on input "text" at bounding box center [950, 198] width 309 height 22
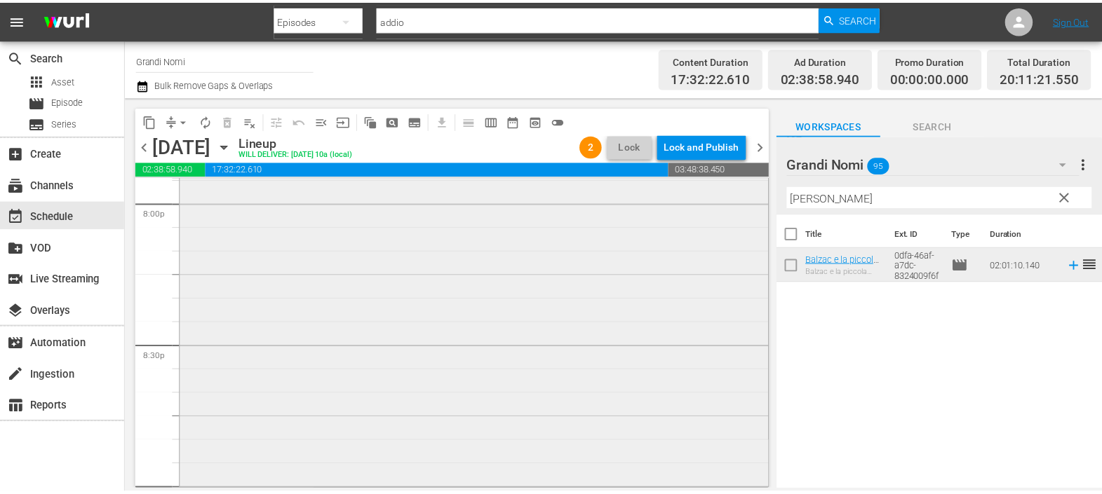
scroll to position [5786, 0]
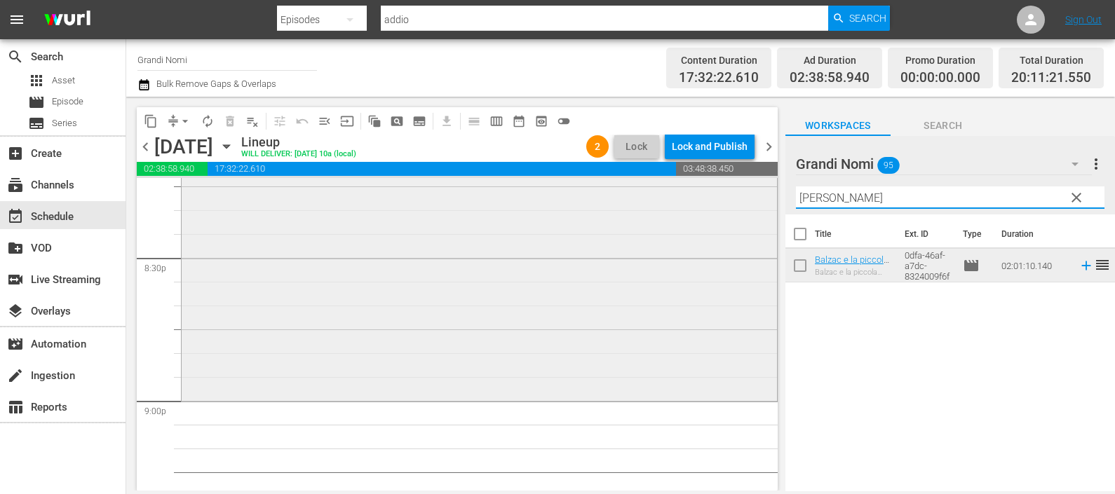
drag, startPoint x: 862, startPoint y: 196, endPoint x: 698, endPoint y: 201, distance: 164.2
click at [695, 194] on div "content_copy compress arrow_drop_down autorenew_outlined delete_forever_outline…" at bounding box center [620, 294] width 989 height 394
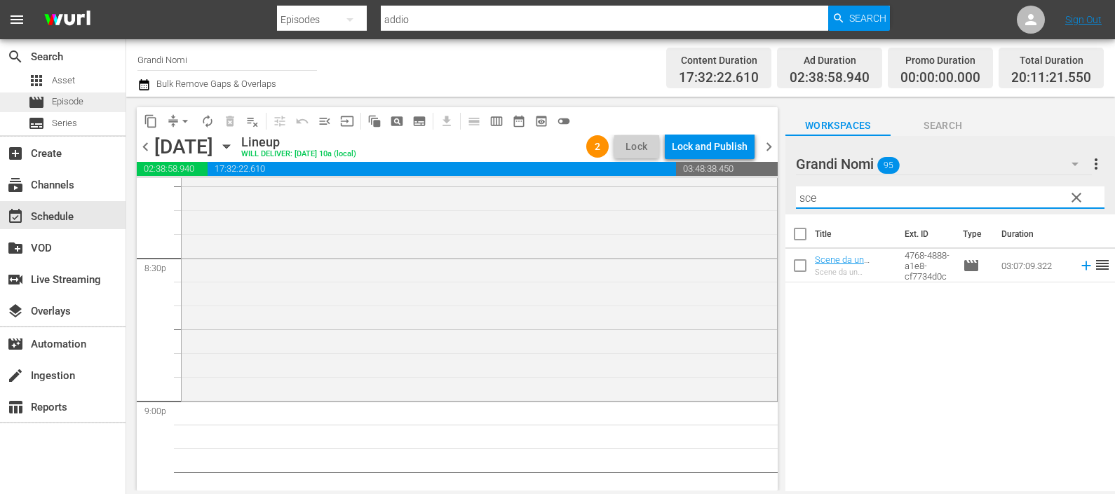
type input "sce"
click at [67, 98] on span "Episode" at bounding box center [68, 102] width 32 height 14
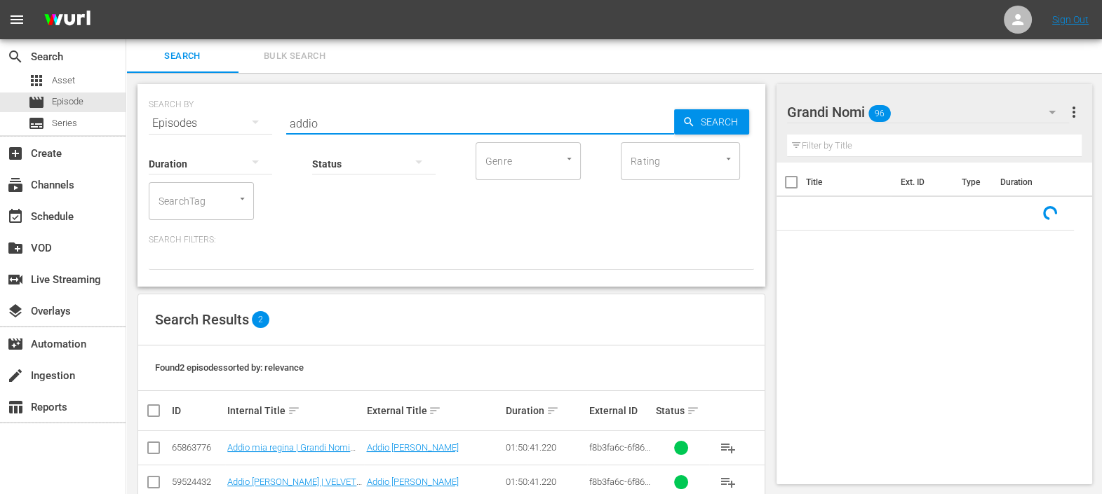
drag, startPoint x: 319, startPoint y: 119, endPoint x: 276, endPoint y: 118, distance: 42.8
click at [277, 117] on div "SEARCH BY Search By Episodes Search ID, Title, Description, Keywords, or Catego…" at bounding box center [451, 115] width 605 height 50
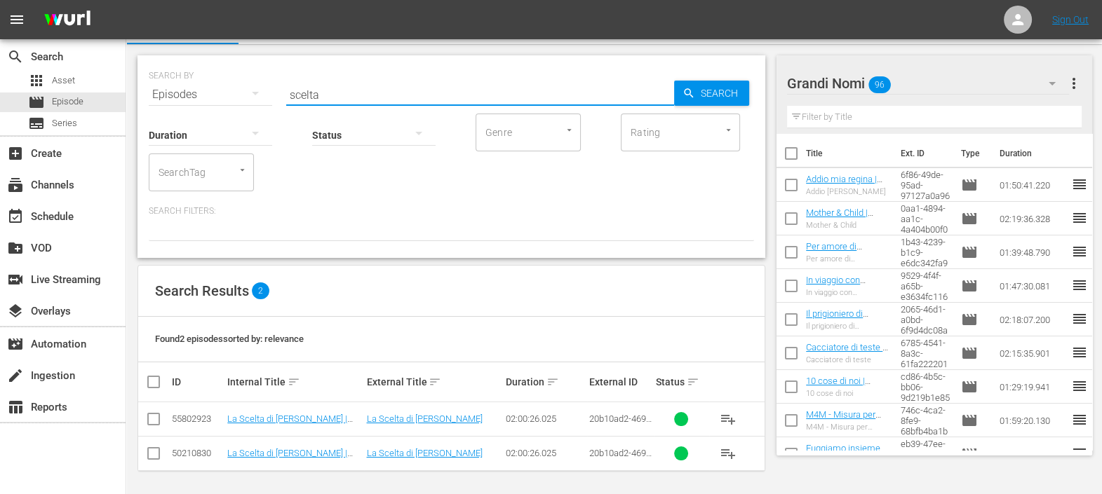
scroll to position [30, 0]
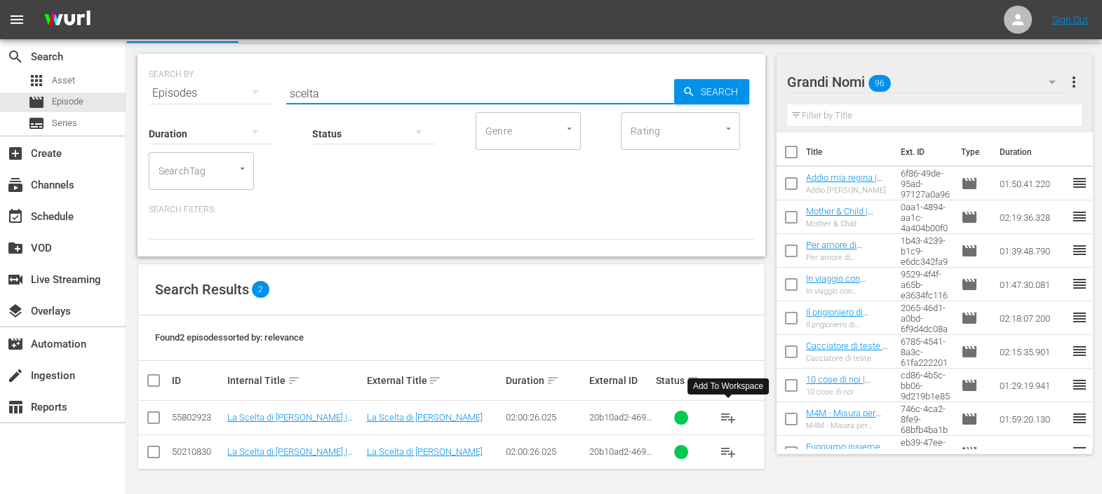
type input "scelta"
click at [729, 414] on span "playlist_add" at bounding box center [728, 418] width 17 height 17
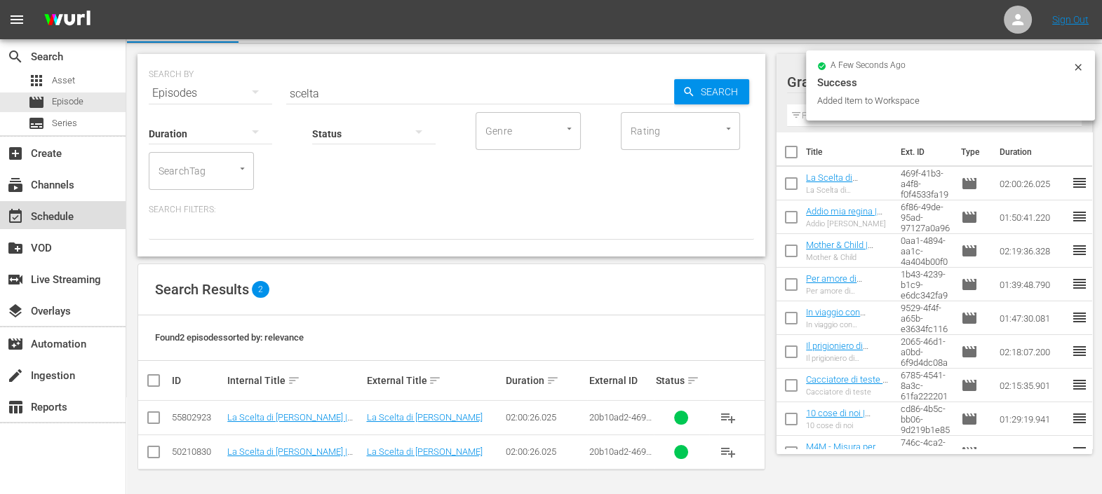
click at [34, 217] on div "event_available Schedule" at bounding box center [39, 214] width 79 height 13
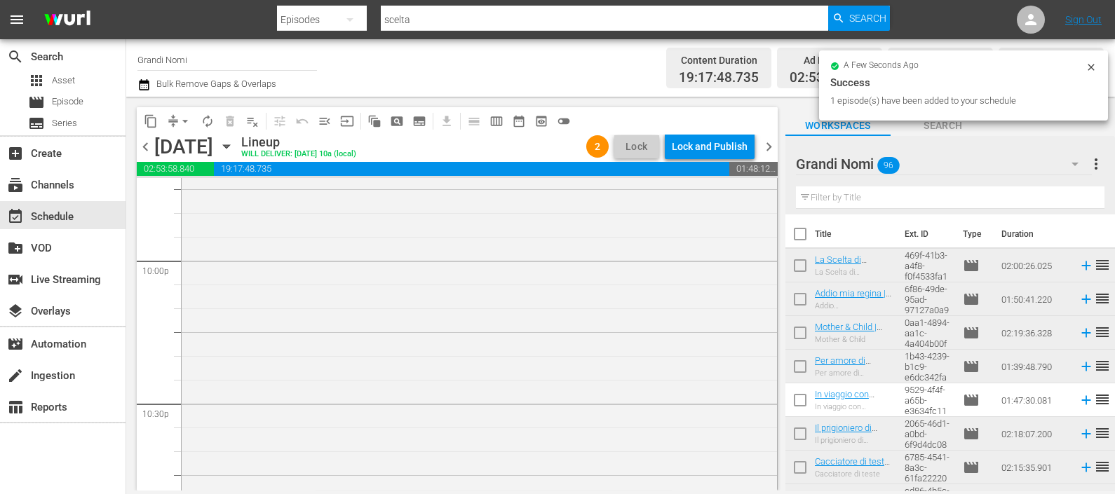
scroll to position [6553, 0]
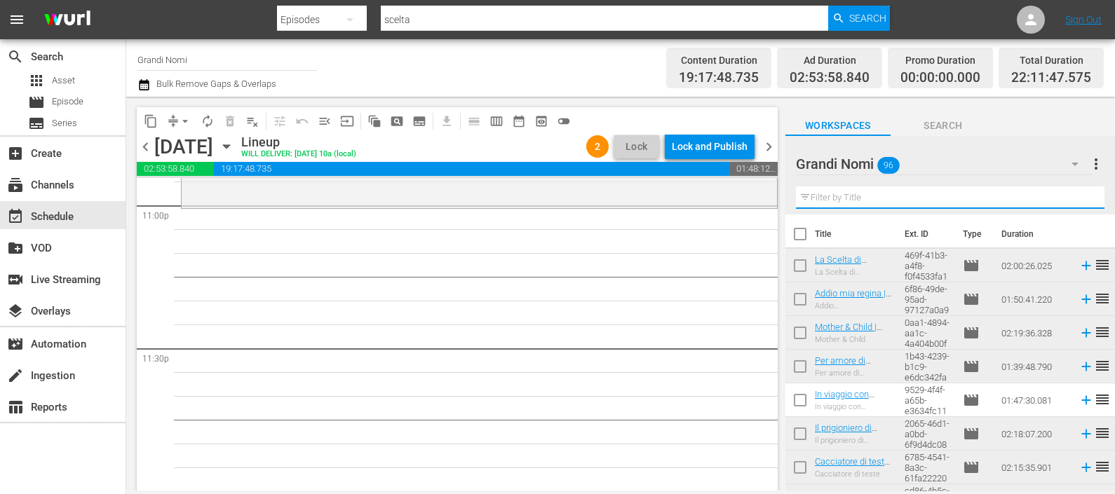
drag, startPoint x: 879, startPoint y: 196, endPoint x: 892, endPoint y: 219, distance: 26.1
click at [874, 197] on input "text" at bounding box center [950, 198] width 309 height 22
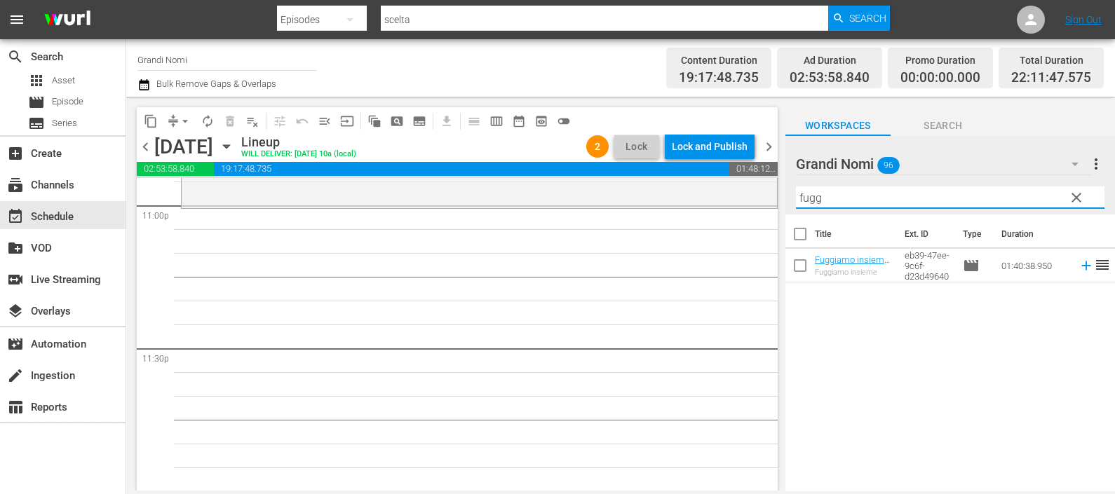
type input "fugg"
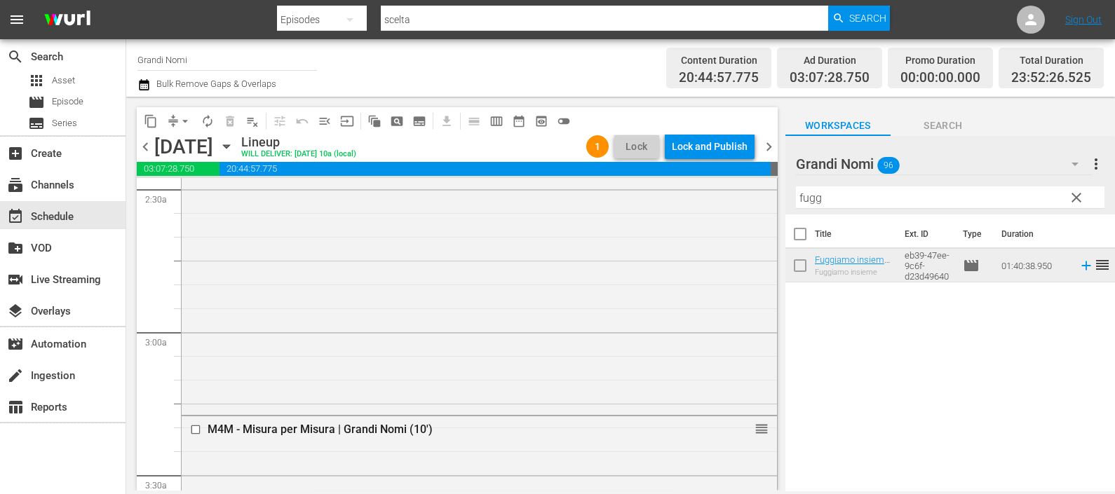
scroll to position [703, 0]
click at [137, 88] on icon "button" at bounding box center [143, 84] width 13 height 17
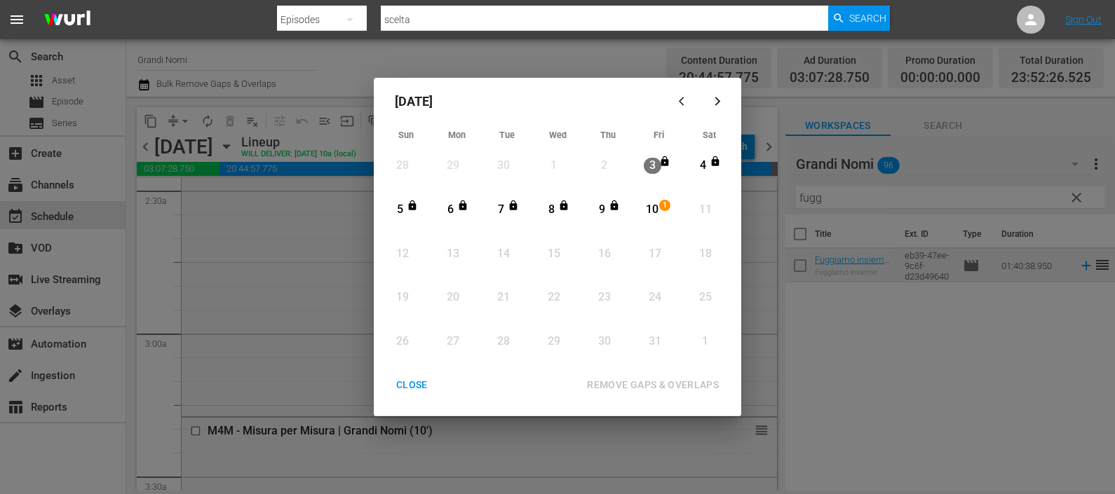
click at [656, 208] on div "10" at bounding box center [653, 210] width 18 height 16
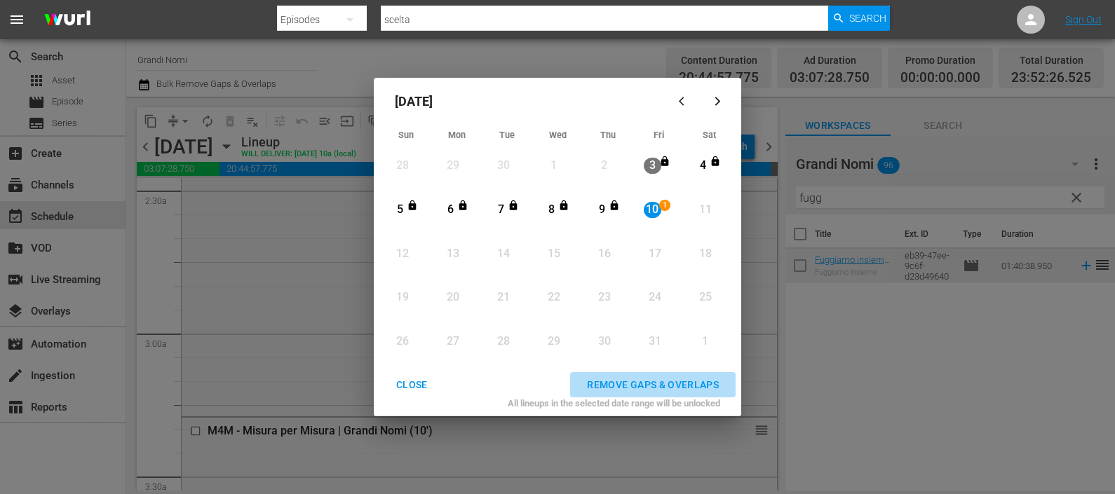
click at [624, 386] on div "REMOVE GAPS & OVERLAPS" at bounding box center [653, 386] width 154 height 18
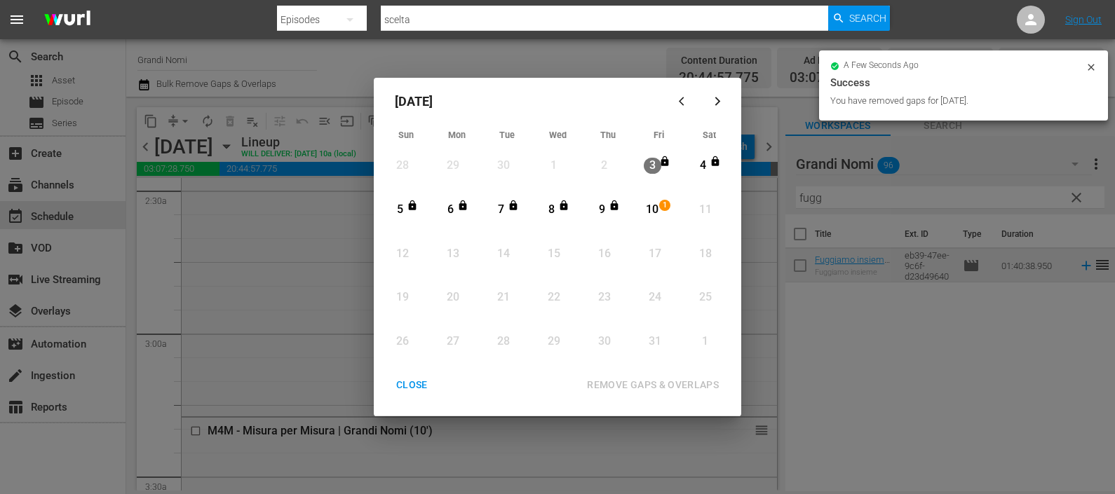
click at [419, 383] on div "CLOSE" at bounding box center [412, 386] width 54 height 18
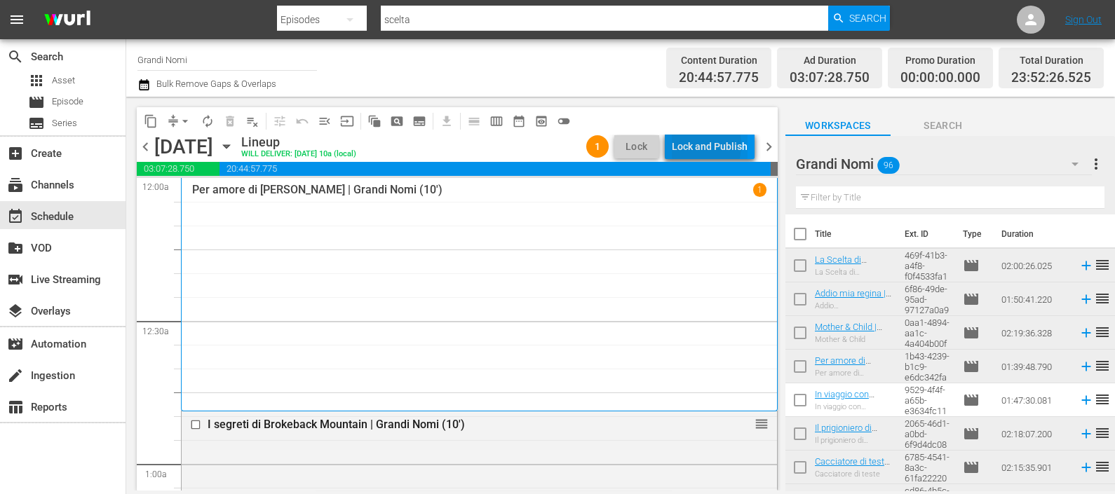
click at [694, 145] on div "Lock and Publish" at bounding box center [710, 146] width 76 height 25
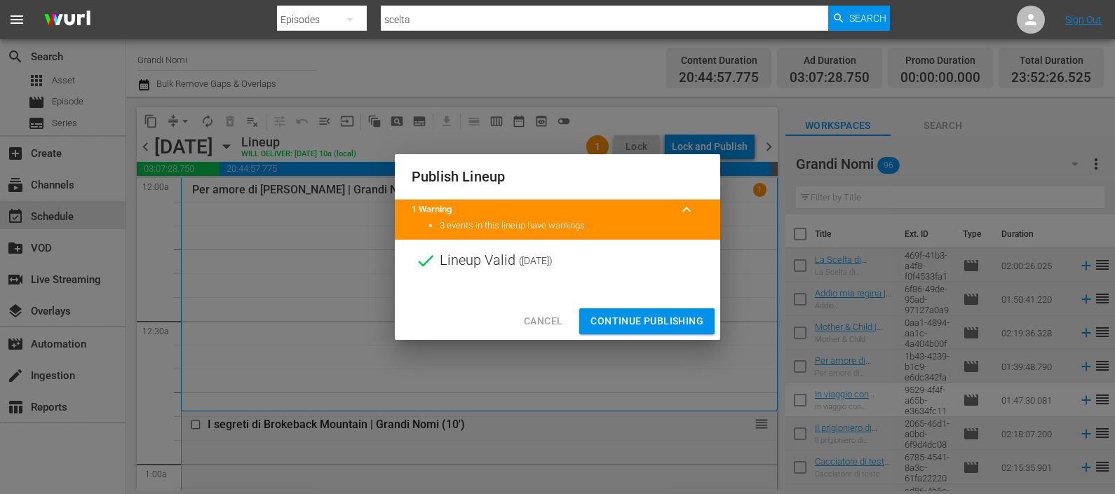
click at [600, 314] on span "Continue Publishing" at bounding box center [646, 322] width 113 height 18
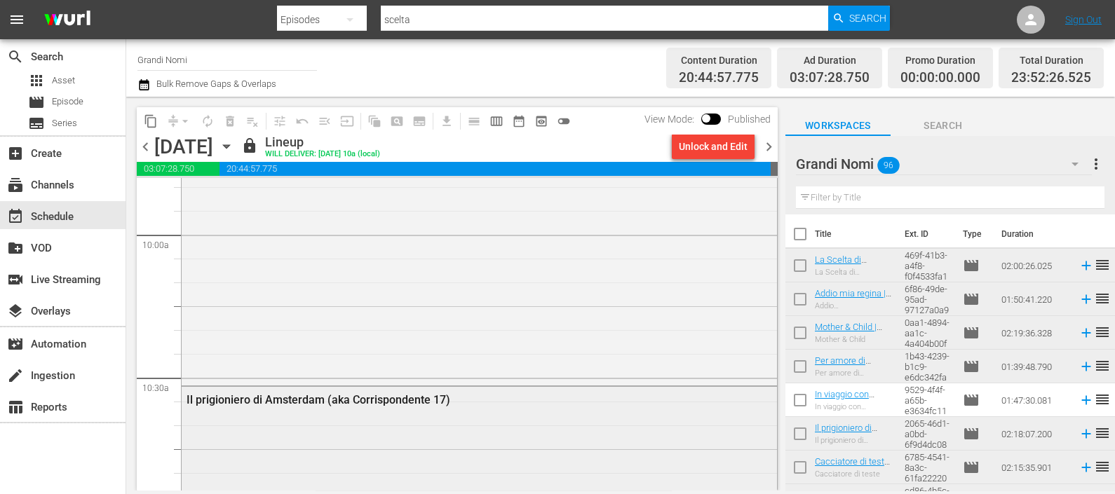
scroll to position [2366, 0]
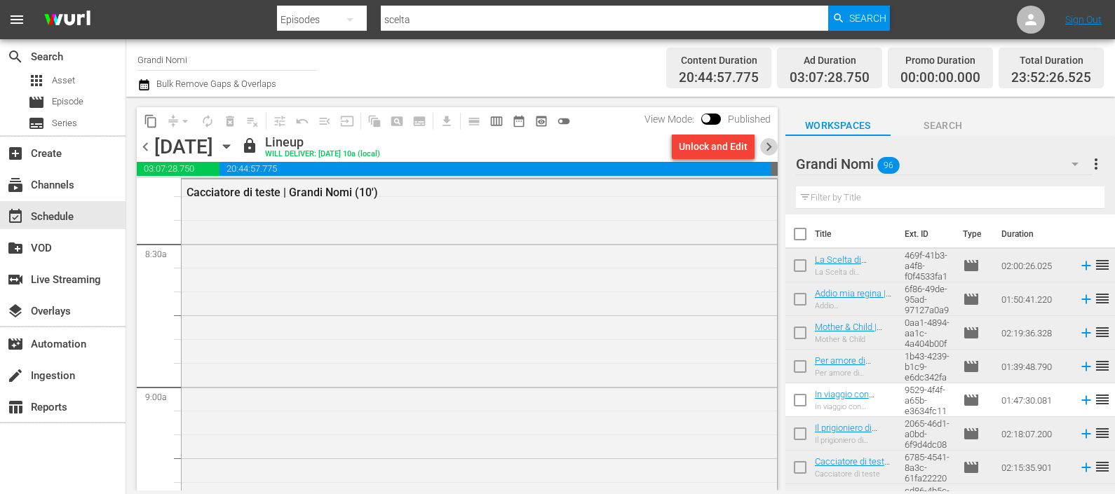
click at [771, 153] on span "chevron_right" at bounding box center [769, 147] width 18 height 18
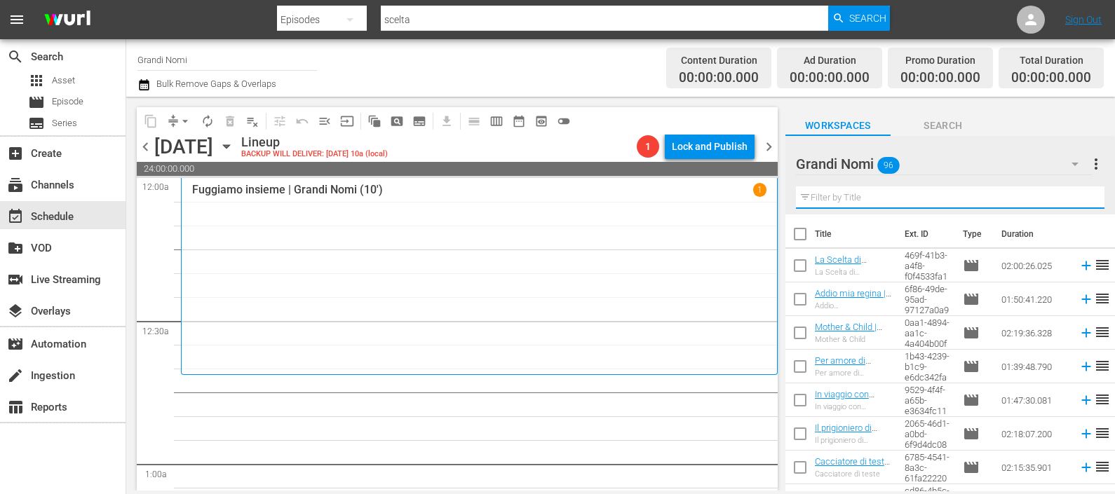
click at [844, 200] on input "text" at bounding box center [950, 198] width 309 height 22
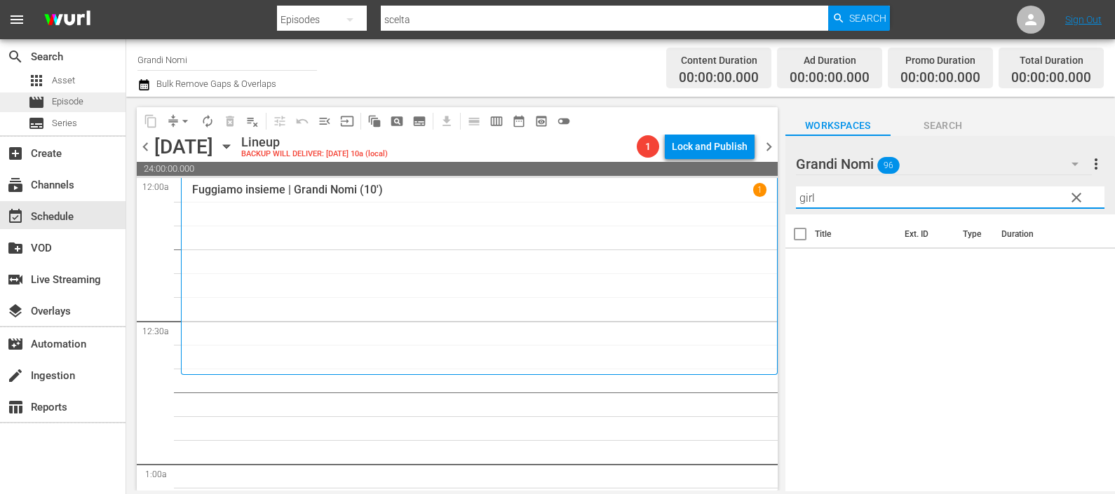
type input "girl"
click at [72, 104] on span "Episode" at bounding box center [68, 102] width 32 height 14
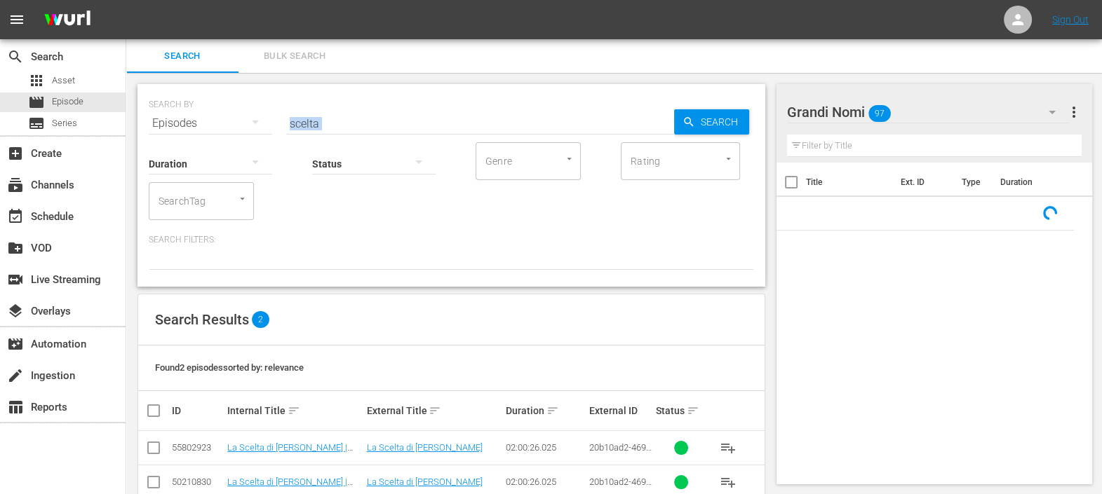
drag, startPoint x: 310, startPoint y: 110, endPoint x: 227, endPoint y: 108, distance: 82.8
click at [227, 108] on div "SEARCH BY Search By Episodes Search ID, Title, Description, Keywords, or Catego…" at bounding box center [451, 185] width 628 height 203
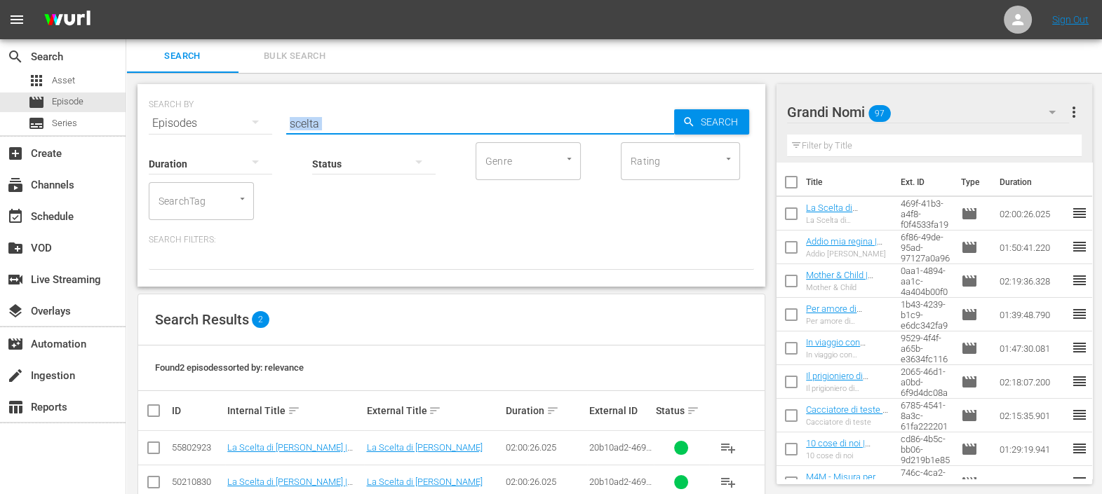
click at [351, 118] on input "scelta" at bounding box center [480, 124] width 388 height 34
click at [341, 126] on input "scelta" at bounding box center [480, 124] width 388 height 34
drag, startPoint x: 331, startPoint y: 127, endPoint x: 288, endPoint y: 121, distance: 43.2
click at [288, 121] on input "scelta" at bounding box center [480, 124] width 388 height 34
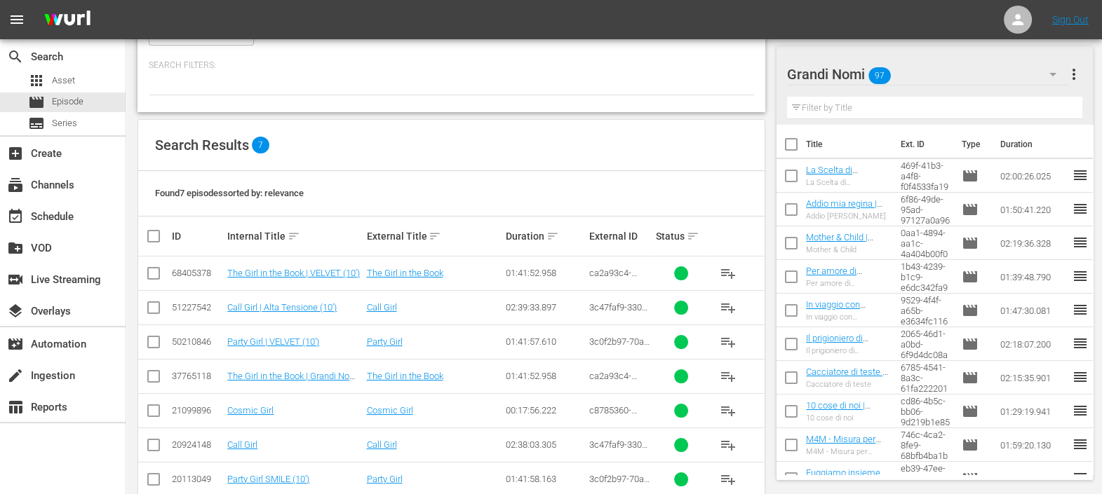
scroll to position [201, 0]
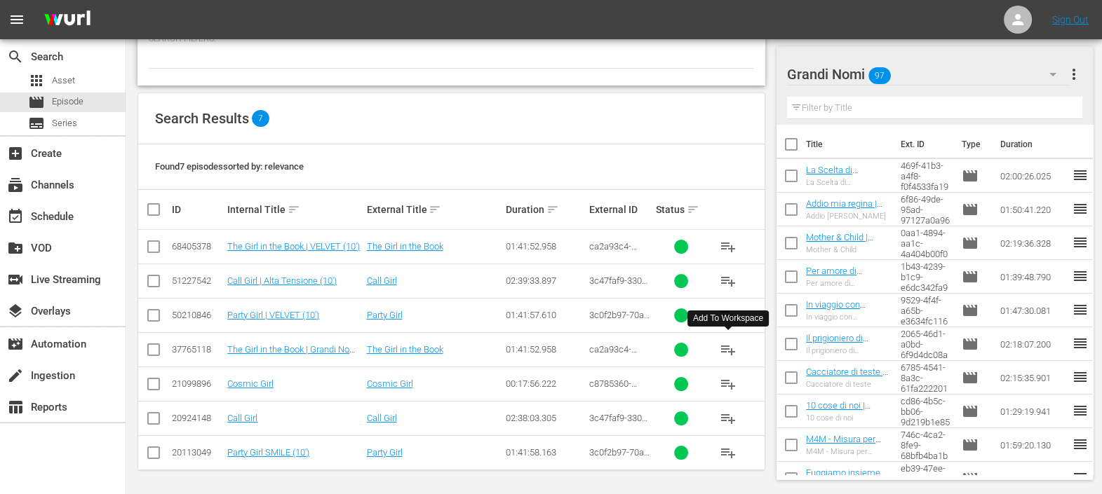
type input "girl"
click at [722, 347] on span "playlist_add" at bounding box center [728, 350] width 17 height 17
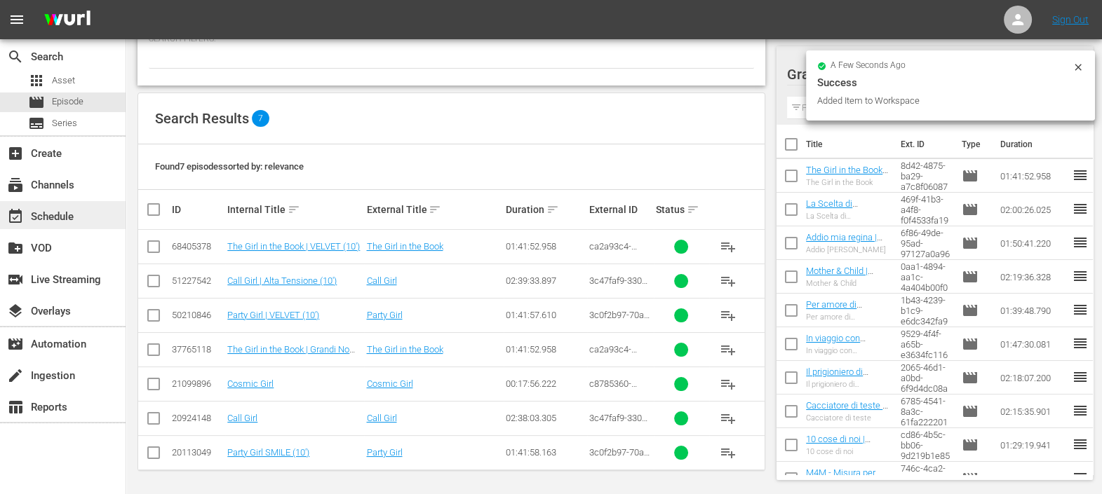
click at [49, 220] on div "event_available Schedule" at bounding box center [39, 214] width 79 height 13
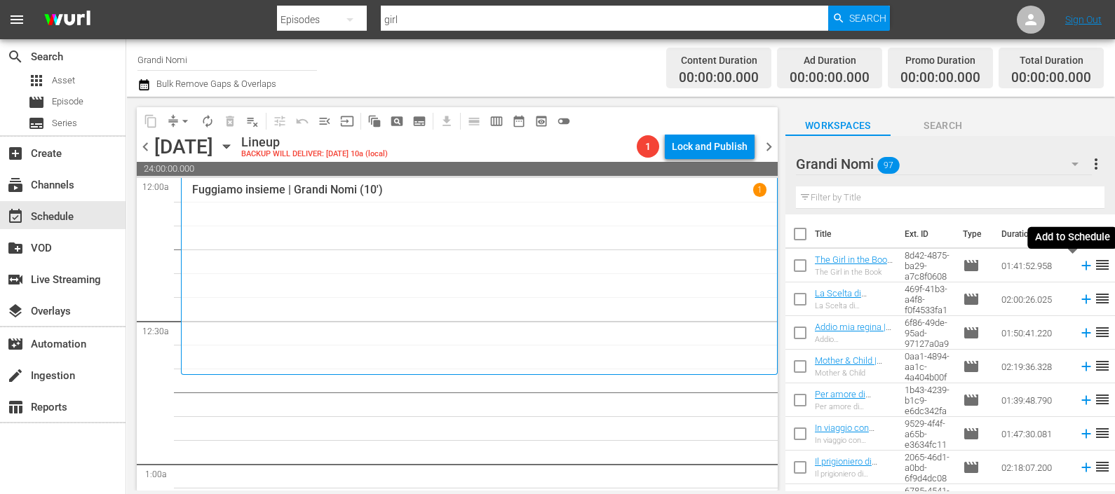
click at [1081, 270] on icon at bounding box center [1085, 266] width 9 height 9
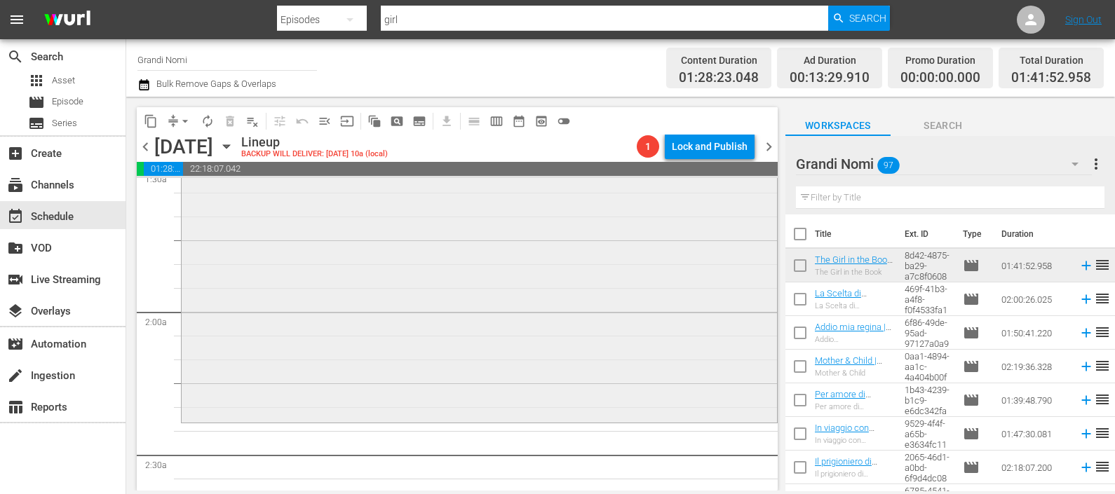
scroll to position [175, 0]
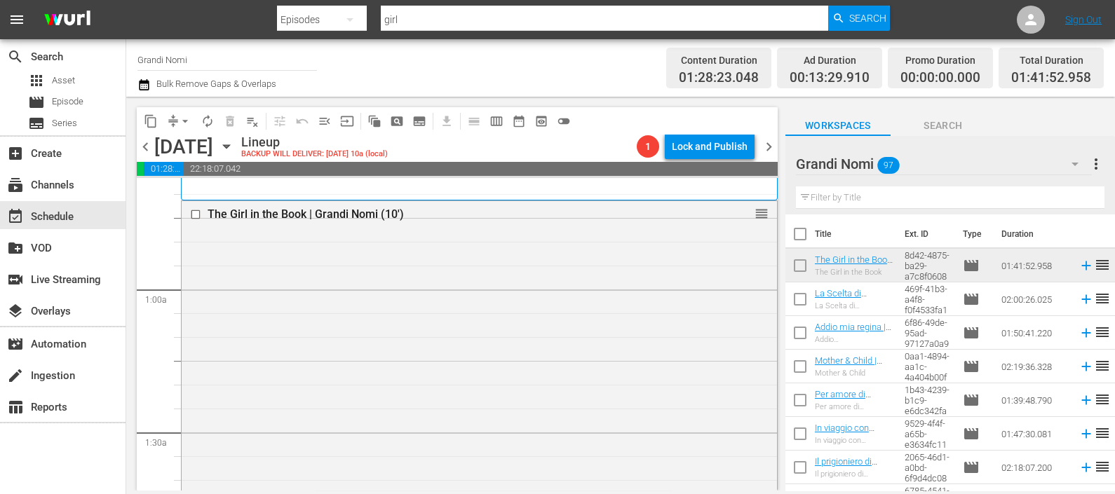
drag, startPoint x: 859, startPoint y: 198, endPoint x: 831, endPoint y: 216, distance: 33.1
click at [857, 199] on input "text" at bounding box center [950, 198] width 309 height 22
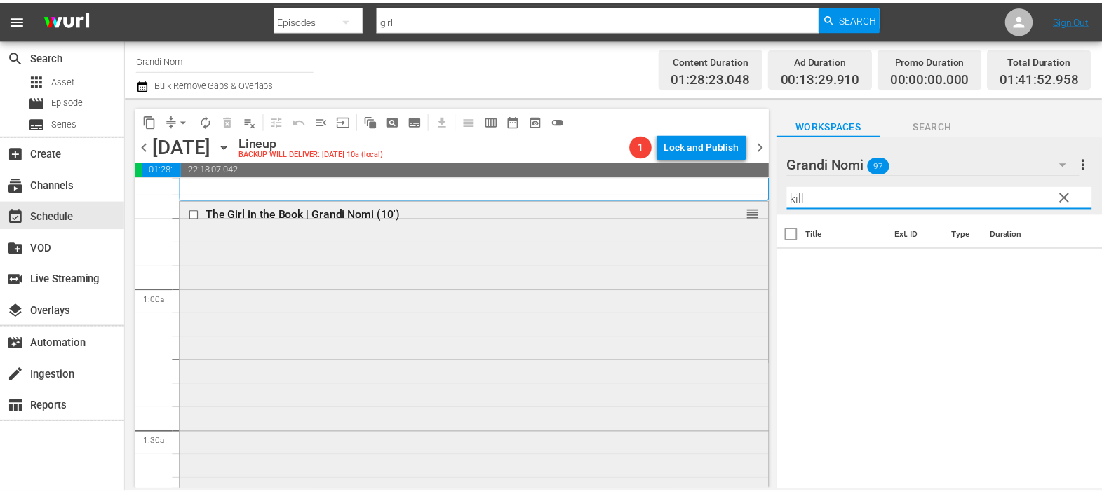
scroll to position [438, 0]
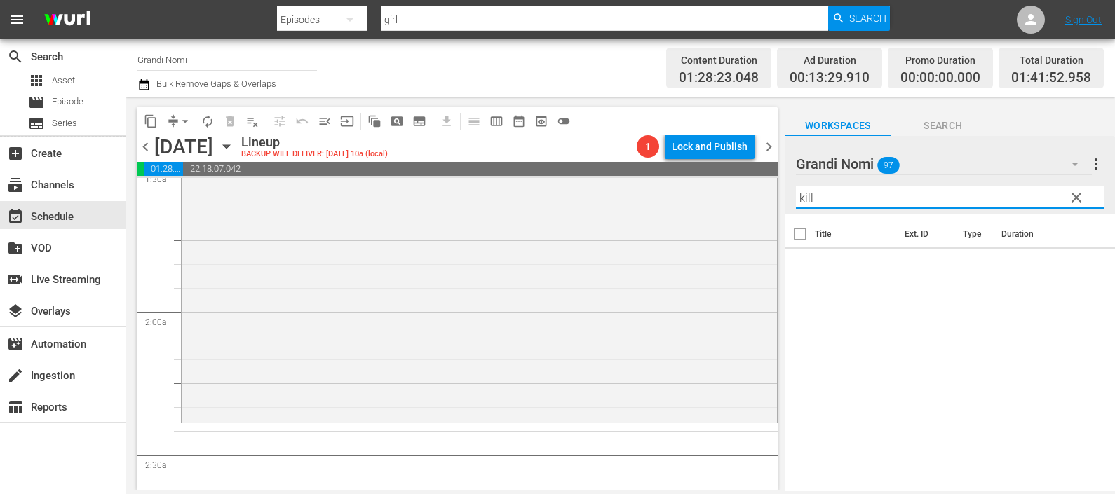
click at [832, 201] on input "kill" at bounding box center [950, 198] width 309 height 22
type input "kill"
click at [80, 105] on span "Episode" at bounding box center [68, 102] width 32 height 14
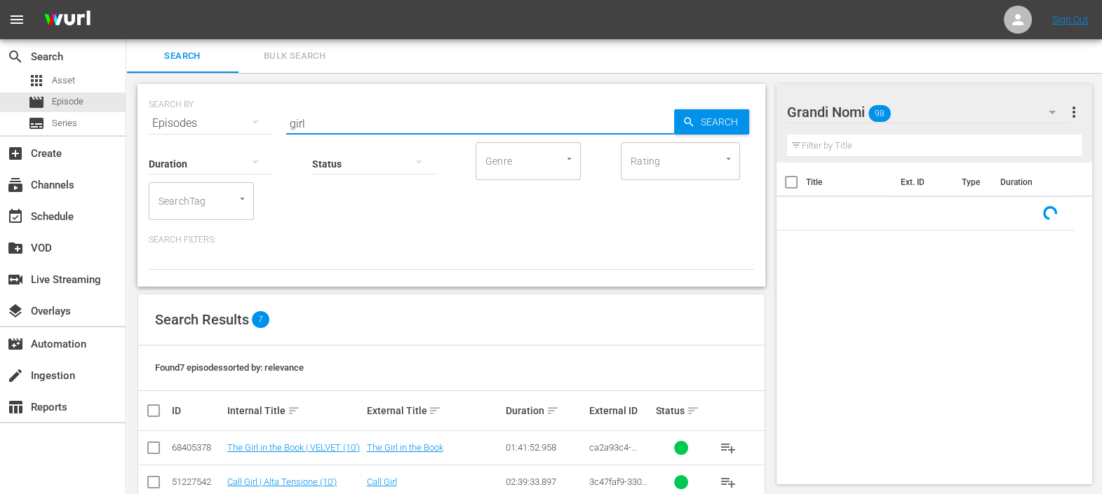
drag, startPoint x: 414, startPoint y: 126, endPoint x: 226, endPoint y: 119, distance: 188.0
click at [229, 121] on div "SEARCH BY Search By Episodes Search ID, Title, Description, Keywords, or Catego…" at bounding box center [451, 115] width 605 height 50
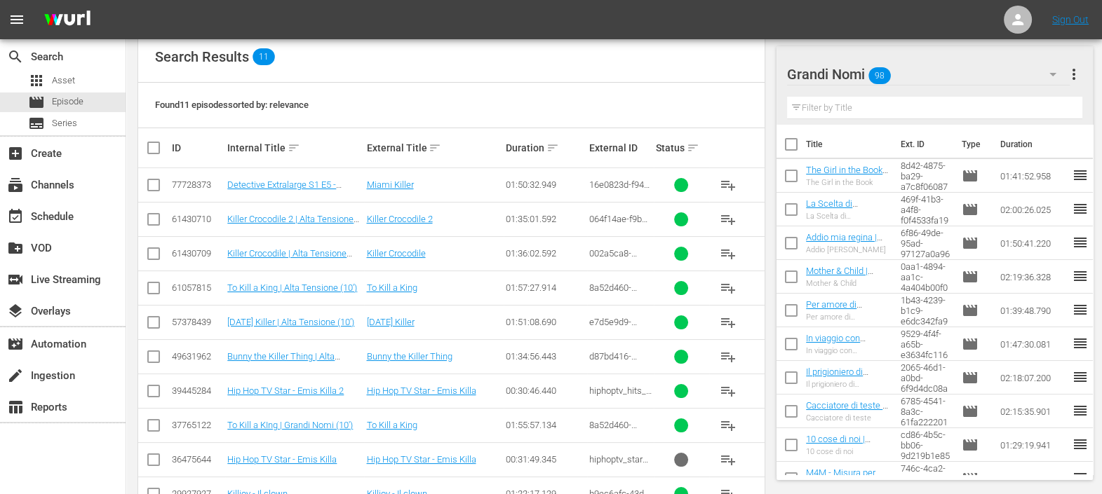
scroll to position [339, 0]
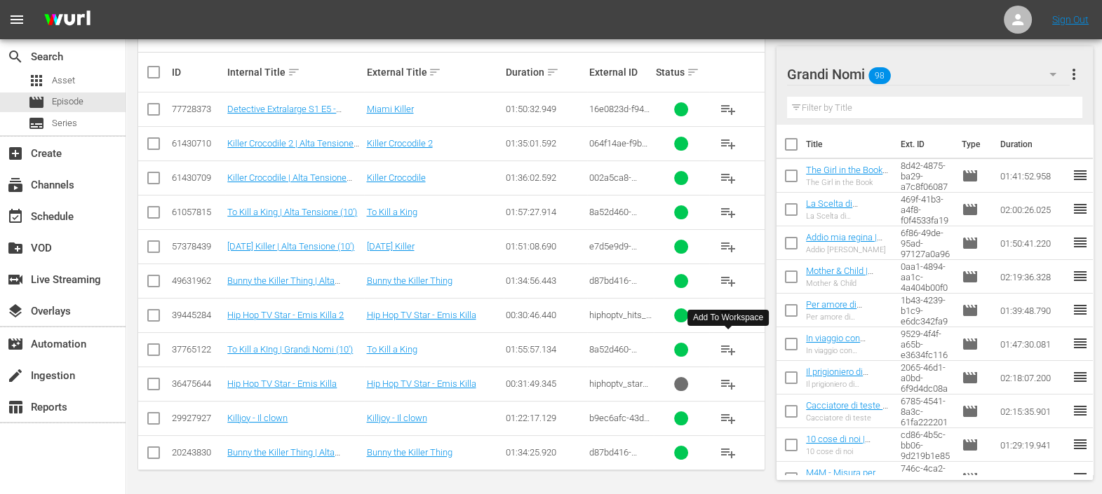
type input "kill"
click at [734, 347] on span "playlist_add" at bounding box center [728, 350] width 17 height 17
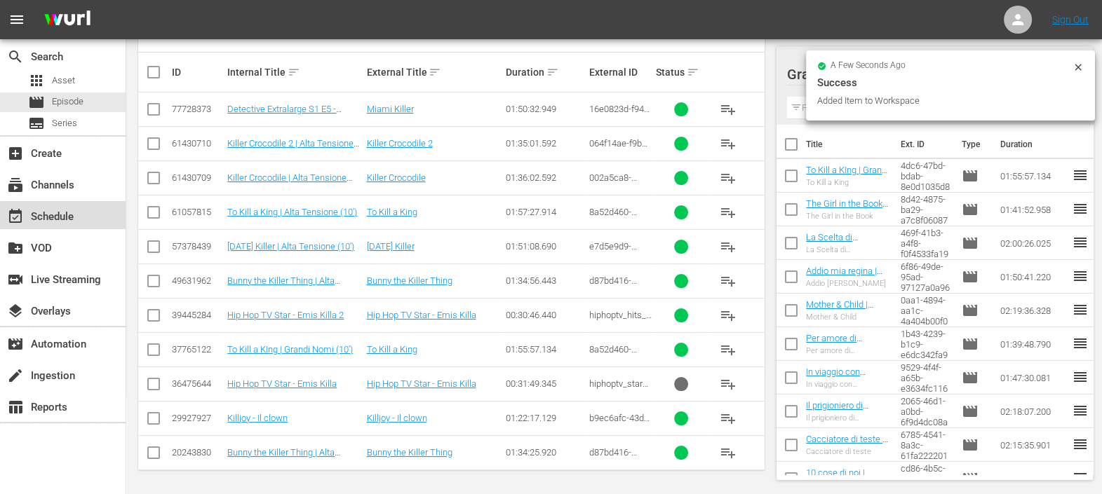
click at [65, 210] on div "event_available Schedule" at bounding box center [39, 214] width 79 height 13
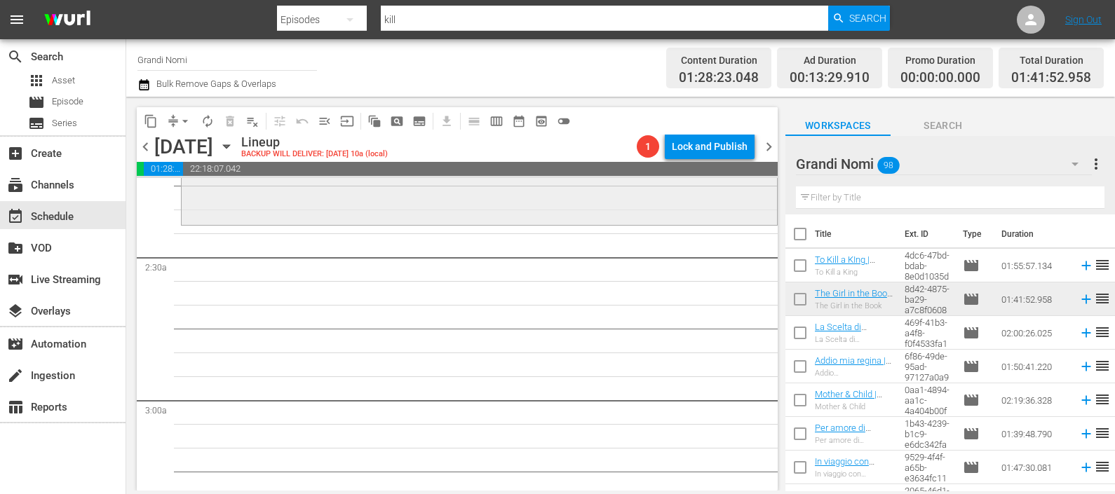
scroll to position [789, 0]
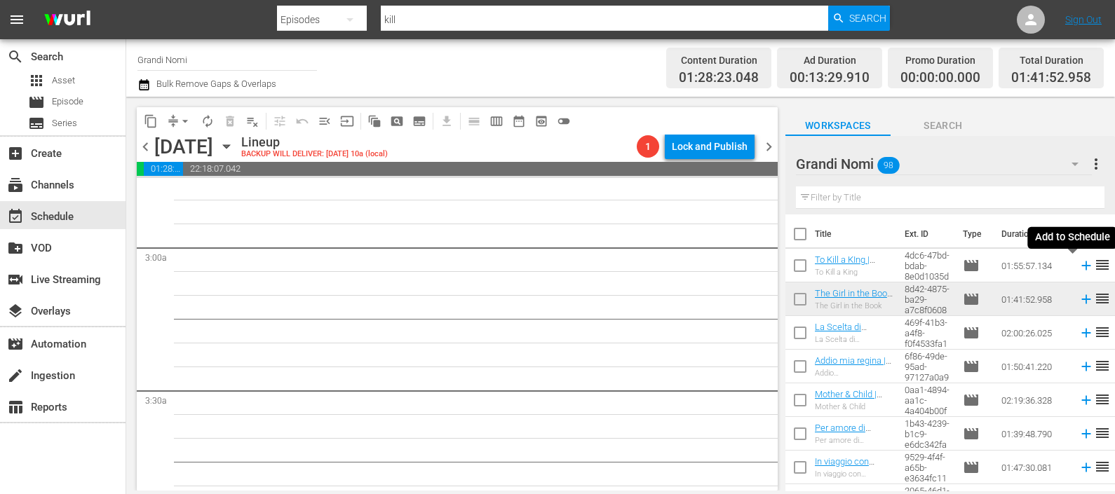
click at [1079, 269] on icon at bounding box center [1086, 265] width 15 height 15
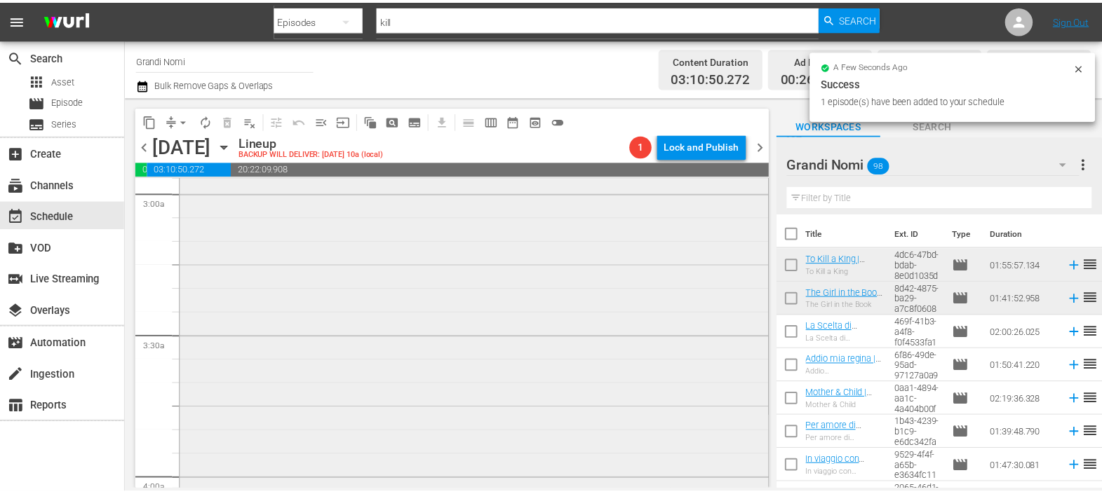
scroll to position [877, 0]
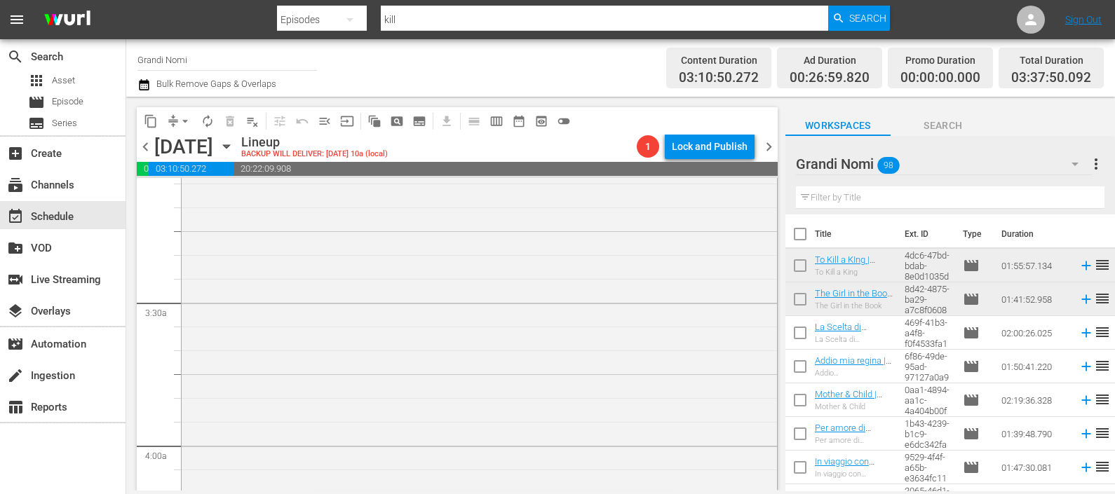
click at [830, 198] on input "text" at bounding box center [950, 198] width 309 height 22
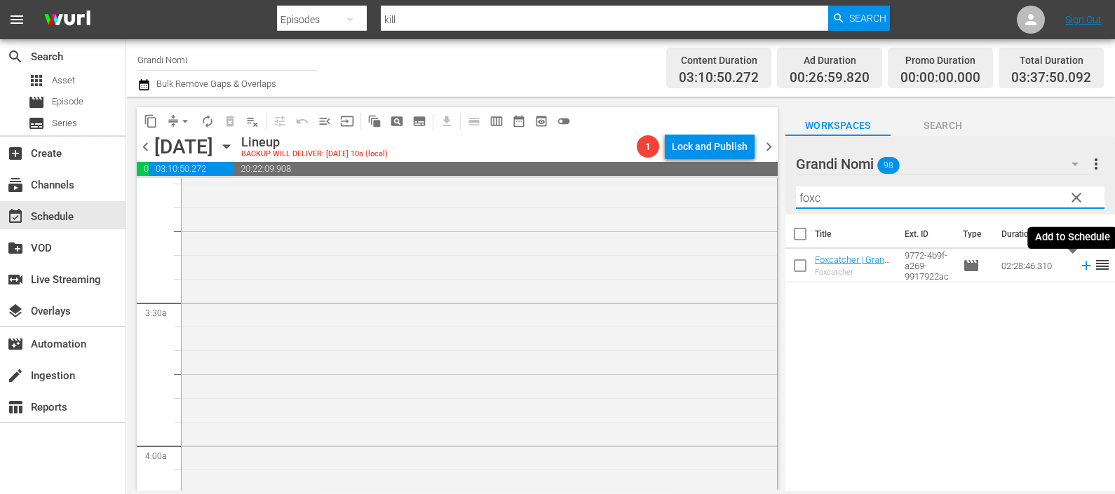
click at [1079, 263] on icon at bounding box center [1086, 265] width 15 height 15
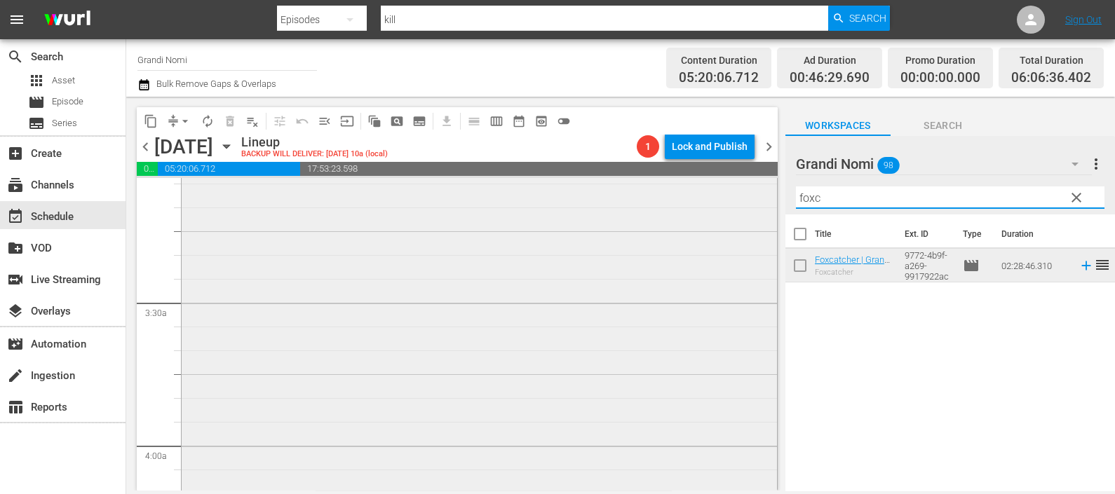
drag, startPoint x: 825, startPoint y: 193, endPoint x: 714, endPoint y: 191, distance: 110.8
click at [719, 191] on div "content_copy compress arrow_drop_down autorenew_outlined delete_forever_outline…" at bounding box center [620, 294] width 989 height 394
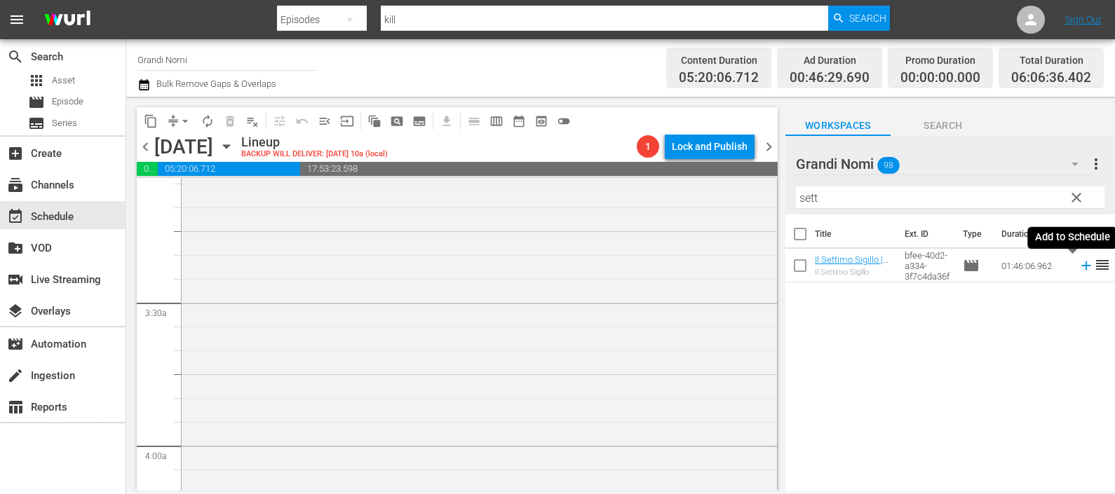
click at [1079, 263] on icon at bounding box center [1086, 265] width 15 height 15
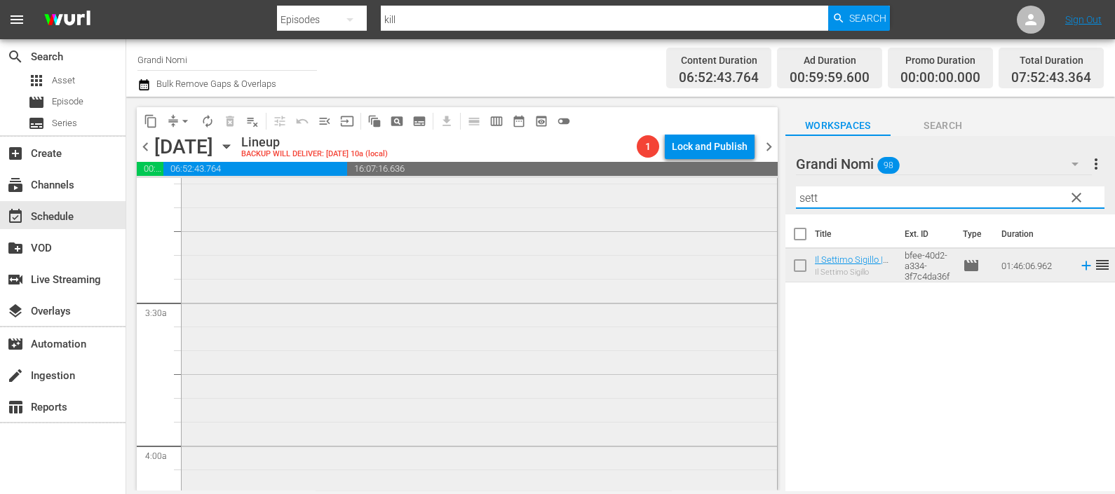
drag, startPoint x: 813, startPoint y: 200, endPoint x: 693, endPoint y: 182, distance: 121.9
click at [693, 182] on div "content_copy compress arrow_drop_down autorenew_outlined delete_forever_outline…" at bounding box center [620, 294] width 989 height 394
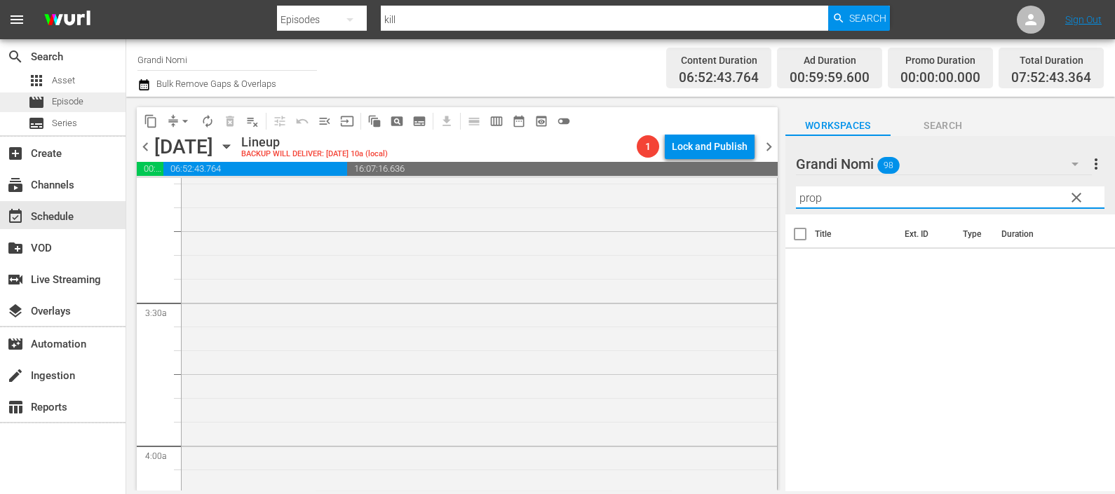
type input "prop"
click at [77, 108] on span "Episode" at bounding box center [68, 102] width 32 height 14
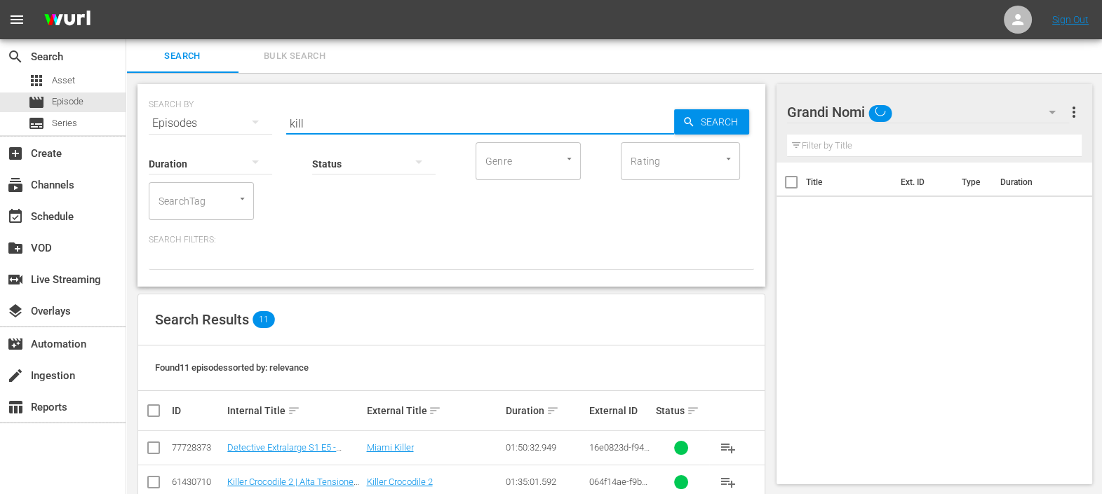
drag, startPoint x: 348, startPoint y: 124, endPoint x: 233, endPoint y: 122, distance: 115.0
click at [233, 122] on div "SEARCH BY Search By Episodes Search ID, Title, Description, Keywords, or Catego…" at bounding box center [451, 115] width 605 height 50
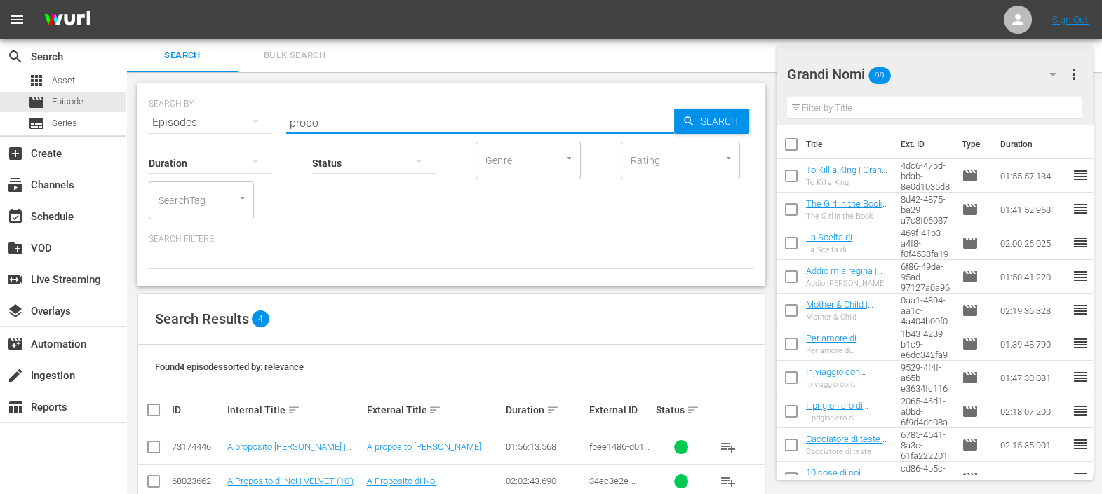
scroll to position [88, 0]
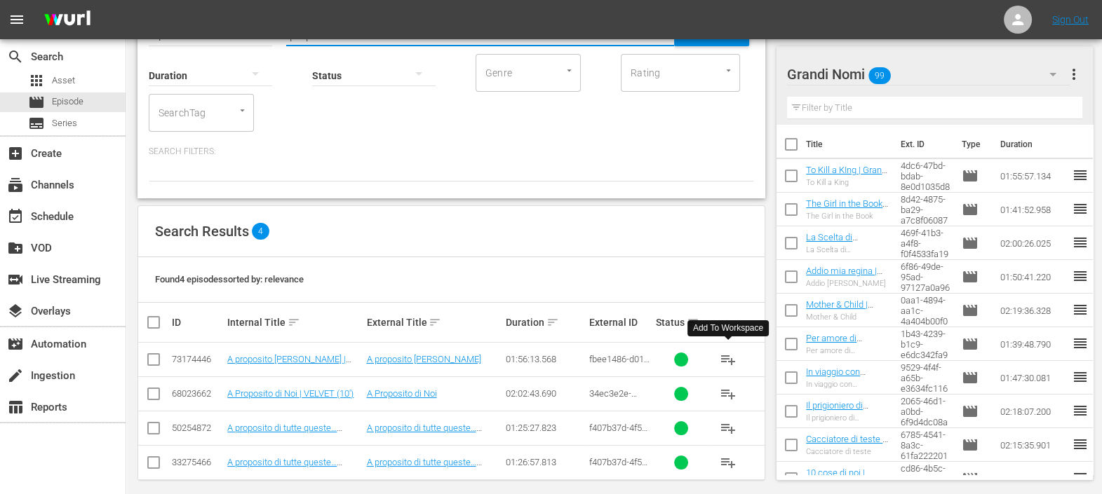
type input "propo"
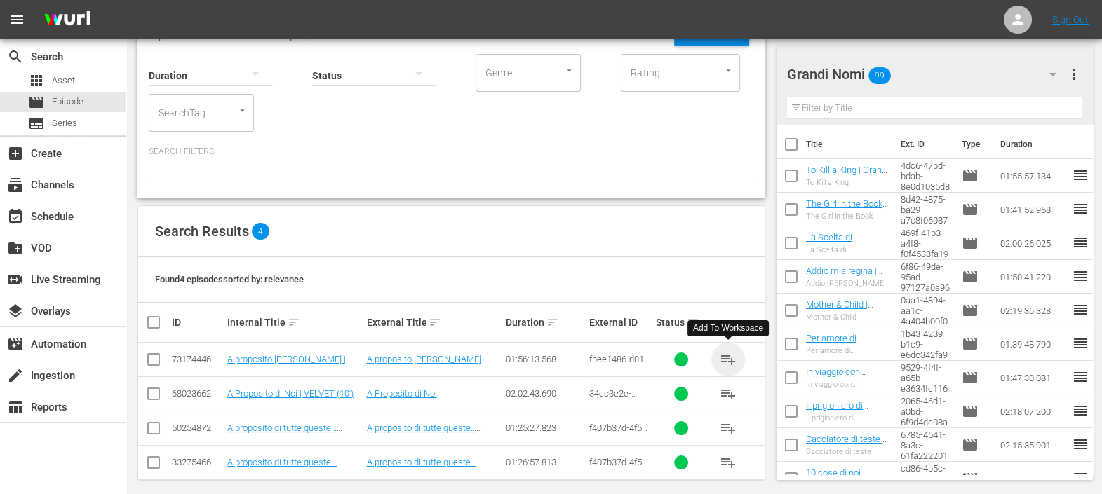
click at [729, 358] on span "playlist_add" at bounding box center [728, 359] width 17 height 17
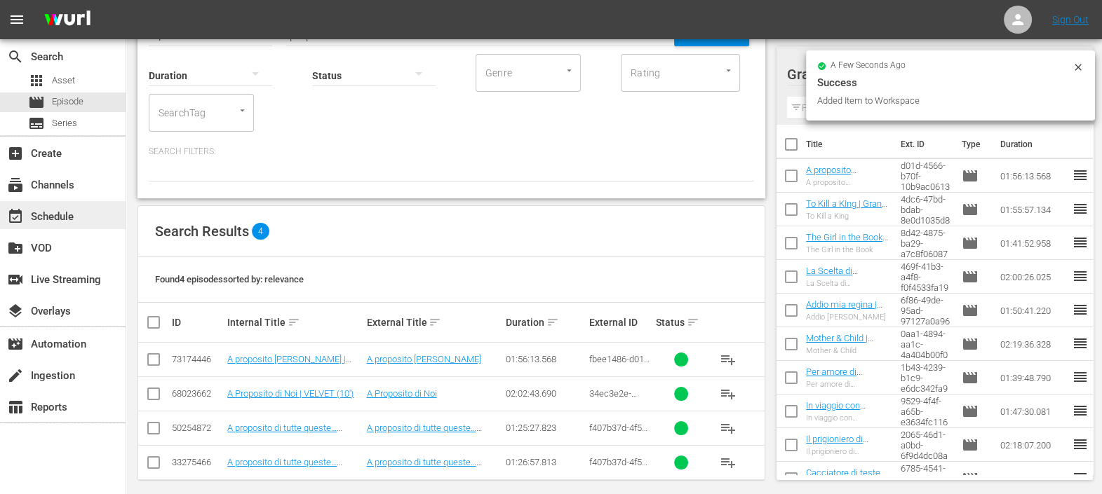
click at [55, 213] on div "event_available Schedule" at bounding box center [39, 214] width 79 height 13
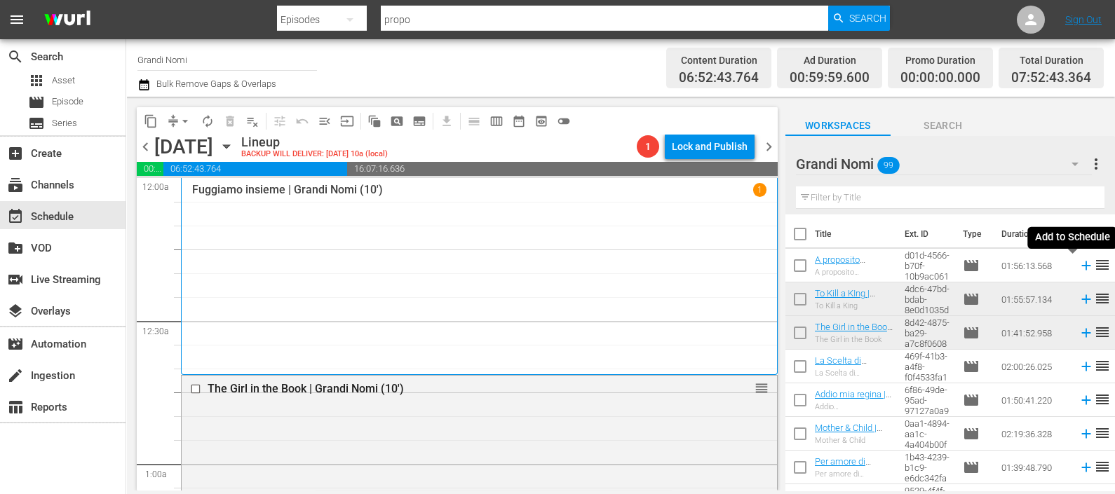
click at [1081, 262] on icon at bounding box center [1085, 266] width 9 height 9
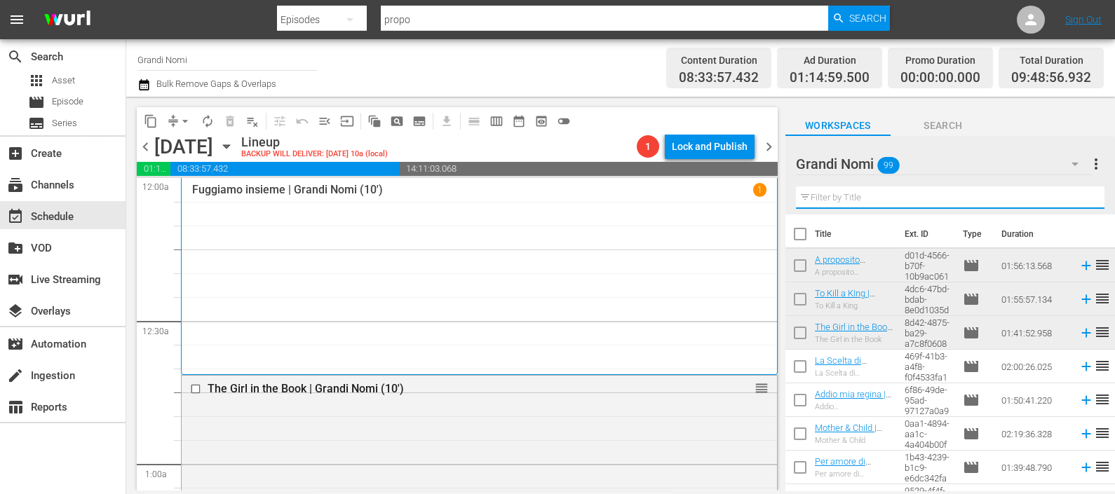
drag, startPoint x: 887, startPoint y: 192, endPoint x: 691, endPoint y: 189, distance: 196.4
click at [691, 189] on div "content_copy compress arrow_drop_down autorenew_outlined delete_forever_outline…" at bounding box center [620, 294] width 989 height 394
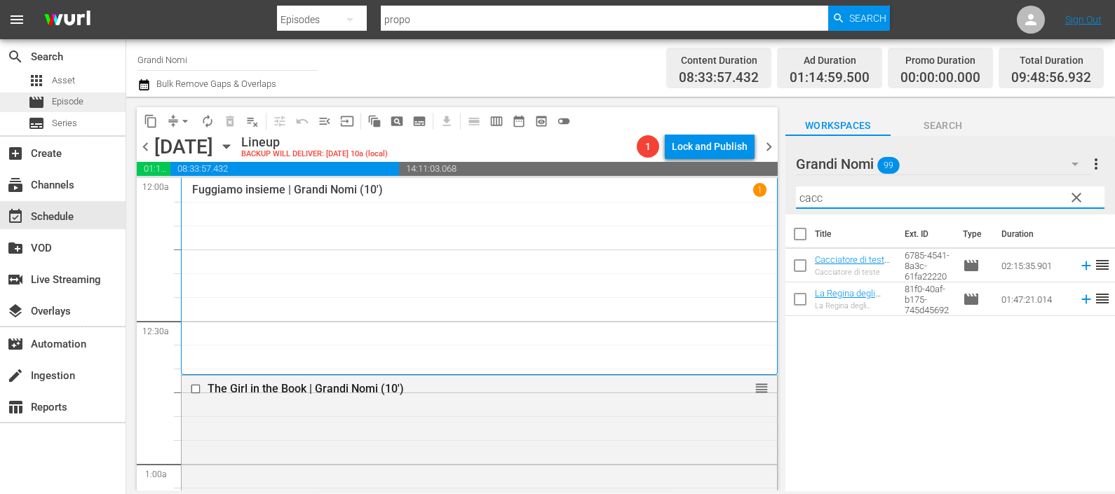
type input "cacc"
click at [60, 107] on span "Episode" at bounding box center [68, 102] width 32 height 14
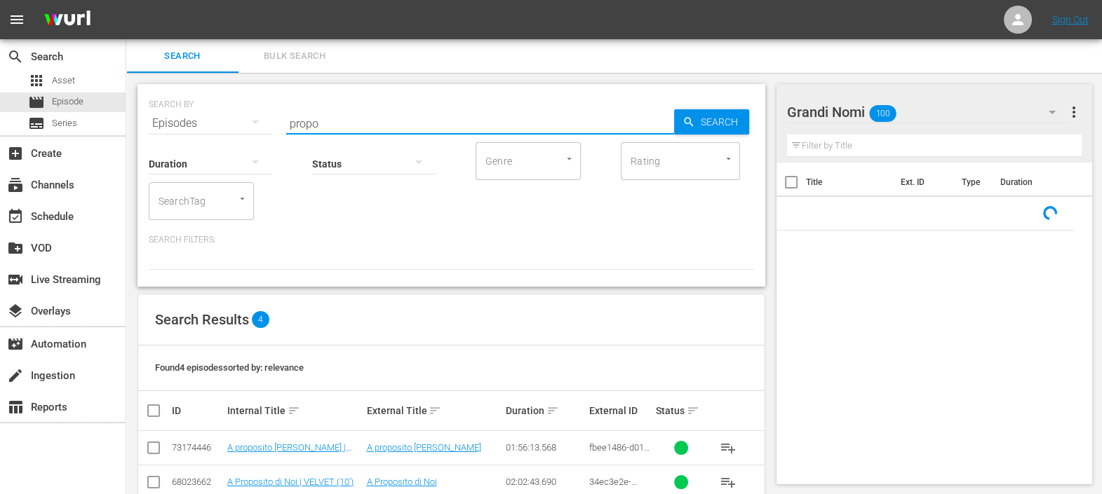
drag, startPoint x: 342, startPoint y: 123, endPoint x: 259, endPoint y: 121, distance: 82.8
click at [261, 121] on div "SEARCH BY Search By Episodes Search ID, Title, Description, Keywords, or Catego…" at bounding box center [451, 115] width 605 height 50
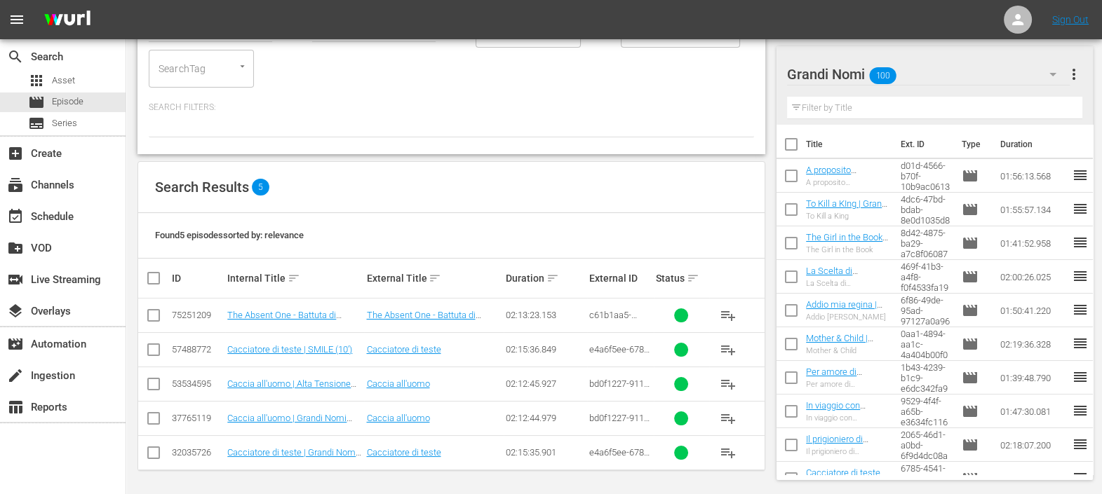
scroll to position [133, 0]
type input "caccia"
click at [729, 414] on span "playlist_add" at bounding box center [728, 418] width 17 height 17
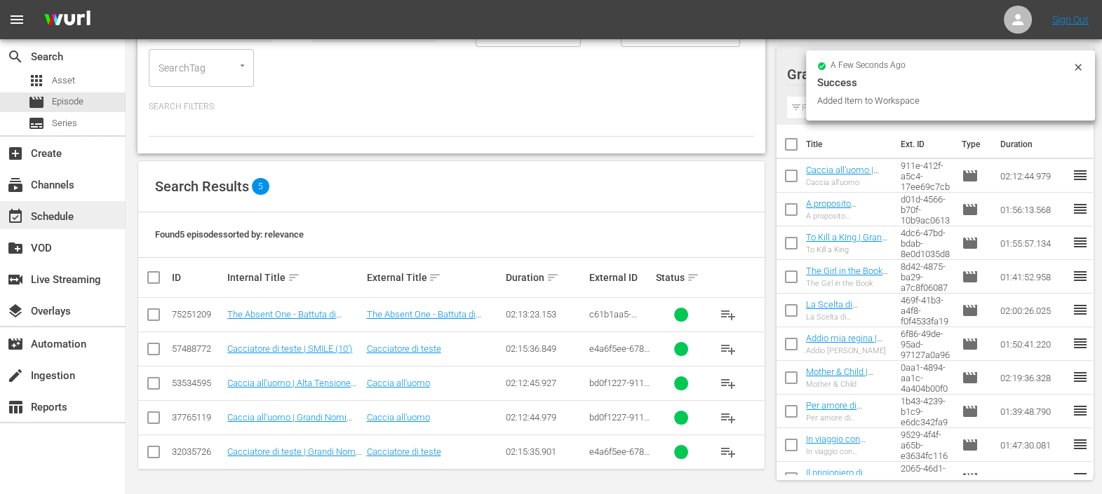
click at [74, 208] on div "event_available Schedule" at bounding box center [39, 214] width 79 height 13
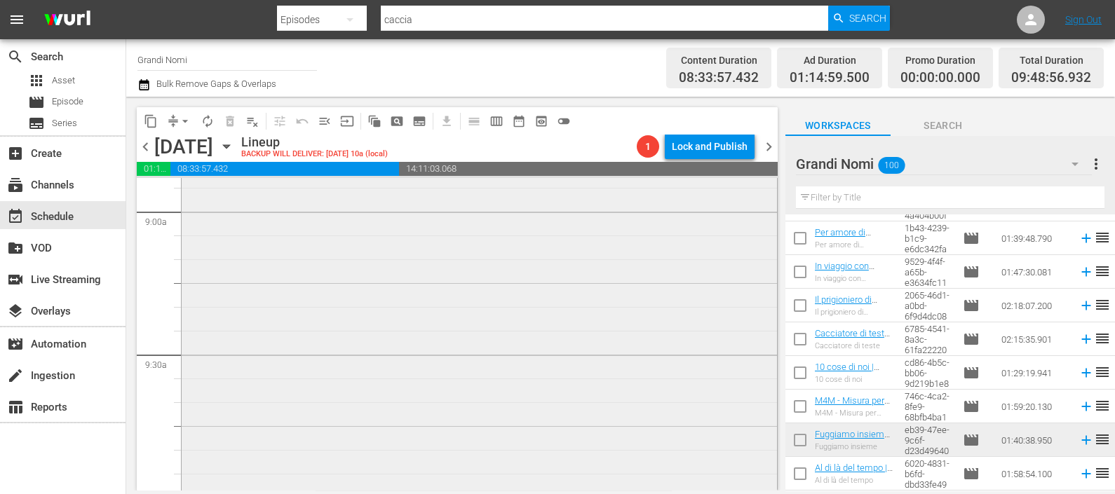
scroll to position [2609, 0]
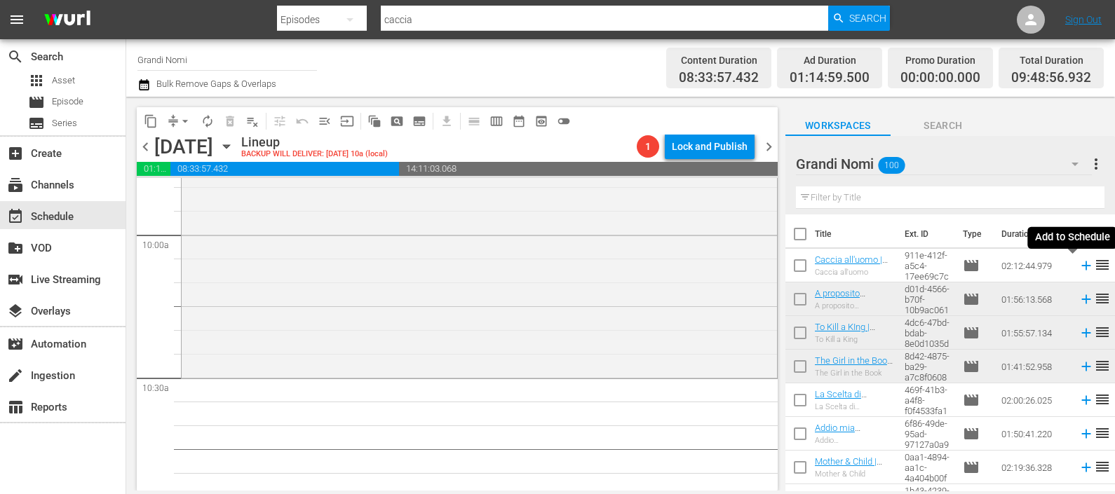
click at [1079, 262] on icon at bounding box center [1086, 265] width 15 height 15
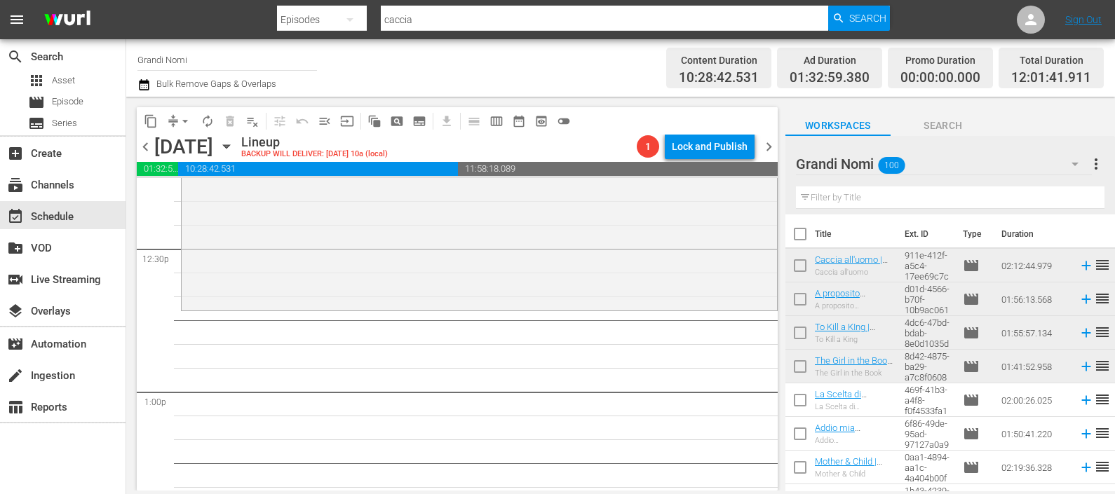
scroll to position [3506, 0]
click at [828, 196] on input "text" at bounding box center [950, 198] width 309 height 22
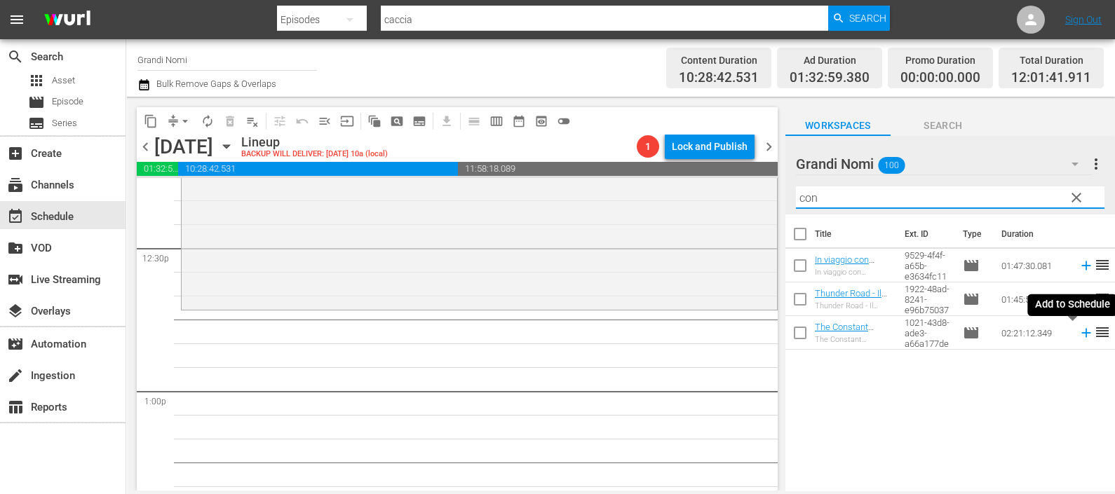
click at [1079, 335] on icon at bounding box center [1086, 332] width 15 height 15
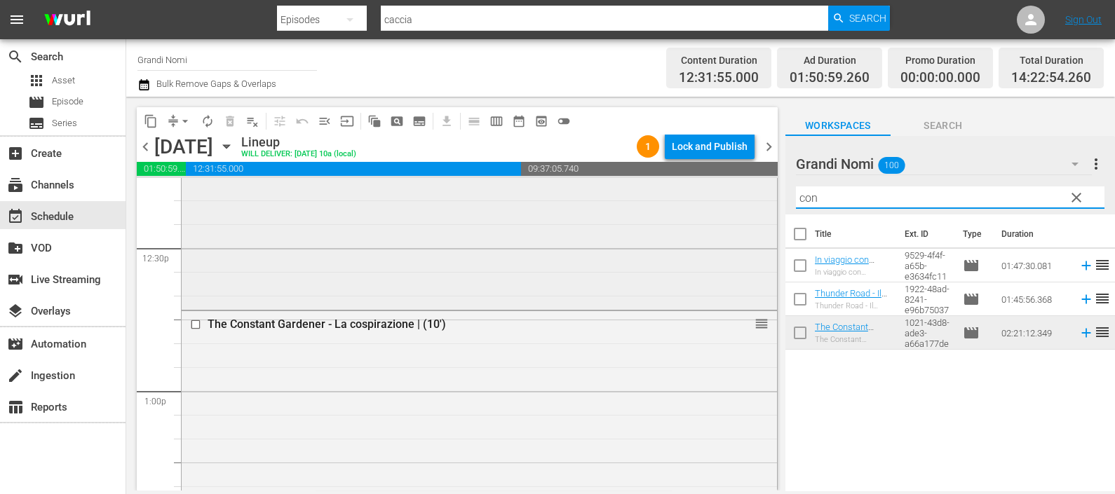
drag, startPoint x: 792, startPoint y: 196, endPoint x: 755, endPoint y: 203, distance: 38.5
click at [757, 202] on div "content_copy compress arrow_drop_down autorenew_outlined delete_forever_outline…" at bounding box center [620, 294] width 989 height 394
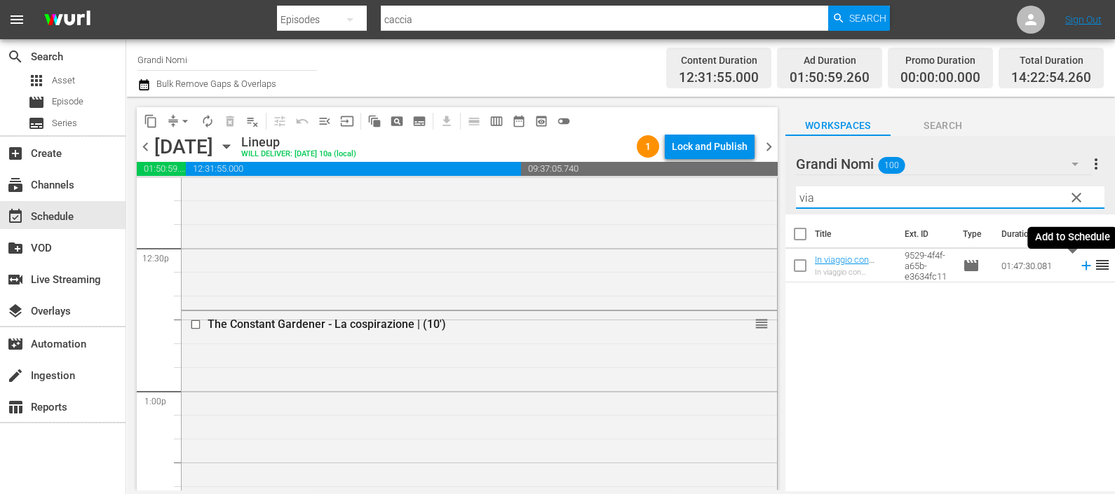
click at [1081, 266] on icon at bounding box center [1085, 266] width 9 height 9
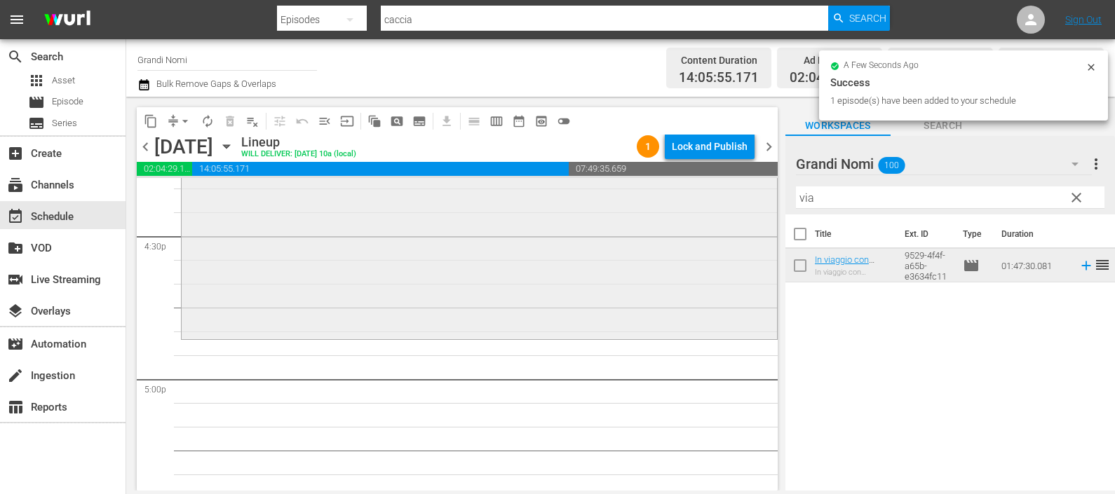
scroll to position [4733, 0]
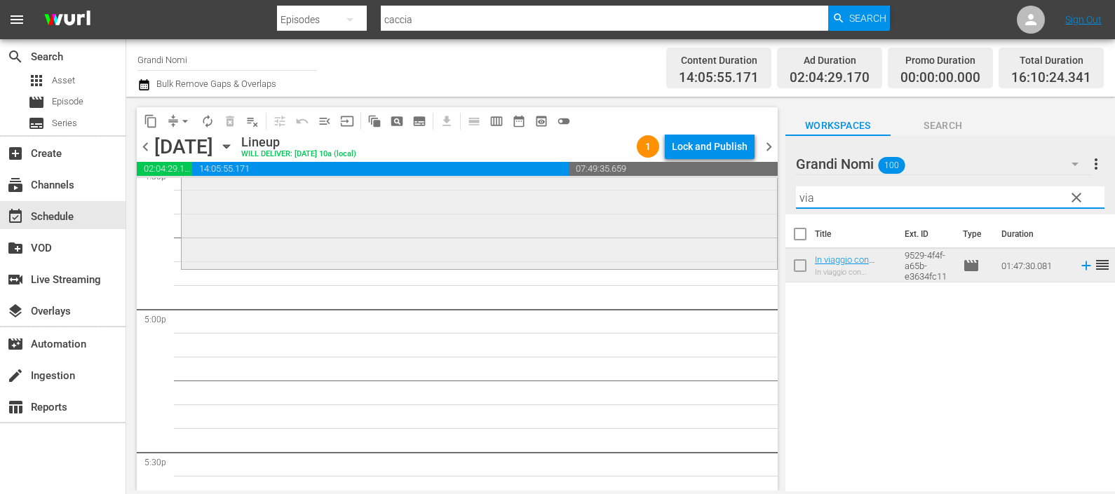
drag, startPoint x: 751, startPoint y: 189, endPoint x: 743, endPoint y: 189, distance: 7.7
click at [743, 189] on div "content_copy compress arrow_drop_down autorenew_outlined delete_forever_outline…" at bounding box center [620, 294] width 989 height 394
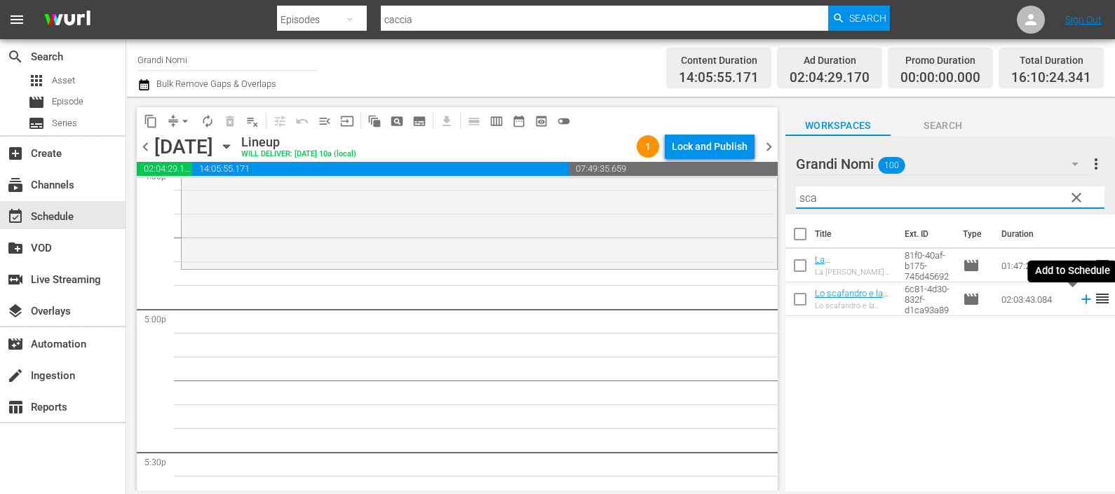
click at [1079, 298] on icon at bounding box center [1086, 299] width 15 height 15
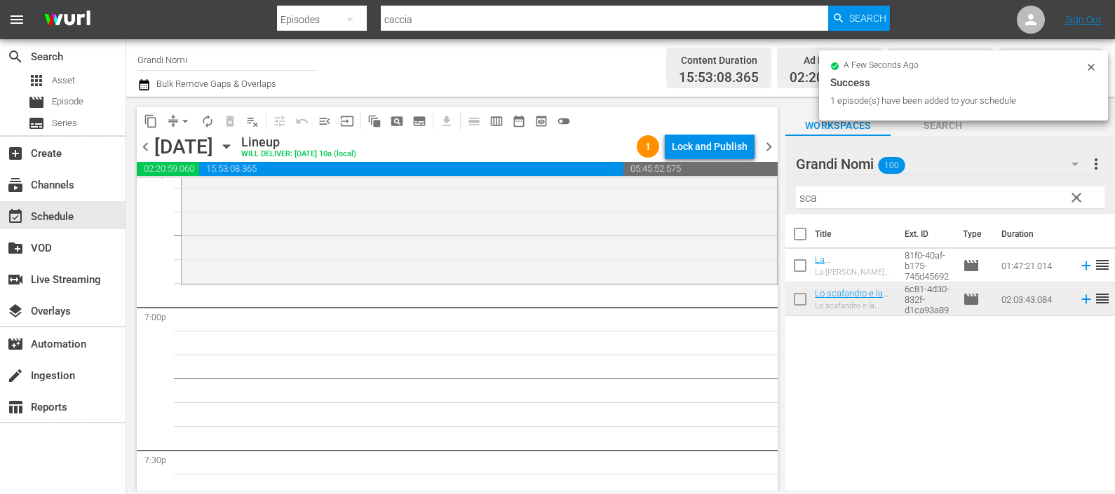
scroll to position [5347, 0]
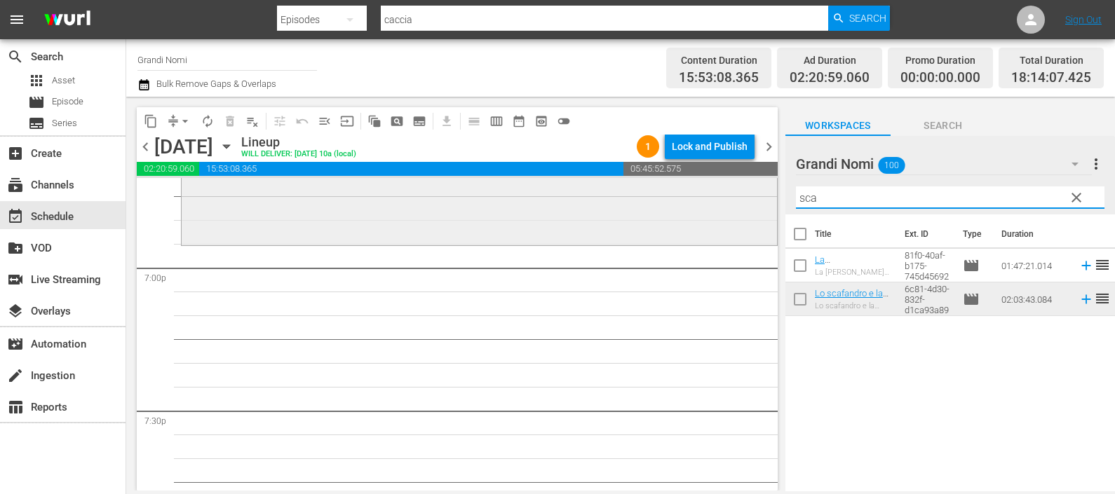
drag, startPoint x: 838, startPoint y: 196, endPoint x: 732, endPoint y: 210, distance: 106.8
click at [737, 206] on div "content_copy compress arrow_drop_down autorenew_outlined delete_forever_outline…" at bounding box center [620, 294] width 989 height 394
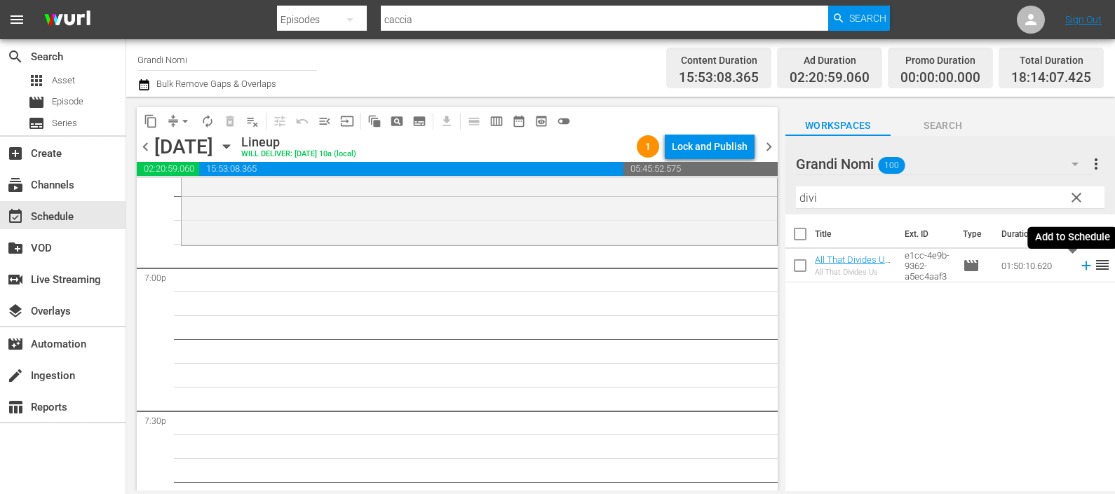
click at [1079, 269] on icon at bounding box center [1086, 265] width 15 height 15
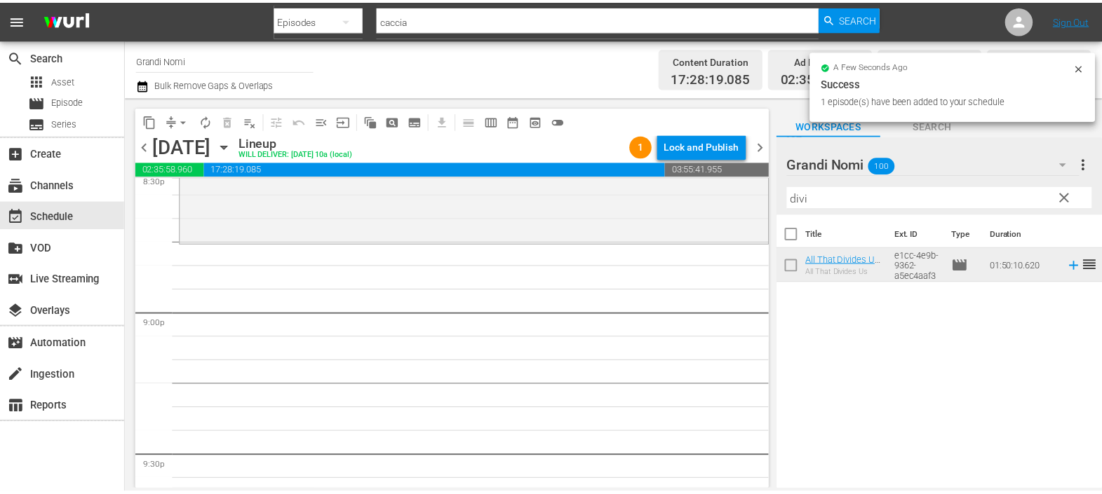
scroll to position [5786, 0]
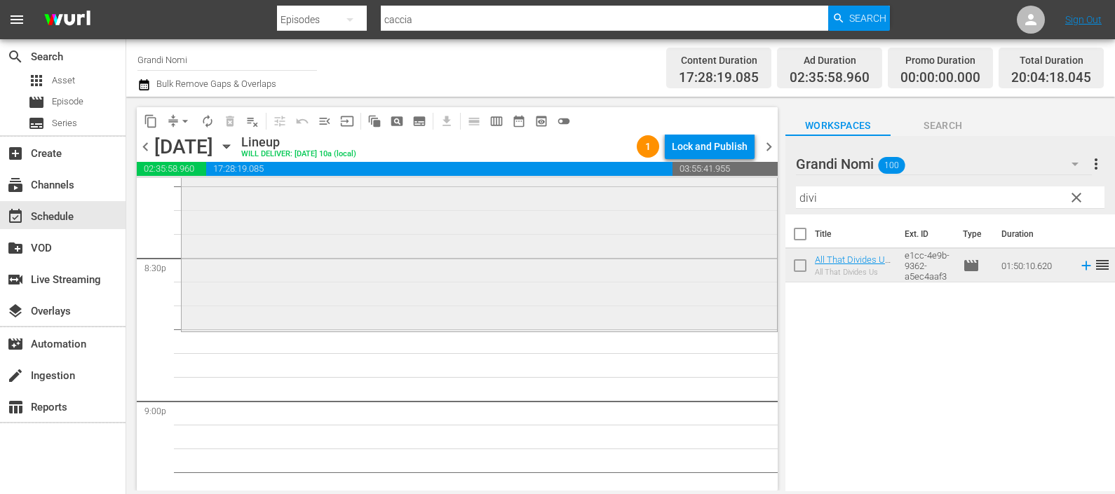
drag, startPoint x: 831, startPoint y: 200, endPoint x: 740, endPoint y: 196, distance: 91.3
click at [740, 196] on div "content_copy compress arrow_drop_down autorenew_outlined delete_forever_outline…" at bounding box center [620, 294] width 989 height 394
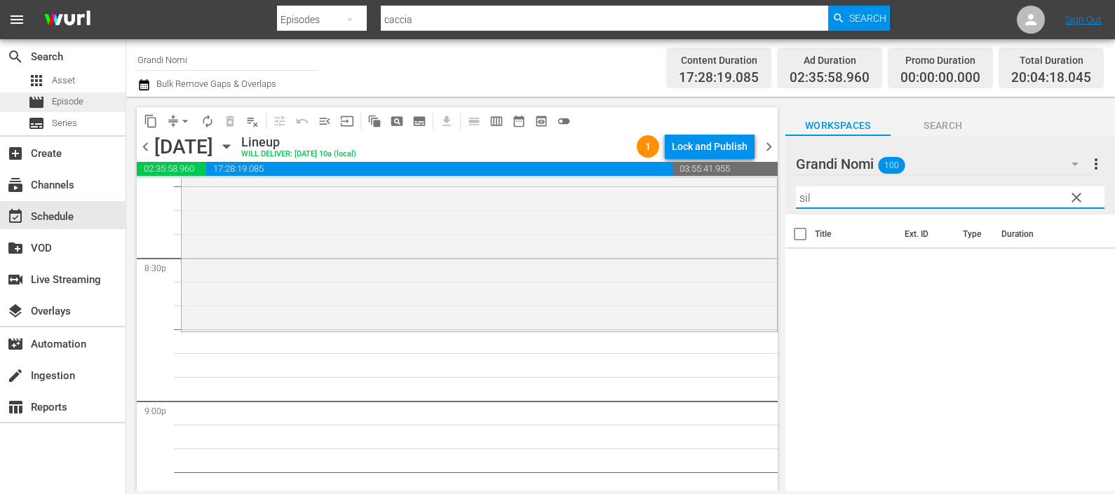
type input "sil"
click at [81, 103] on span "Episode" at bounding box center [68, 102] width 32 height 14
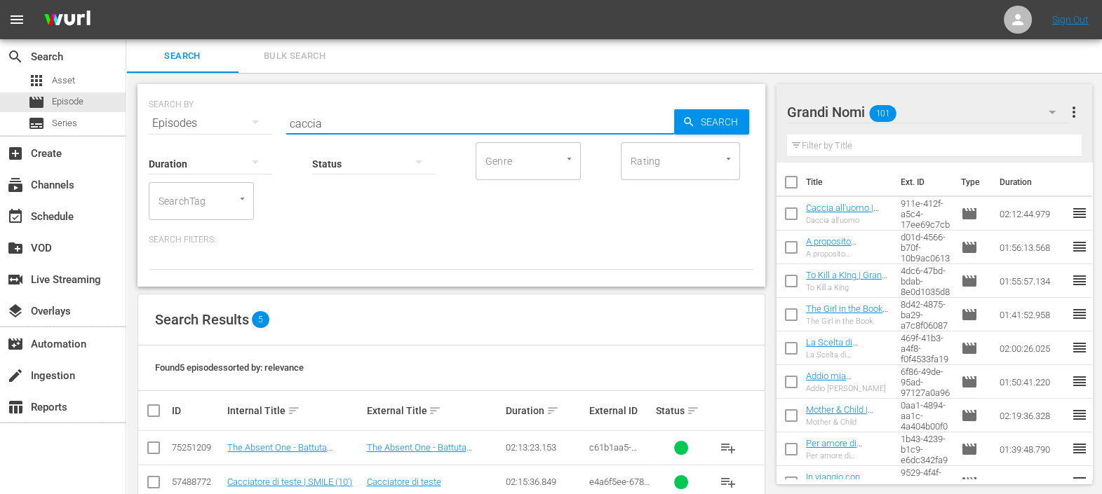
drag, startPoint x: 361, startPoint y: 119, endPoint x: 261, endPoint y: 130, distance: 101.0
click at [261, 130] on div "SEARCH BY Search By Episodes Search ID, Title, Description, Keywords, or Catego…" at bounding box center [451, 185] width 628 height 203
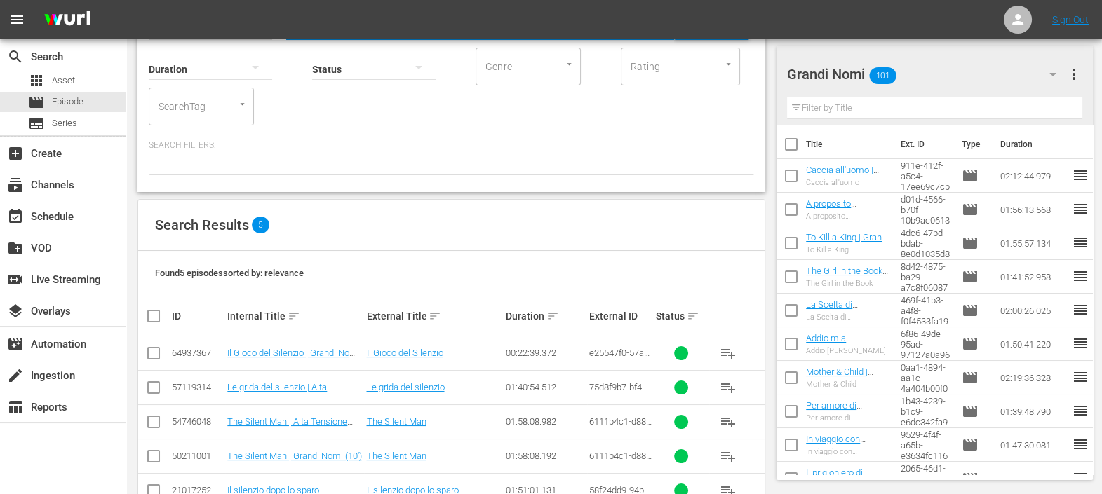
scroll to position [133, 0]
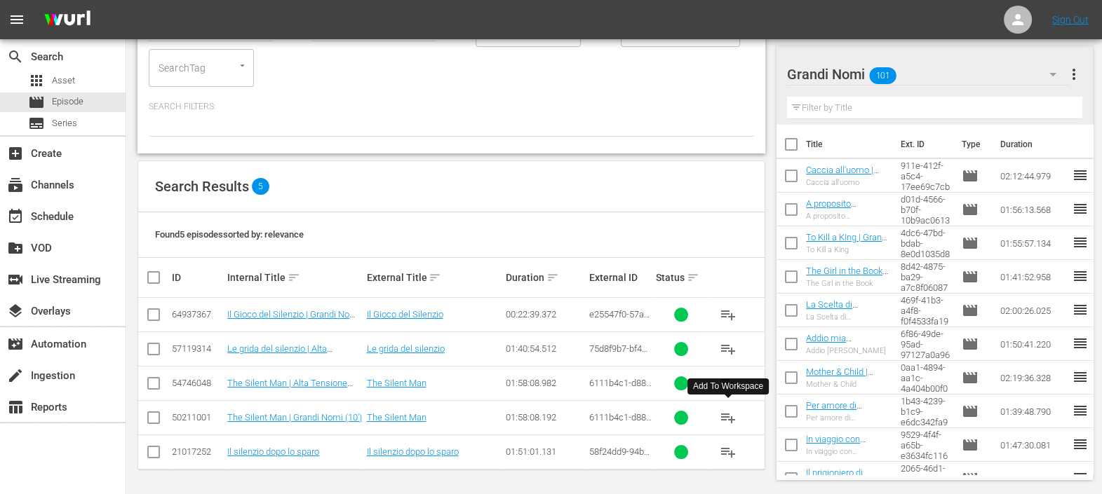
type input "sile"
click at [729, 417] on span "playlist_add" at bounding box center [728, 418] width 17 height 17
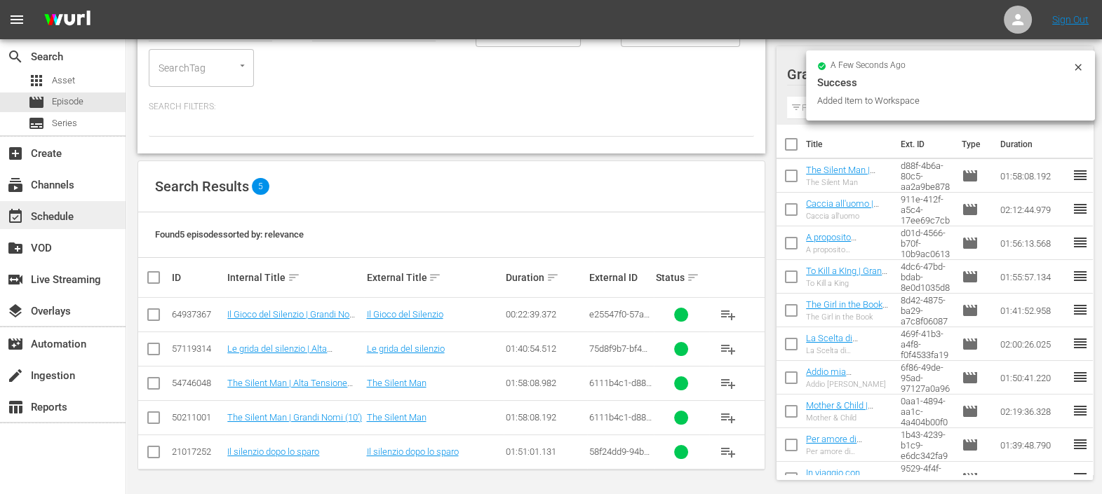
click at [69, 212] on div "event_available Schedule" at bounding box center [39, 214] width 79 height 13
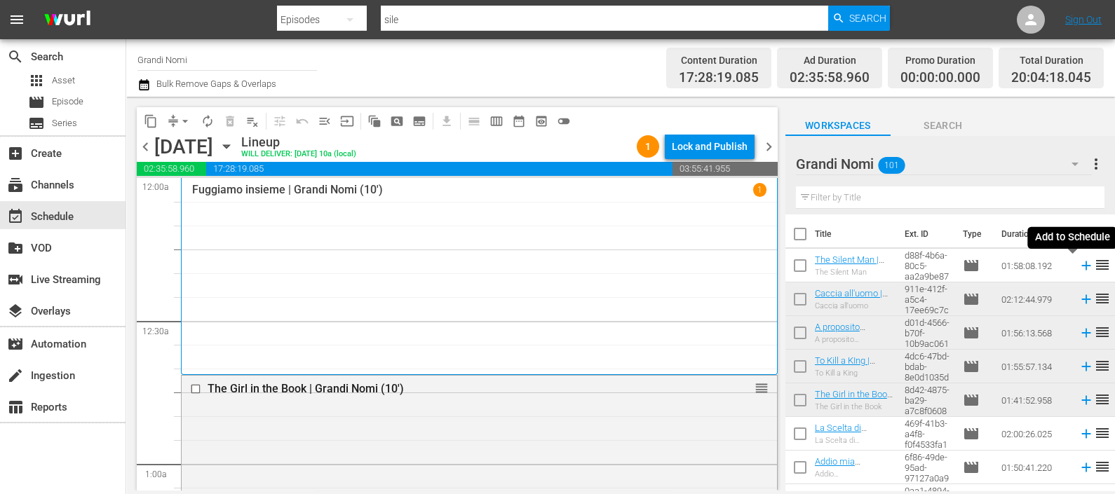
click at [1079, 266] on icon at bounding box center [1086, 265] width 15 height 15
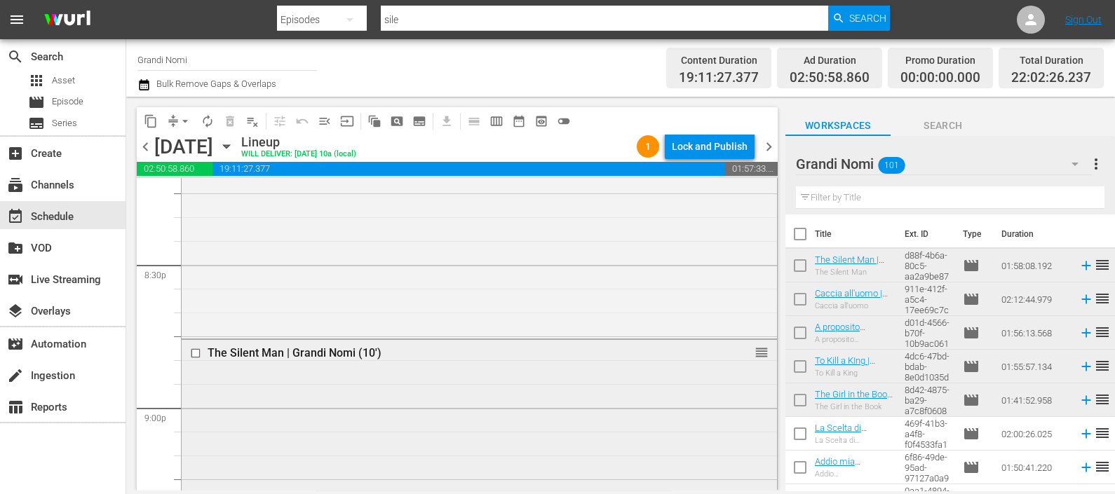
scroll to position [5761, 0]
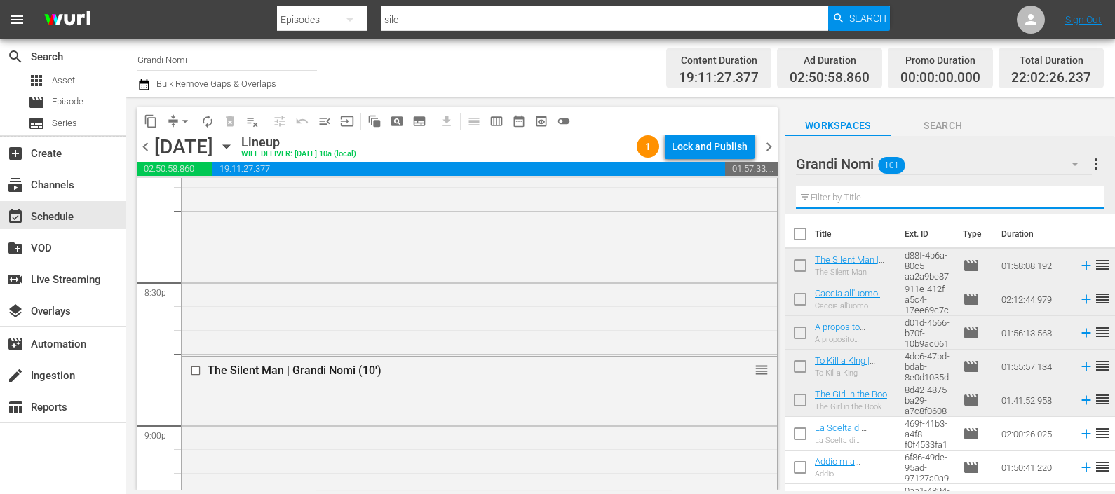
click at [849, 200] on input "text" at bounding box center [950, 198] width 309 height 22
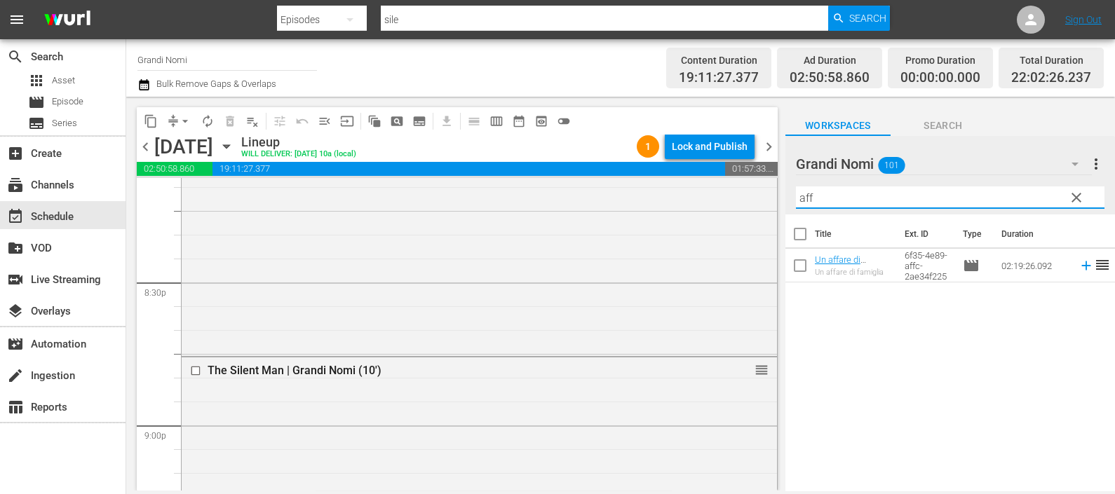
type input "aff"
click at [1079, 267] on icon at bounding box center [1086, 265] width 15 height 15
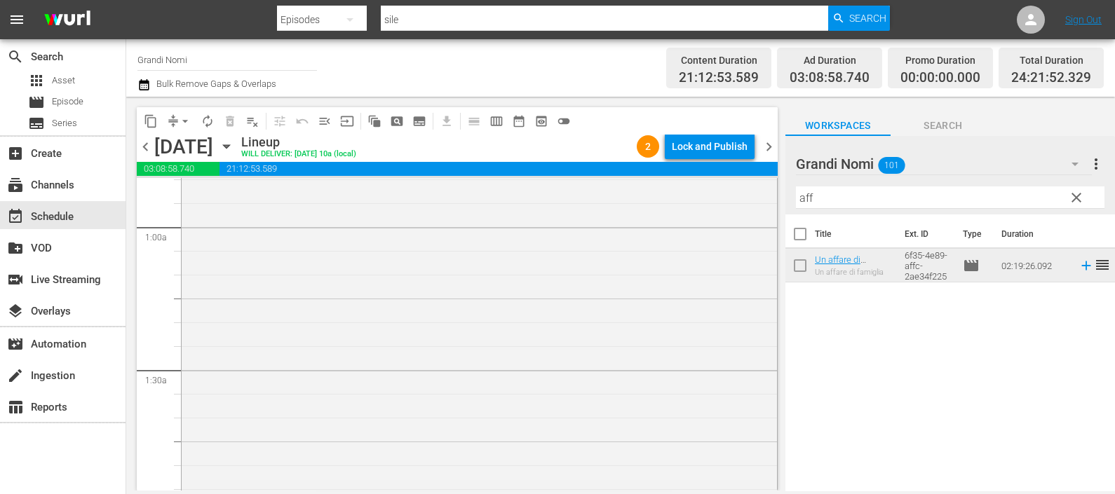
scroll to position [0, 0]
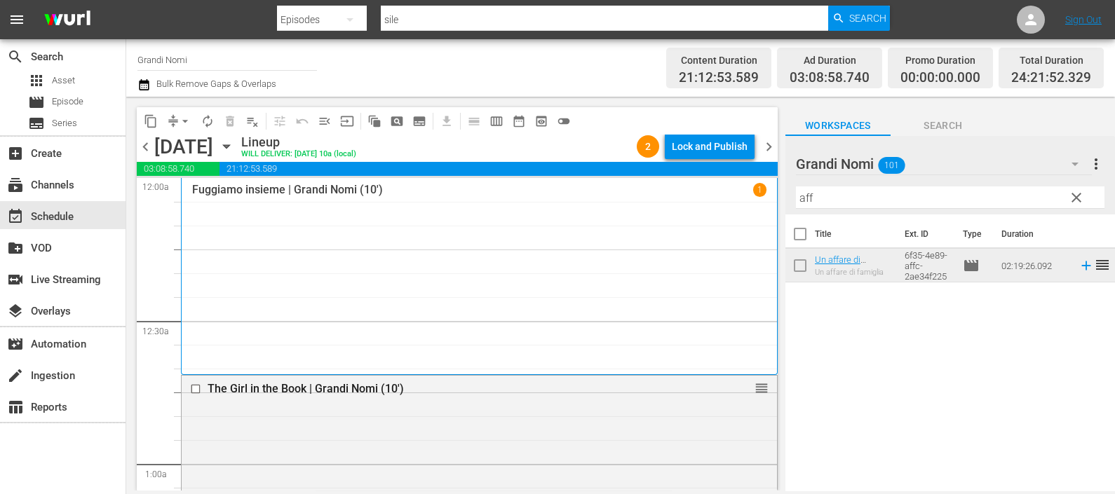
click at [142, 76] on icon "button" at bounding box center [143, 84] width 13 height 17
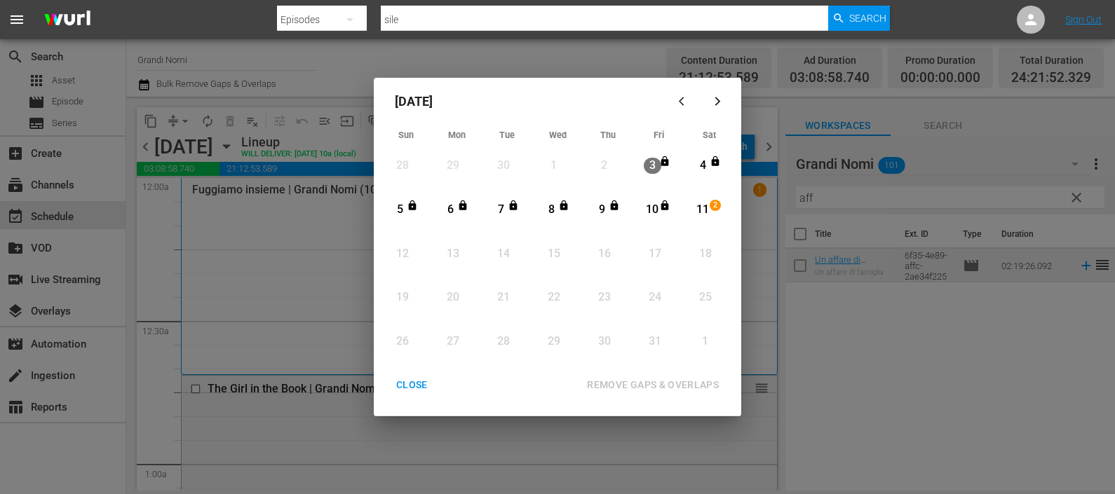
click at [694, 212] on div "11" at bounding box center [703, 210] width 18 height 16
click at [605, 388] on div "REMOVE GAPS & OVERLAPS" at bounding box center [653, 386] width 154 height 18
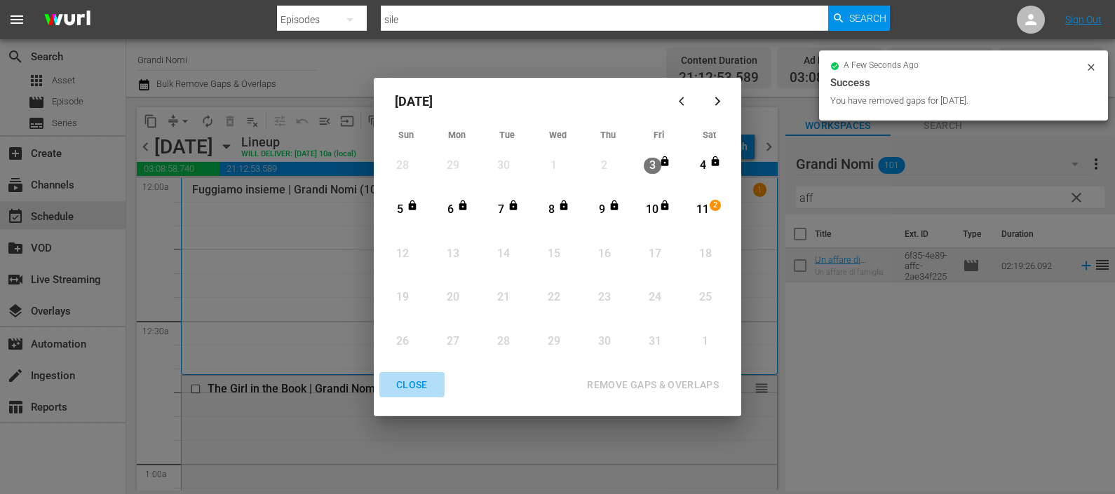
click at [417, 384] on div "CLOSE" at bounding box center [412, 386] width 54 height 18
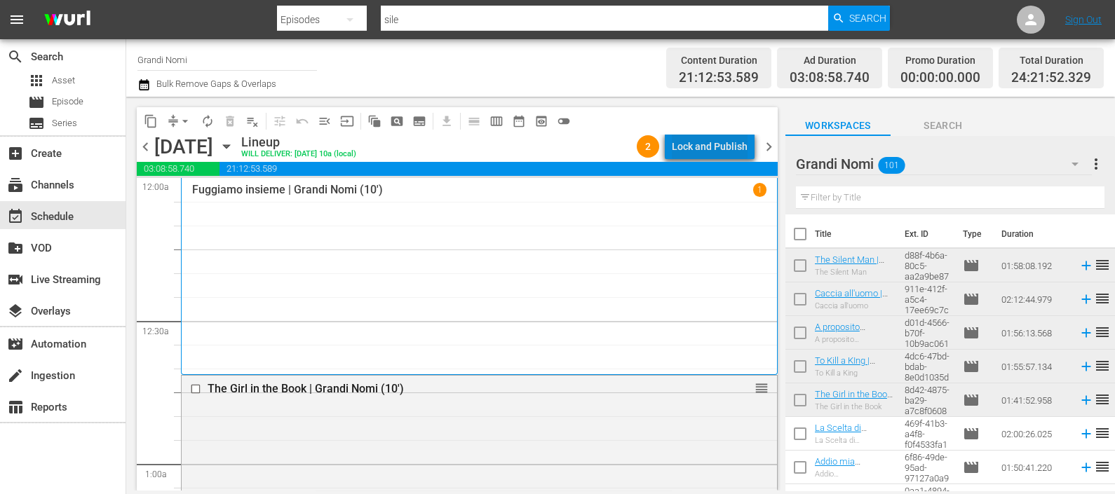
click at [735, 154] on div "Lock and Publish" at bounding box center [710, 146] width 76 height 25
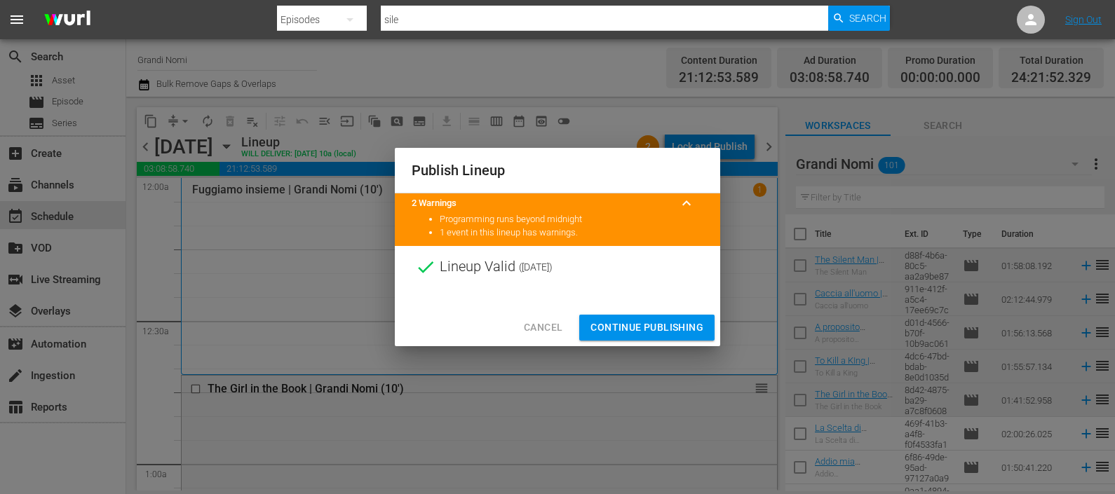
click at [641, 324] on span "Continue Publishing" at bounding box center [646, 328] width 113 height 18
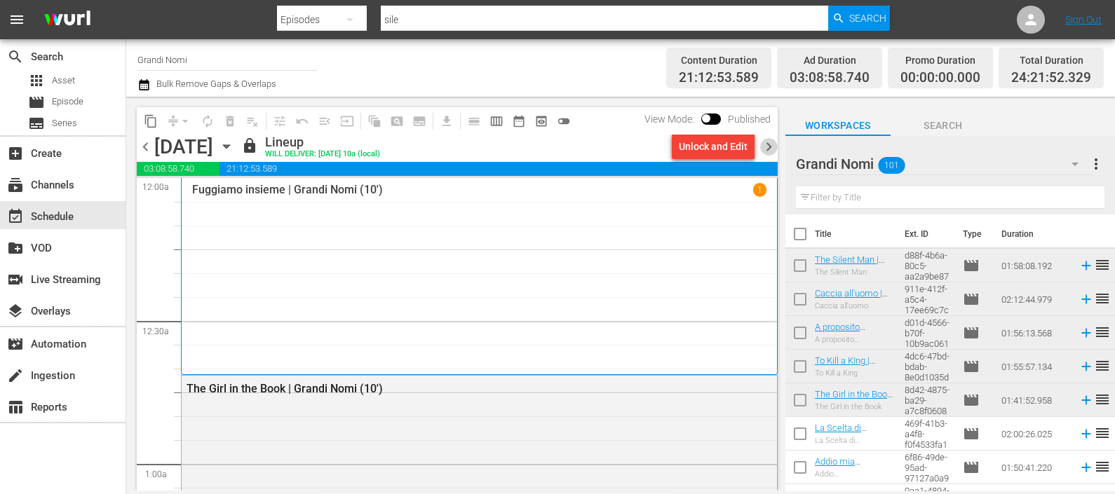
click at [765, 144] on span "chevron_right" at bounding box center [769, 147] width 18 height 18
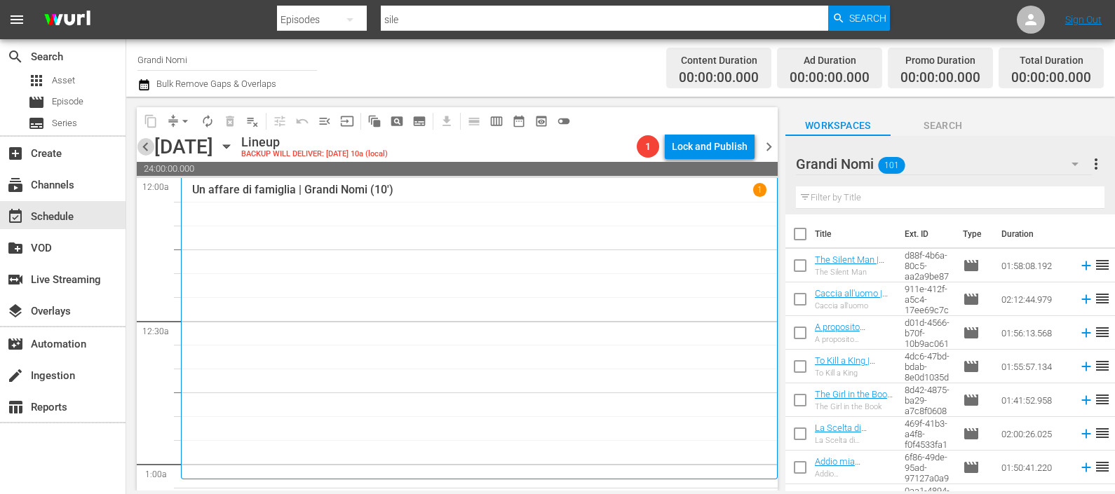
click at [143, 142] on span "chevron_left" at bounding box center [146, 147] width 18 height 18
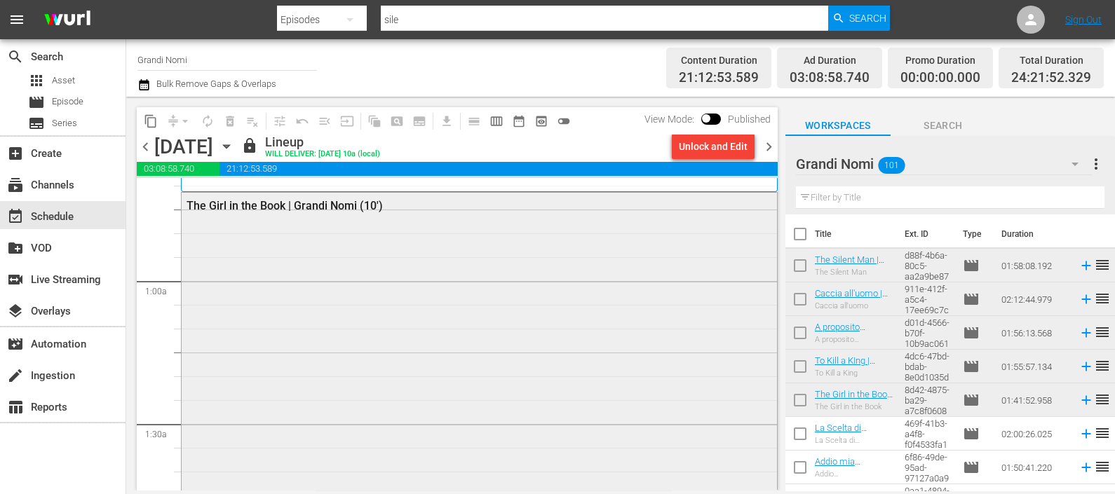
scroll to position [350, 0]
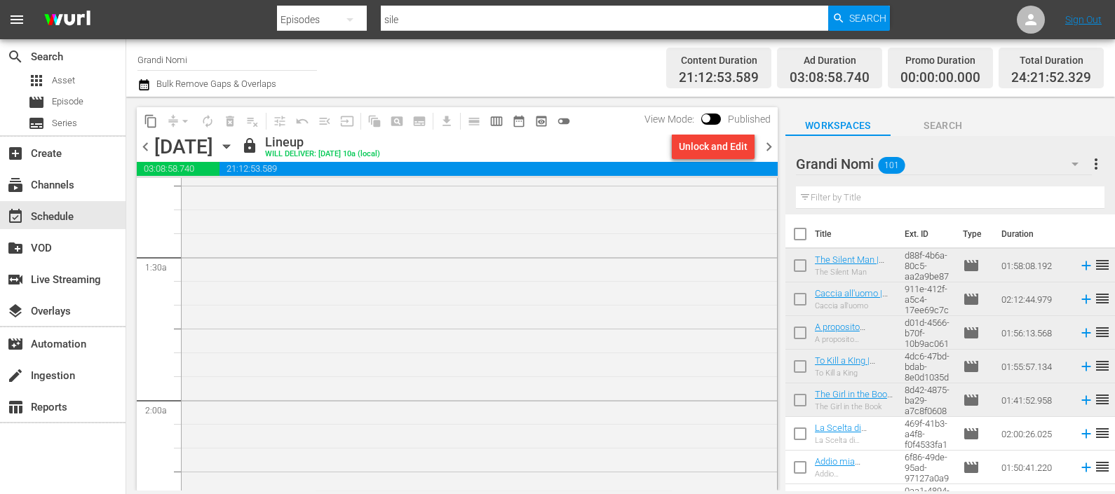
click at [773, 144] on span "chevron_right" at bounding box center [769, 147] width 18 height 18
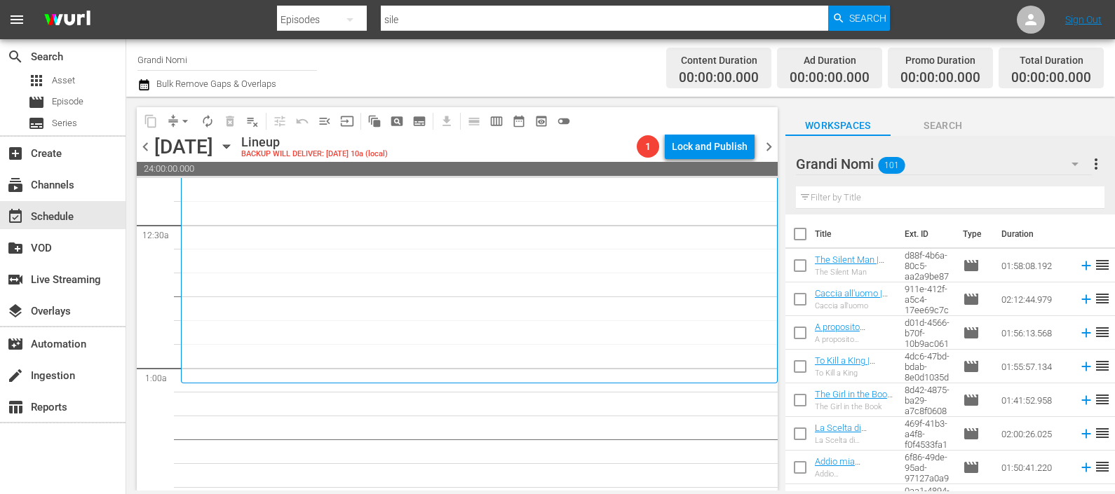
scroll to position [175, 0]
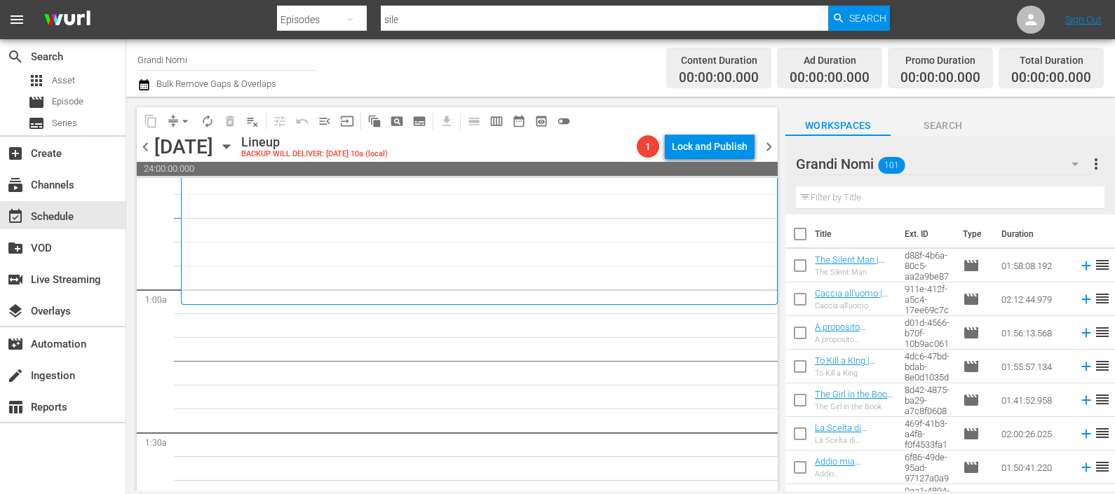
click at [879, 191] on input "text" at bounding box center [950, 198] width 309 height 22
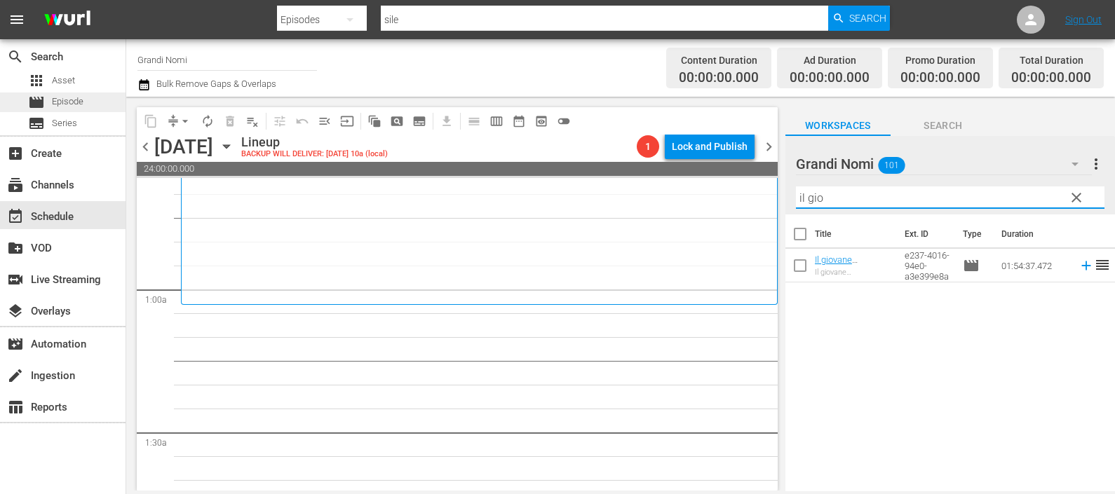
type input "il gio"
click at [68, 102] on span "Episode" at bounding box center [68, 102] width 32 height 14
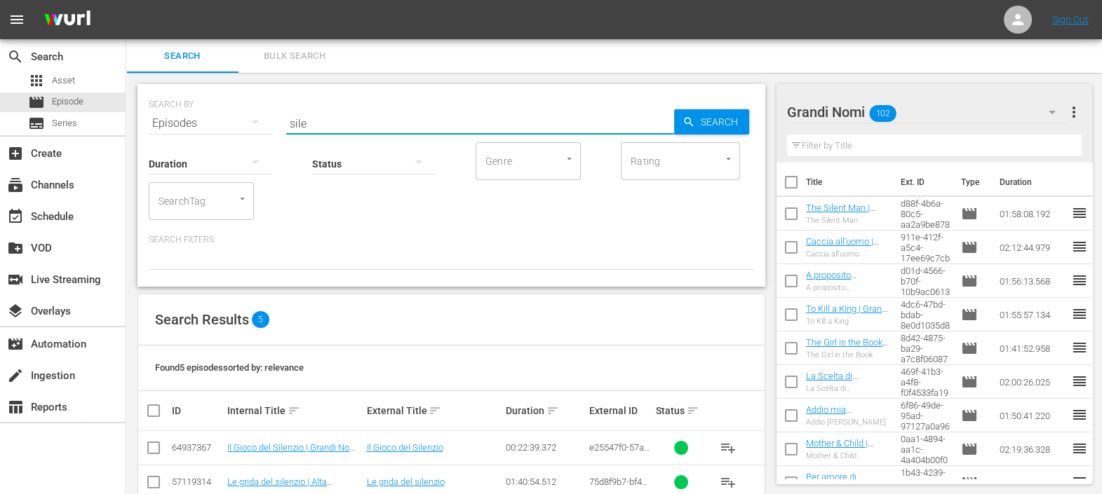
drag, startPoint x: 316, startPoint y: 123, endPoint x: 239, endPoint y: 117, distance: 76.7
click at [238, 114] on div "SEARCH BY Search By Episodes Search ID, Title, Description, Keywords, or Catego…" at bounding box center [451, 115] width 605 height 50
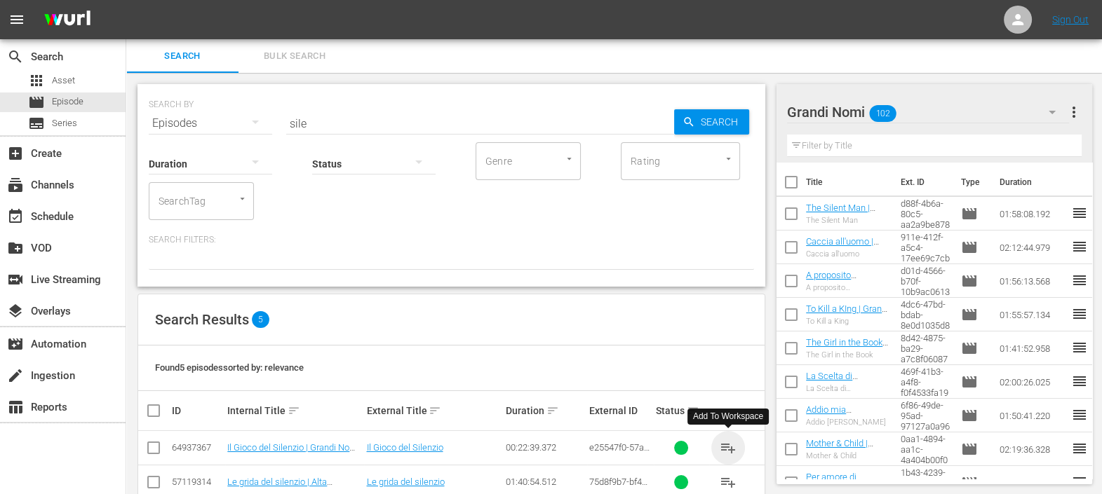
click at [725, 447] on span "playlist_add" at bounding box center [728, 448] width 17 height 17
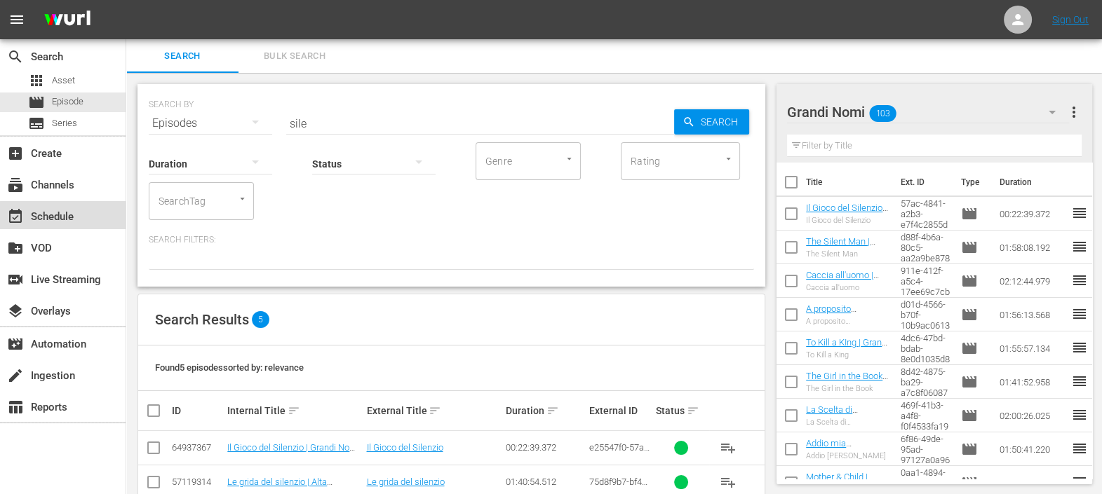
click at [72, 220] on div "event_available Schedule" at bounding box center [39, 214] width 79 height 13
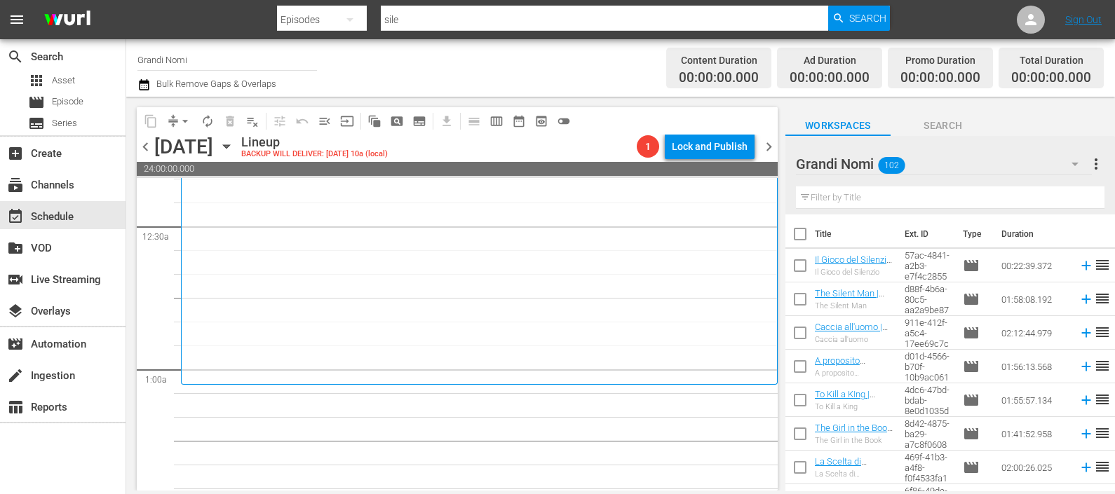
scroll to position [87, 0]
click at [1079, 265] on icon at bounding box center [1086, 265] width 15 height 15
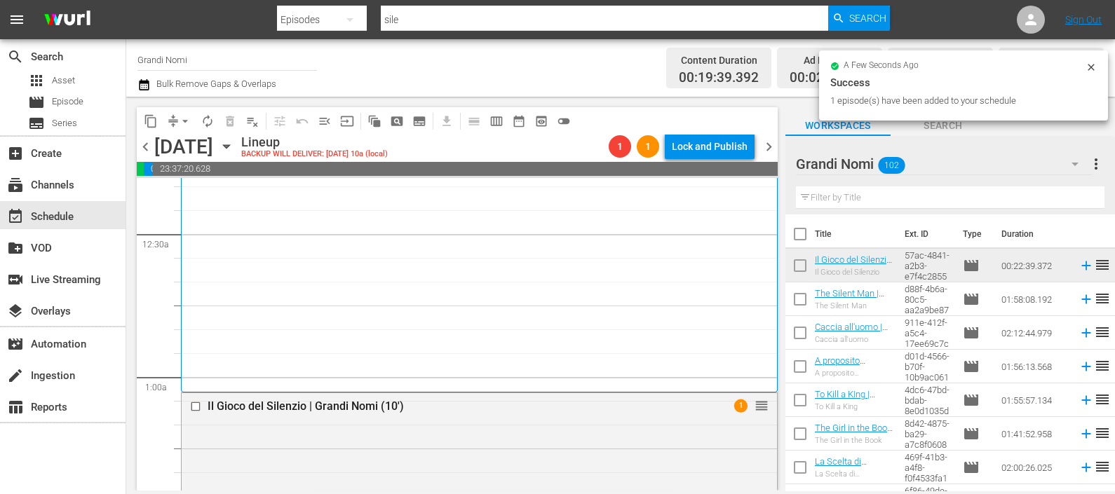
click at [835, 197] on input "text" at bounding box center [950, 198] width 309 height 22
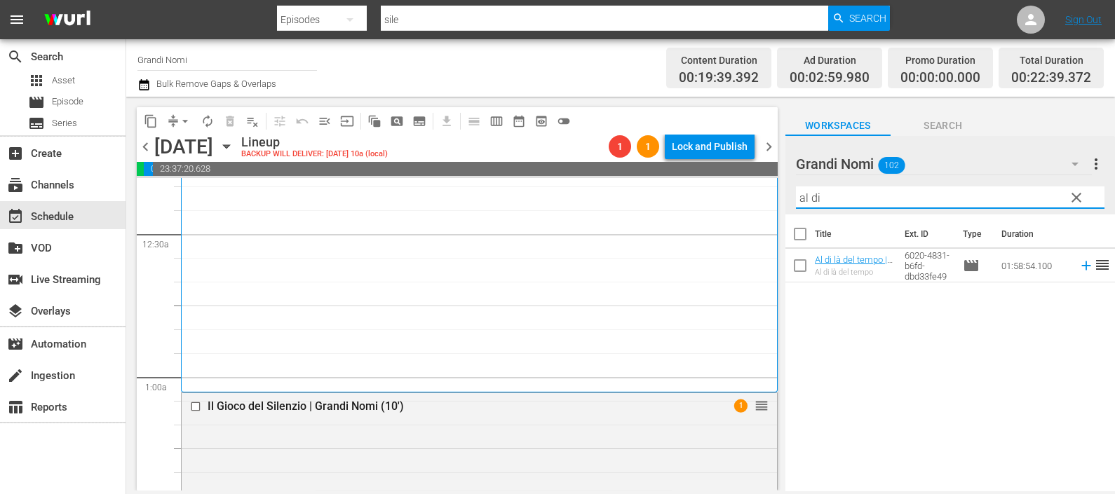
click at [1079, 264] on icon at bounding box center [1086, 265] width 15 height 15
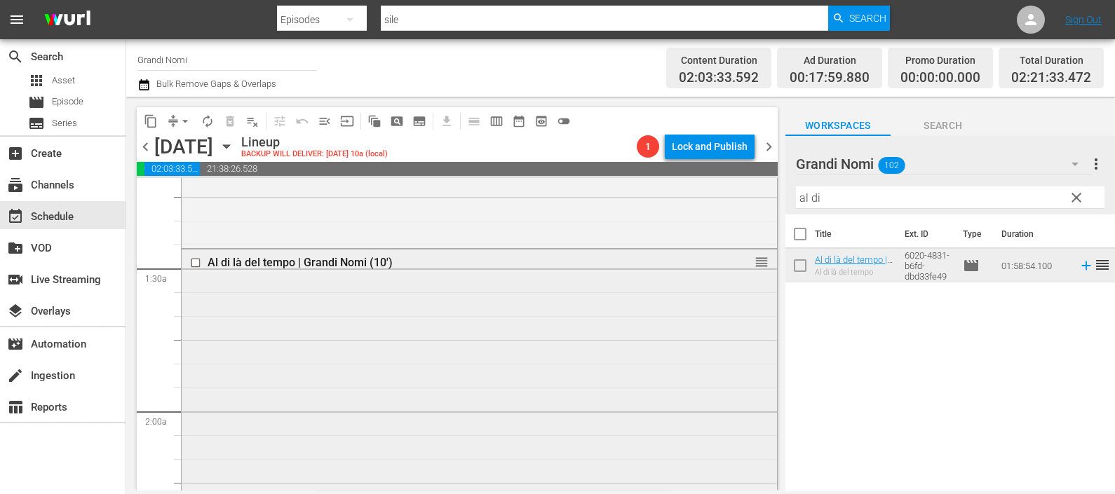
scroll to position [175, 0]
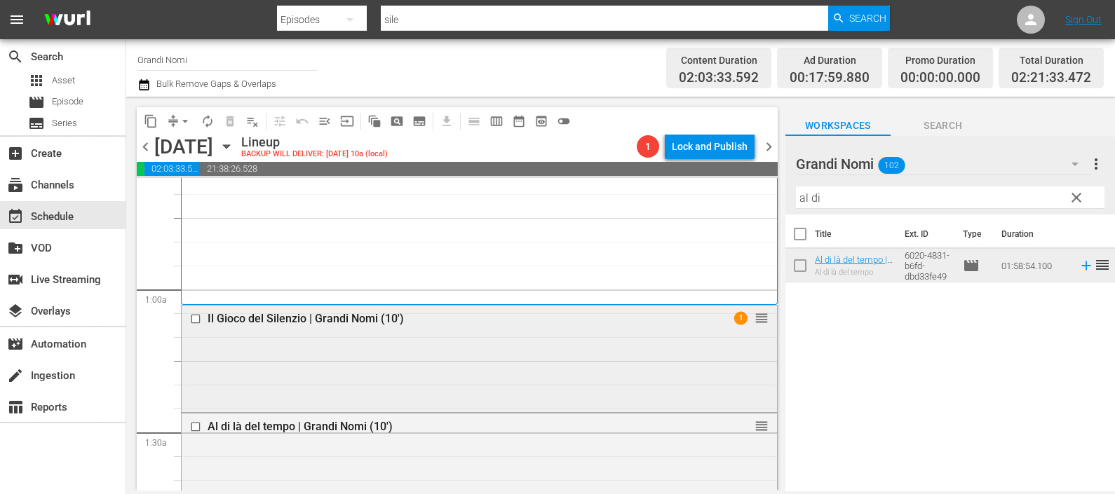
click at [452, 334] on div "Il Gioco del Silenzio | Grandi Nomi (10') 1 reorder" at bounding box center [479, 358] width 595 height 104
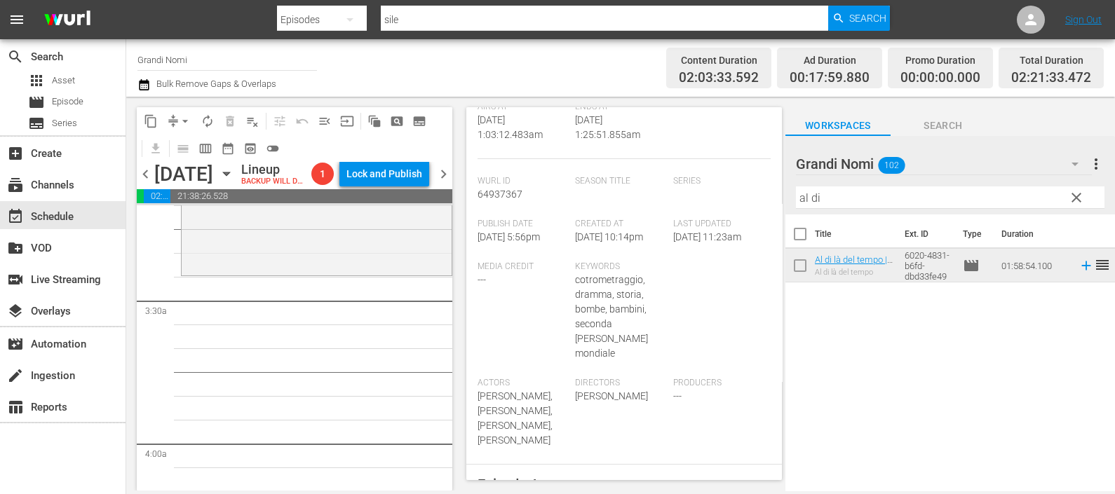
scroll to position [964, 0]
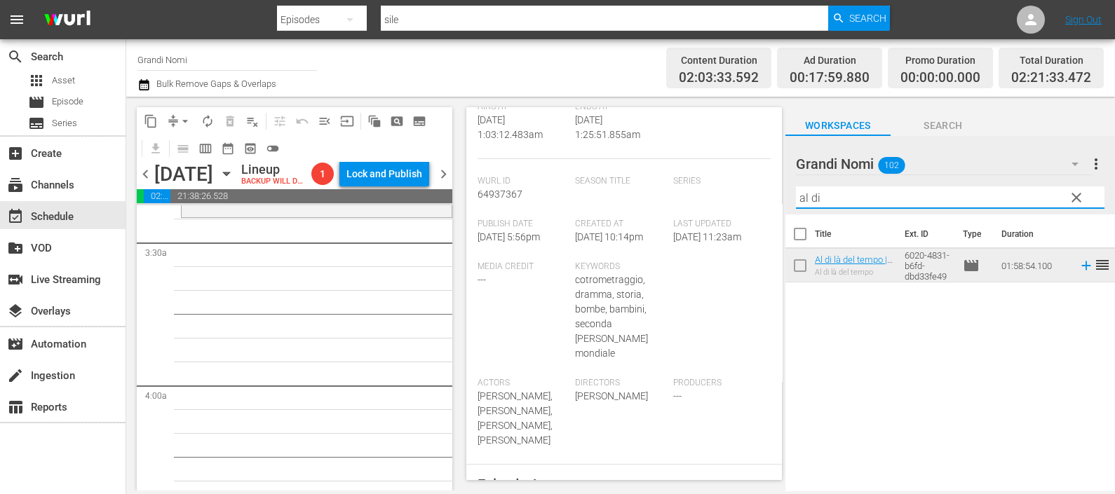
drag, startPoint x: 755, startPoint y: 205, endPoint x: 712, endPoint y: 208, distance: 42.8
click at [722, 210] on div "content_copy compress arrow_drop_down autorenew_outlined delete_forever_outline…" at bounding box center [620, 294] width 989 height 394
click at [1079, 267] on icon at bounding box center [1086, 265] width 15 height 15
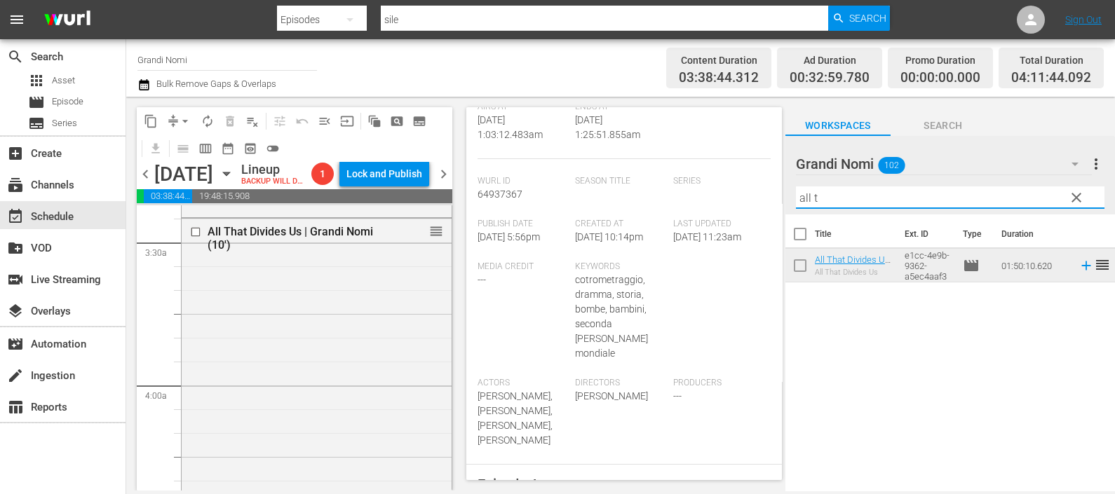
click at [762, 203] on div "content_copy compress arrow_drop_down autorenew_outlined delete_forever_outline…" at bounding box center [620, 294] width 989 height 394
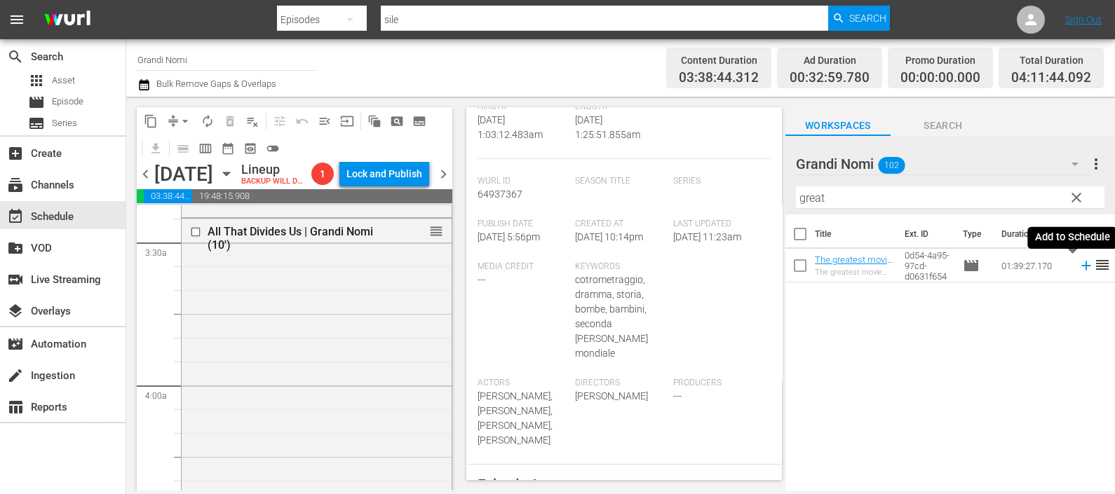
click at [1079, 263] on icon at bounding box center [1086, 265] width 15 height 15
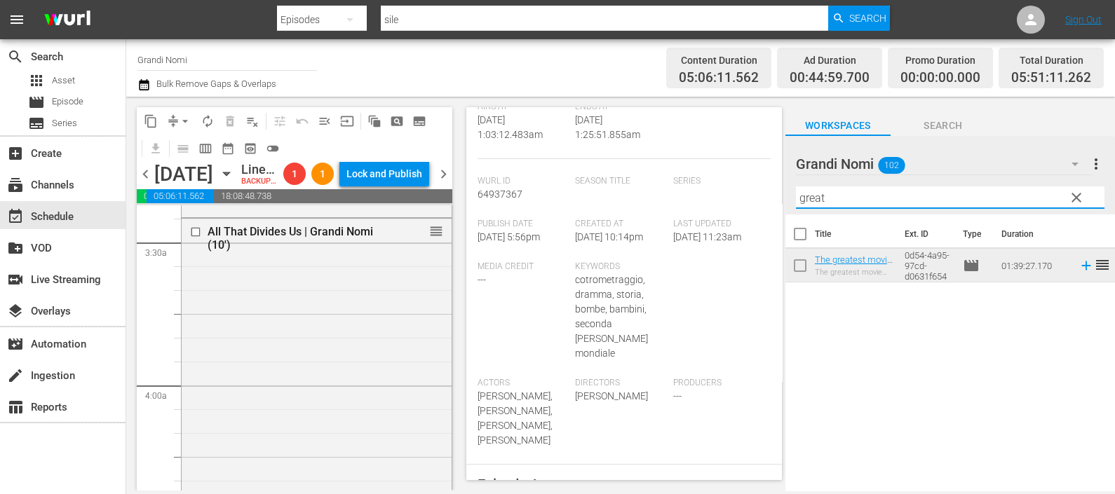
drag, startPoint x: 893, startPoint y: 198, endPoint x: 757, endPoint y: 201, distance: 136.1
click at [759, 201] on div "content_copy compress arrow_drop_down autorenew_outlined delete_forever_outline…" at bounding box center [620, 294] width 989 height 394
click at [1079, 264] on icon at bounding box center [1086, 265] width 15 height 15
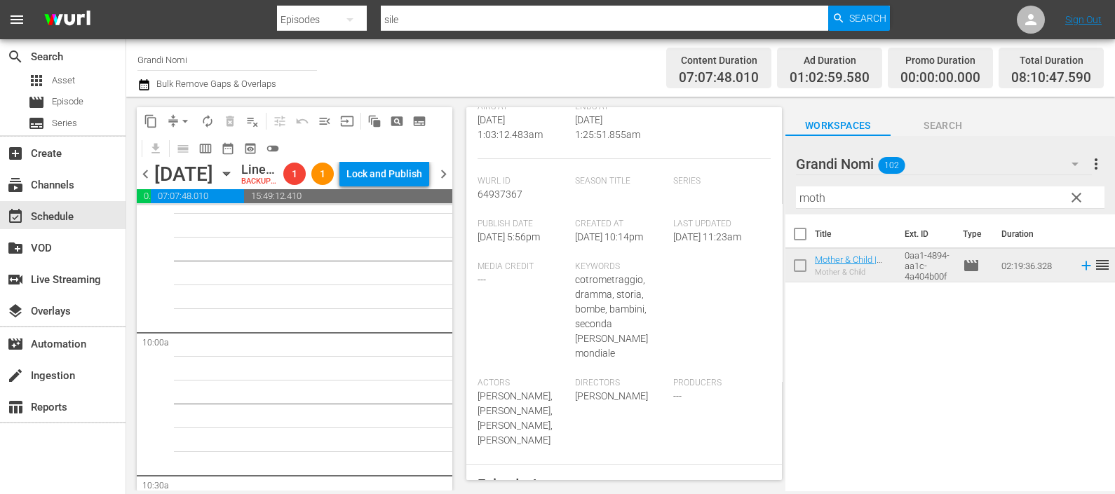
scroll to position [2717, 0]
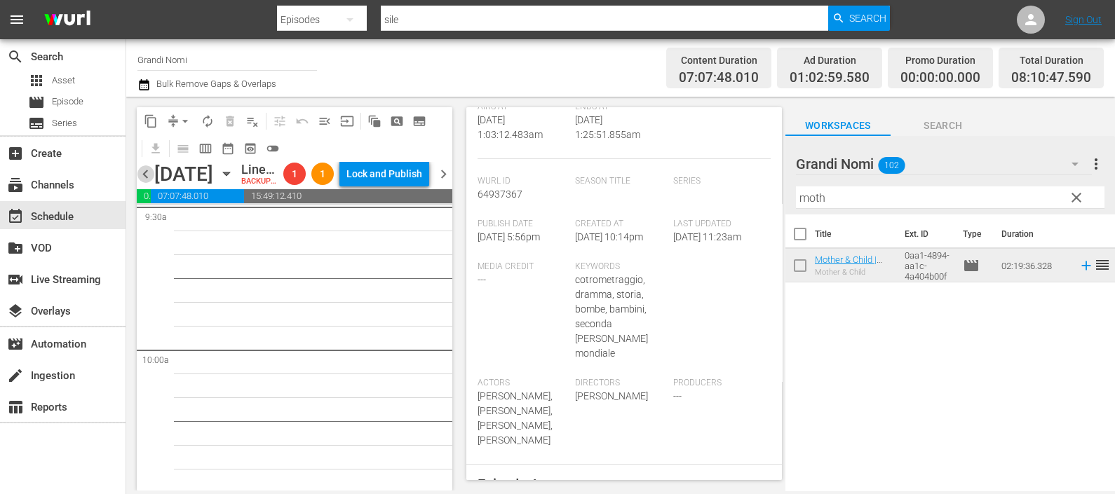
click at [142, 182] on span "chevron_left" at bounding box center [146, 175] width 18 height 18
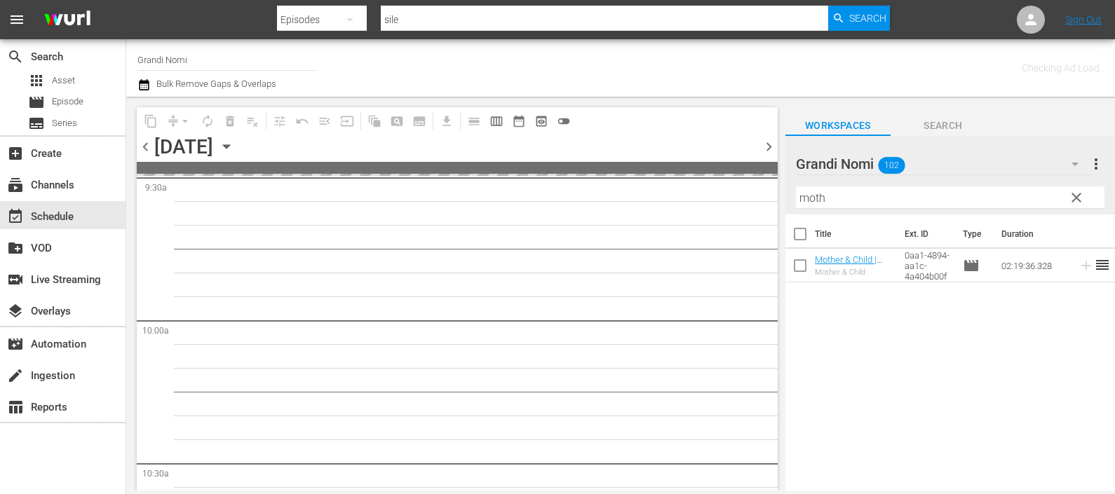
scroll to position [2741, 0]
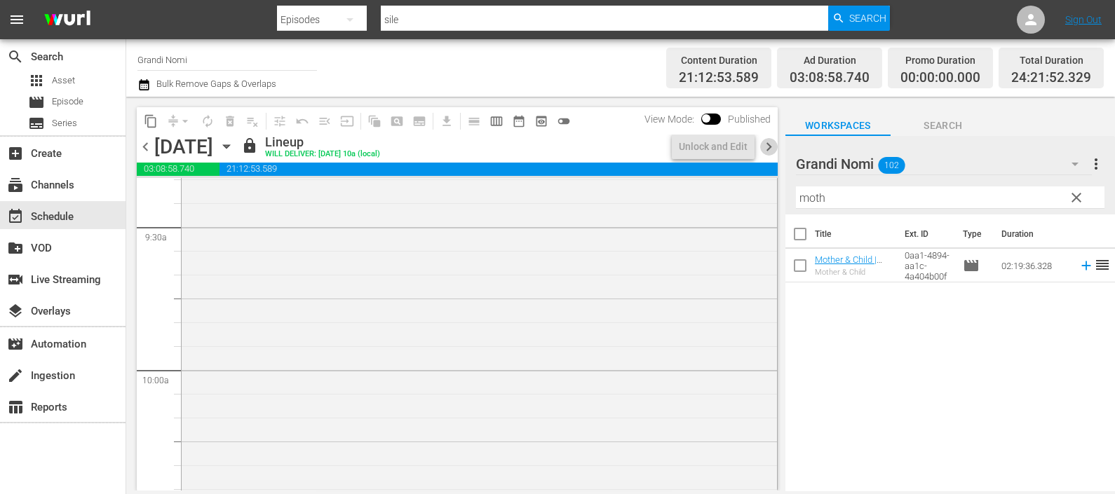
click at [770, 141] on span "chevron_right" at bounding box center [769, 147] width 18 height 18
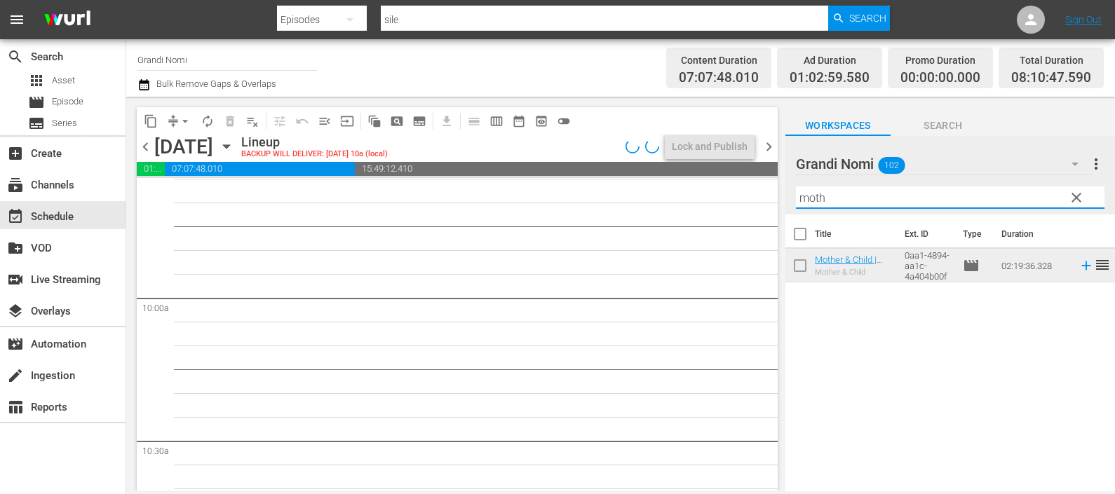
scroll to position [2717, 0]
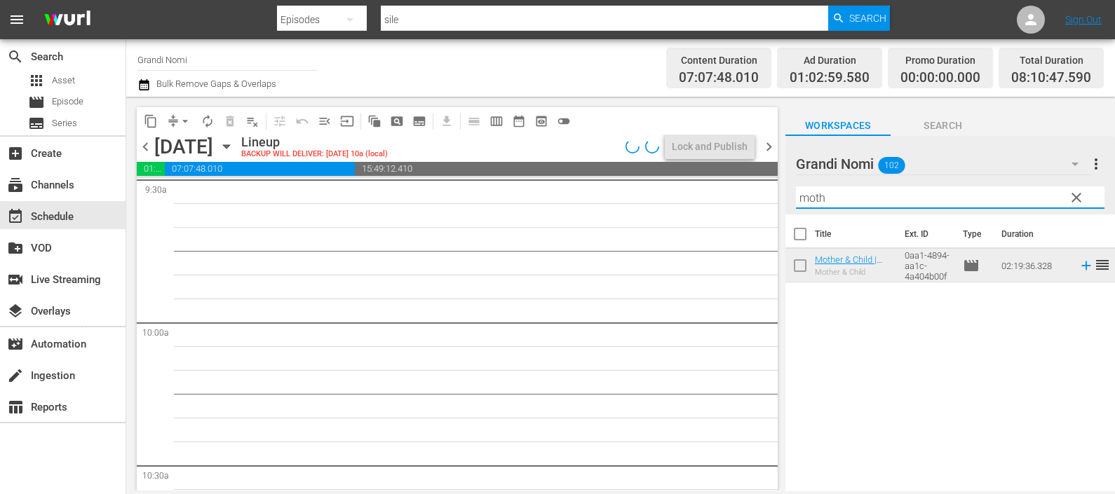
drag, startPoint x: 866, startPoint y: 189, endPoint x: 785, endPoint y: 190, distance: 81.4
click at [785, 190] on div "Grandi Nomi 102 Grandi Nomi more_vert clear Filter by Title moth" at bounding box center [950, 175] width 330 height 79
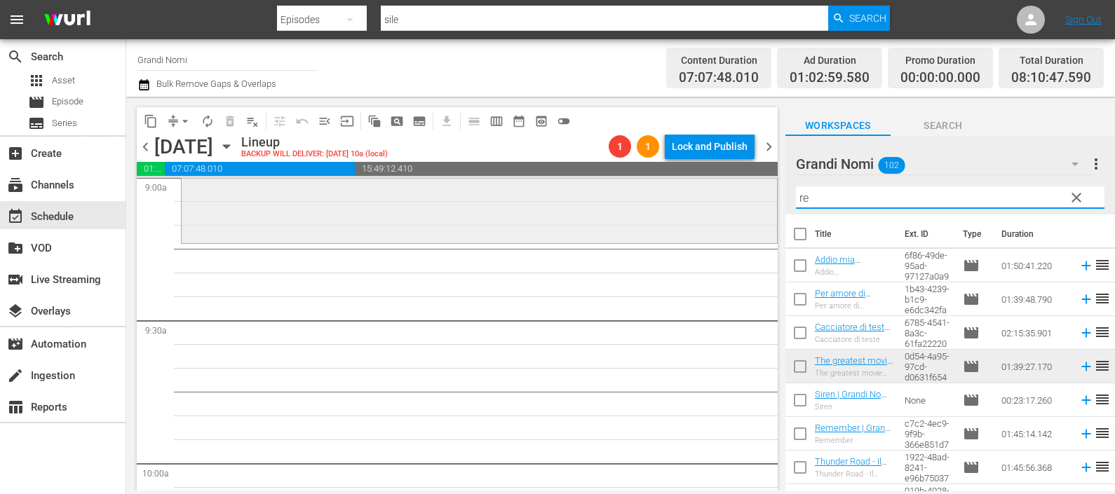
scroll to position [2541, 0]
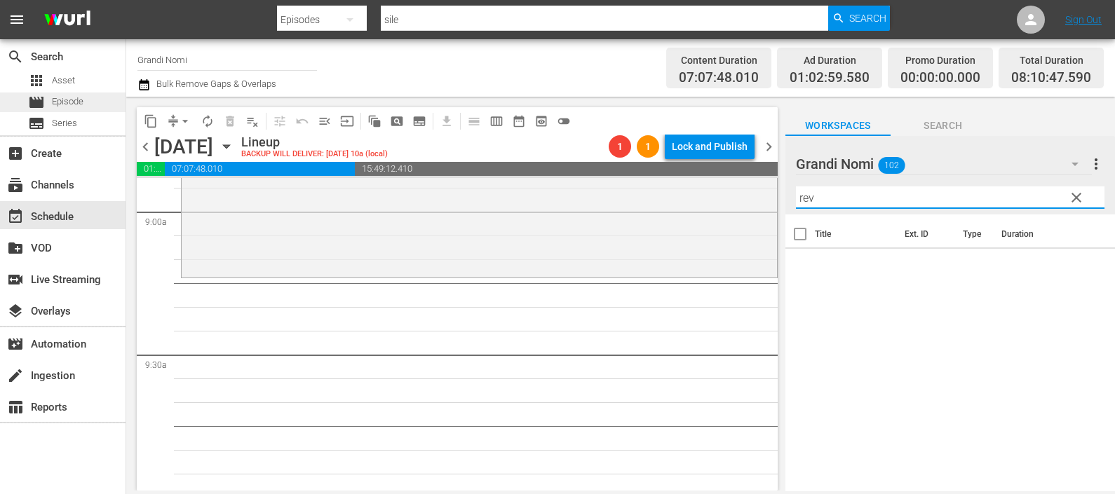
type input "rev"
click at [71, 95] on span "Episode" at bounding box center [68, 102] width 32 height 14
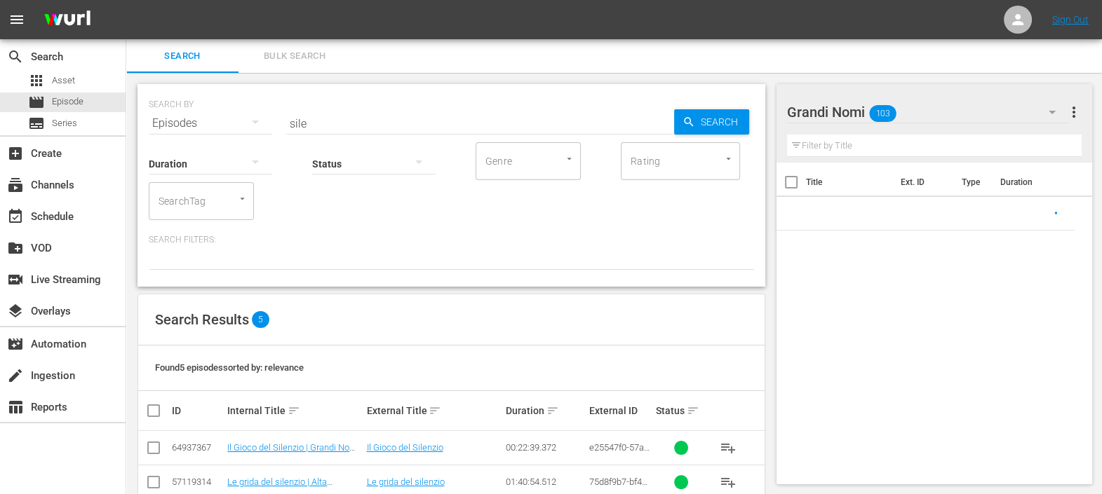
click at [810, 144] on input "text" at bounding box center [934, 146] width 295 height 22
type input "r"
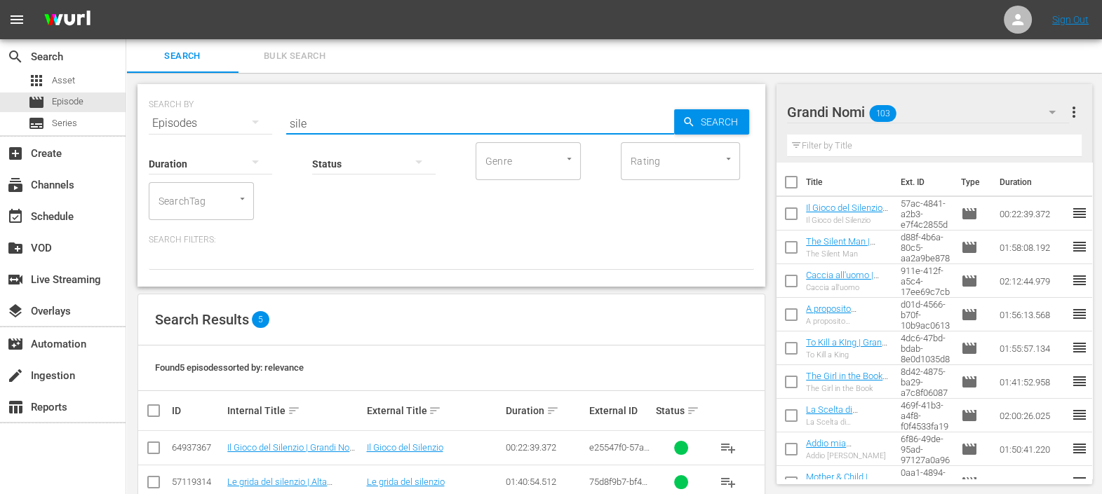
drag, startPoint x: 338, startPoint y: 114, endPoint x: 251, endPoint y: 117, distance: 87.0
click at [244, 112] on div "SEARCH BY Search By Episodes Search ID, Title, Description, Keywords, or Catego…" at bounding box center [451, 115] width 605 height 50
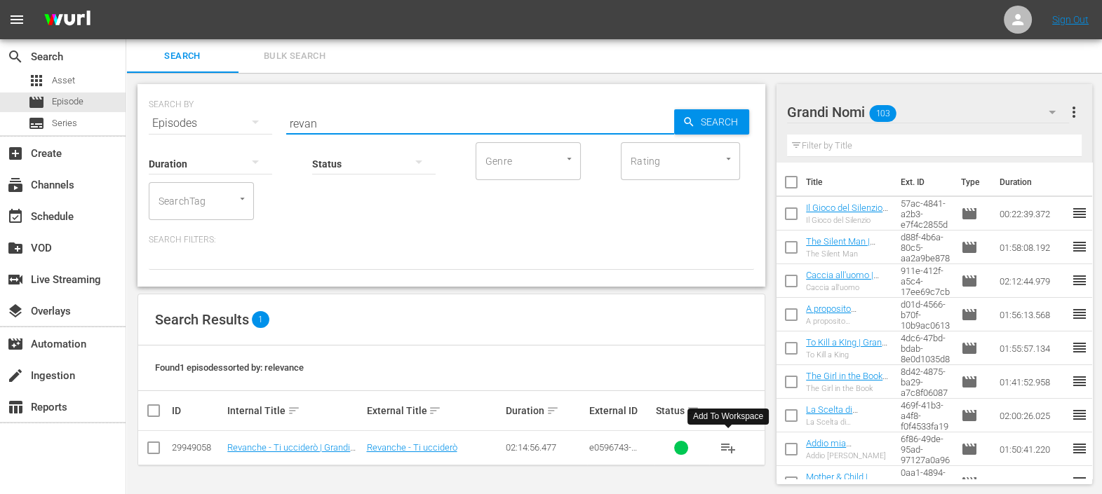
type input "revan"
click at [729, 450] on span "playlist_add" at bounding box center [728, 448] width 17 height 17
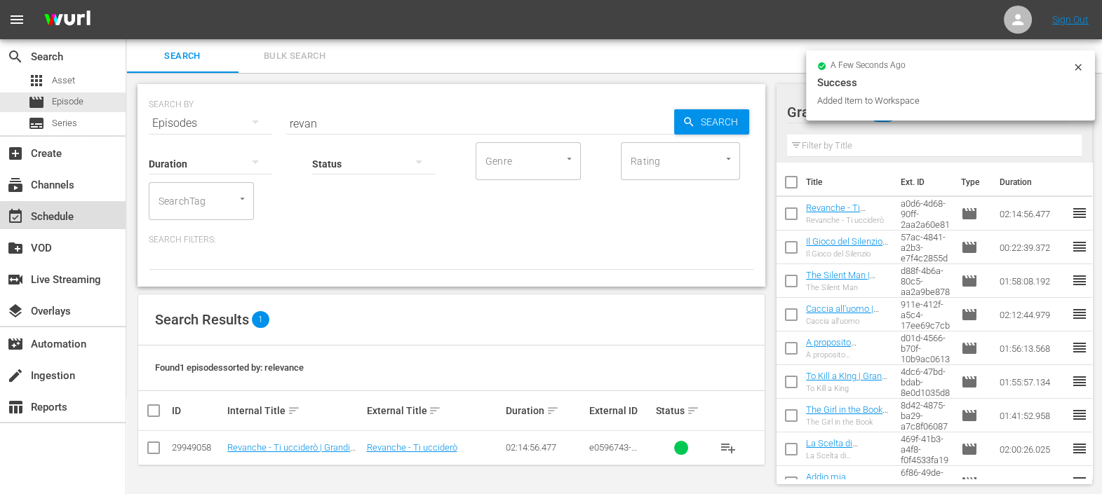
click at [100, 205] on div "event_available Schedule" at bounding box center [63, 215] width 126 height 28
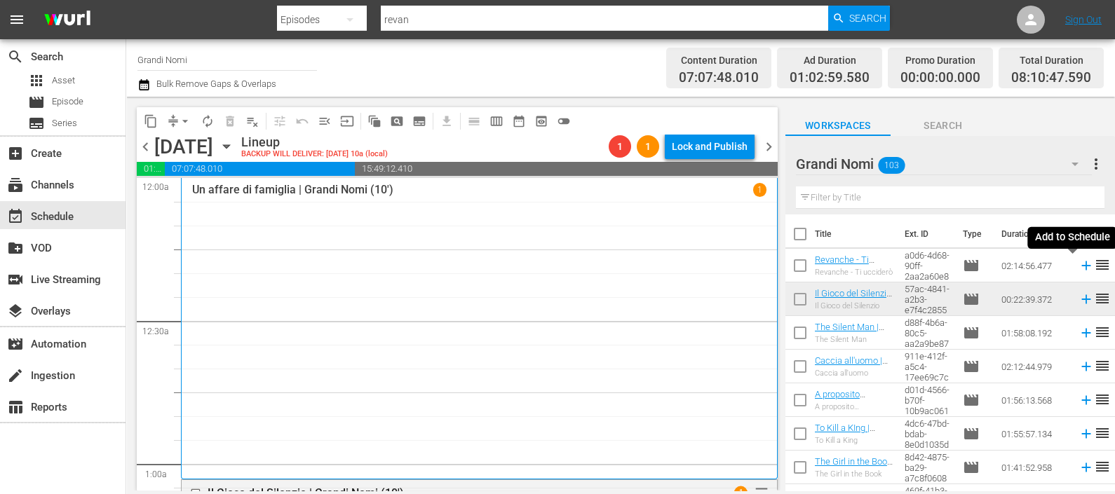
click at [1079, 266] on icon at bounding box center [1086, 265] width 15 height 15
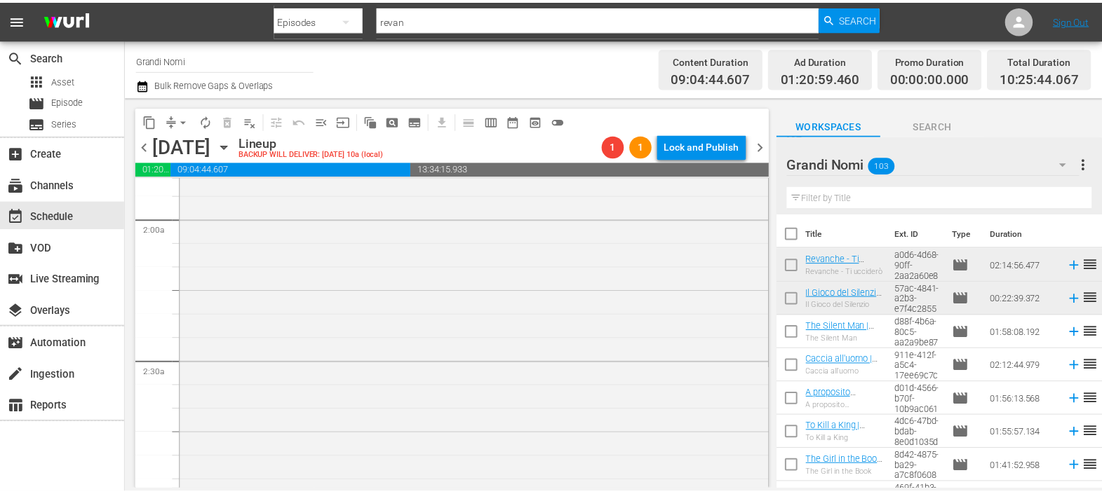
scroll to position [613, 0]
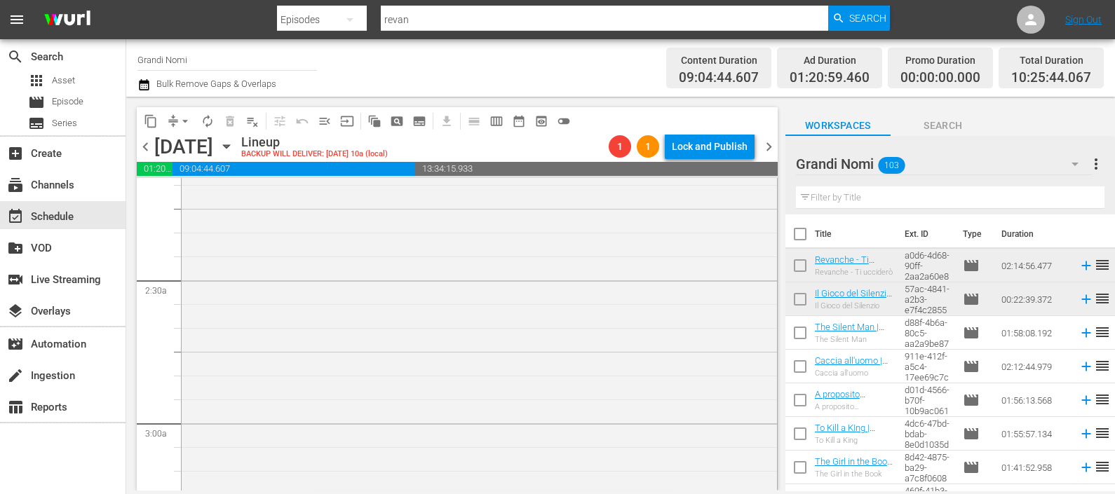
click at [846, 200] on input "text" at bounding box center [950, 198] width 309 height 22
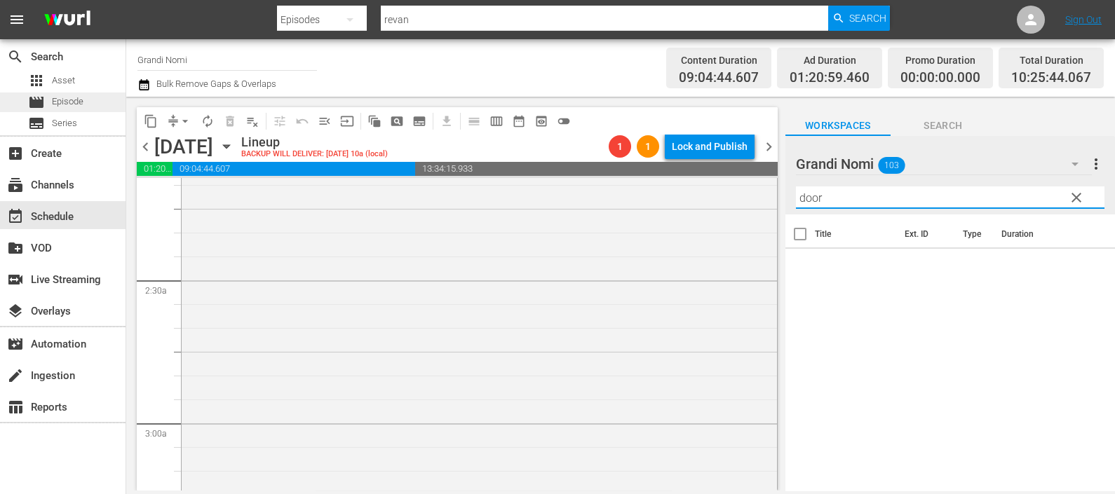
type input "door"
click at [73, 100] on span "Episode" at bounding box center [68, 102] width 32 height 14
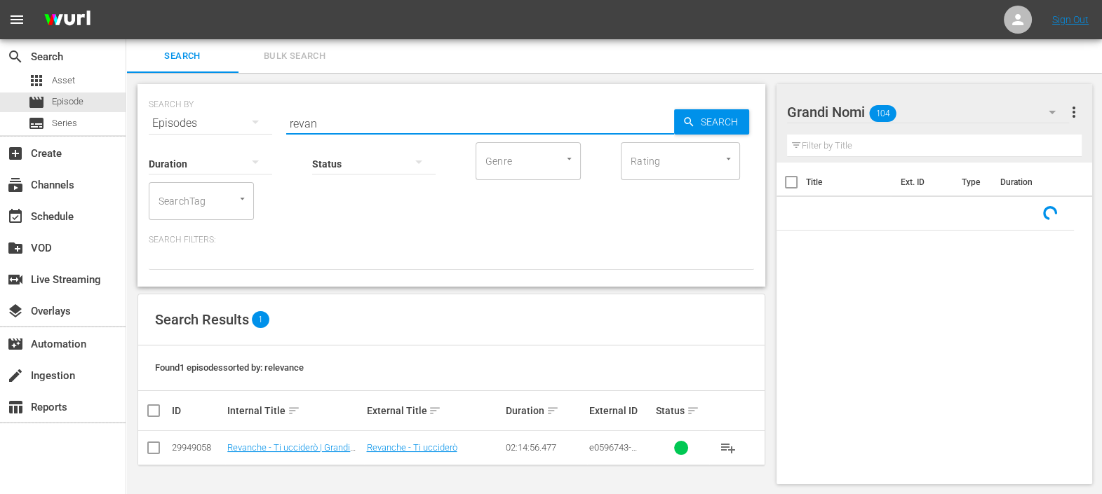
drag, startPoint x: 306, startPoint y: 123, endPoint x: 247, endPoint y: 135, distance: 60.0
click at [208, 116] on div "SEARCH BY Search By Episodes Search ID, Title, Description, Keywords, or Catego…" at bounding box center [451, 115] width 605 height 50
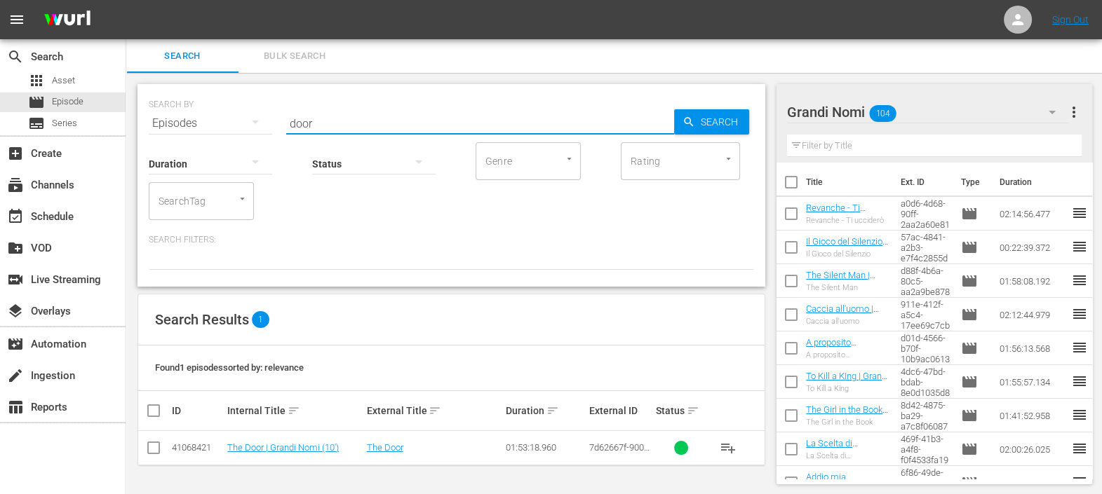
scroll to position [1, 0]
type input "door"
click at [729, 446] on span "playlist_add" at bounding box center [728, 447] width 17 height 17
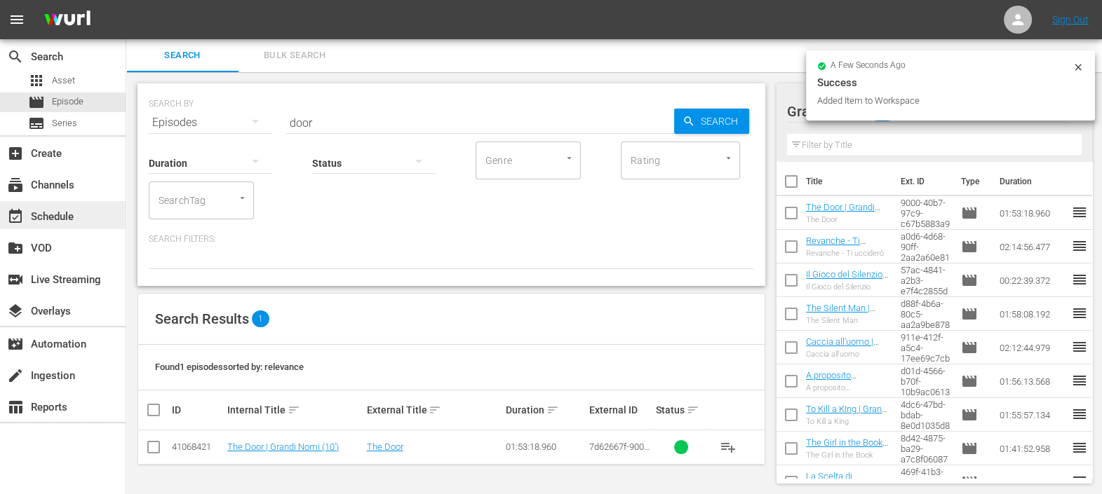
click at [81, 210] on div "event_available Schedule" at bounding box center [63, 215] width 126 height 28
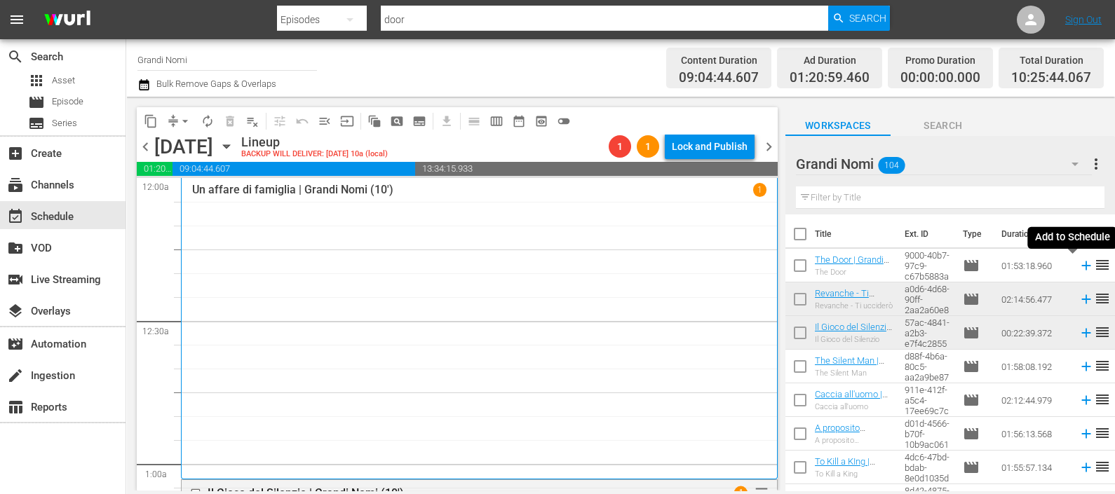
click at [1079, 267] on icon at bounding box center [1086, 265] width 15 height 15
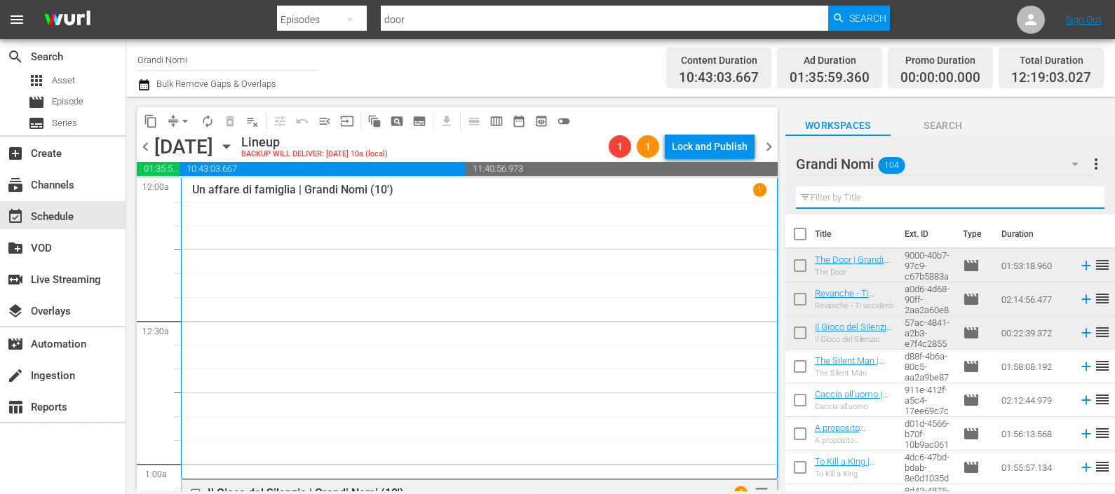
click at [914, 207] on input "text" at bounding box center [950, 198] width 309 height 22
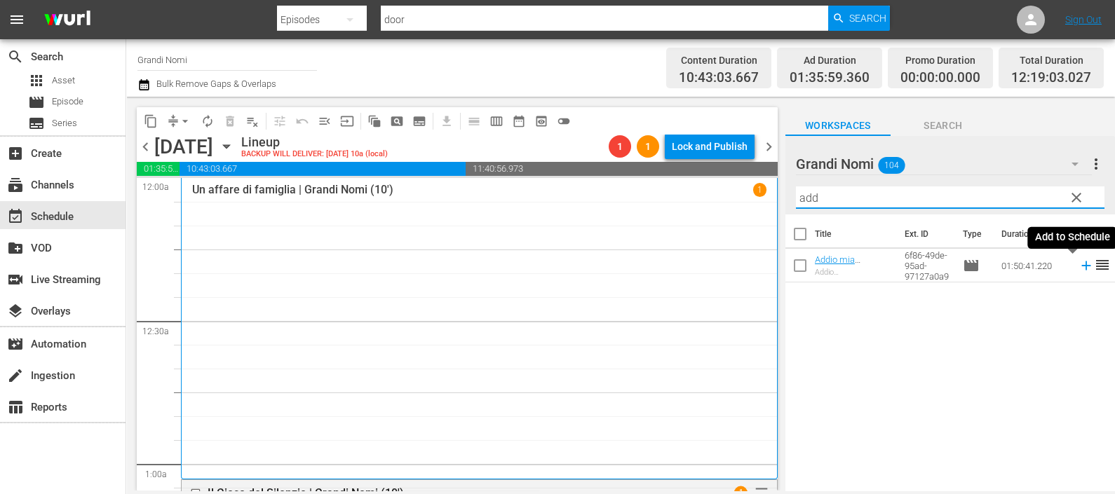
click at [1079, 264] on icon at bounding box center [1086, 265] width 15 height 15
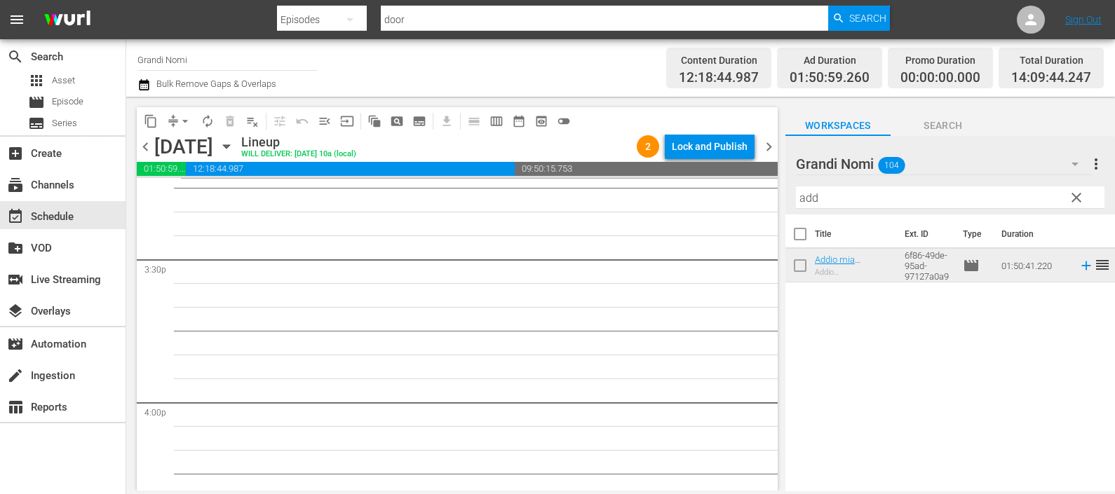
scroll to position [4382, 0]
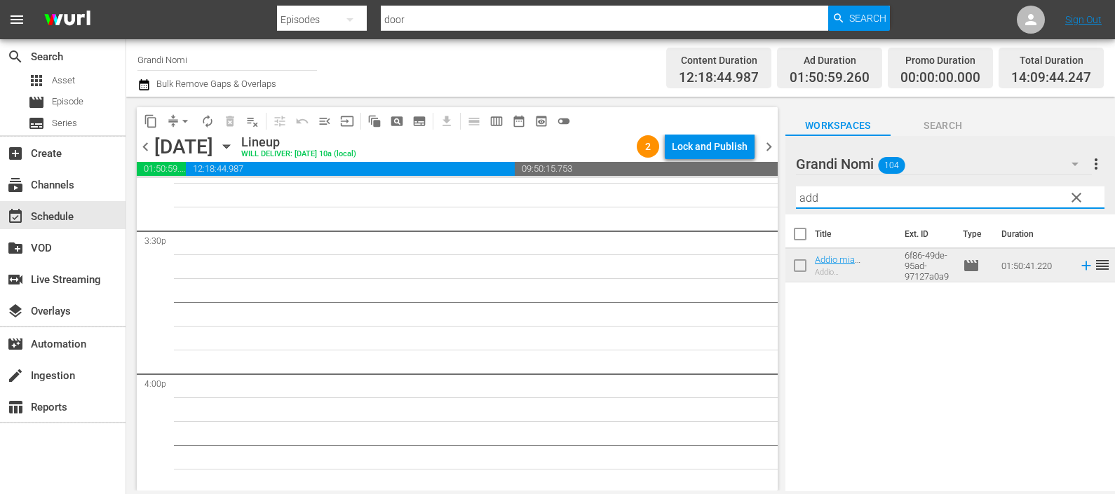
drag, startPoint x: 849, startPoint y: 196, endPoint x: 773, endPoint y: 213, distance: 77.7
click at [765, 203] on div "content_copy compress arrow_drop_down autorenew_outlined delete_forever_outline…" at bounding box center [620, 294] width 989 height 394
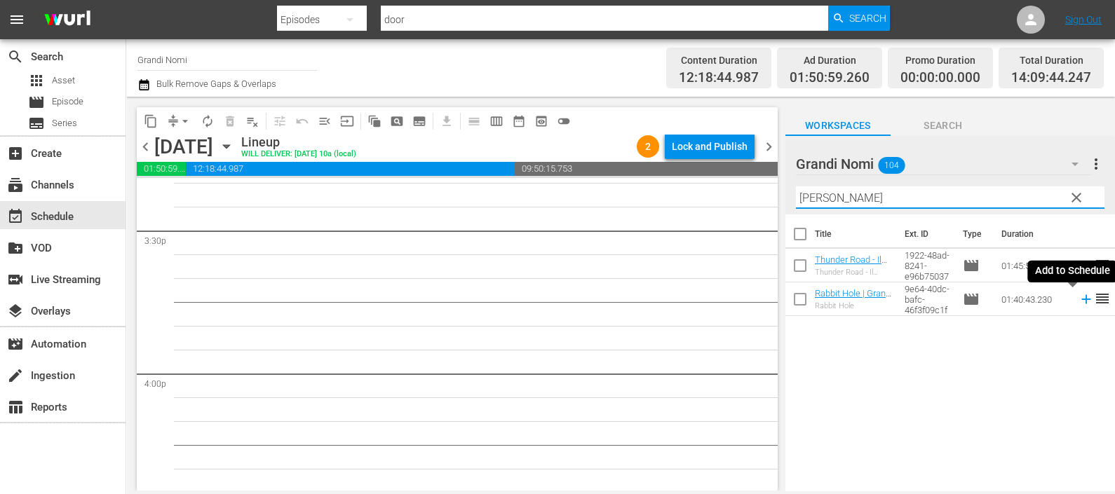
click at [1079, 298] on icon at bounding box center [1086, 299] width 15 height 15
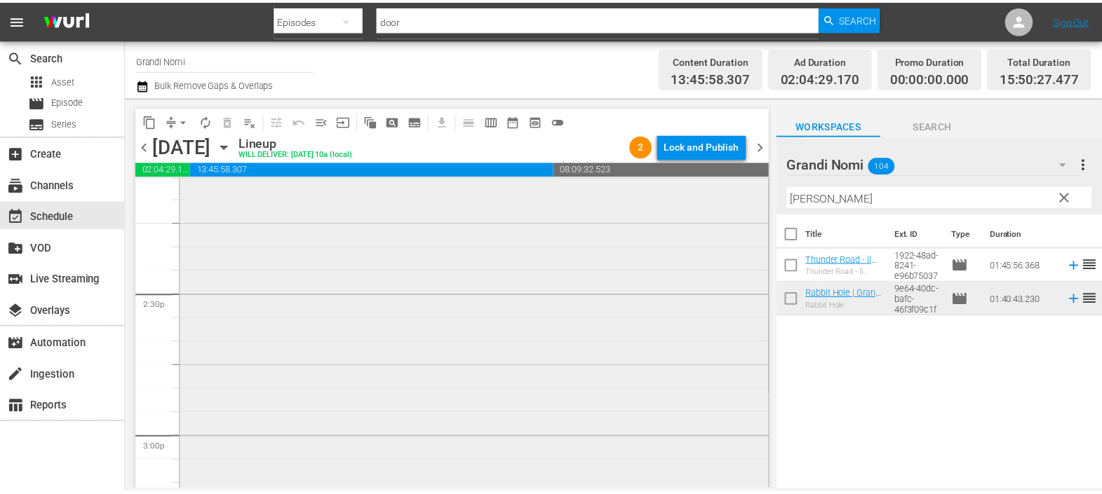
scroll to position [4208, 0]
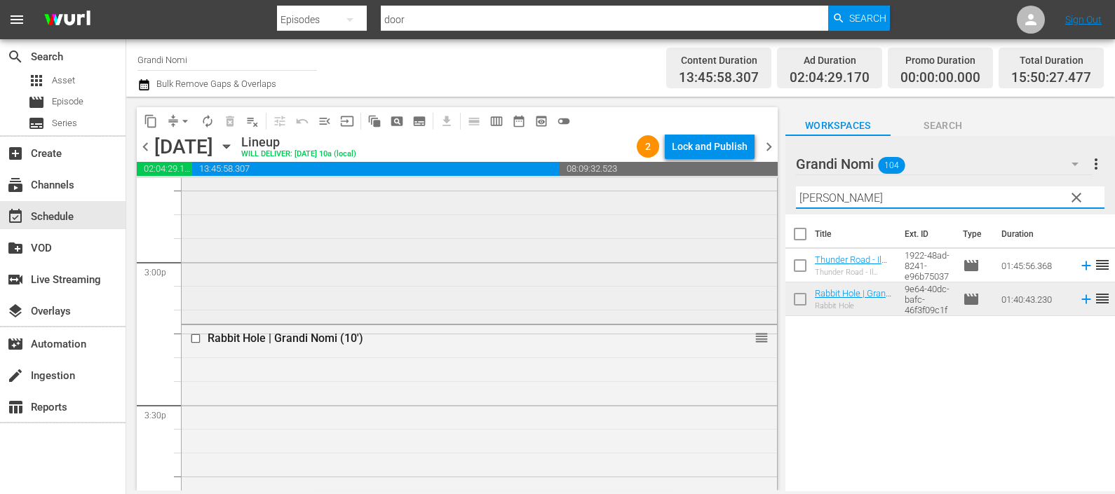
drag, startPoint x: 829, startPoint y: 190, endPoint x: 731, endPoint y: 203, distance: 99.1
click at [731, 203] on div "content_copy compress arrow_drop_down autorenew_outlined delete_forever_outline…" at bounding box center [620, 294] width 989 height 394
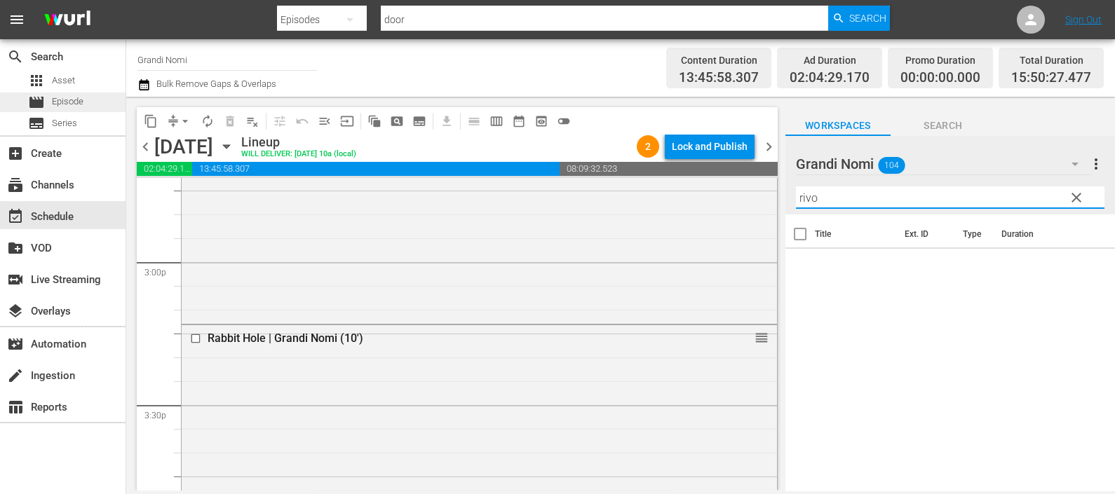
type input "rivo"
click at [83, 100] on span "Episode" at bounding box center [68, 102] width 32 height 14
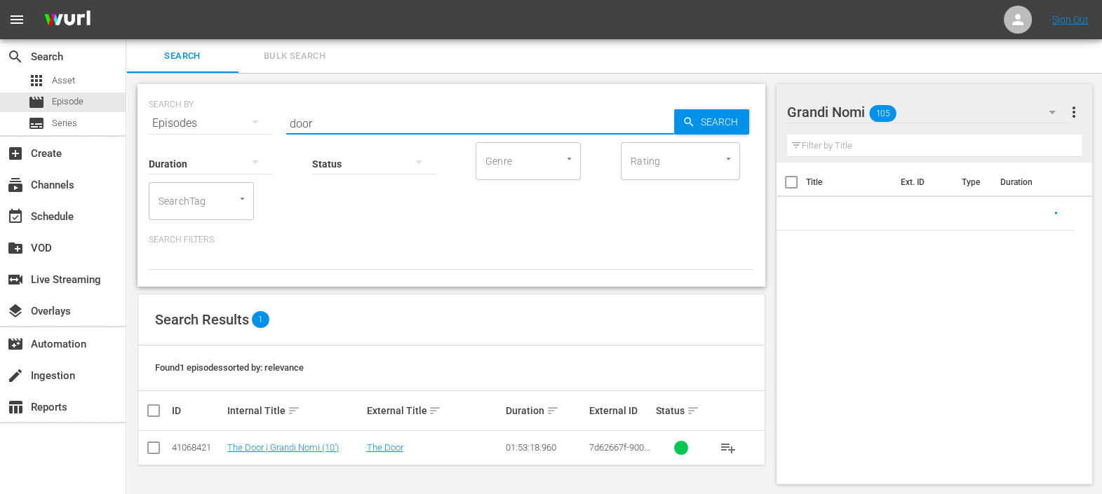
drag, startPoint x: 339, startPoint y: 128, endPoint x: 270, endPoint y: 135, distance: 69.8
click at [268, 130] on div "SEARCH BY Search By Episodes Search ID, Title, Description, Keywords, or Catego…" at bounding box center [451, 185] width 628 height 203
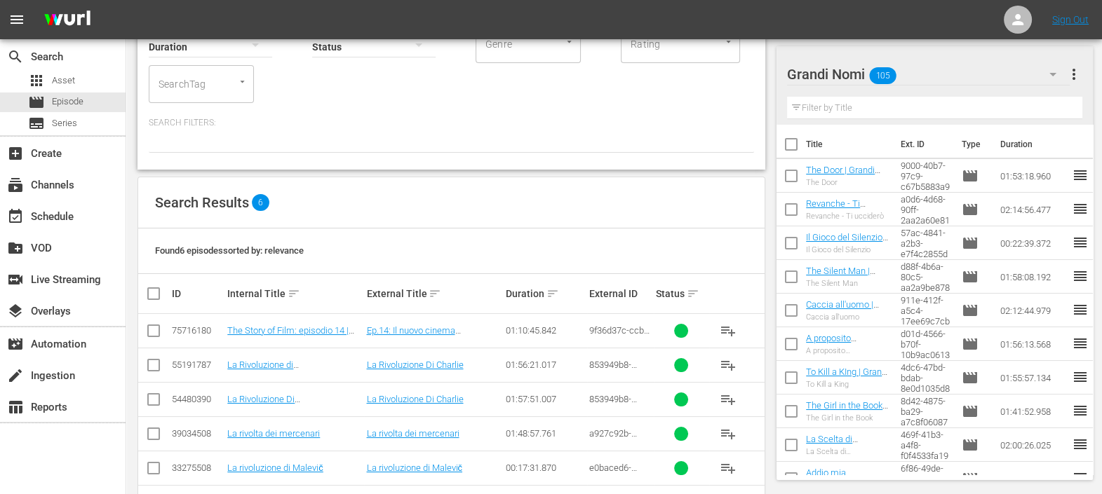
scroll to position [168, 0]
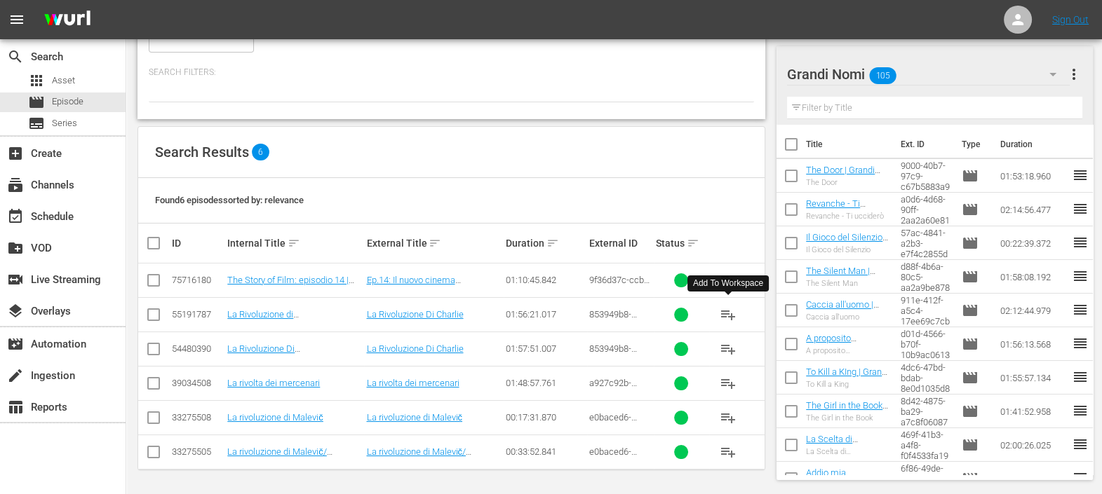
type input "rivol"
click at [727, 315] on span "playlist_add" at bounding box center [728, 314] width 17 height 17
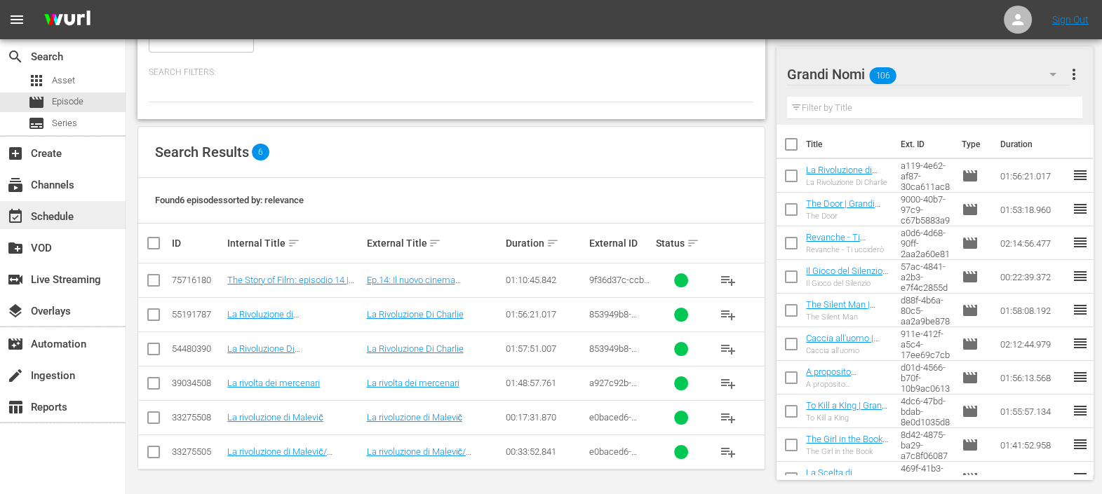
click at [65, 219] on div "event_available Schedule" at bounding box center [39, 214] width 79 height 13
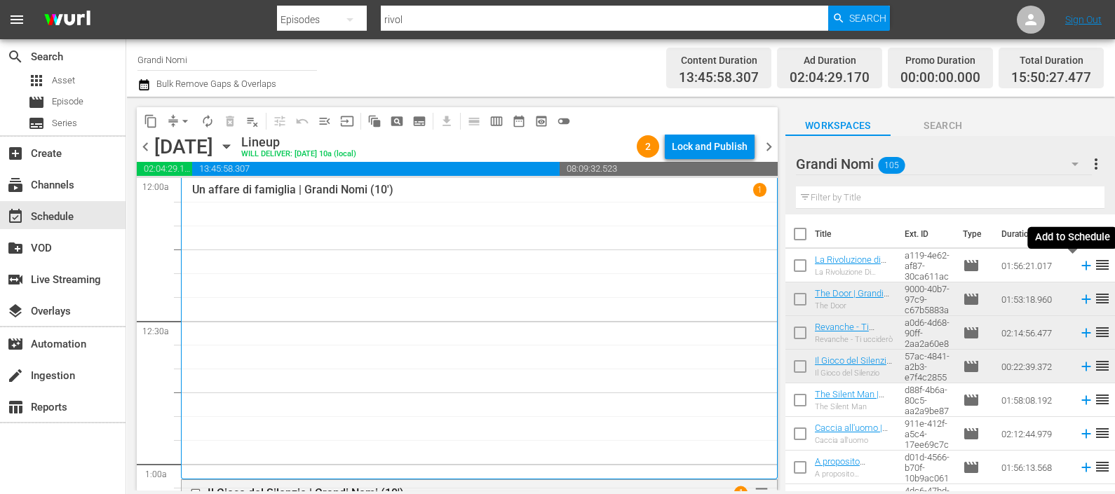
click at [1079, 267] on icon at bounding box center [1086, 265] width 15 height 15
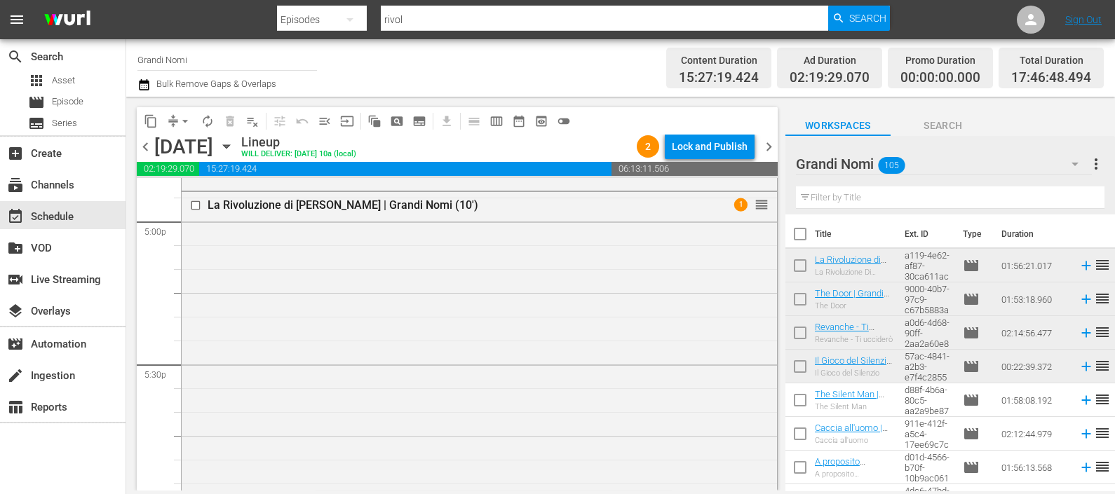
scroll to position [4645, 0]
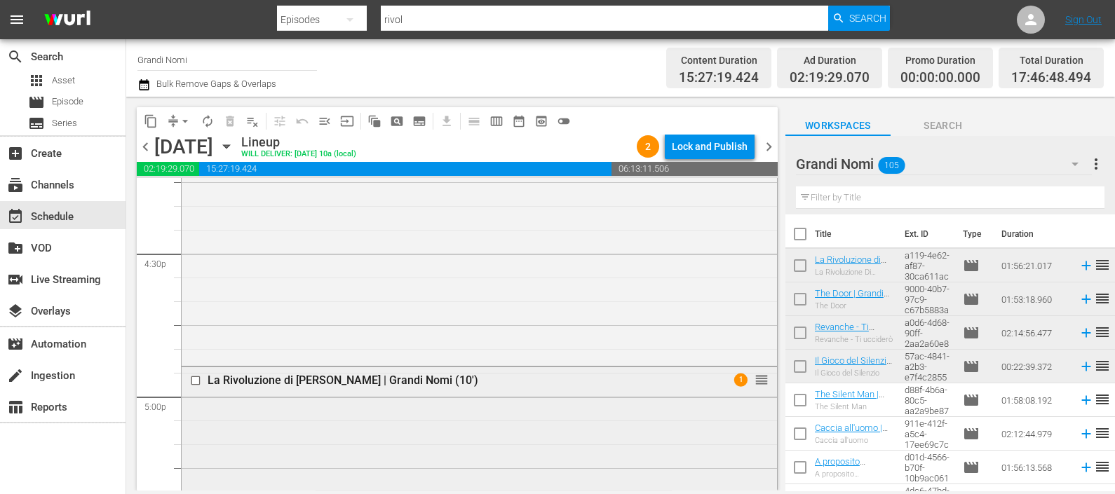
click at [438, 390] on div "La Rivoluzione di [PERSON_NAME] | Grandi Nomi (10') 1 reorder" at bounding box center [479, 380] width 595 height 27
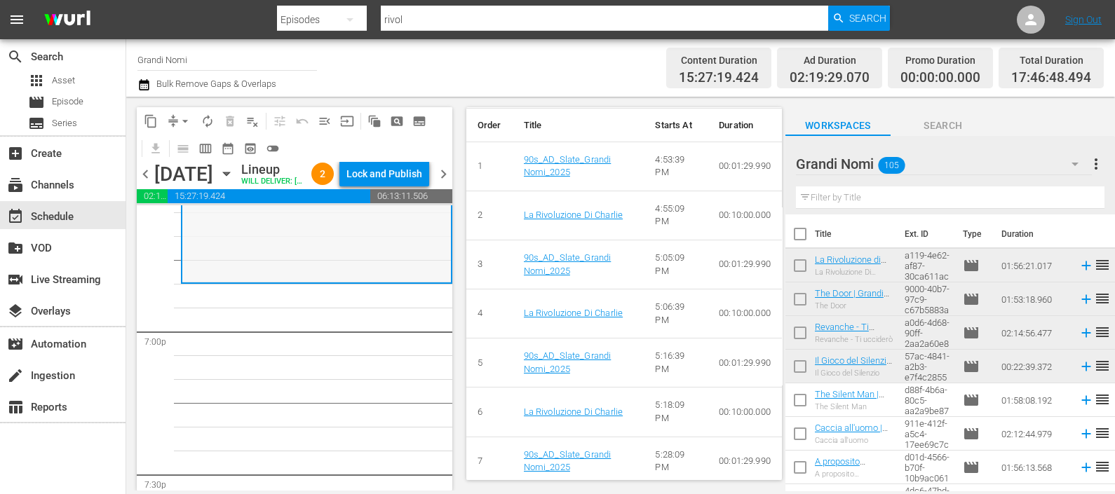
scroll to position [5434, 0]
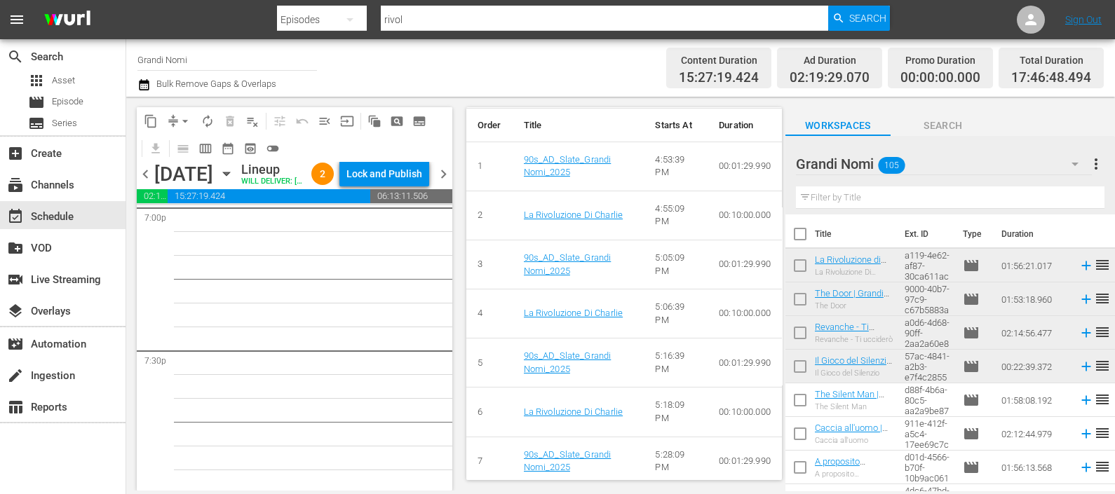
click at [828, 196] on input "text" at bounding box center [950, 198] width 309 height 22
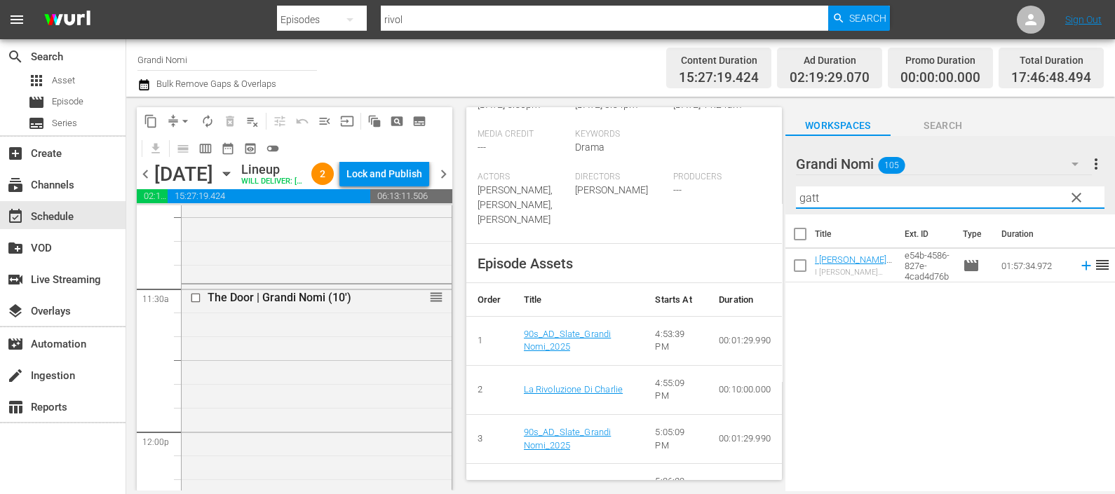
scroll to position [3243, 0]
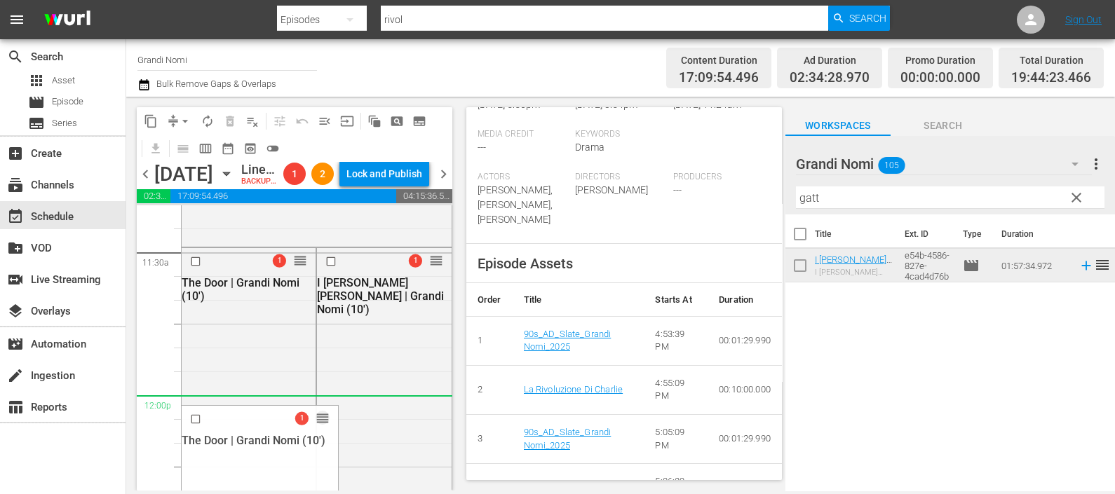
drag, startPoint x: 288, startPoint y: 280, endPoint x: 260, endPoint y: 433, distance: 156.0
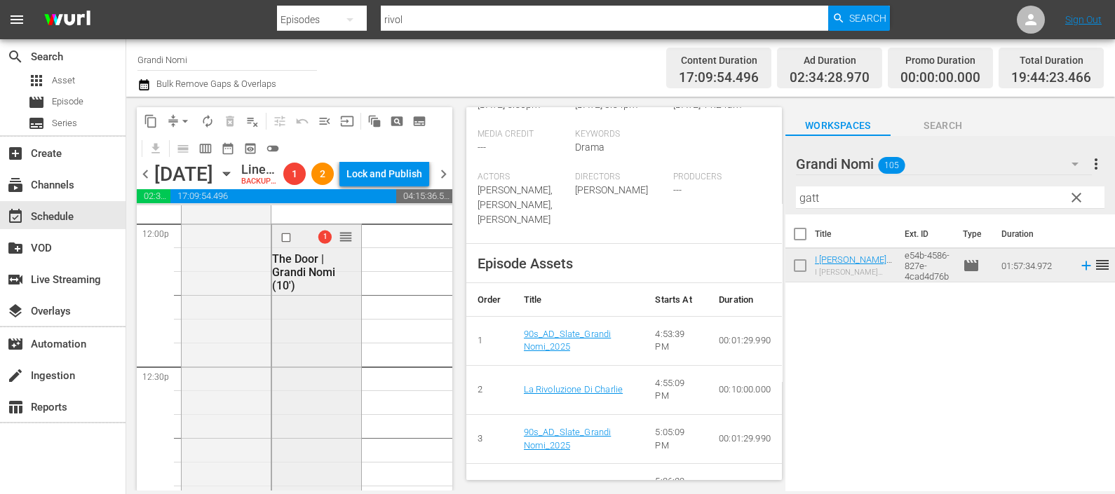
scroll to position [3419, 0]
drag, startPoint x: 335, startPoint y: 253, endPoint x: 327, endPoint y: 459, distance: 206.3
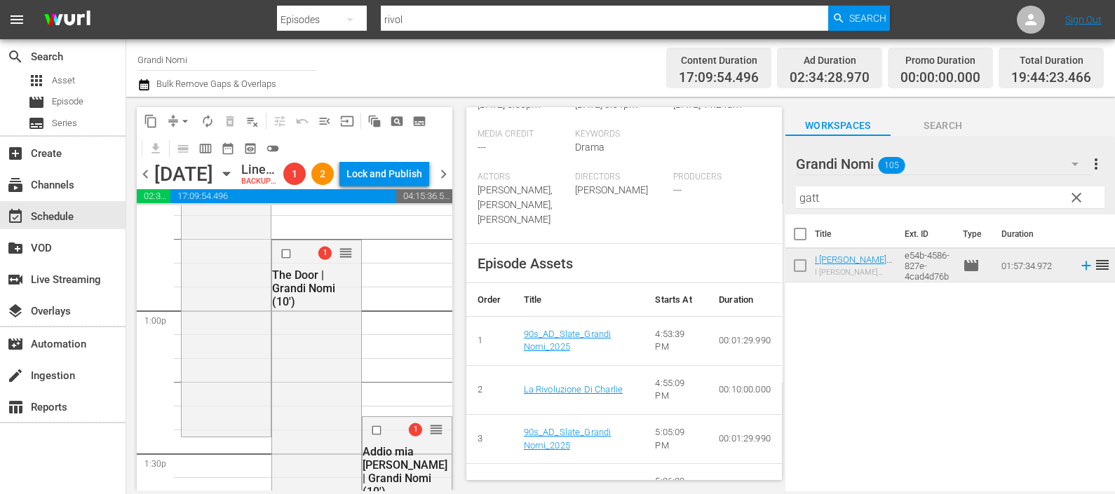
scroll to position [3594, 0]
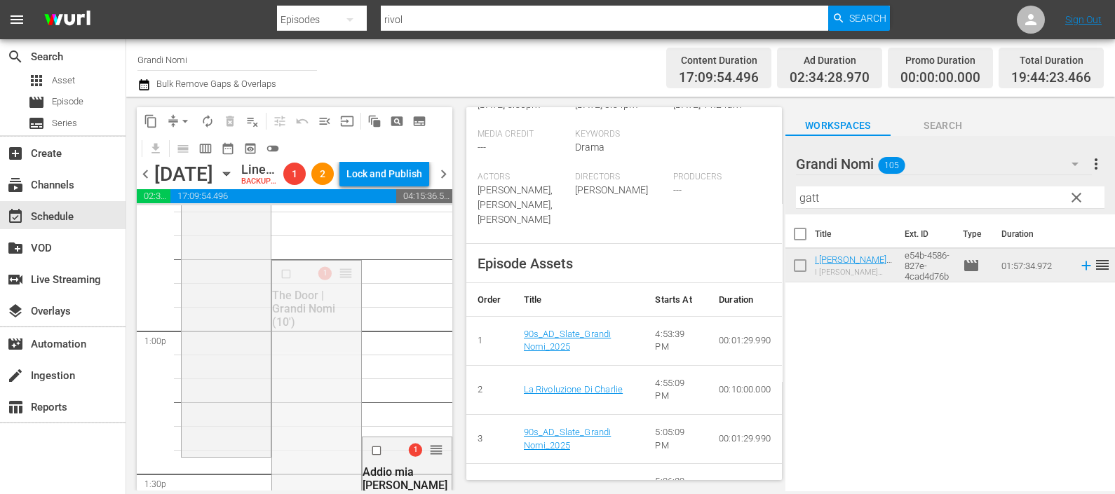
drag, startPoint x: 334, startPoint y: 292, endPoint x: 303, endPoint y: 482, distance: 191.8
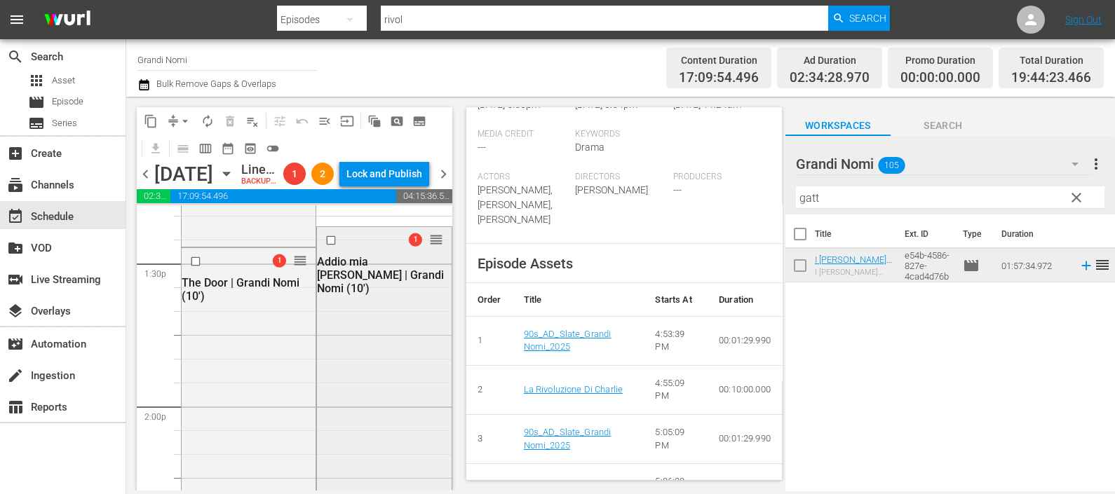
scroll to position [3769, 0]
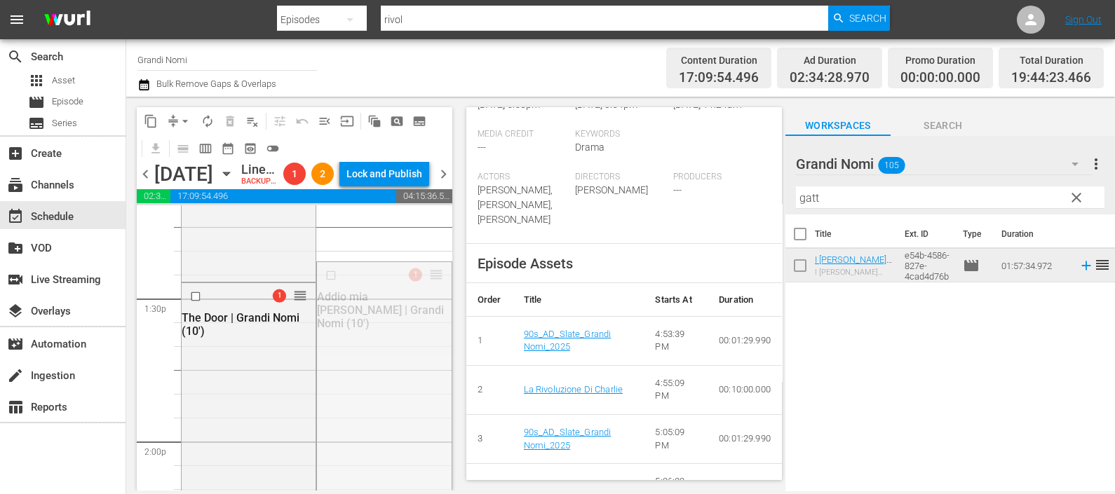
drag, startPoint x: 419, startPoint y: 299, endPoint x: 374, endPoint y: 471, distance: 176.9
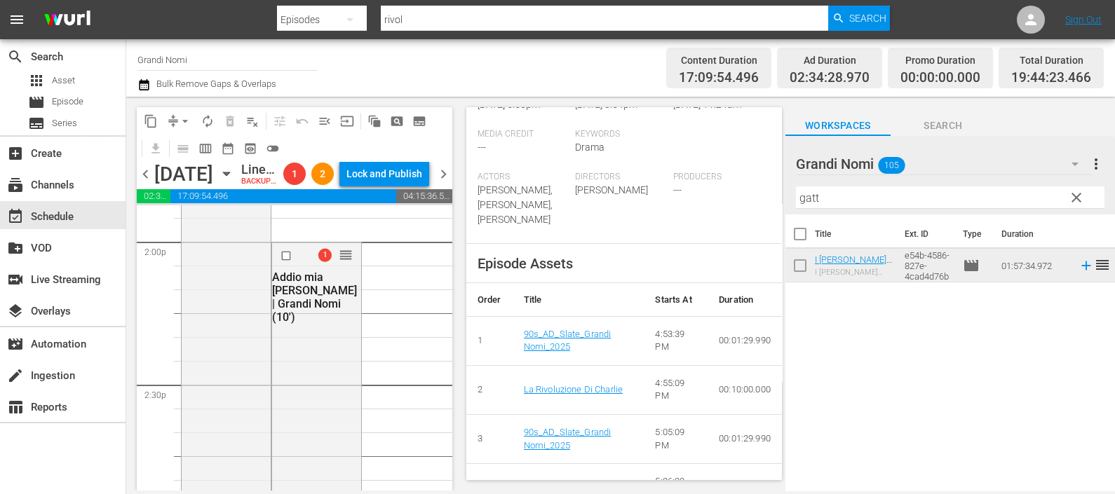
scroll to position [3945, 0]
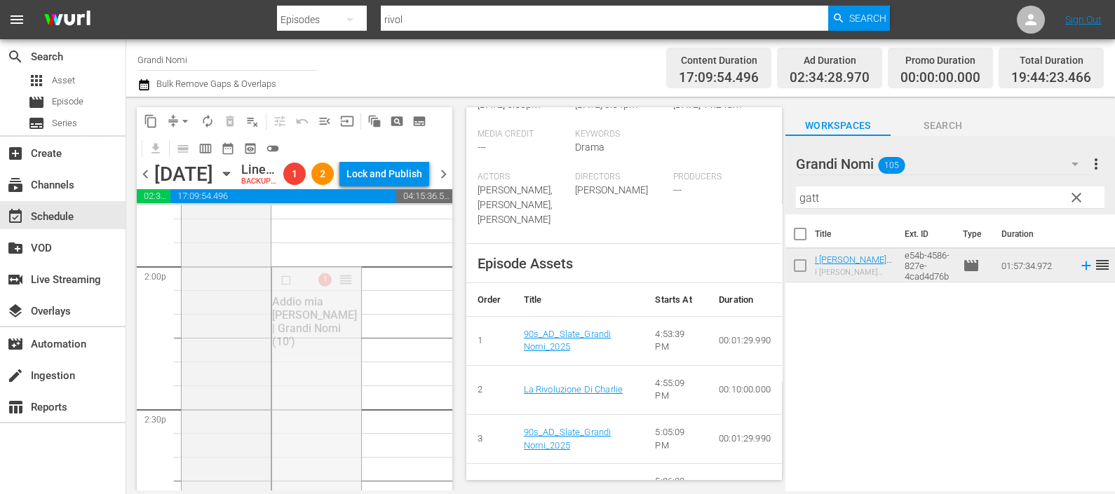
drag, startPoint x: 335, startPoint y: 360, endPoint x: 326, endPoint y: 457, distance: 97.2
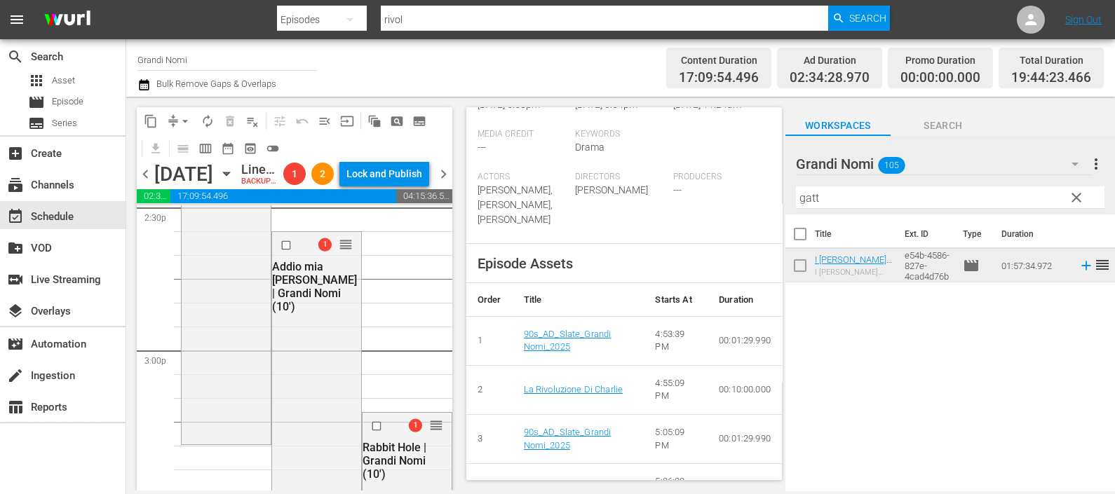
scroll to position [4120, 0]
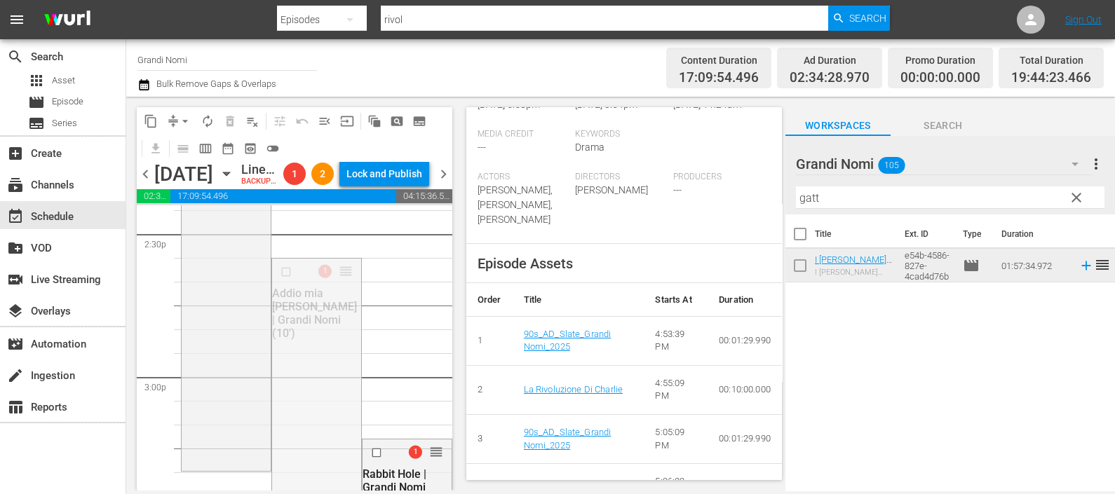
drag, startPoint x: 339, startPoint y: 297, endPoint x: 311, endPoint y: 436, distance: 142.3
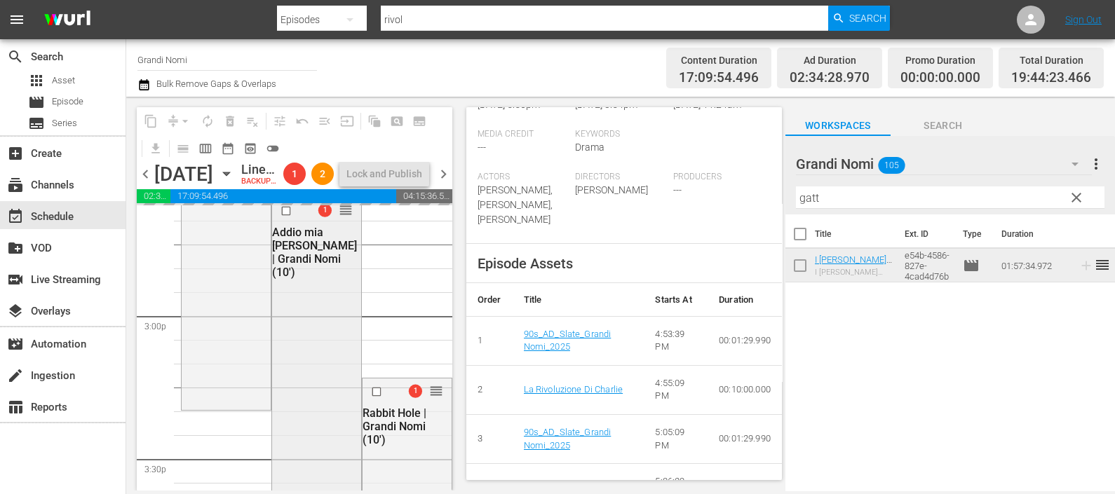
scroll to position [4208, 0]
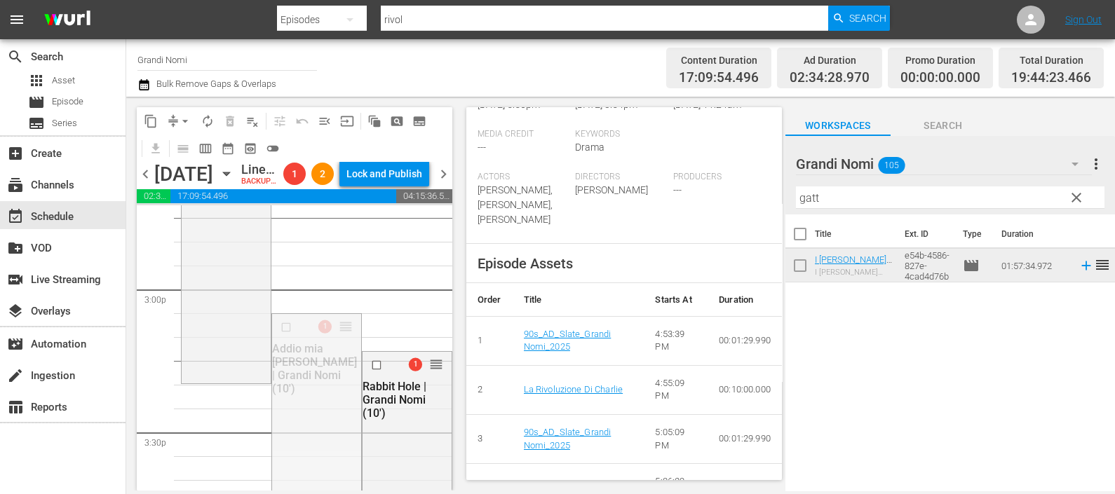
drag, startPoint x: 338, startPoint y: 351, endPoint x: 320, endPoint y: 412, distance: 64.2
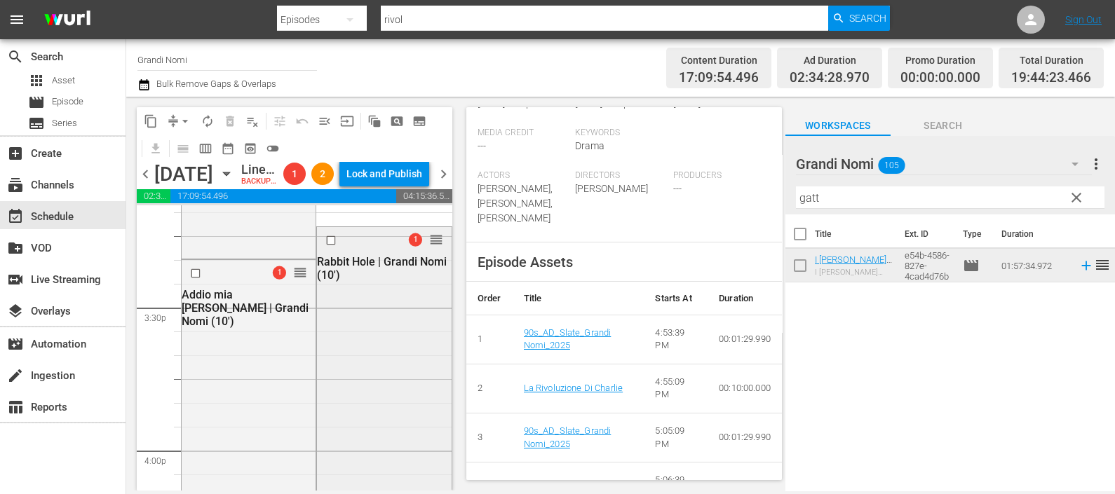
scroll to position [4295, 0]
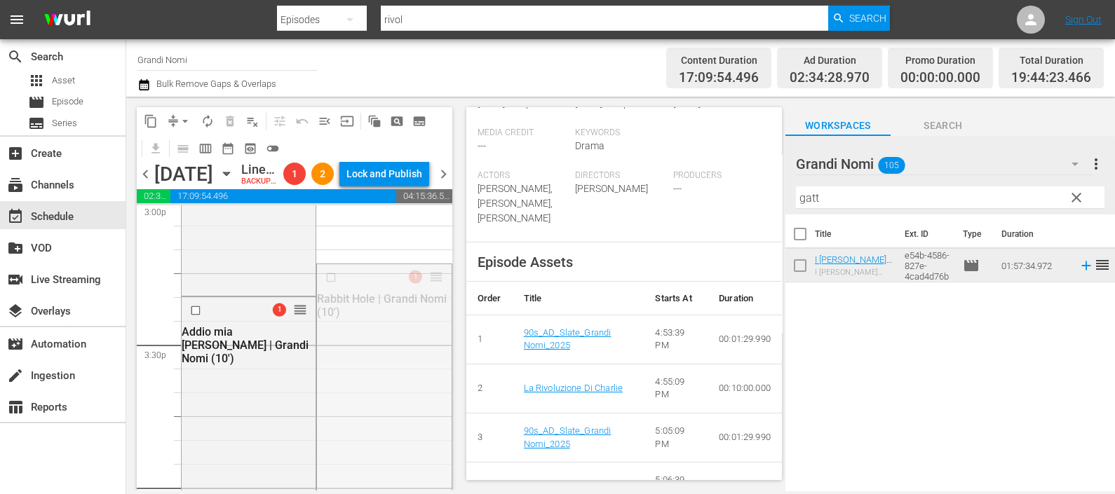
drag, startPoint x: 417, startPoint y: 295, endPoint x: 379, endPoint y: 474, distance: 182.8
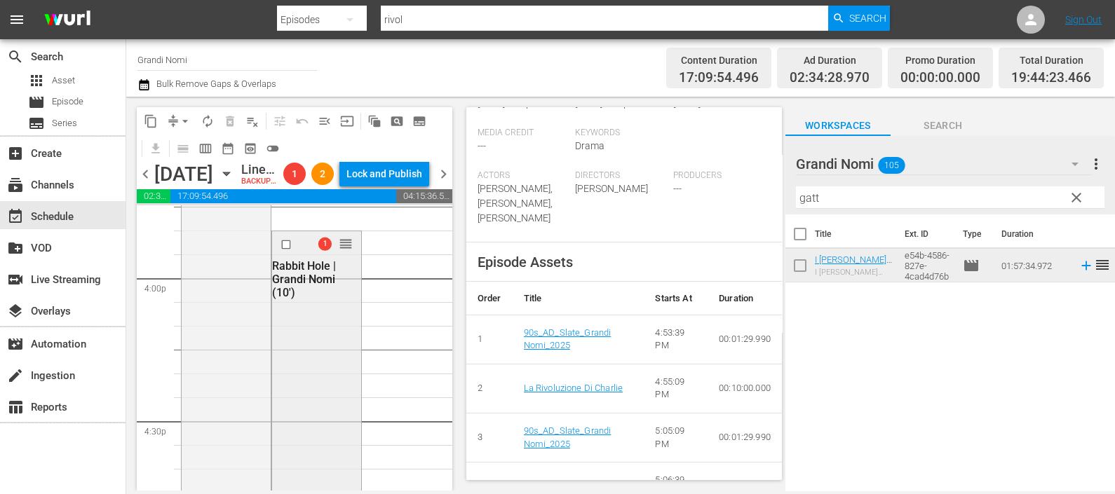
scroll to position [4470, 0]
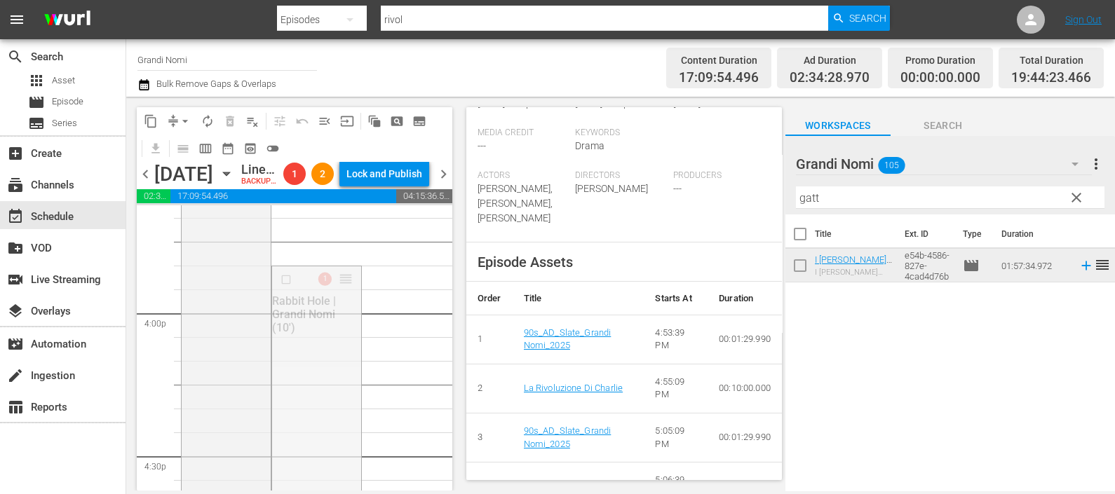
drag, startPoint x: 333, startPoint y: 302, endPoint x: 344, endPoint y: 461, distance: 160.3
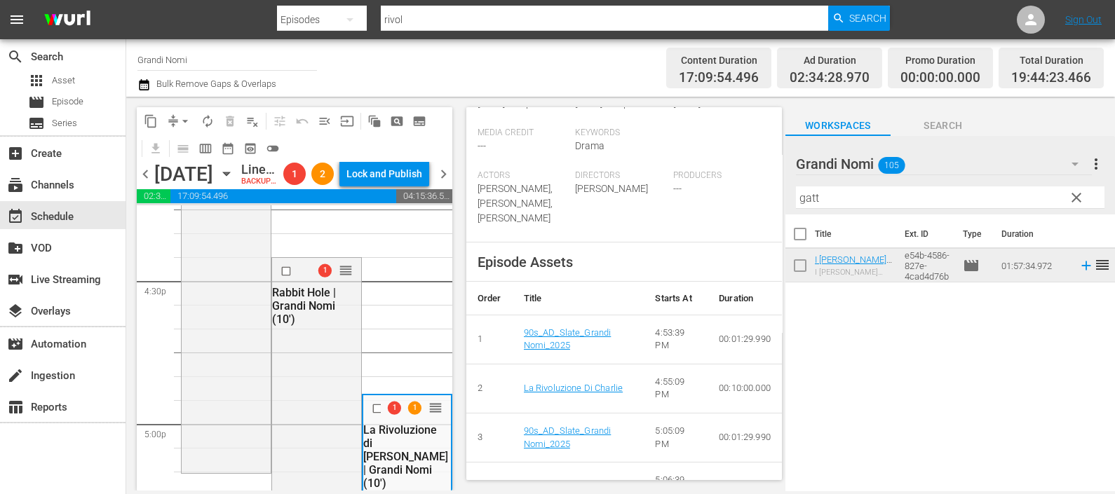
scroll to position [4680, 0]
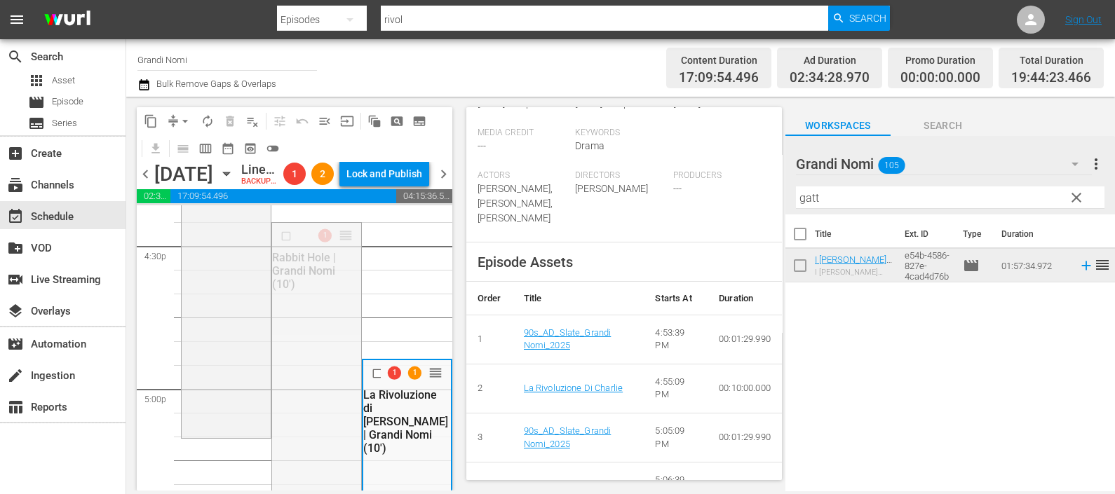
drag, startPoint x: 337, startPoint y: 256, endPoint x: 316, endPoint y: 467, distance: 212.1
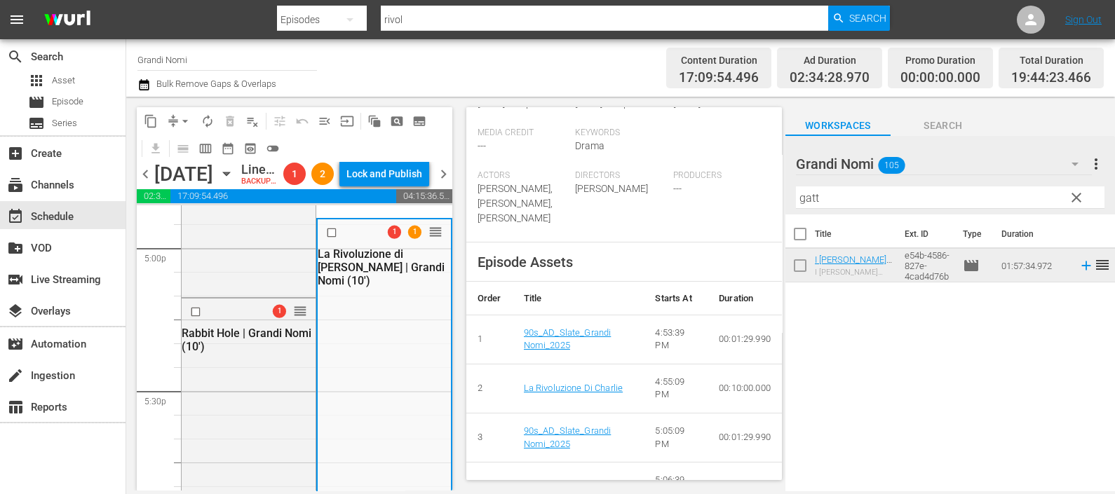
scroll to position [4821, 0]
drag, startPoint x: 424, startPoint y: 253, endPoint x: 379, endPoint y: 464, distance: 215.7
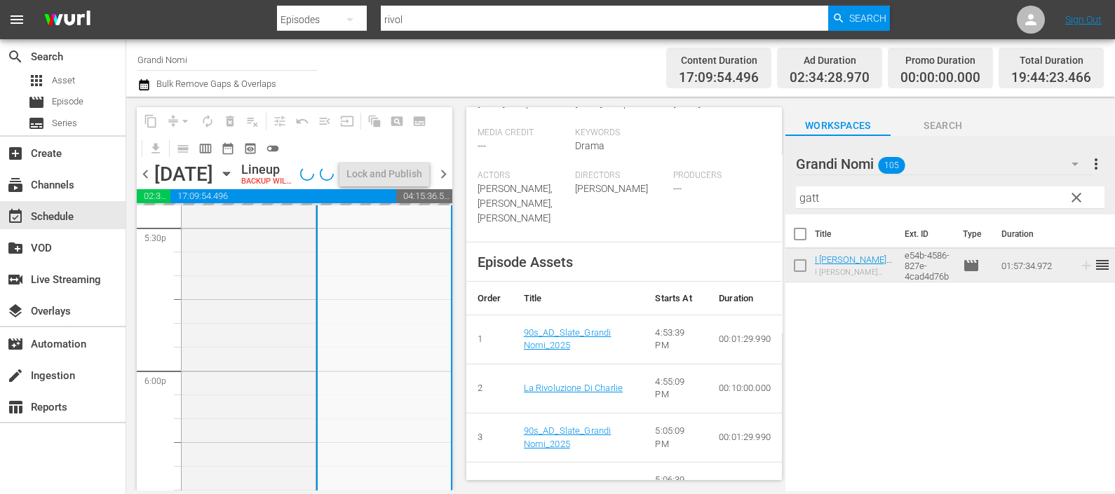
scroll to position [4996, 0]
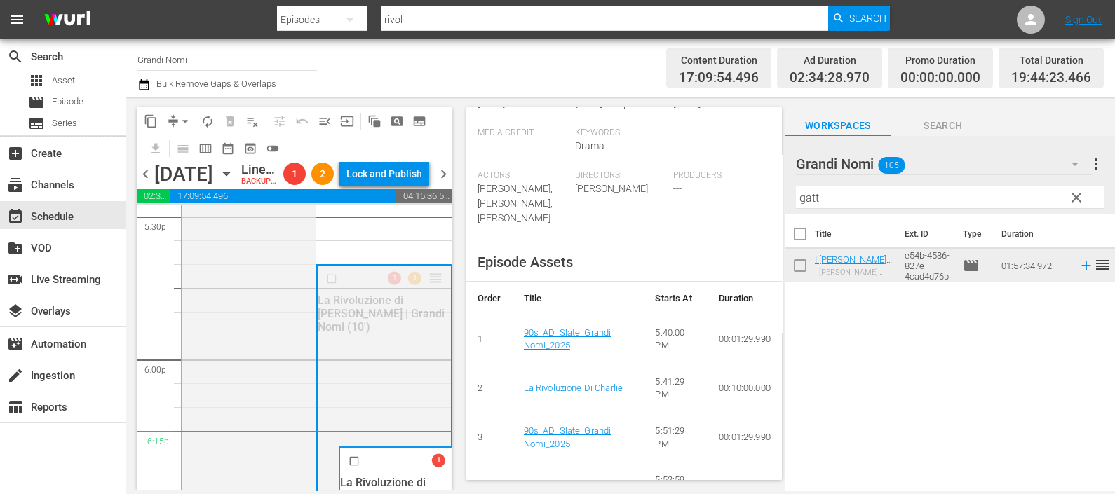
drag, startPoint x: 420, startPoint y: 297, endPoint x: 389, endPoint y: 460, distance: 165.6
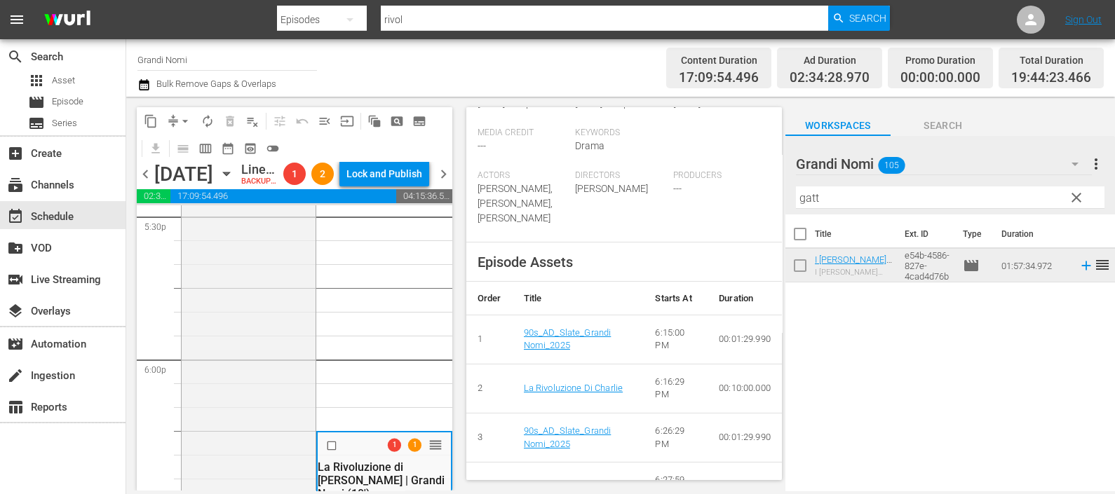
scroll to position [5171, 0]
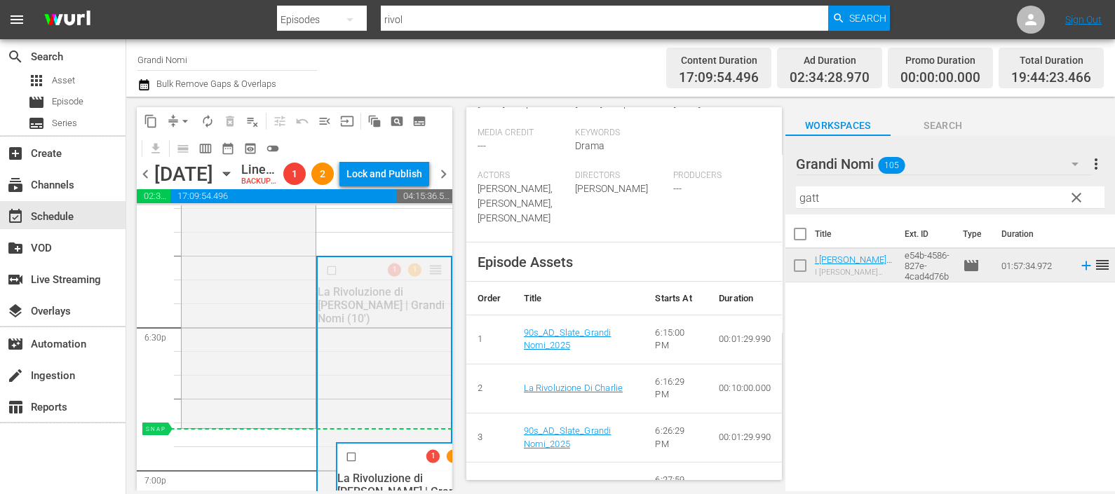
drag, startPoint x: 418, startPoint y: 292, endPoint x: 380, endPoint y: 454, distance: 165.7
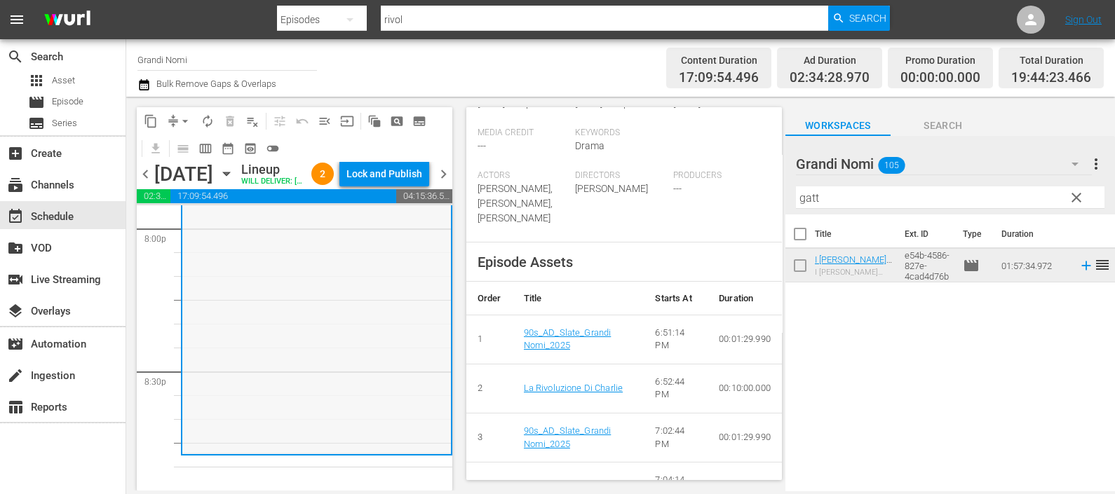
scroll to position [5873, 0]
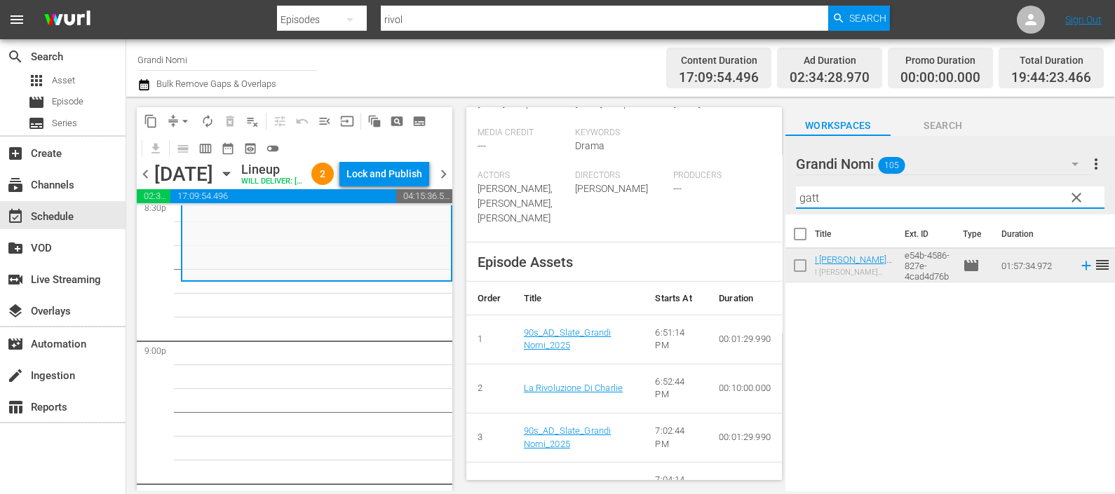
drag, startPoint x: 840, startPoint y: 196, endPoint x: 699, endPoint y: 212, distance: 141.9
click at [698, 204] on div "content_copy compress arrow_drop_down autorenew_outlined delete_forever_outline…" at bounding box center [620, 294] width 989 height 394
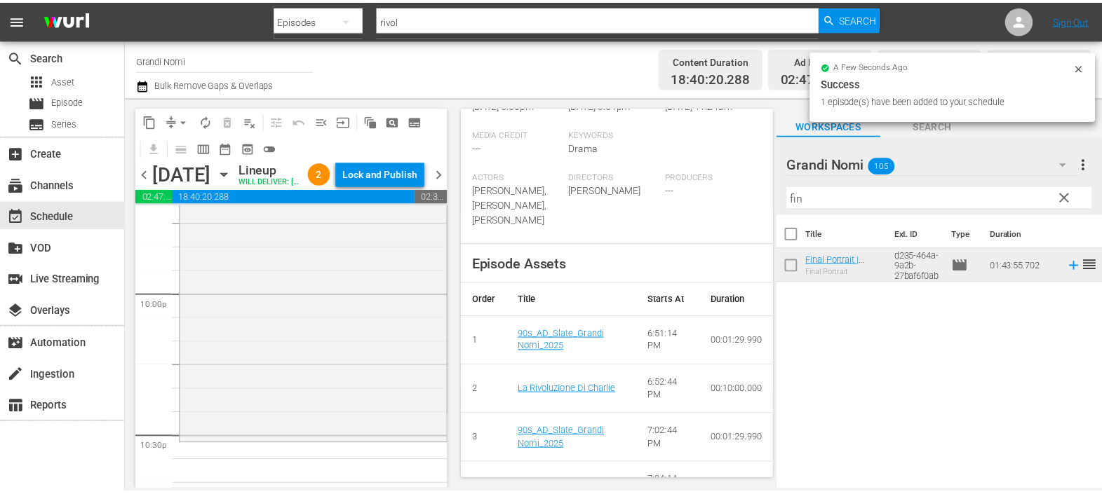
scroll to position [6574, 0]
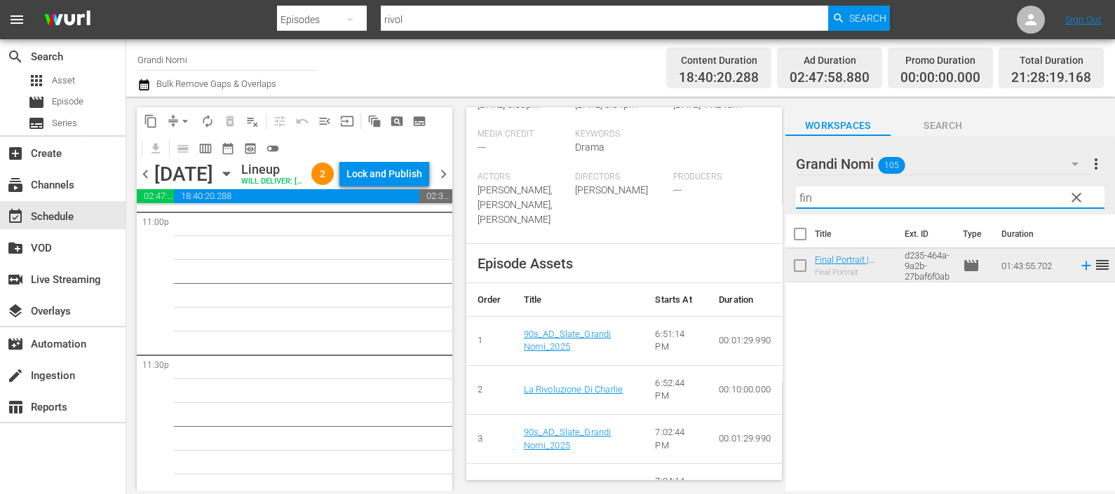
drag, startPoint x: 865, startPoint y: 196, endPoint x: 669, endPoint y: 217, distance: 197.5
click at [677, 217] on div "content_copy compress arrow_drop_down autorenew_outlined delete_forever_outline…" at bounding box center [620, 294] width 989 height 394
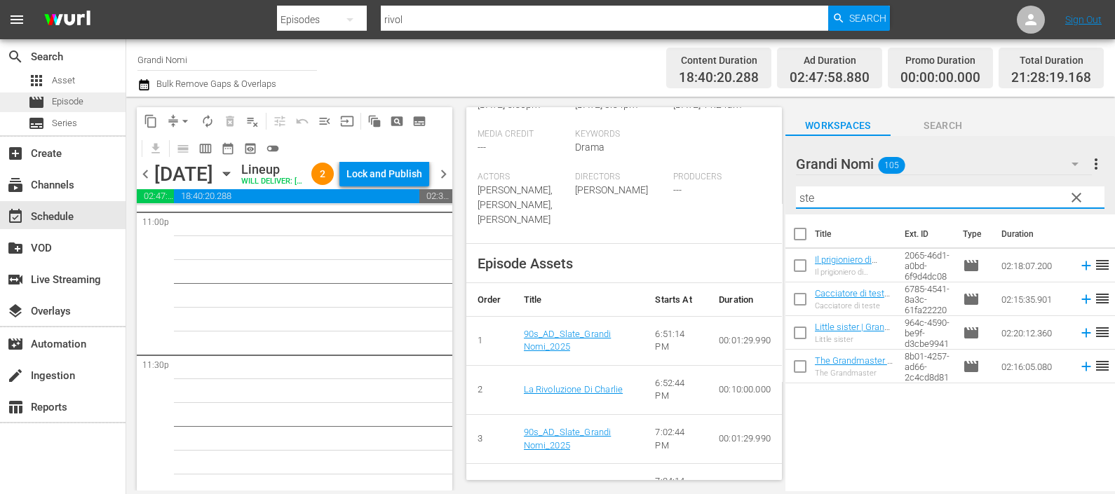
type input "ste"
click at [84, 100] on div "movie Episode" at bounding box center [63, 103] width 126 height 20
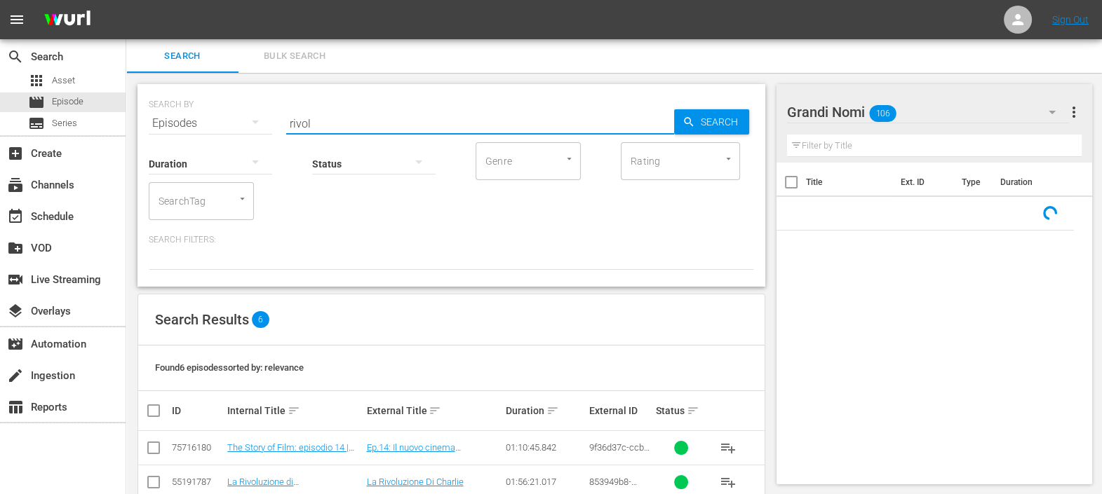
drag, startPoint x: 345, startPoint y: 125, endPoint x: 235, endPoint y: 128, distance: 110.2
click at [222, 124] on div "SEARCH BY Search By Episodes Search ID, Title, Description, Keywords, or Catego…" at bounding box center [451, 115] width 605 height 50
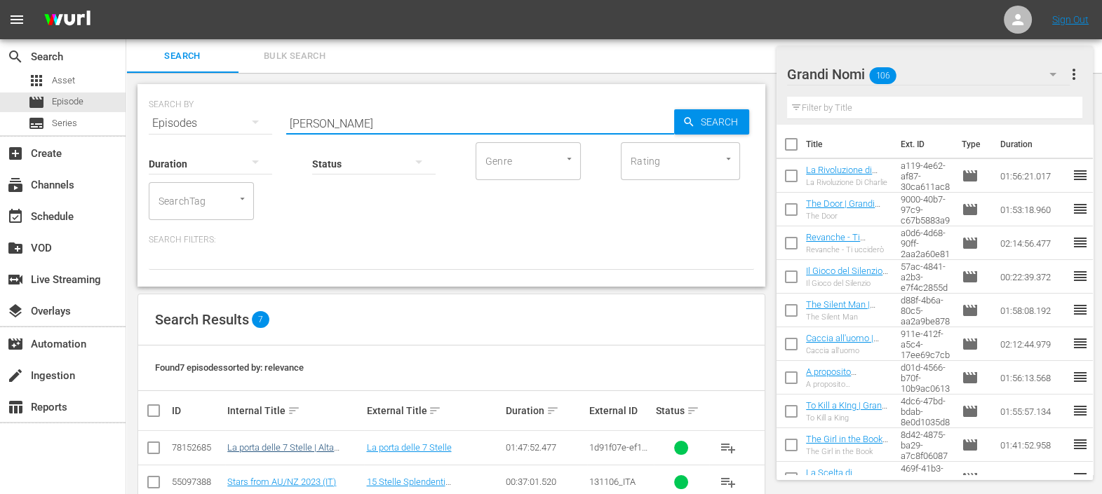
scroll to position [175, 0]
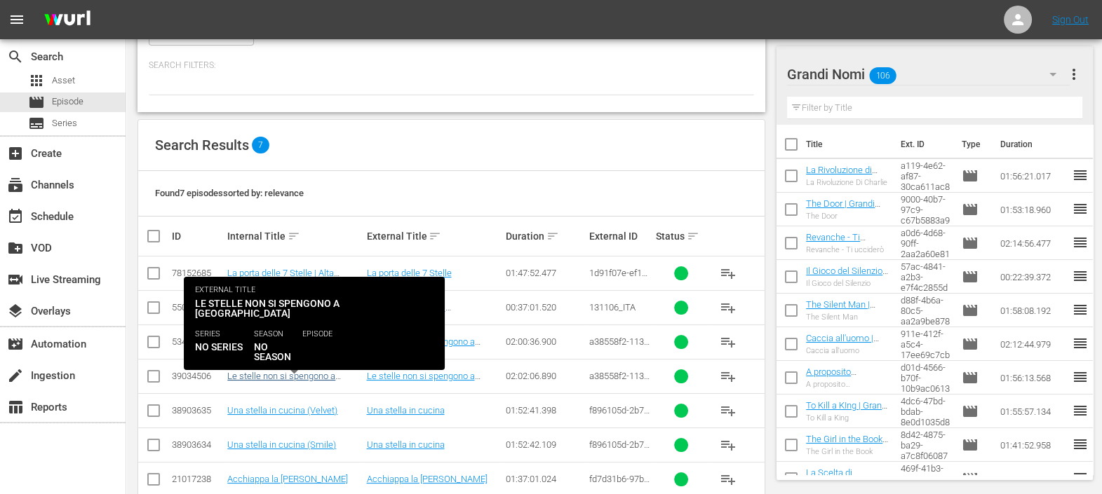
type input "stell"
click at [309, 372] on link "Le stelle non si spengono a Liverpool | VELVET (10')" at bounding box center [288, 387] width 122 height 32
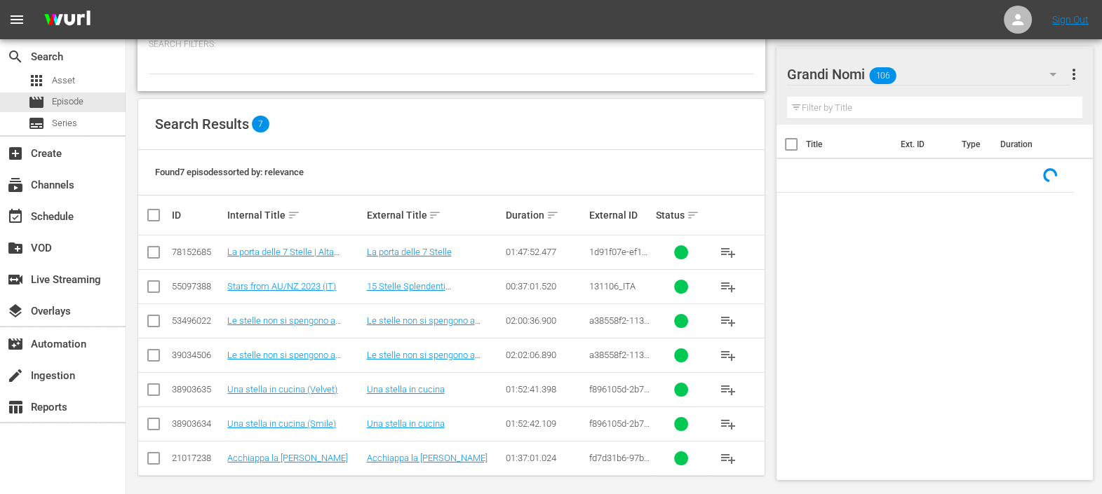
scroll to position [201, 0]
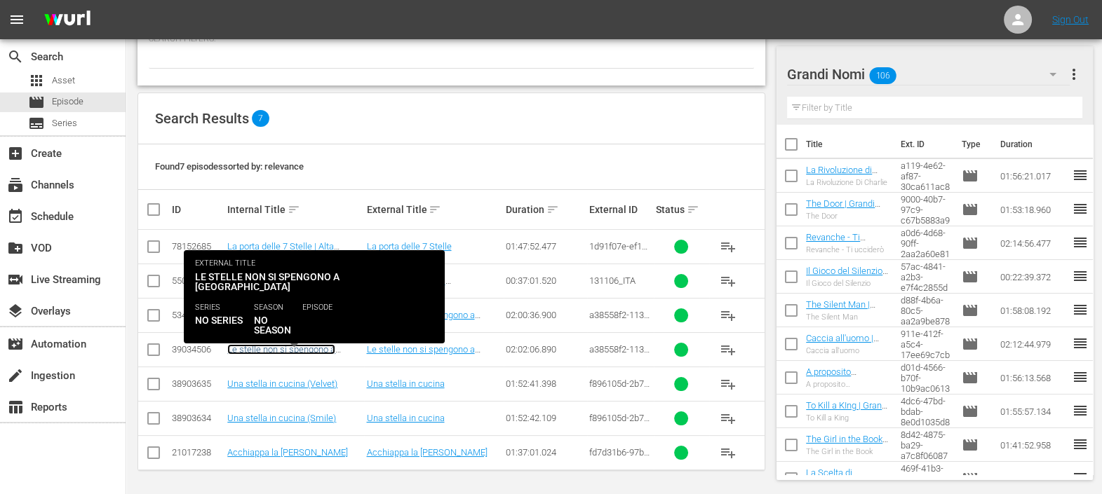
click at [301, 349] on link "Le stelle non si spengono a Liverpool | VELVET (10')" at bounding box center [288, 360] width 122 height 32
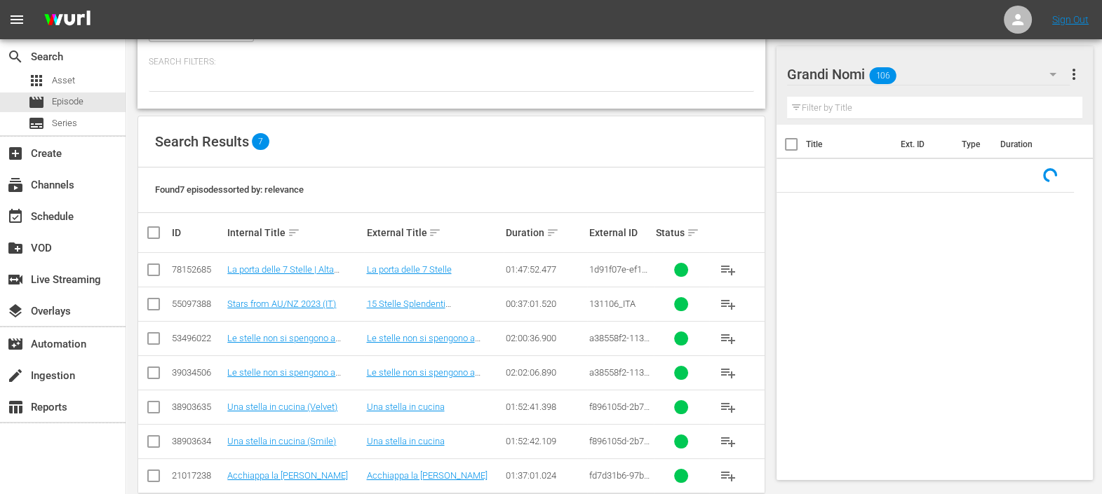
scroll to position [201, 0]
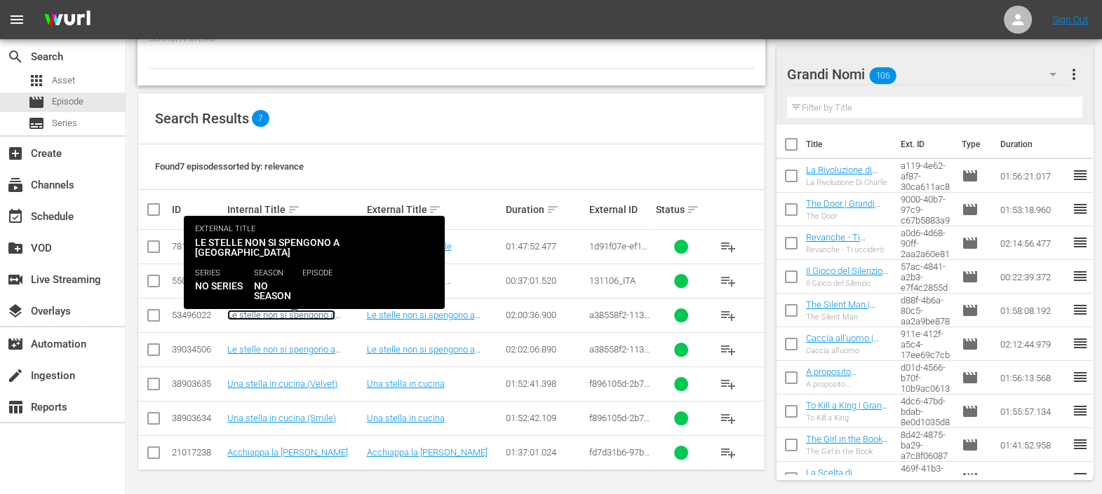
click at [277, 311] on link "Le stelle non si spengono a [GEOGRAPHIC_DATA] | Grandi Nomi (10')" at bounding box center [285, 326] width 117 height 32
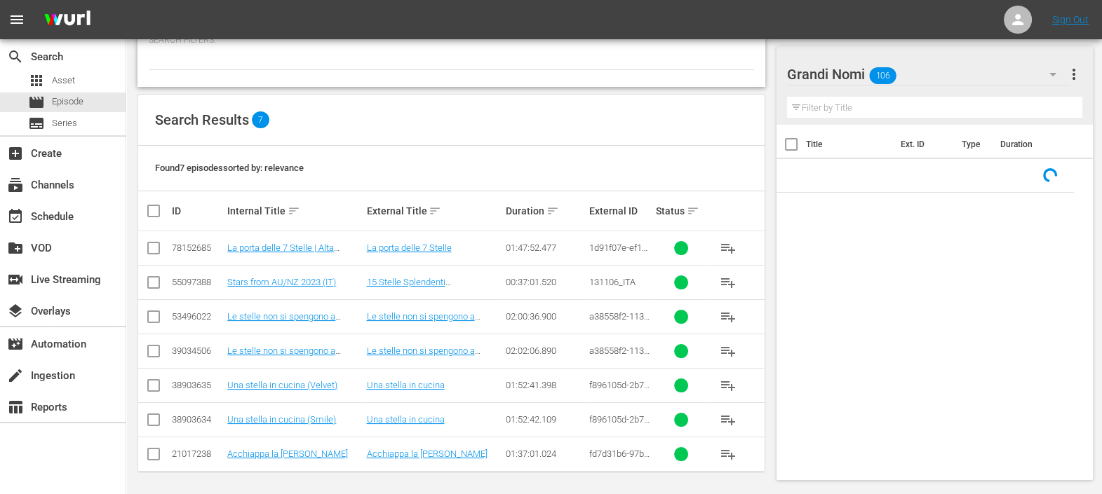
scroll to position [201, 0]
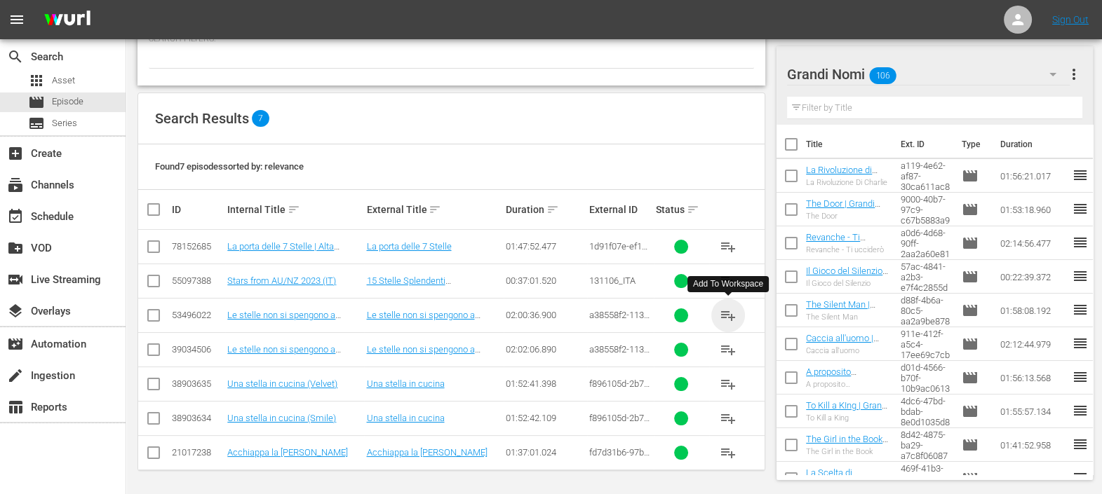
click at [731, 314] on span "playlist_add" at bounding box center [728, 315] width 17 height 17
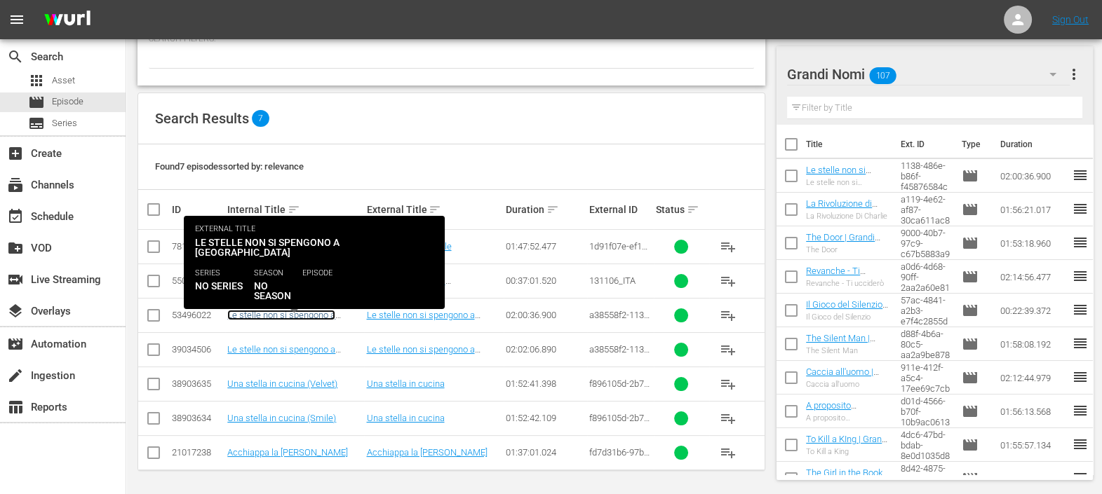
click at [285, 317] on link "Le stelle non si spengono a [GEOGRAPHIC_DATA] | Grandi Nomi (10')" at bounding box center [285, 326] width 117 height 32
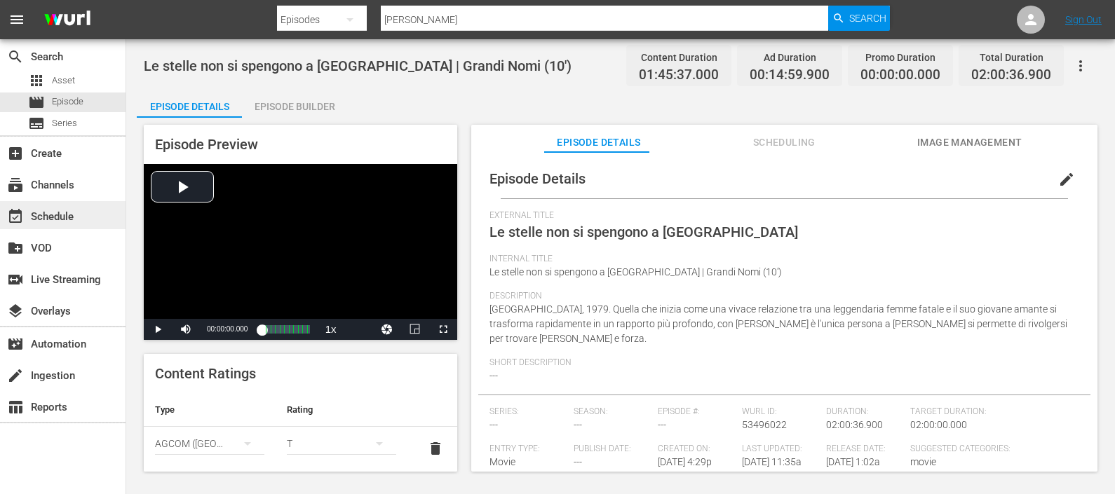
click at [77, 210] on div "event_available Schedule" at bounding box center [39, 214] width 79 height 13
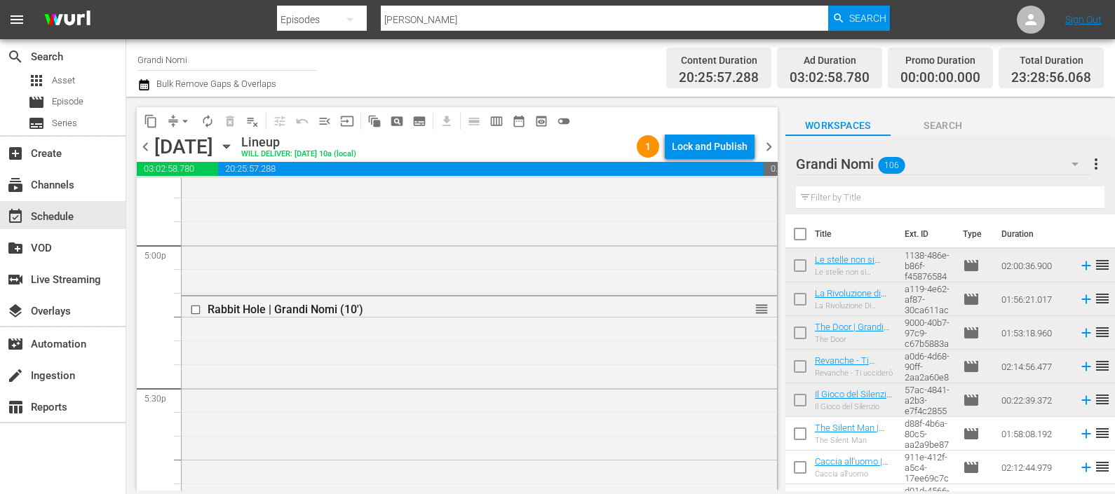
scroll to position [6707, 0]
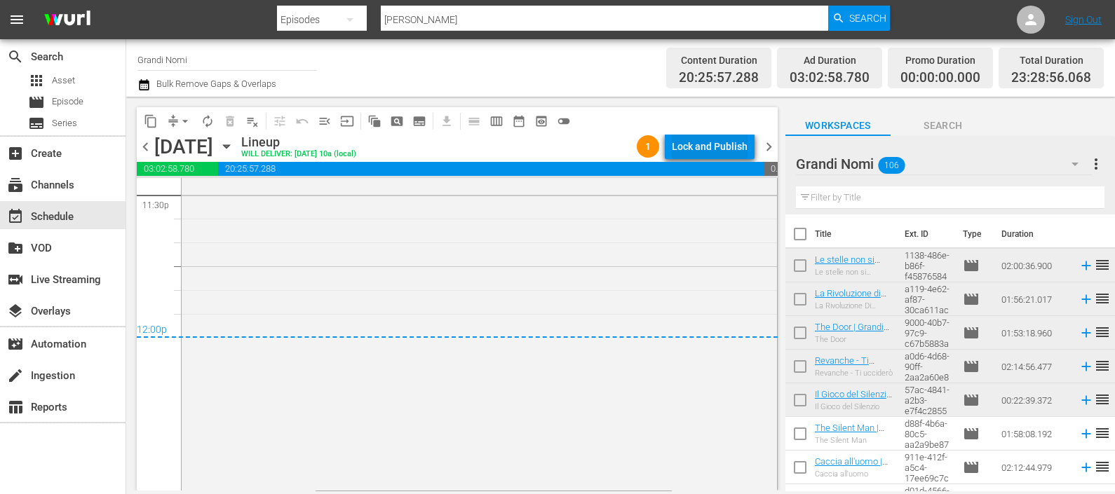
click at [690, 147] on div "Lock and Publish" at bounding box center [710, 146] width 76 height 25
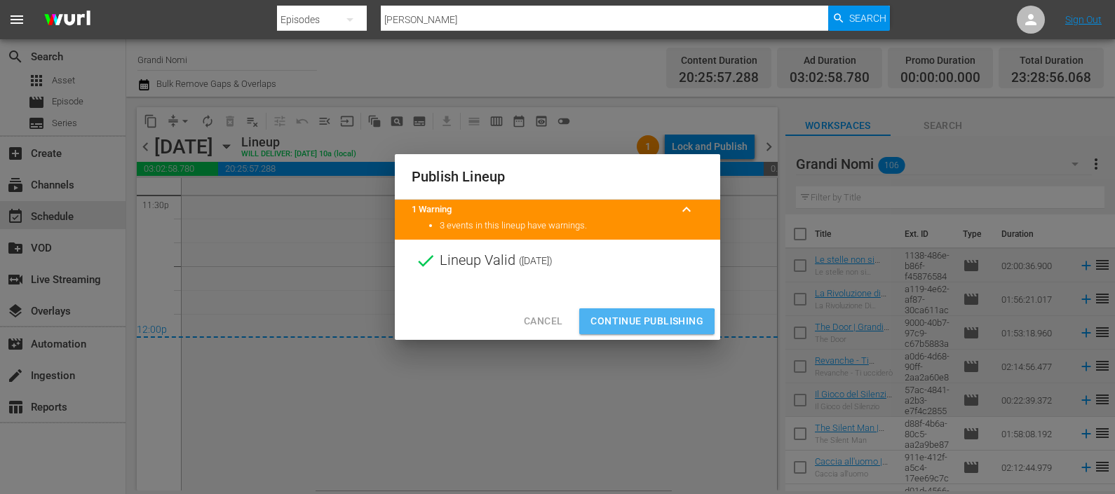
click at [642, 323] on span "Continue Publishing" at bounding box center [646, 322] width 113 height 18
